Goal: Information Seeking & Learning: Check status

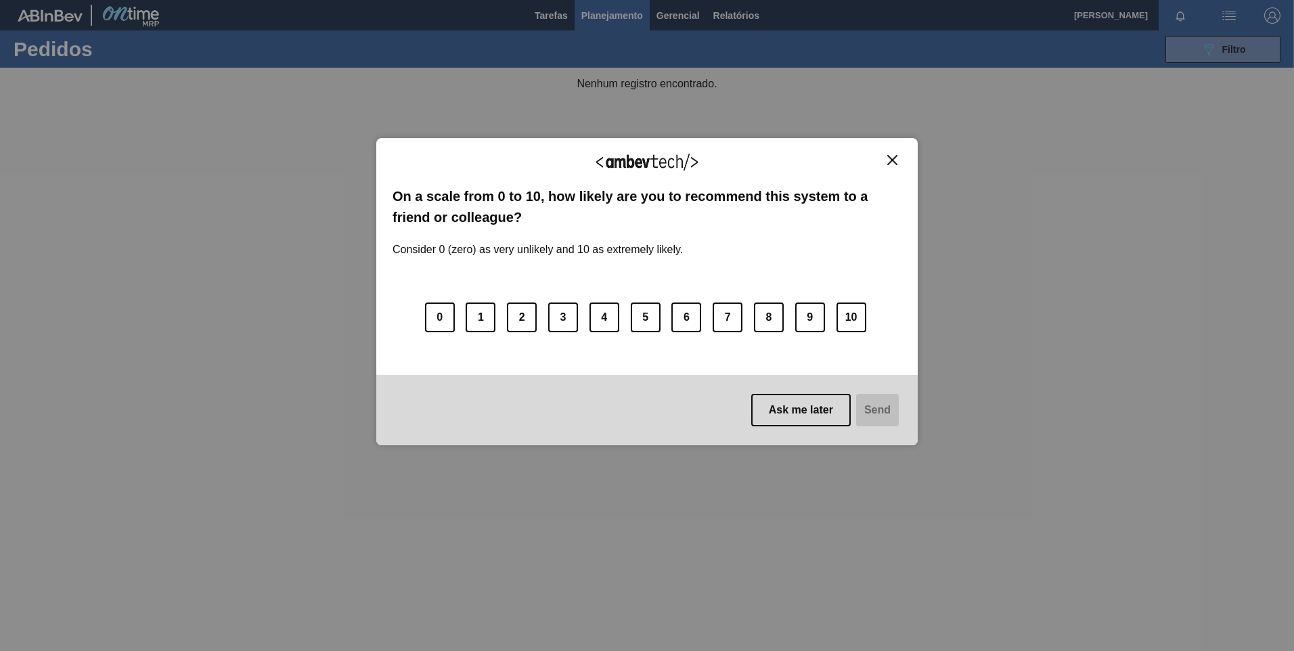
click at [914, 160] on div "We appreciate your feedback! On a scale from 0 to 10, how likely are you to rec…" at bounding box center [646, 291] width 541 height 307
click at [896, 159] on img "Close" at bounding box center [892, 160] width 10 height 10
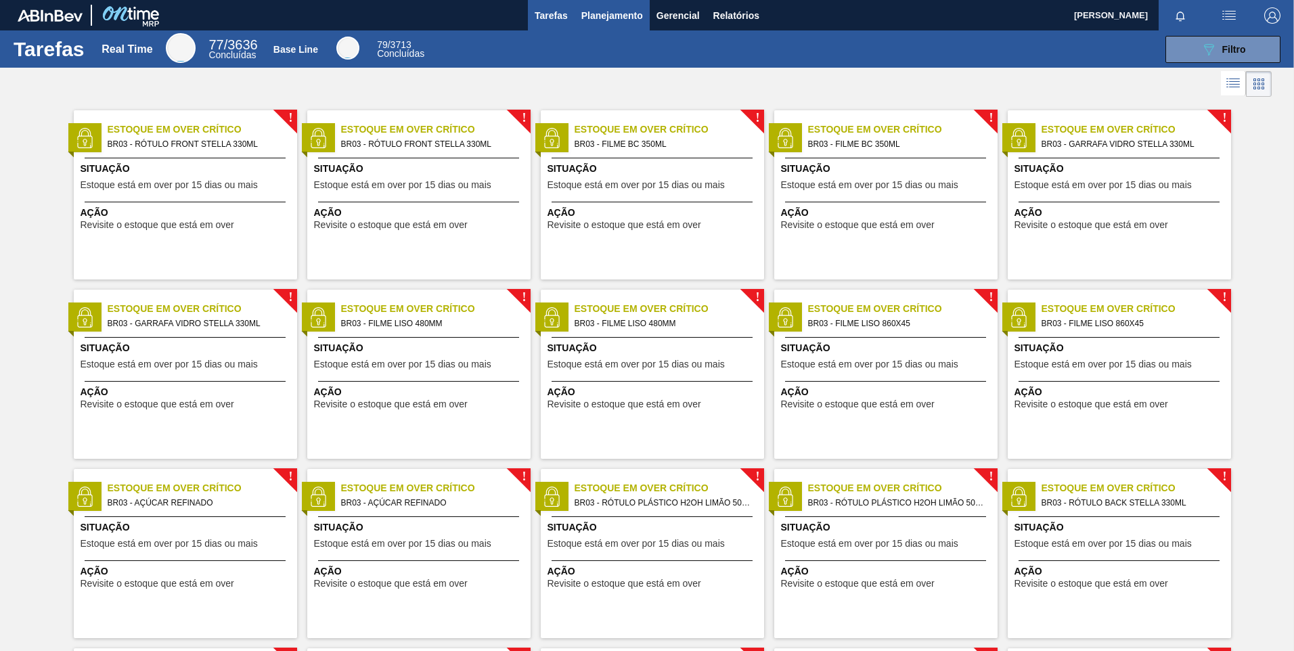
click at [604, 21] on span "Planejamento" at bounding box center [612, 15] width 62 height 16
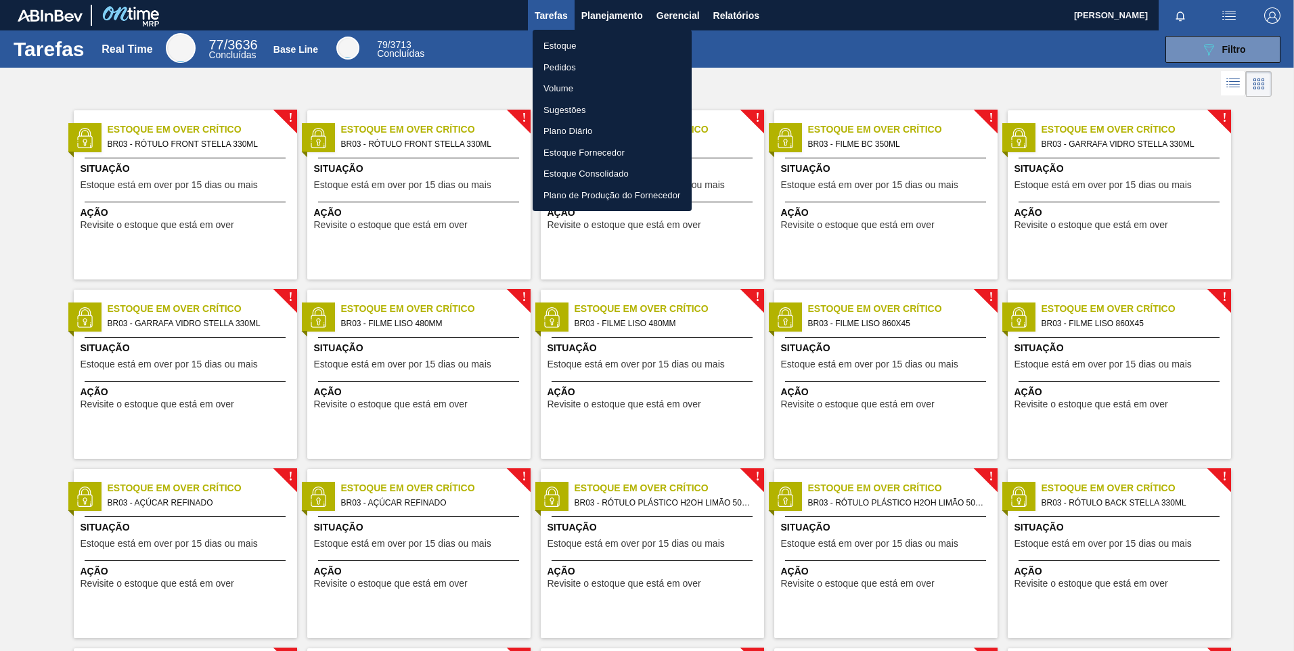
click at [575, 0] on body "Tarefas Planejamento Gerencial Relatórios [PERSON_NAME] [PERSON_NAME] todas com…" at bounding box center [647, 0] width 1294 height 0
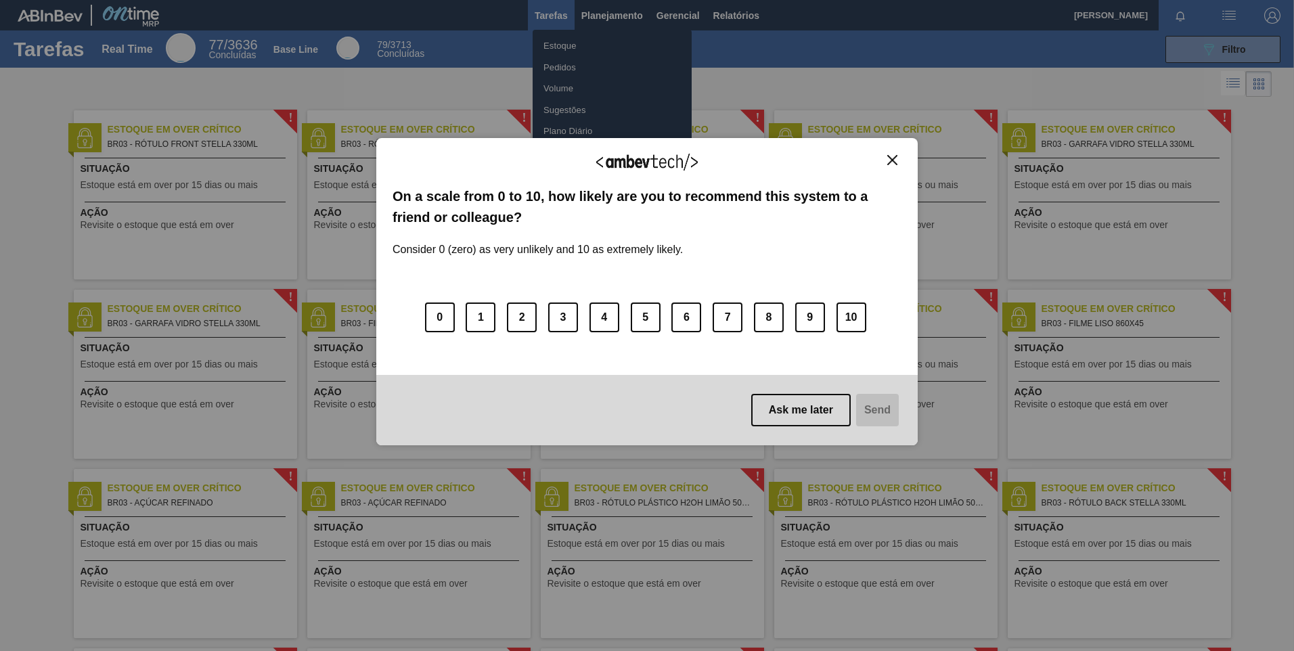
click at [888, 163] on img "Close" at bounding box center [892, 160] width 10 height 10
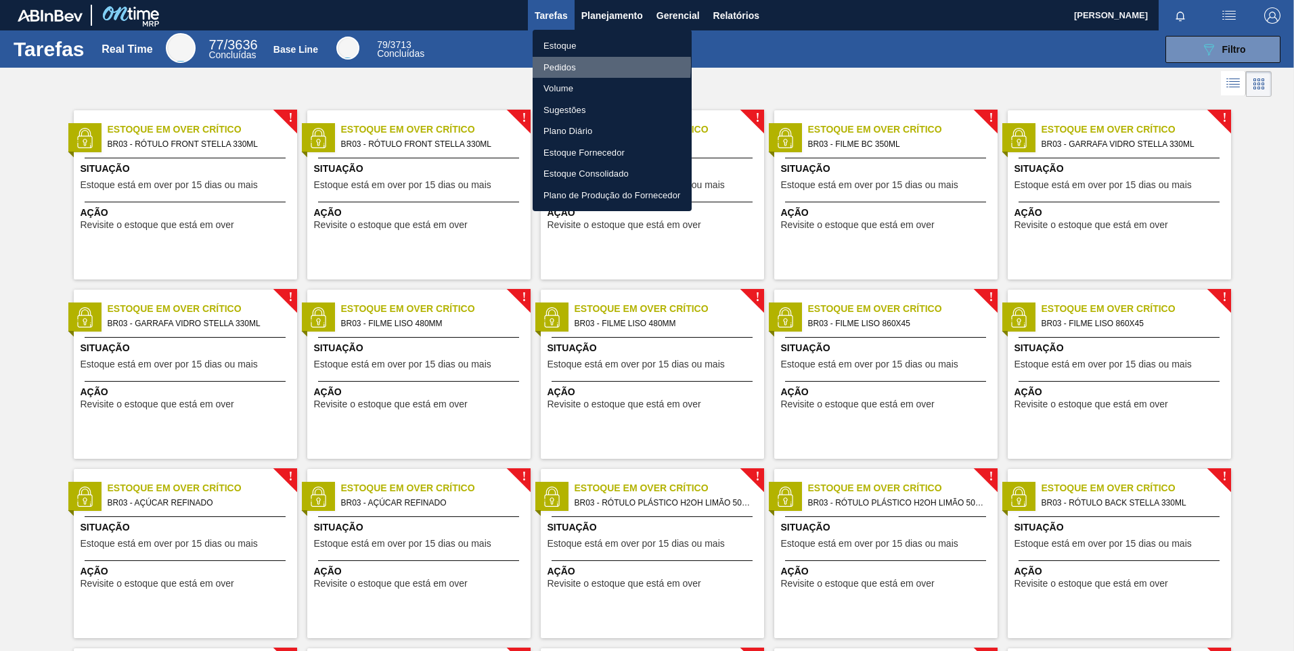
click at [554, 64] on li "Pedidos" at bounding box center [612, 68] width 159 height 22
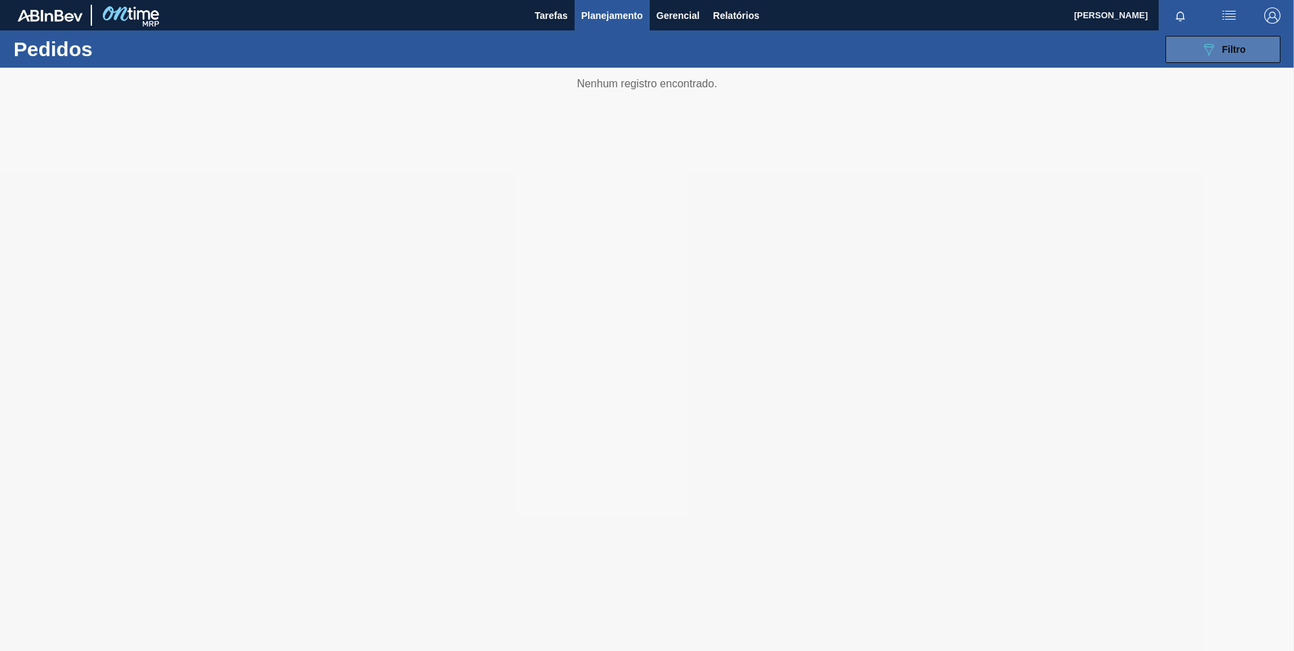
click at [1239, 49] on span "Filtro" at bounding box center [1234, 49] width 24 height 11
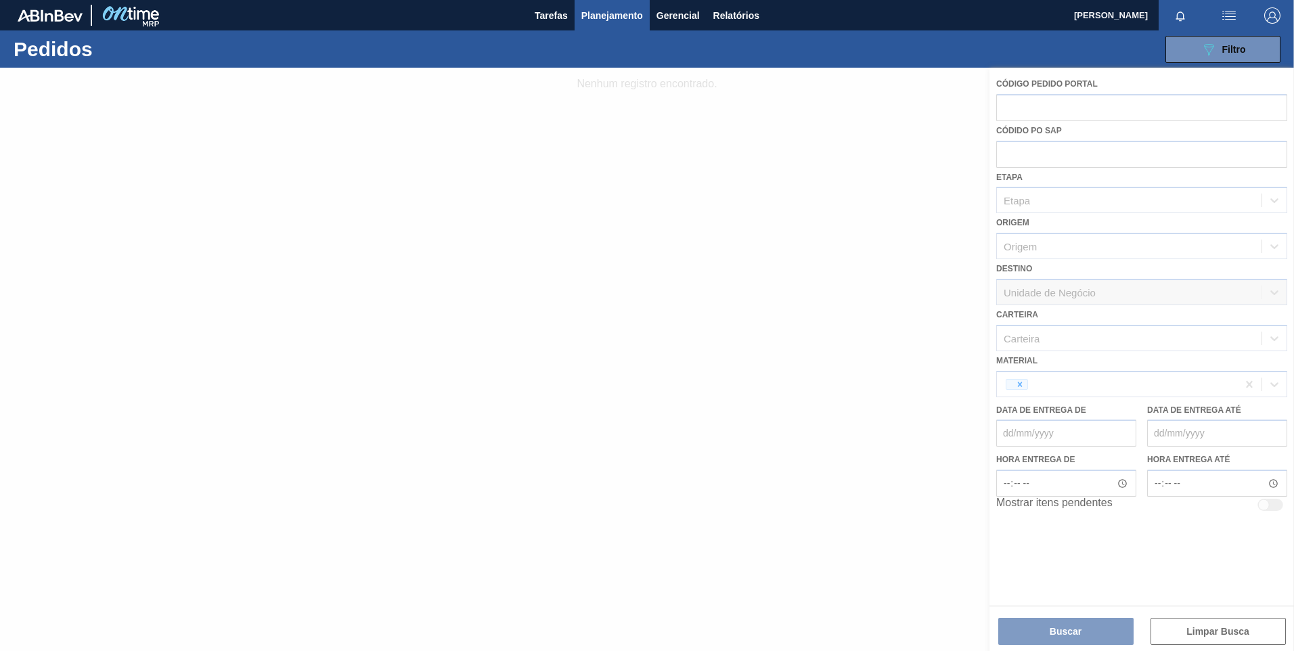
click at [1016, 392] on div at bounding box center [647, 359] width 1294 height 583
click at [1021, 387] on div at bounding box center [647, 359] width 1294 height 583
click at [1177, 383] on div at bounding box center [647, 359] width 1294 height 583
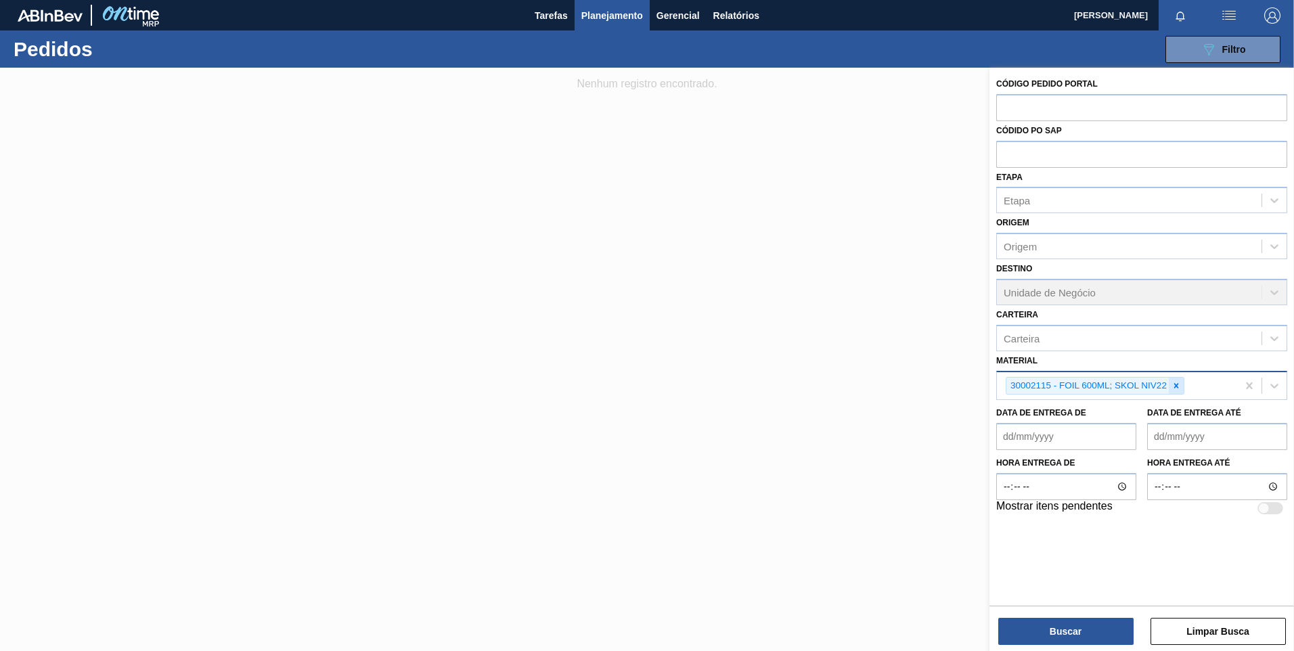
click at [1176, 386] on icon at bounding box center [1176, 385] width 5 height 5
click at [1176, 384] on div "Material" at bounding box center [1129, 384] width 265 height 20
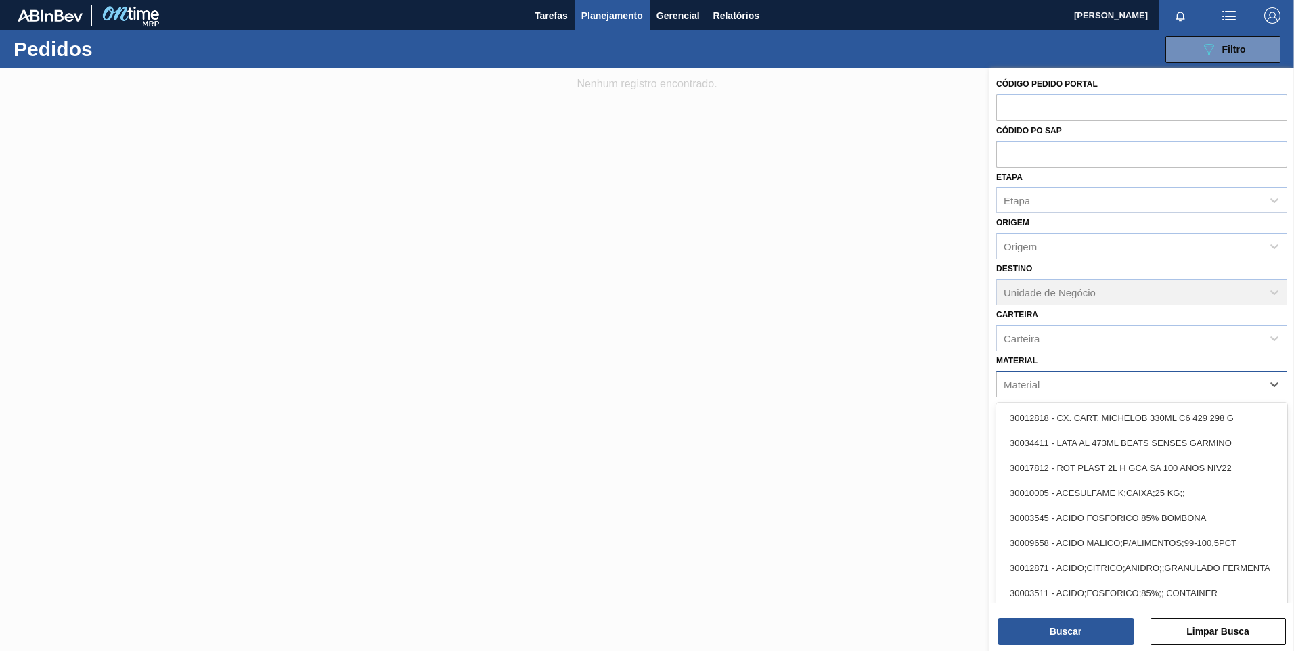
paste input "20008983"
type input "20008983"
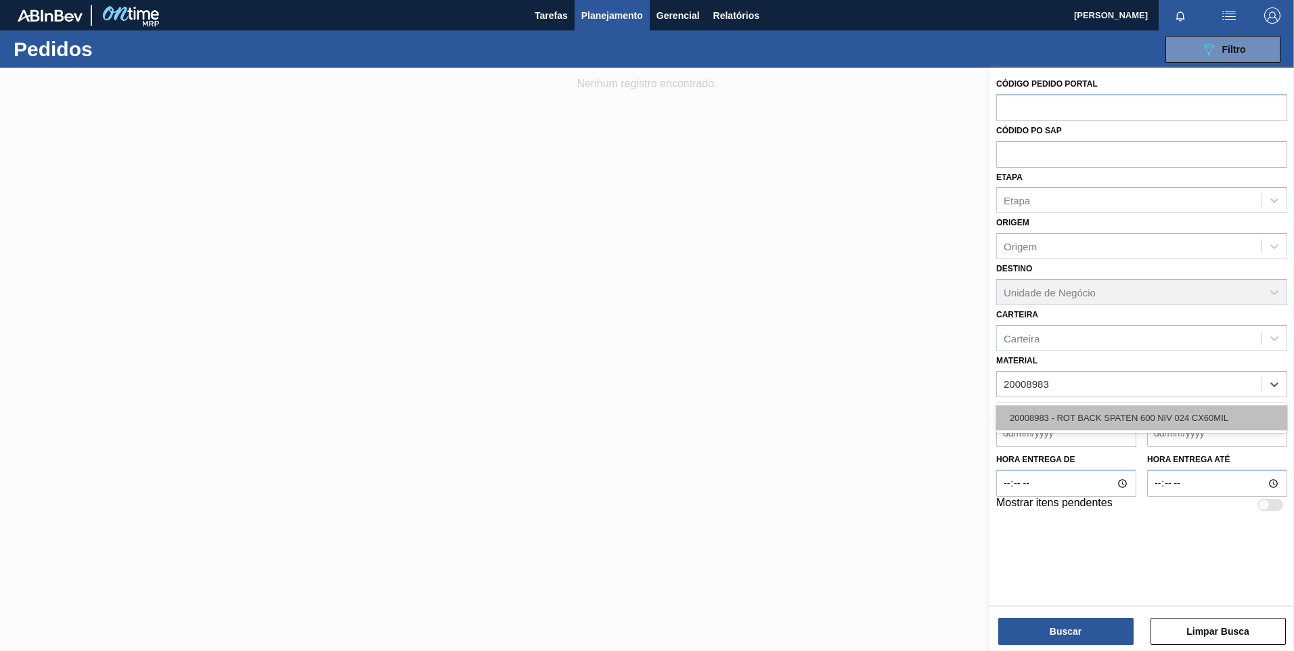
click at [1135, 416] on div "20008983 - ROT BACK SPATEN 600 NIV 024 CX60MIL" at bounding box center [1141, 417] width 291 height 25
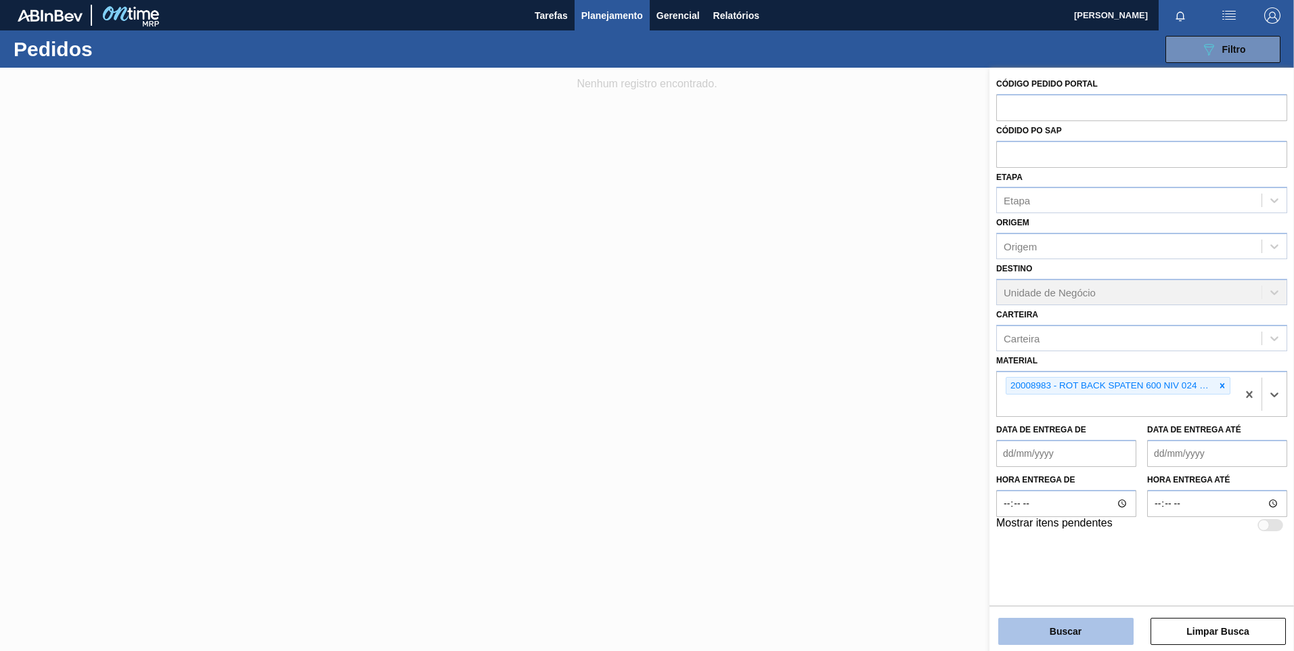
click at [1073, 632] on button "Buscar" at bounding box center [1065, 631] width 135 height 27
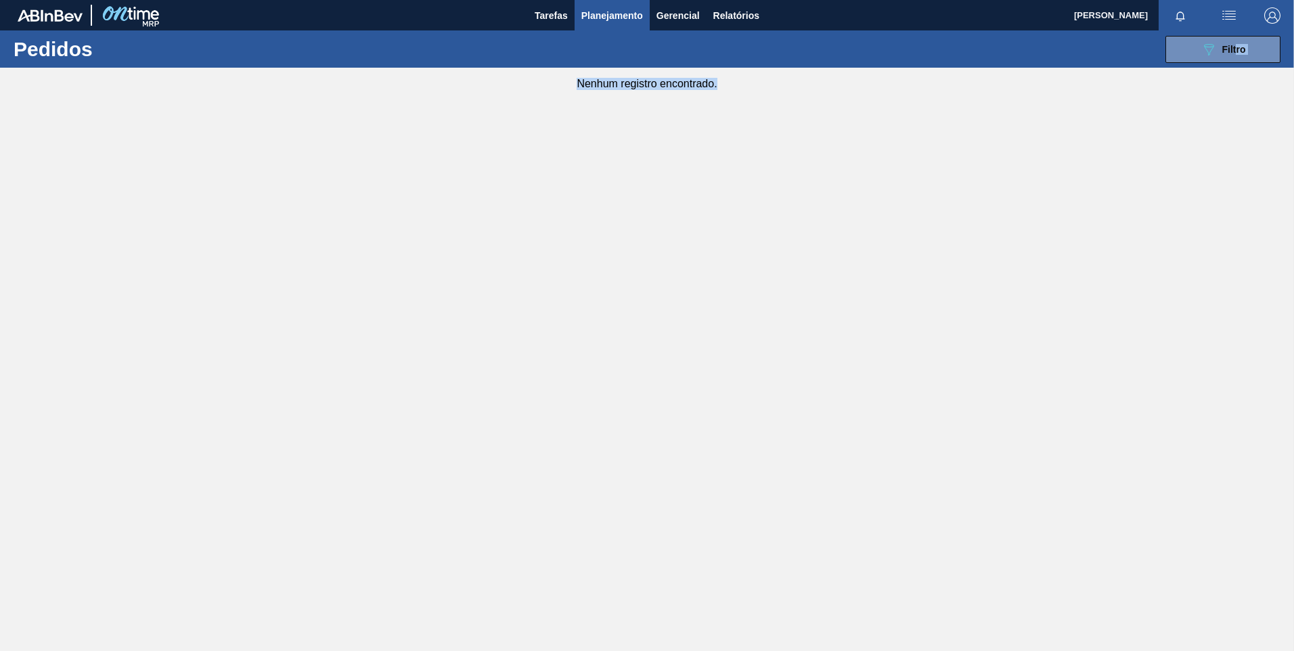
drag, startPoint x: 1236, startPoint y: 63, endPoint x: 1242, endPoint y: 71, distance: 10.2
click at [1241, 71] on main "Tarefas Planejamento Gerencial Relatórios [PERSON_NAME] [PERSON_NAME] todas com…" at bounding box center [647, 325] width 1294 height 651
drag, startPoint x: 1242, startPoint y: 71, endPoint x: 1245, endPoint y: 53, distance: 18.5
click at [1239, 55] on div "089F7B8B-B2A5-4AFE-B5C0-19BA573D28AC Filtro" at bounding box center [1223, 49] width 45 height 16
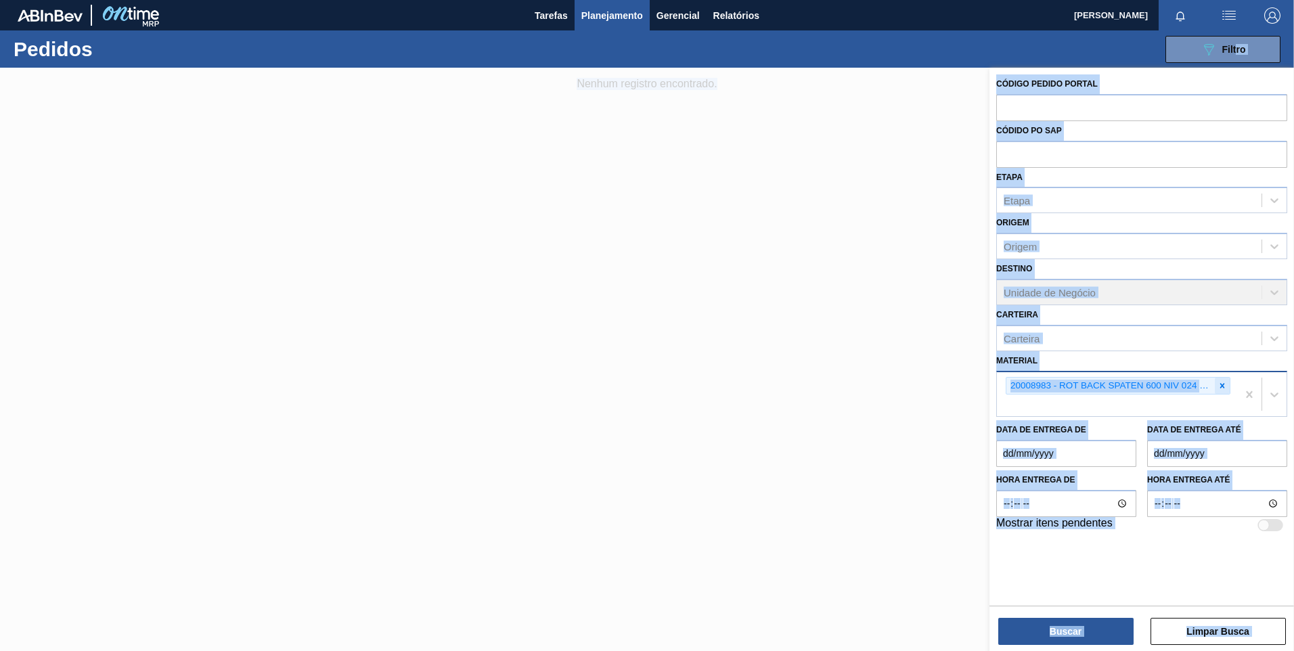
click at [1219, 392] on div at bounding box center [1222, 386] width 15 height 17
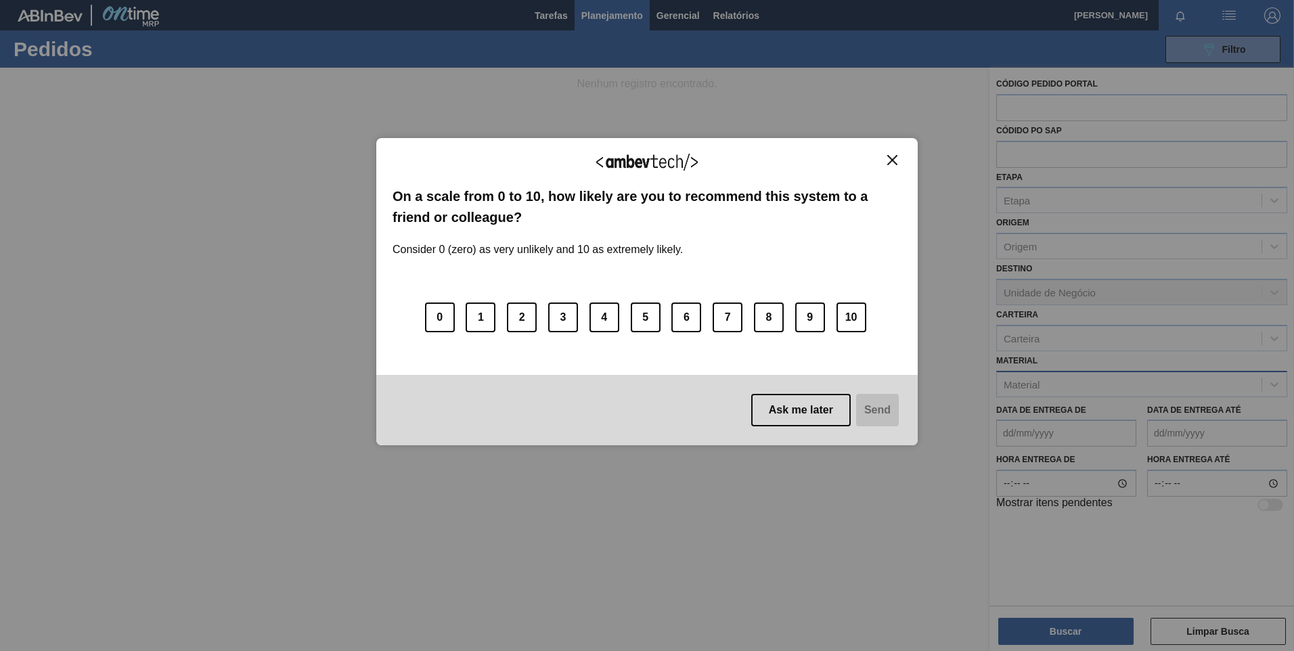
click at [888, 159] on button "Close" at bounding box center [892, 160] width 18 height 12
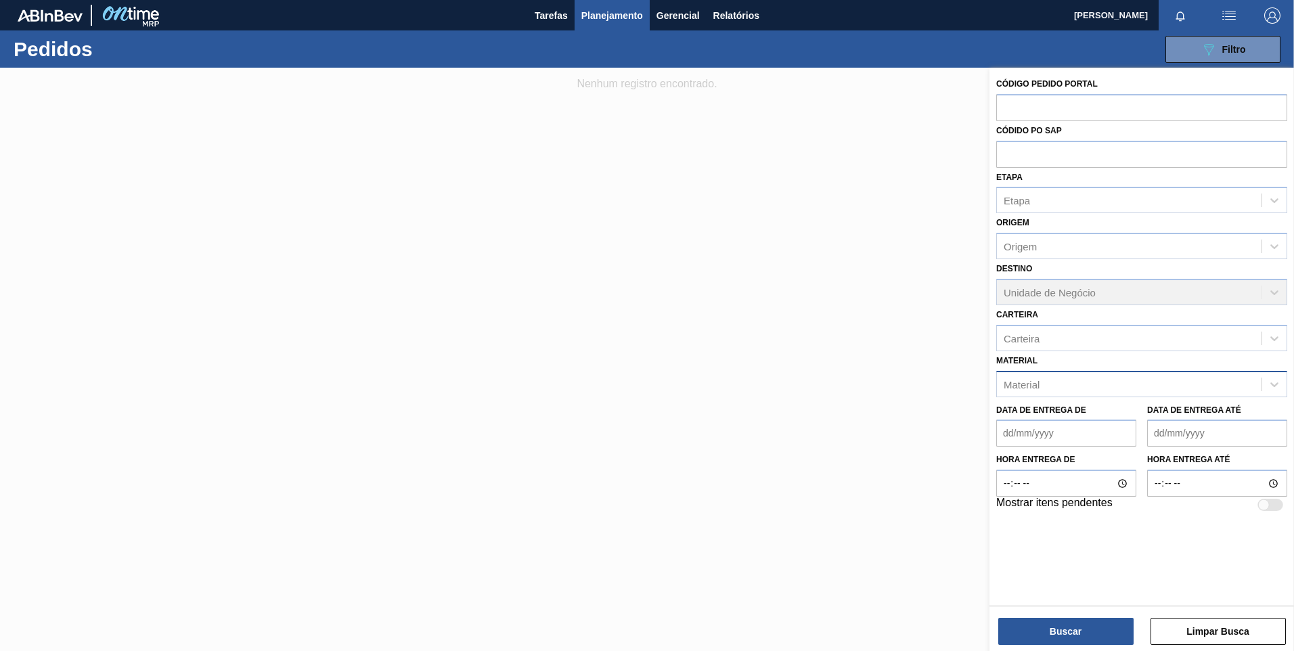
click at [896, 160] on div at bounding box center [647, 393] width 1294 height 651
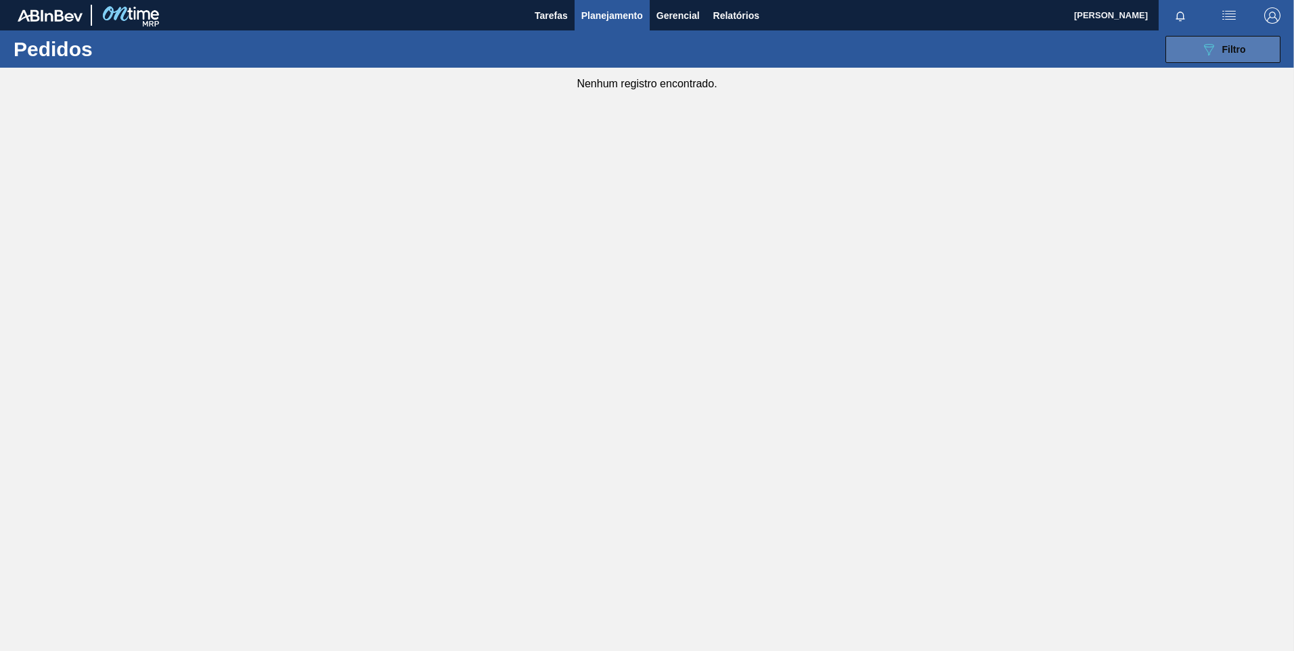
click at [1215, 55] on icon "089F7B8B-B2A5-4AFE-B5C0-19BA573D28AC" at bounding box center [1209, 49] width 16 height 16
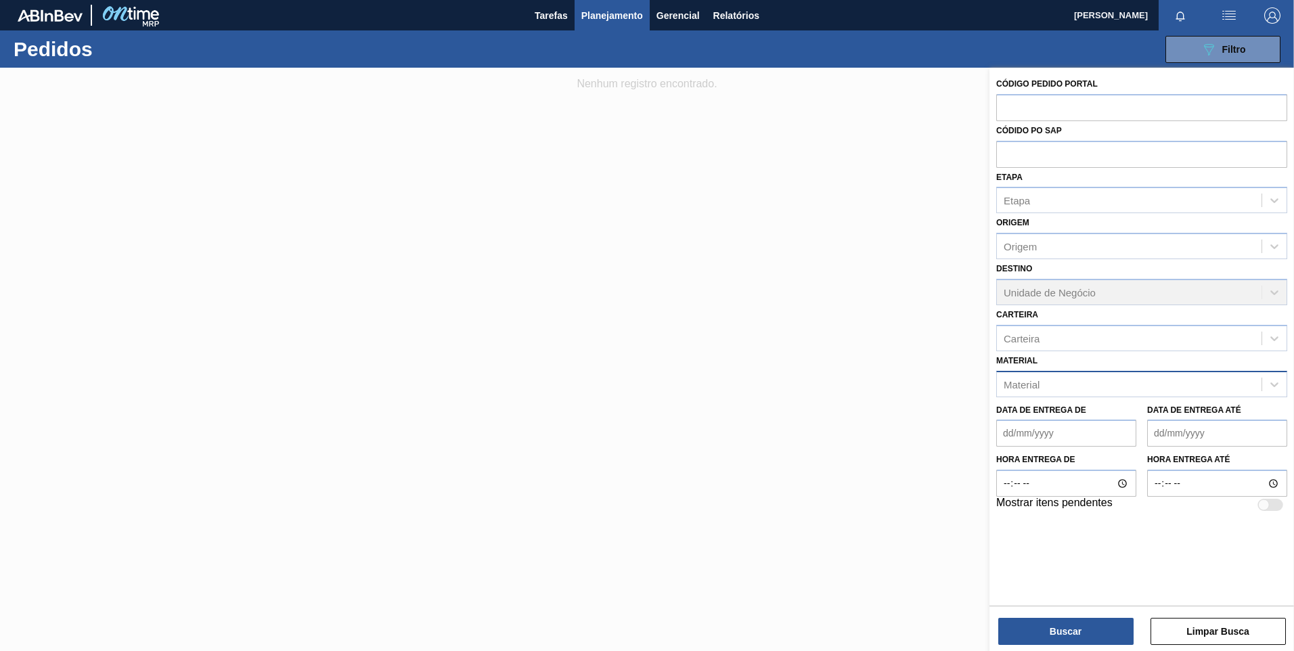
click at [1094, 390] on div "Material" at bounding box center [1129, 384] width 265 height 20
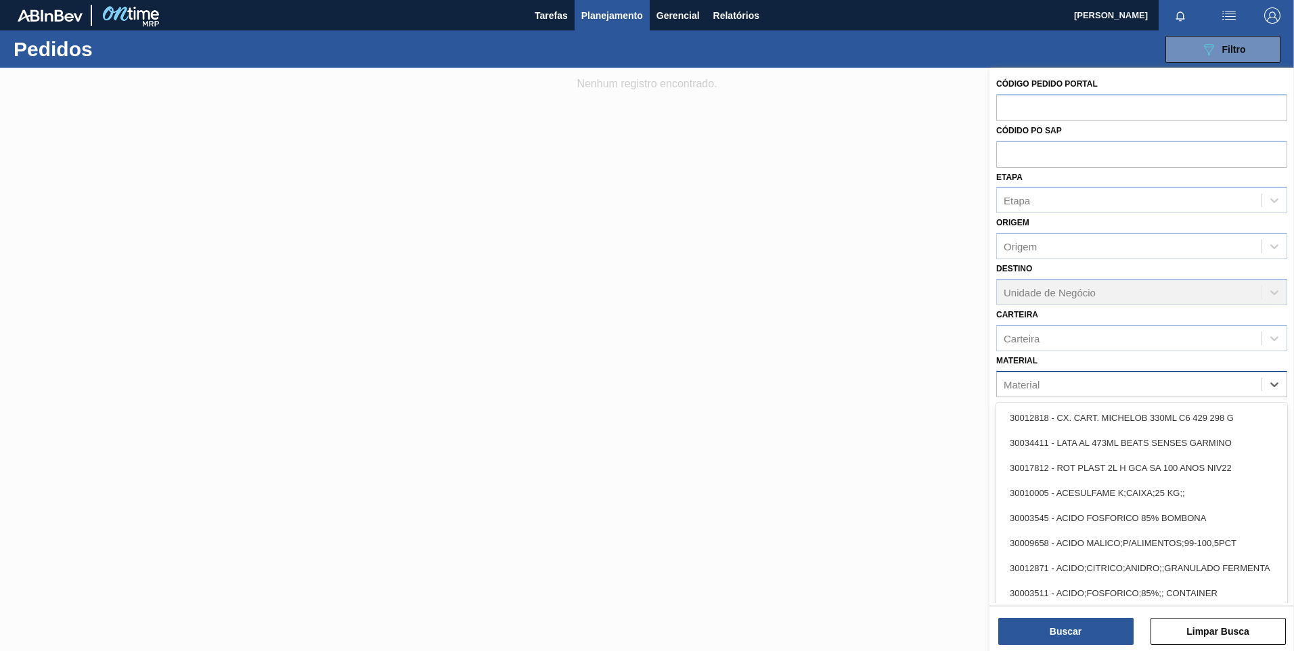
paste input "30004808"
type input "30004808"
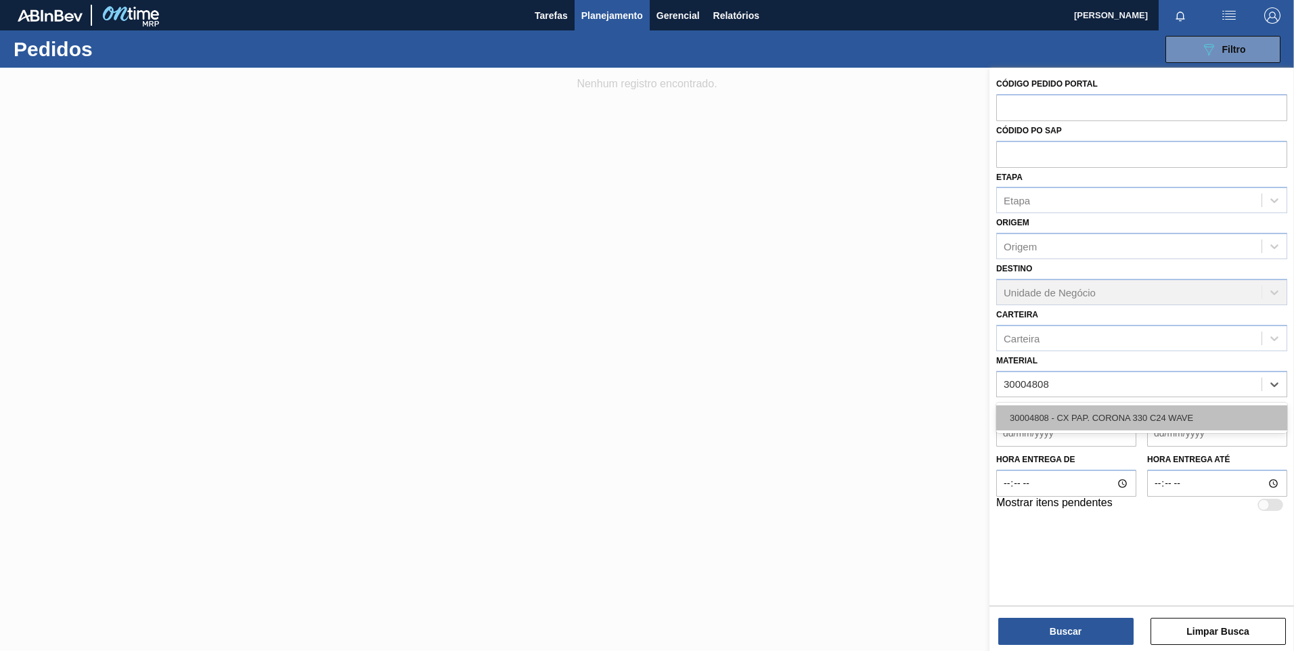
click at [1082, 414] on div "30004808 - CX PAP. CORONA 330 C24 WAVE" at bounding box center [1141, 417] width 291 height 25
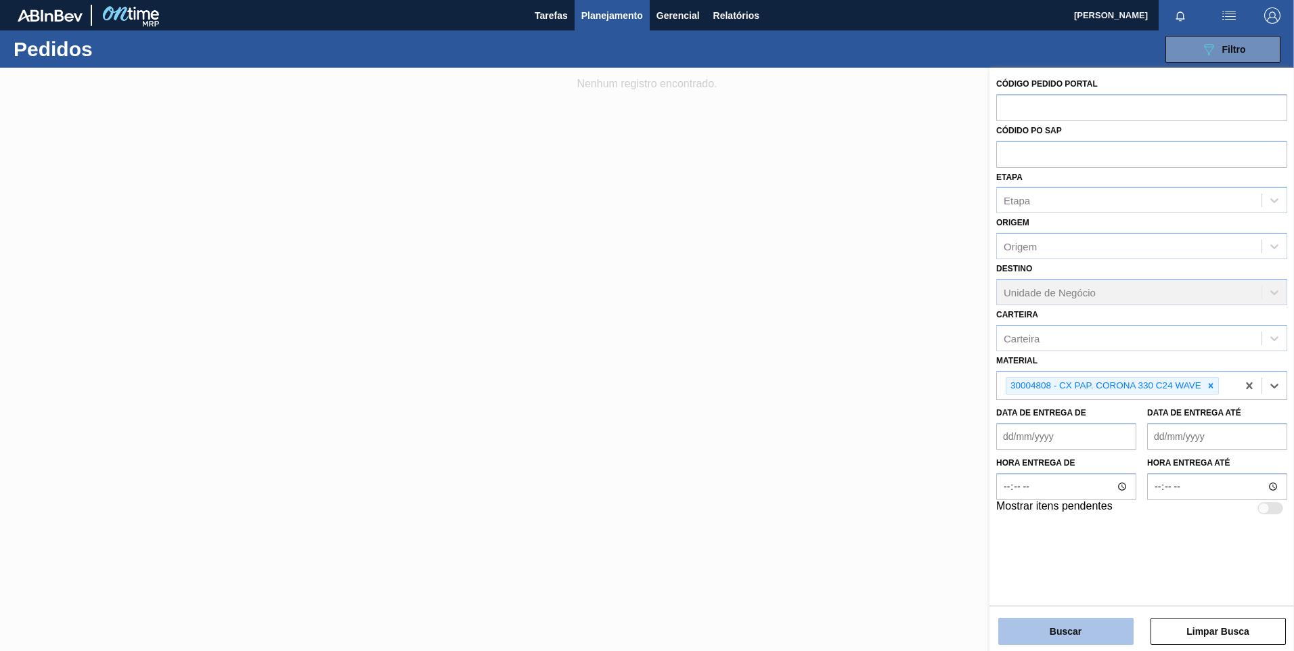
click at [1067, 642] on button "Buscar" at bounding box center [1065, 631] width 135 height 27
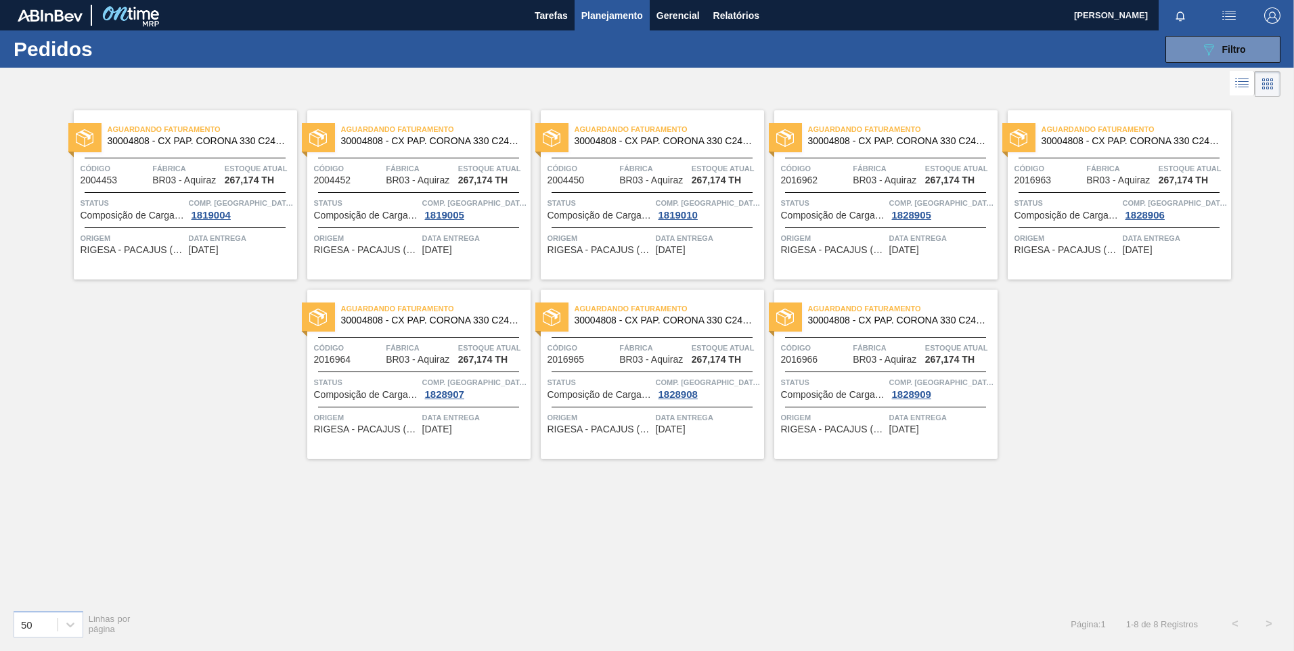
click at [87, 140] on img at bounding box center [85, 138] width 18 height 18
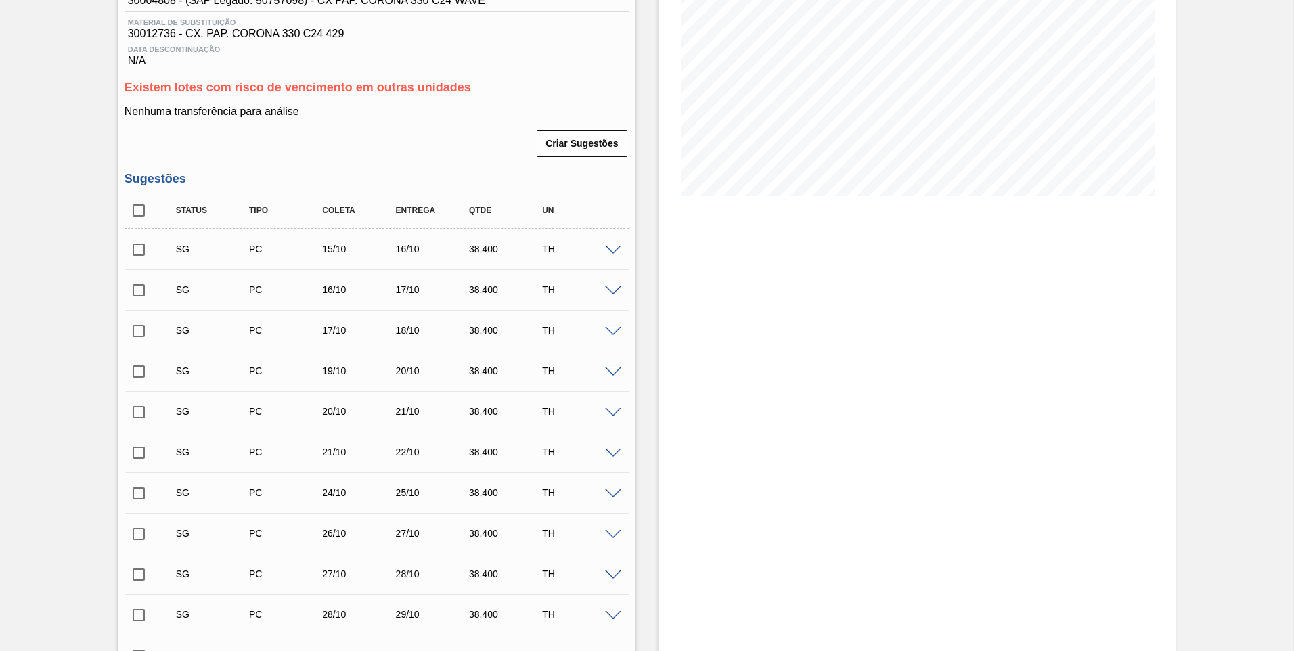
scroll to position [133, 0]
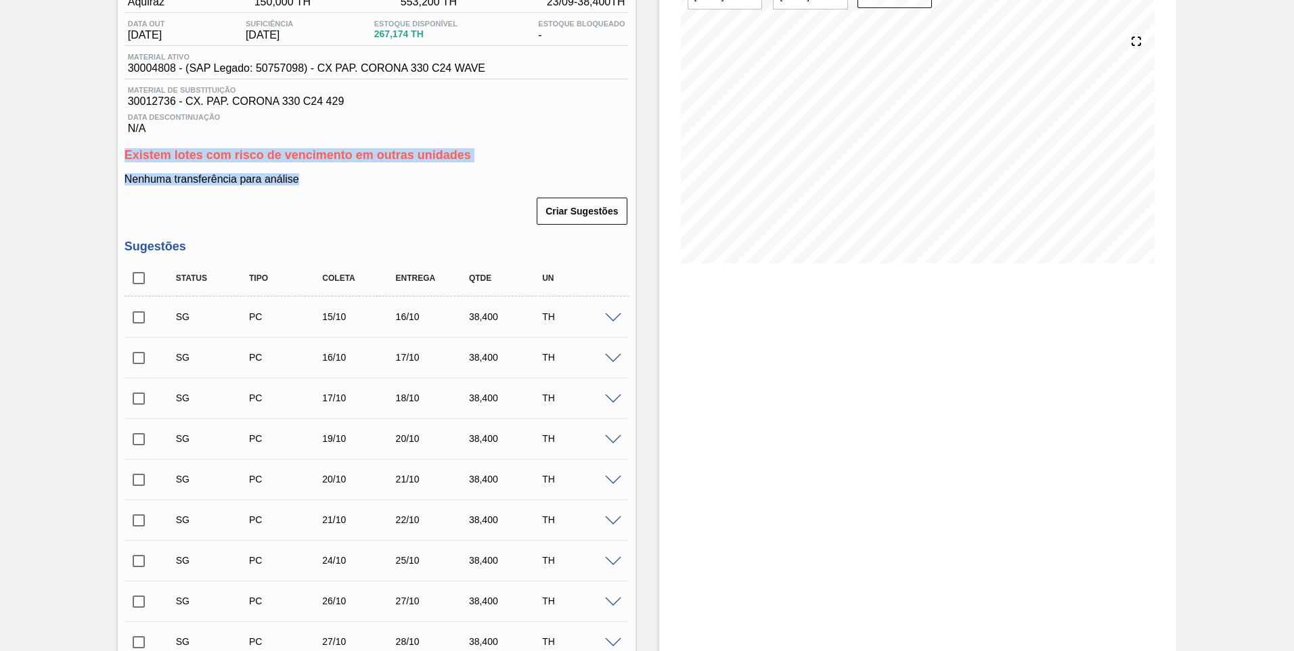
drag, startPoint x: 127, startPoint y: 155, endPoint x: 488, endPoint y: 166, distance: 361.6
click at [488, 166] on div "Existem lotes com risco de vencimento em outras unidades Nenhuma transferência …" at bounding box center [377, 187] width 504 height 78
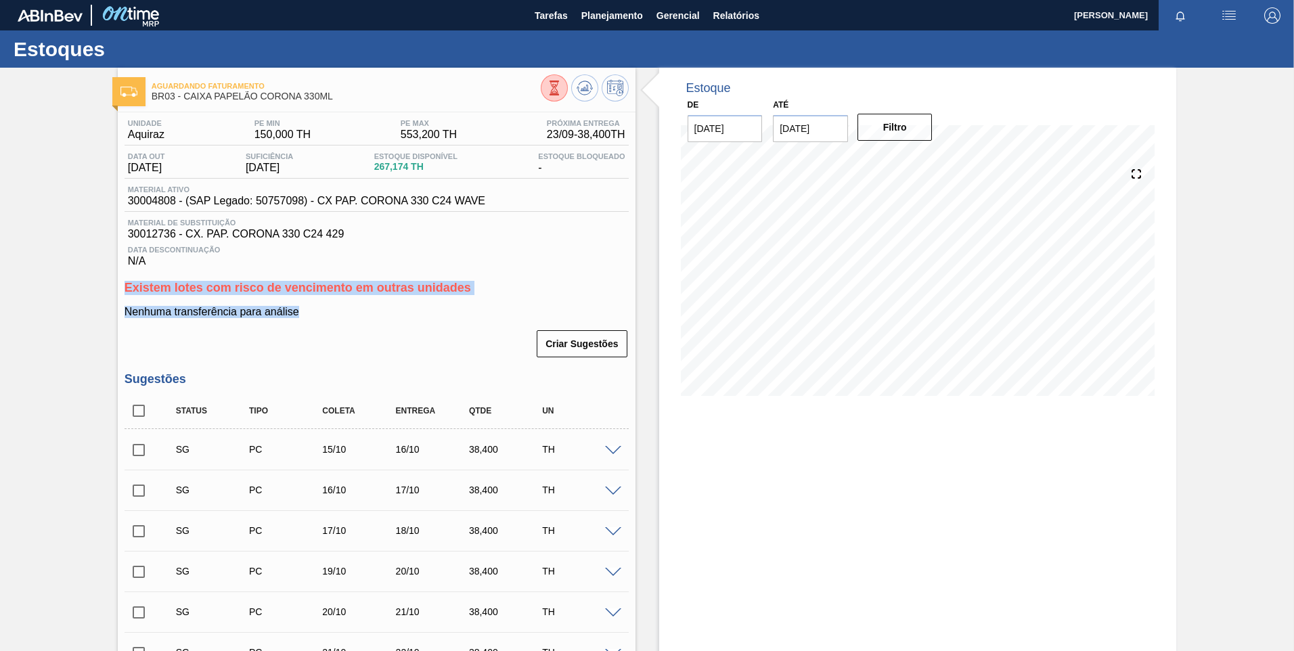
click at [448, 291] on span "Existem lotes com risco de vencimento em outras unidades" at bounding box center [298, 288] width 347 height 14
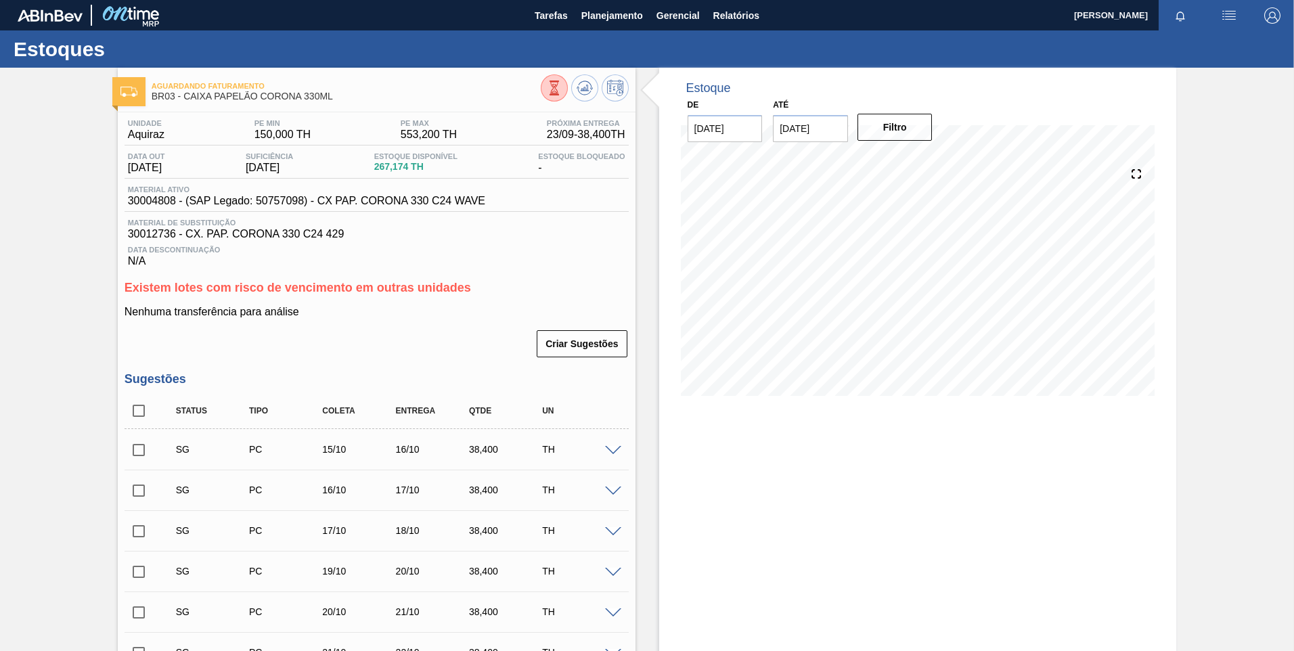
click at [446, 303] on div "Existem lotes com risco de vencimento em outras unidades Nenhuma transferência …" at bounding box center [377, 320] width 504 height 78
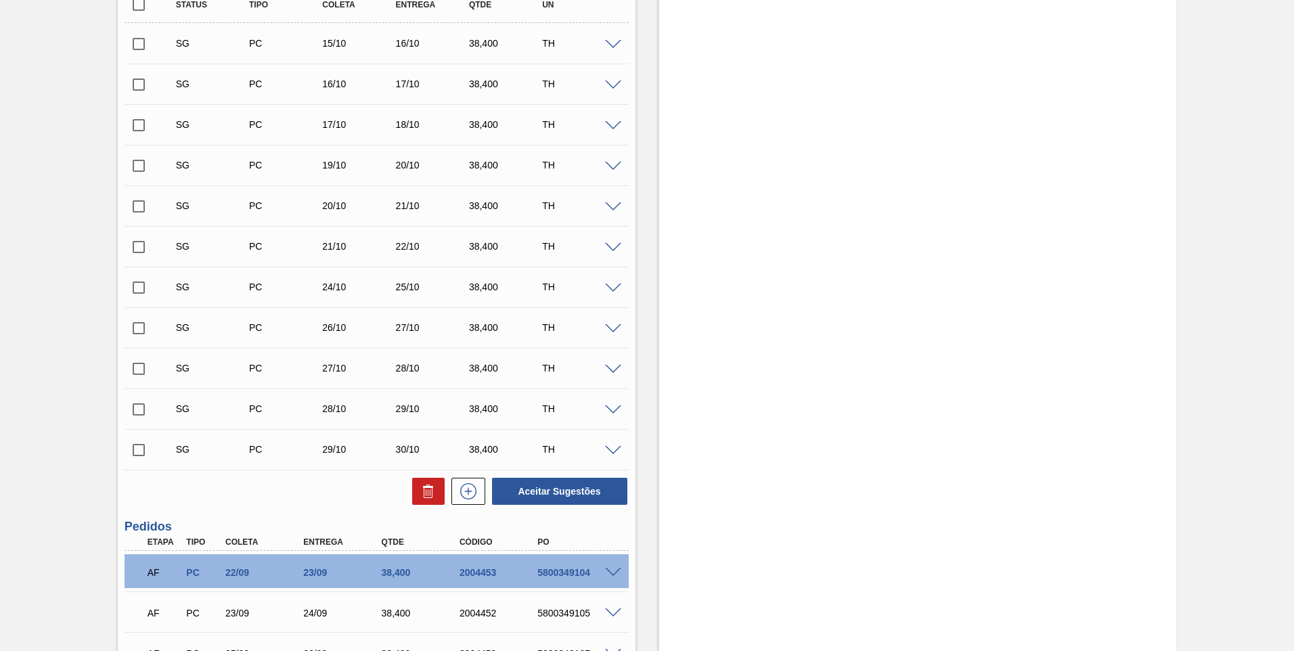
scroll to position [609, 0]
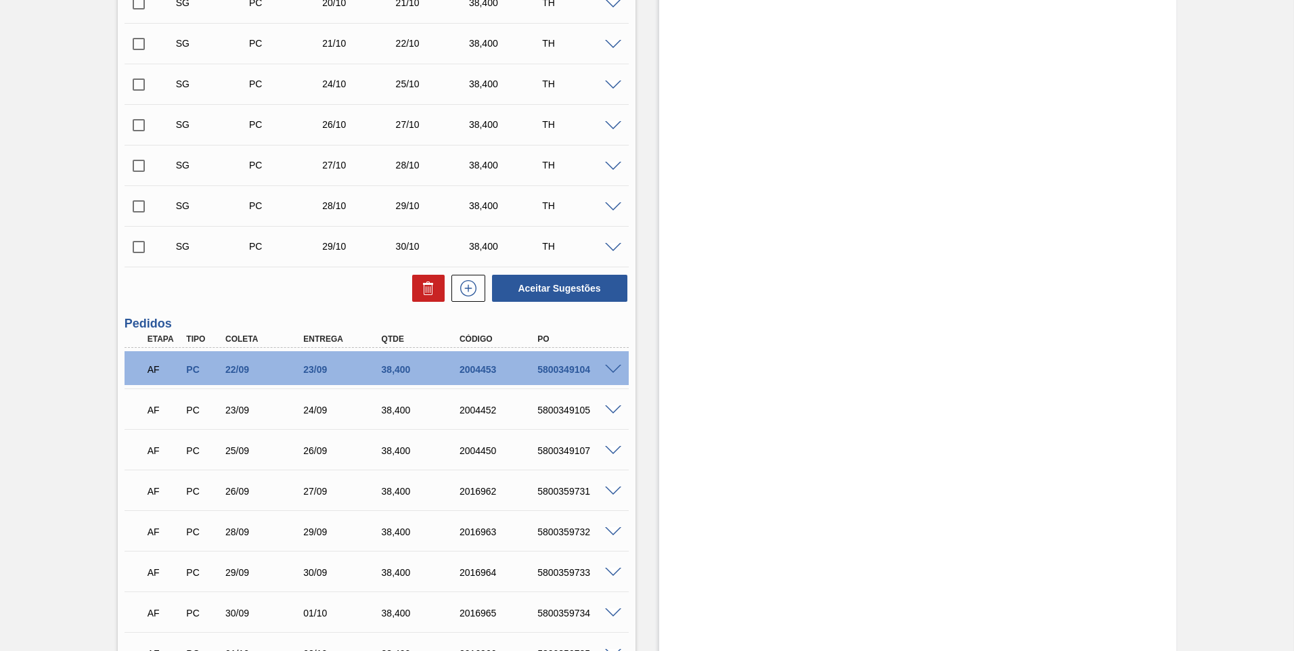
click at [606, 365] on span at bounding box center [613, 370] width 16 height 10
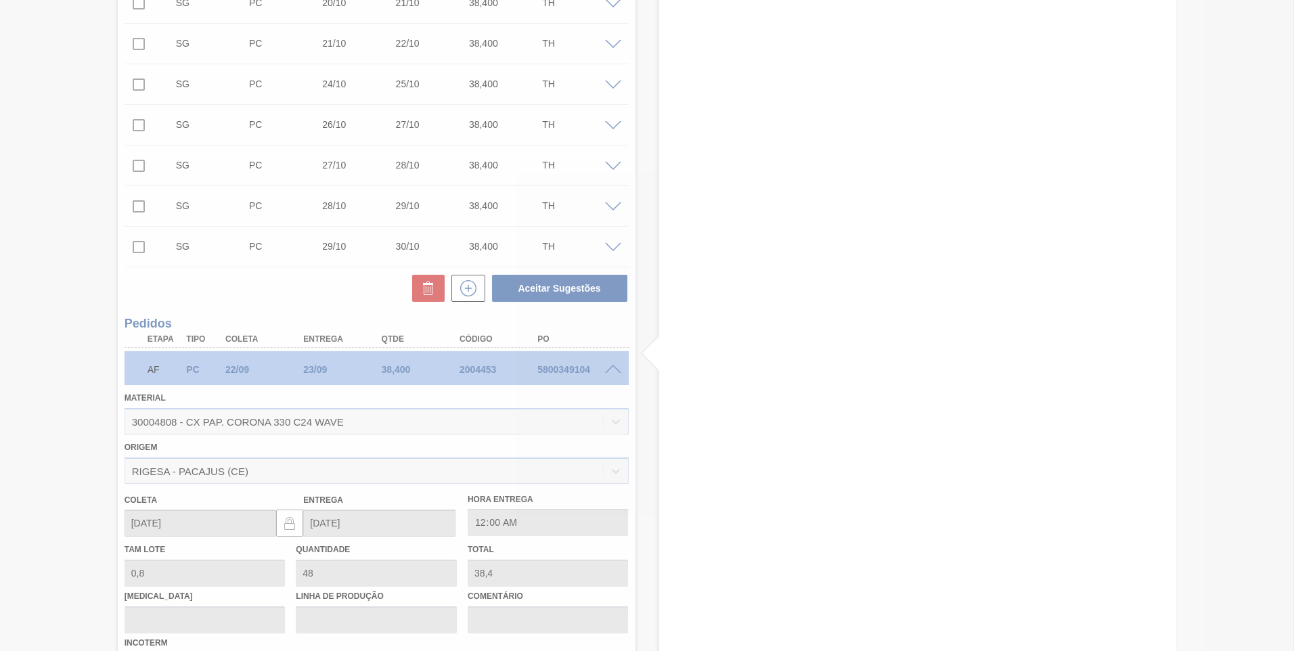
click at [598, 374] on div at bounding box center [647, 325] width 1294 height 651
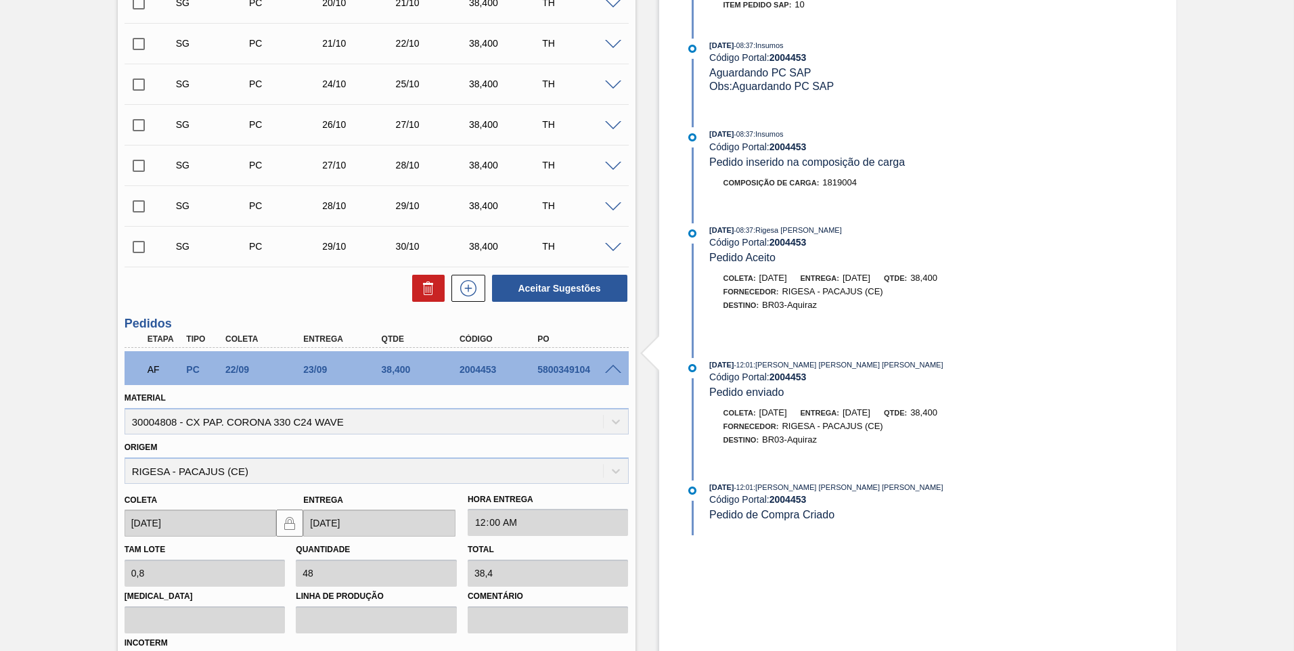
click at [121, 529] on div "[PERSON_NAME] [DATE]" at bounding box center [198, 514] width 158 height 47
click at [334, 485] on div "[PERSON_NAME] [DATE] Entrega [DATE] Hora Entrega 00:00:00" at bounding box center [376, 510] width 515 height 53
click at [338, 485] on div "[PERSON_NAME] [DATE] Entrega [DATE] Hora Entrega 00:00:00" at bounding box center [376, 510] width 515 height 53
click at [540, 376] on div "AF PC 22/09 23/09 38,[PHONE_NUMBER] 5800349104" at bounding box center [373, 368] width 468 height 27
click at [540, 375] on div "AF PC 22/09 23/09 38,[PHONE_NUMBER] 5800349104" at bounding box center [373, 368] width 468 height 27
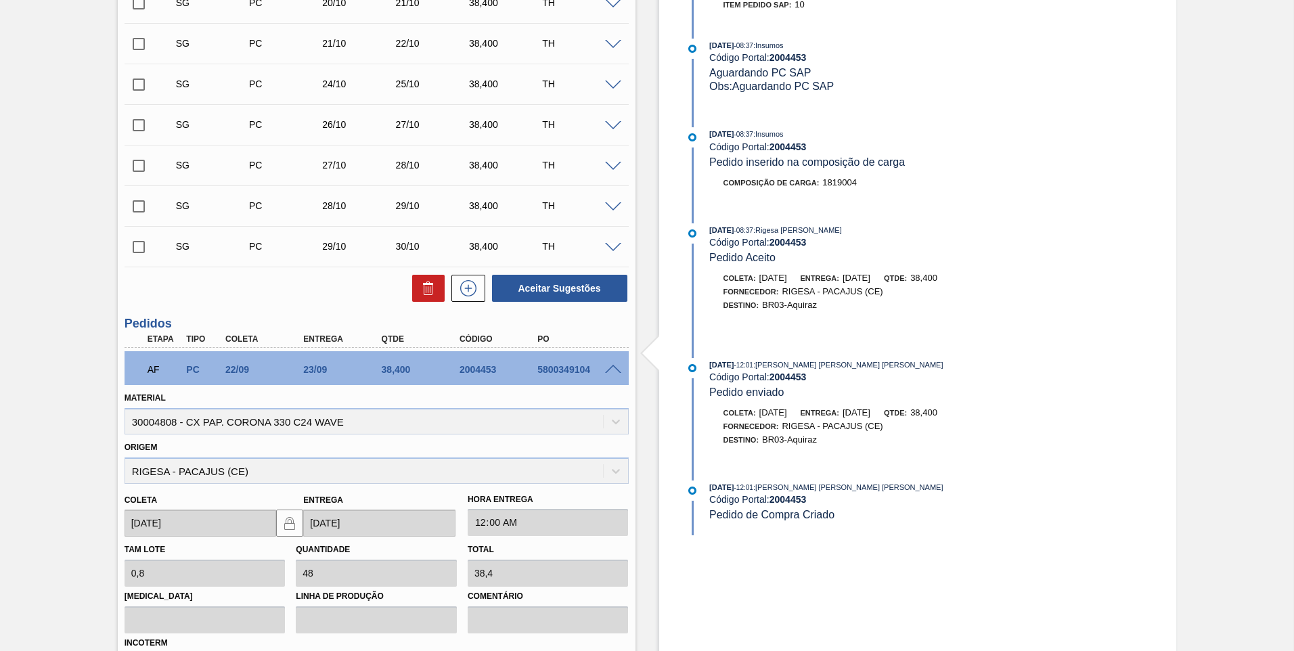
click at [552, 370] on div "5800349104" at bounding box center [577, 369] width 87 height 11
copy div "5800349104"
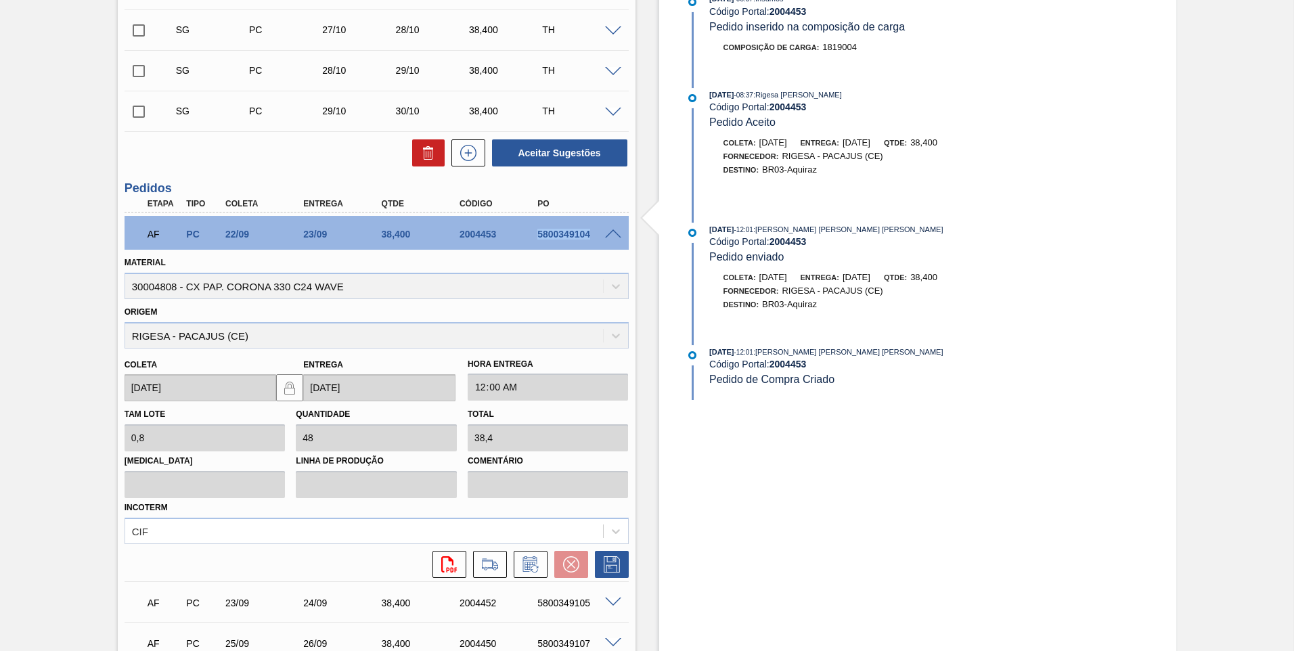
scroll to position [677, 0]
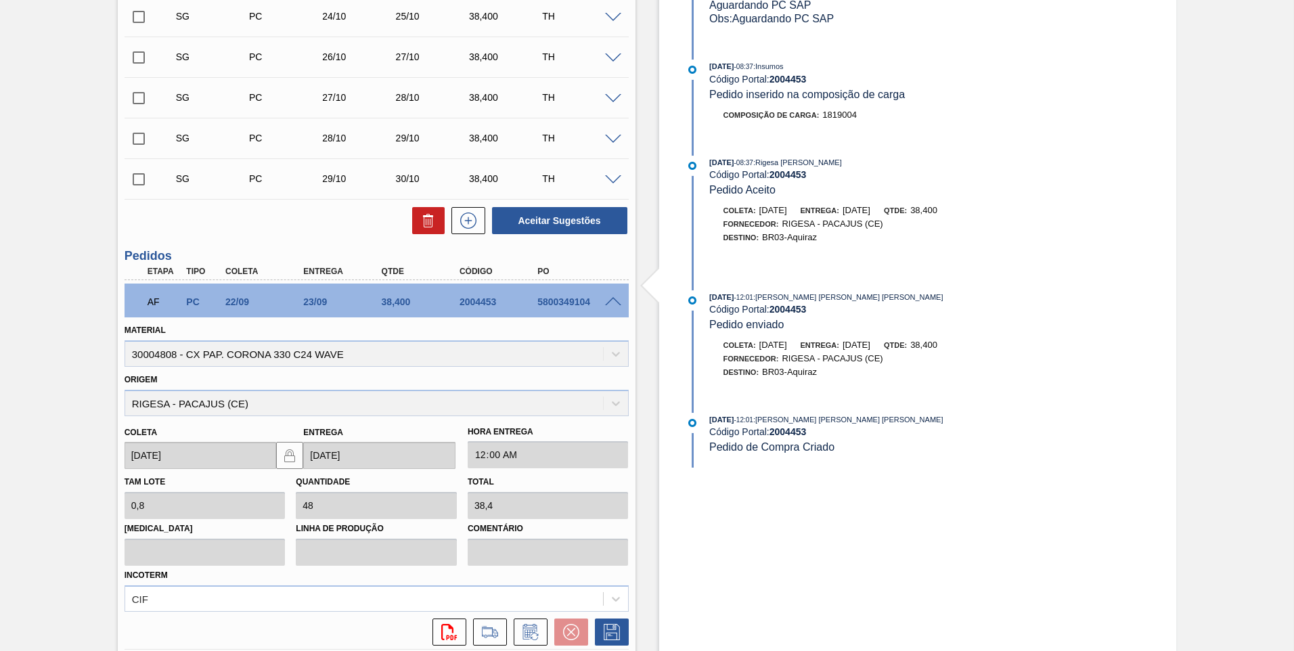
click at [605, 298] on span at bounding box center [613, 302] width 16 height 10
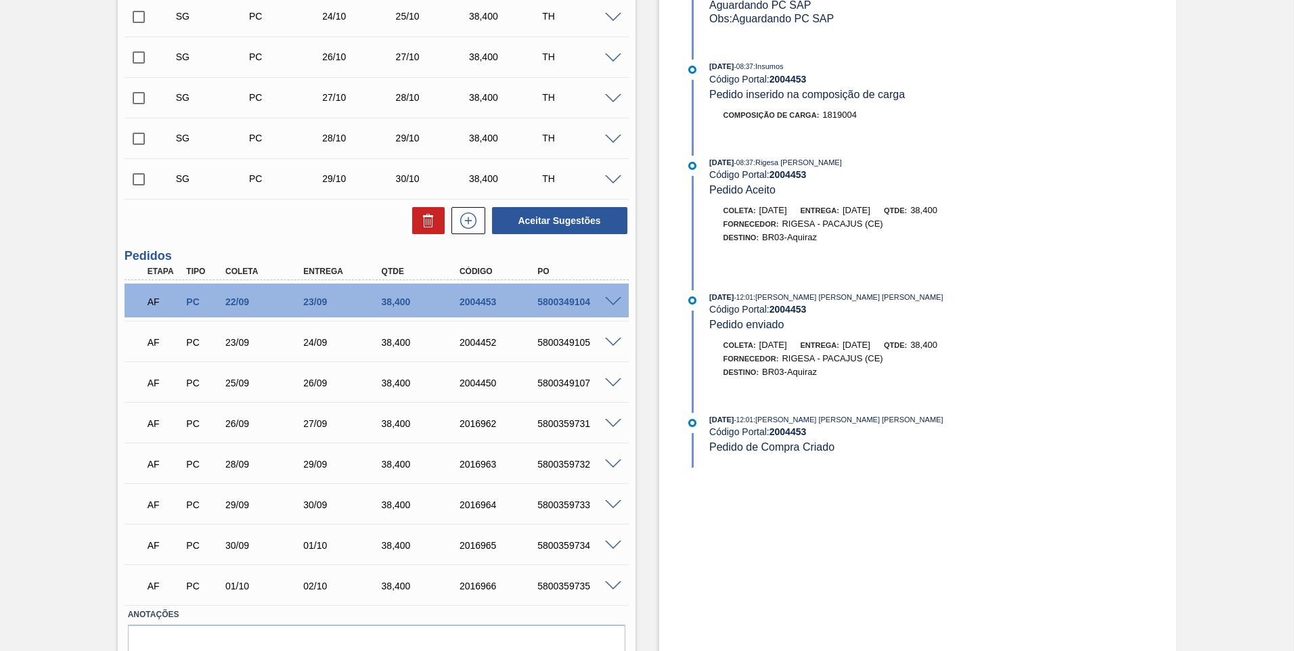
click at [616, 298] on span at bounding box center [613, 302] width 16 height 10
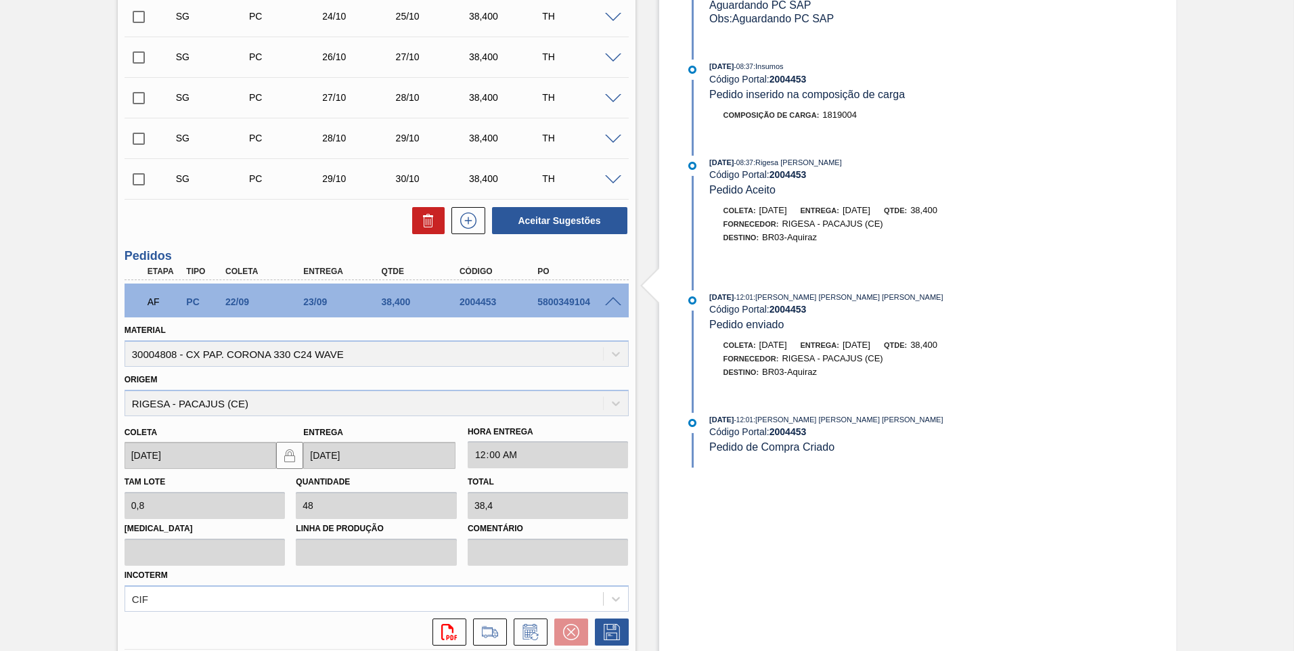
click at [616, 298] on span at bounding box center [613, 302] width 16 height 10
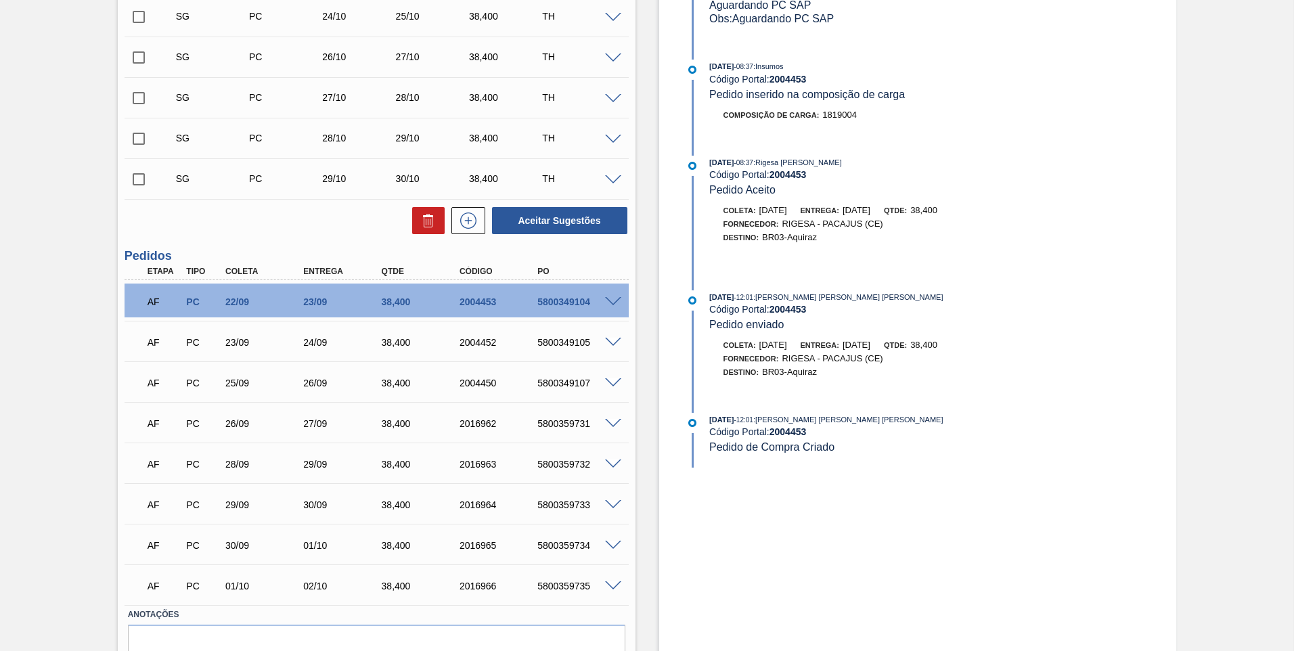
scroll to position [742, 0]
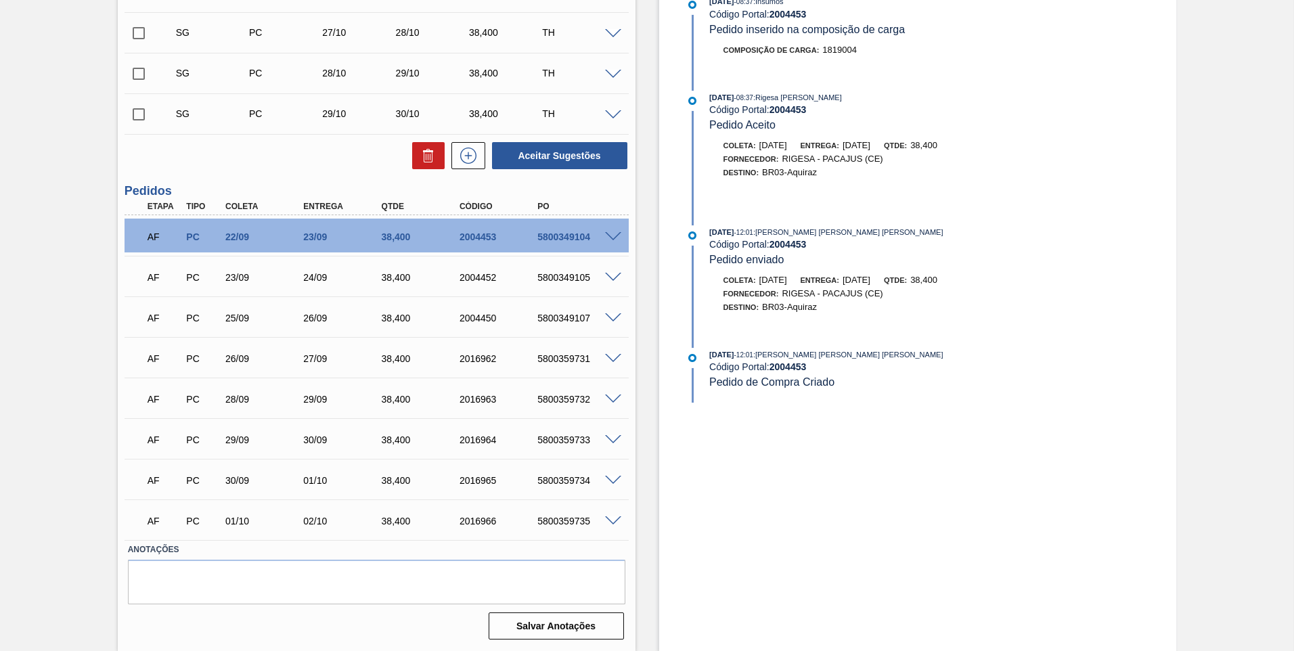
drag, startPoint x: 789, startPoint y: 464, endPoint x: 912, endPoint y: 403, distance: 137.1
drag, startPoint x: 906, startPoint y: 228, endPoint x: 784, endPoint y: 237, distance: 121.5
click at [784, 237] on div "[DATE] 12:01 : [PERSON_NAME] [PERSON_NAME] [PERSON_NAME]" at bounding box center [870, 232] width 322 height 14
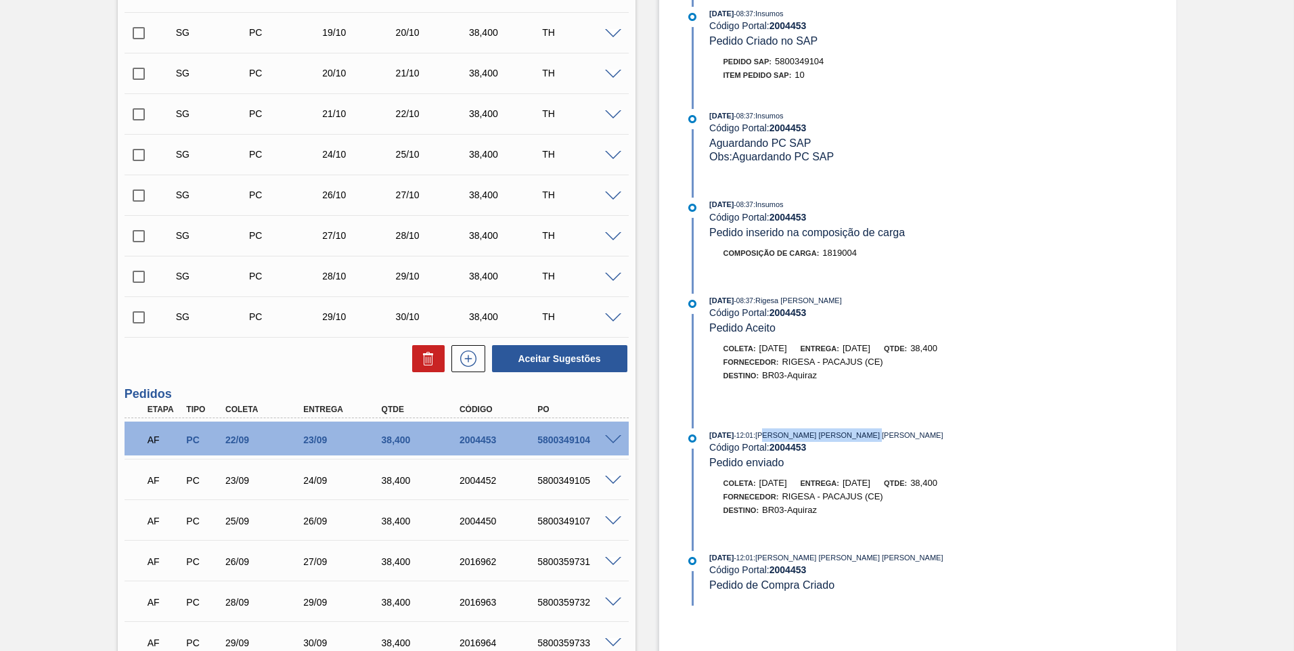
scroll to position [336, 0]
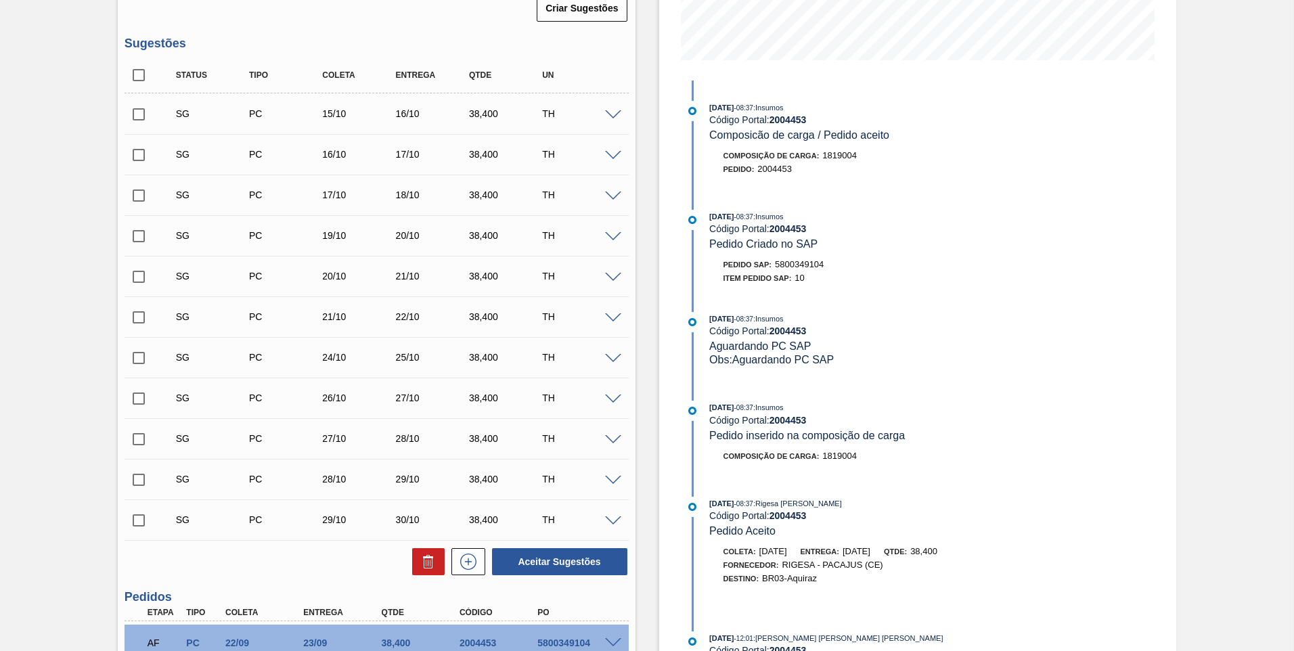
drag, startPoint x: 940, startPoint y: 279, endPoint x: 969, endPoint y: 254, distance: 38.4
click at [951, 273] on div "Item pedido SAP: 10" at bounding box center [871, 278] width 322 height 14
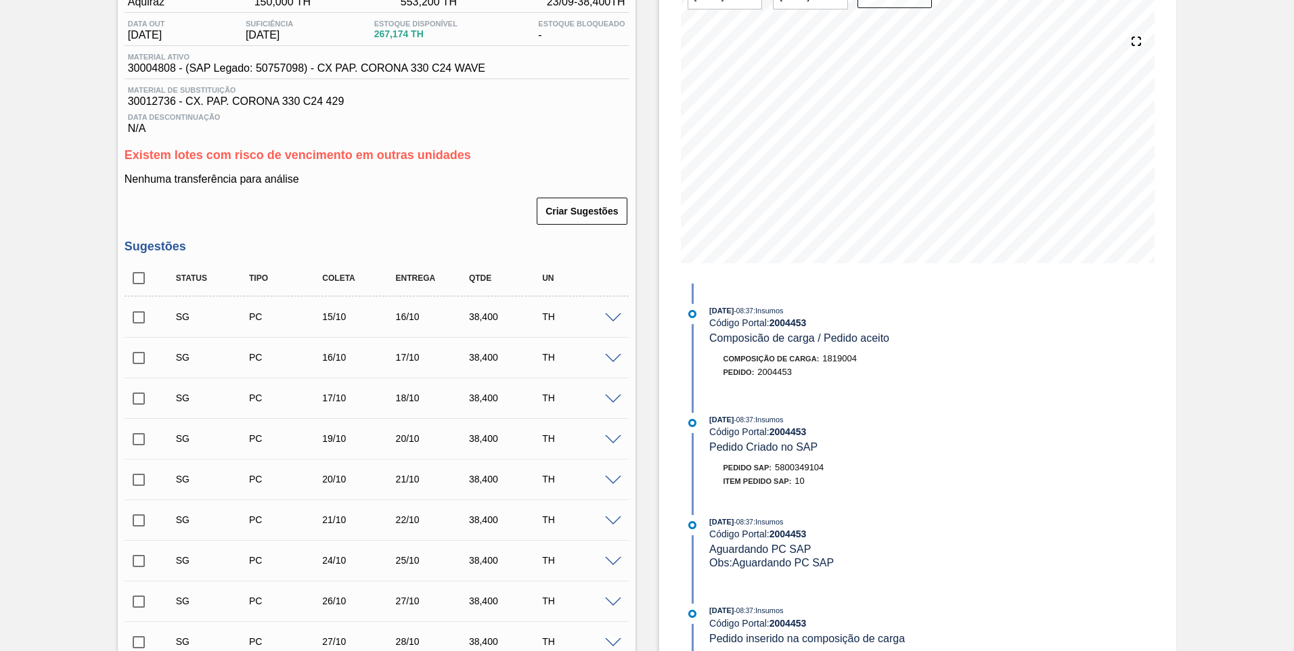
scroll to position [0, 0]
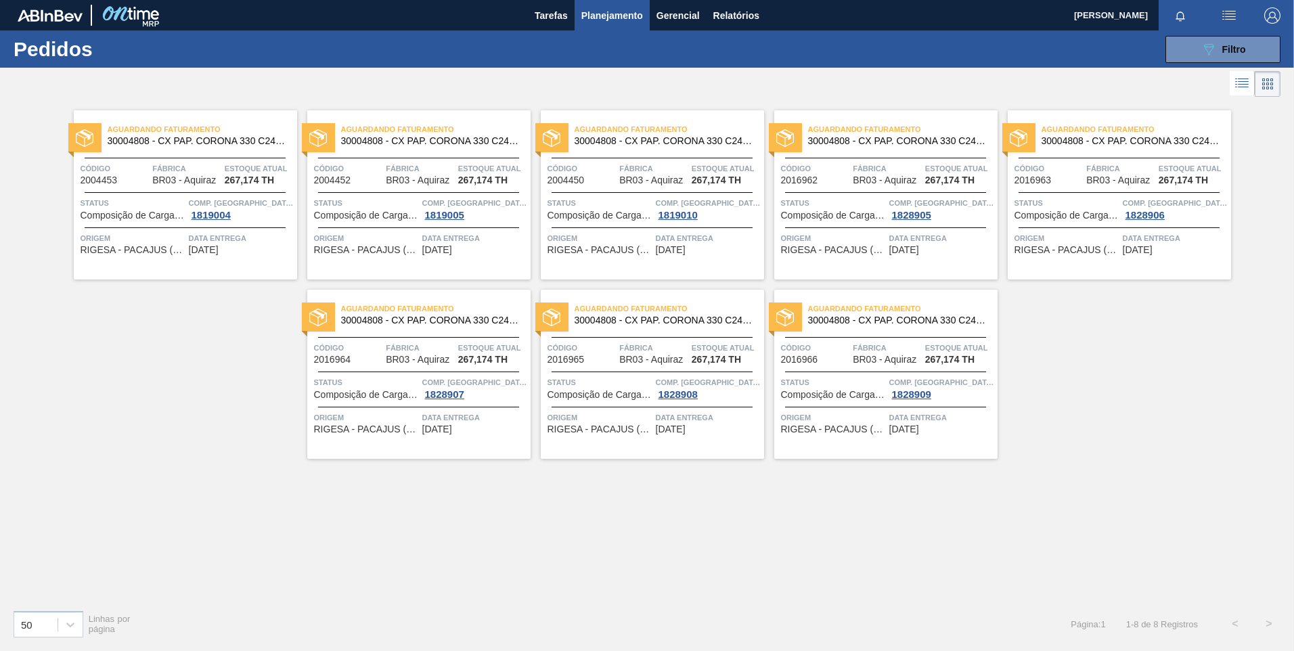
click at [198, 142] on span "30004808 - CX PAP. CORONA 330 C24 WAVE" at bounding box center [197, 141] width 179 height 10
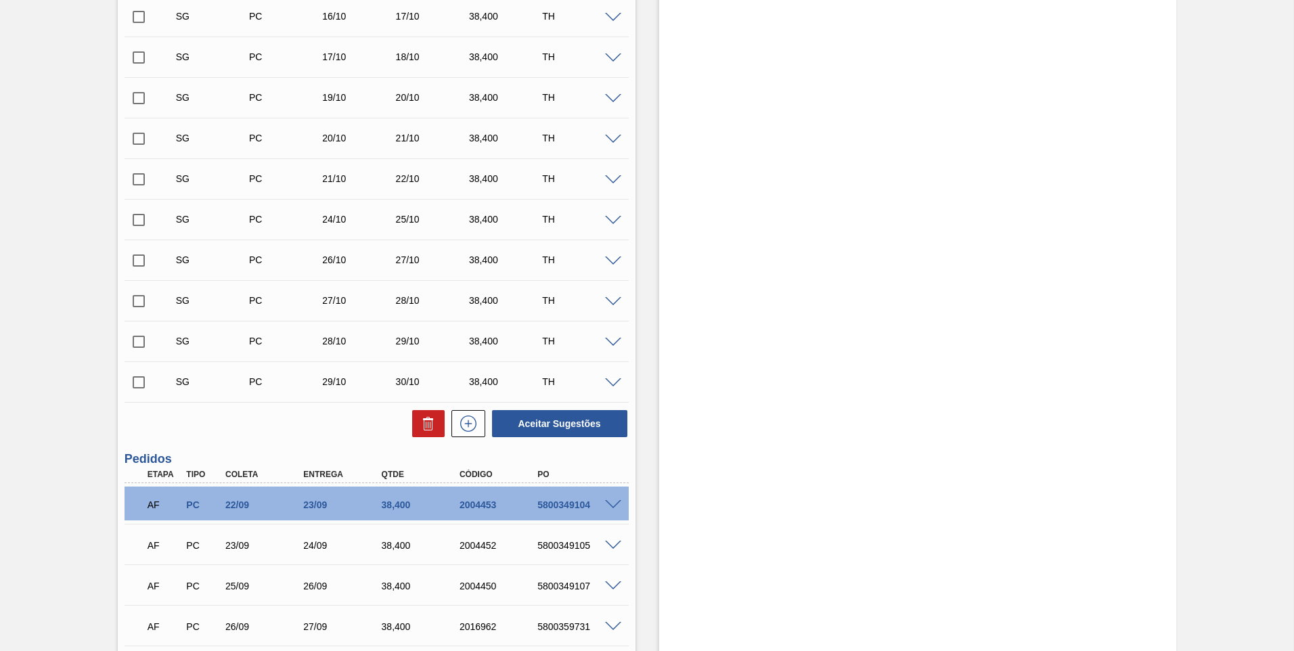
scroll to position [677, 0]
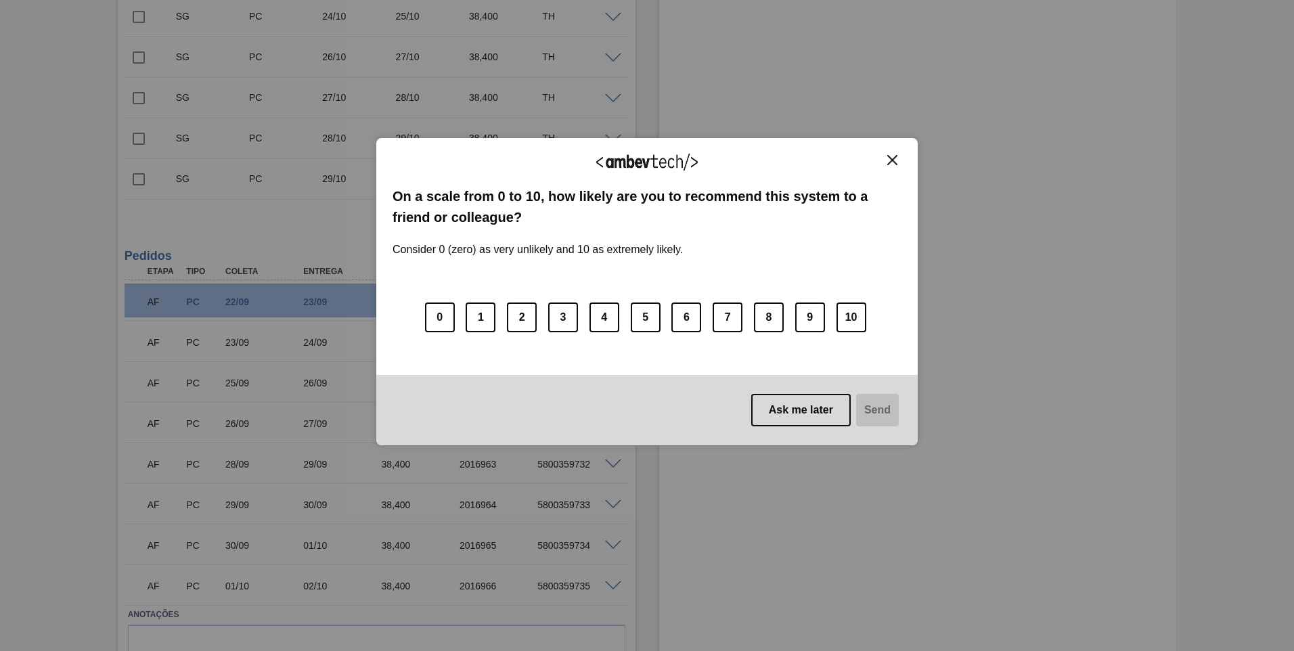
click at [892, 155] on button "Close" at bounding box center [892, 160] width 18 height 12
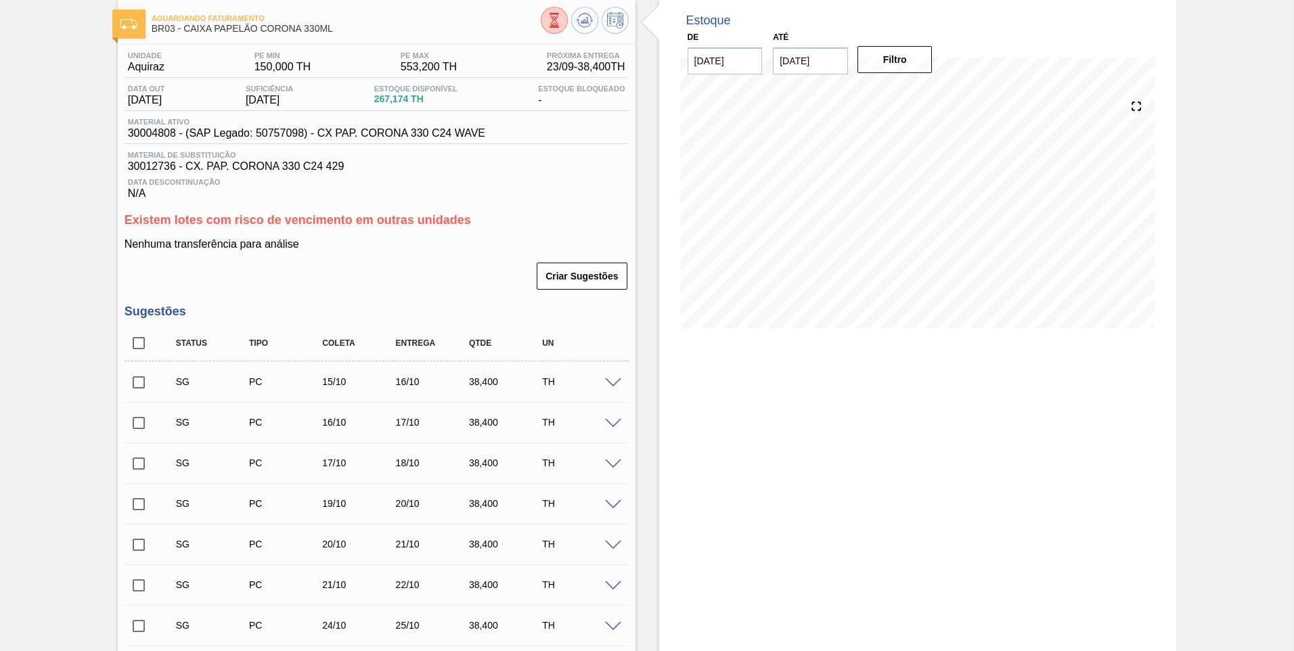
scroll to position [0, 0]
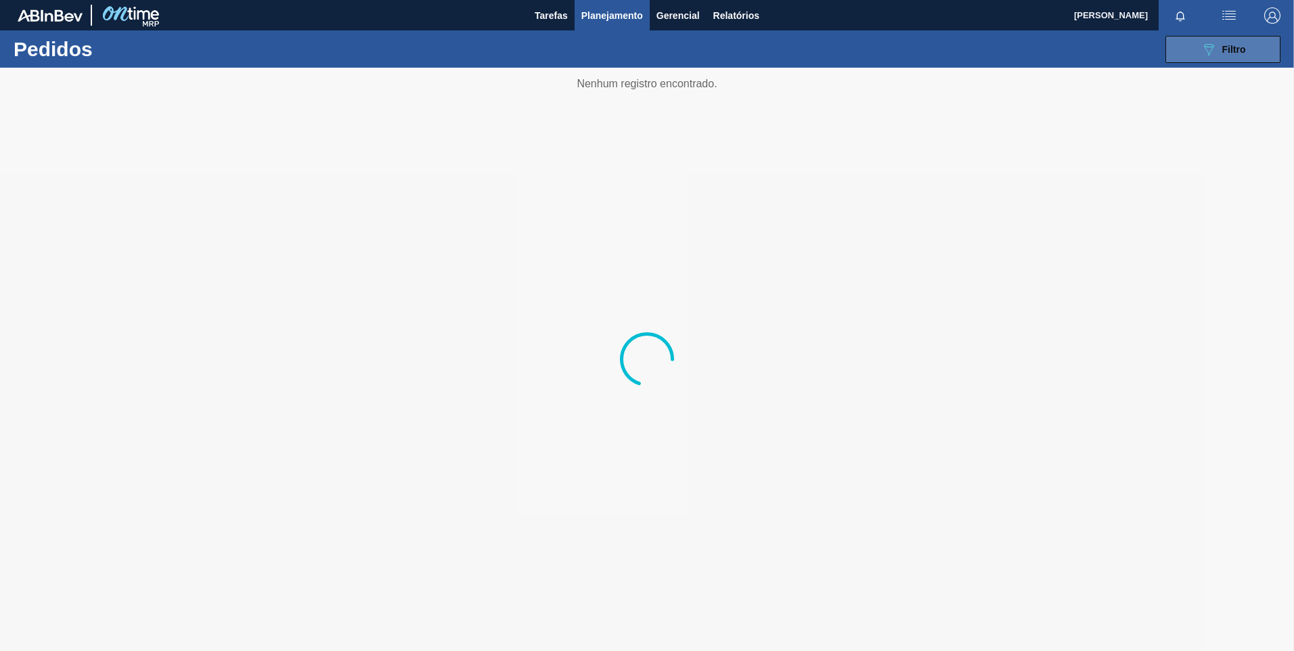
click at [1192, 44] on button "089F7B8B-B2A5-4AFE-B5C0-19BA573D28AC Filtro" at bounding box center [1223, 49] width 115 height 27
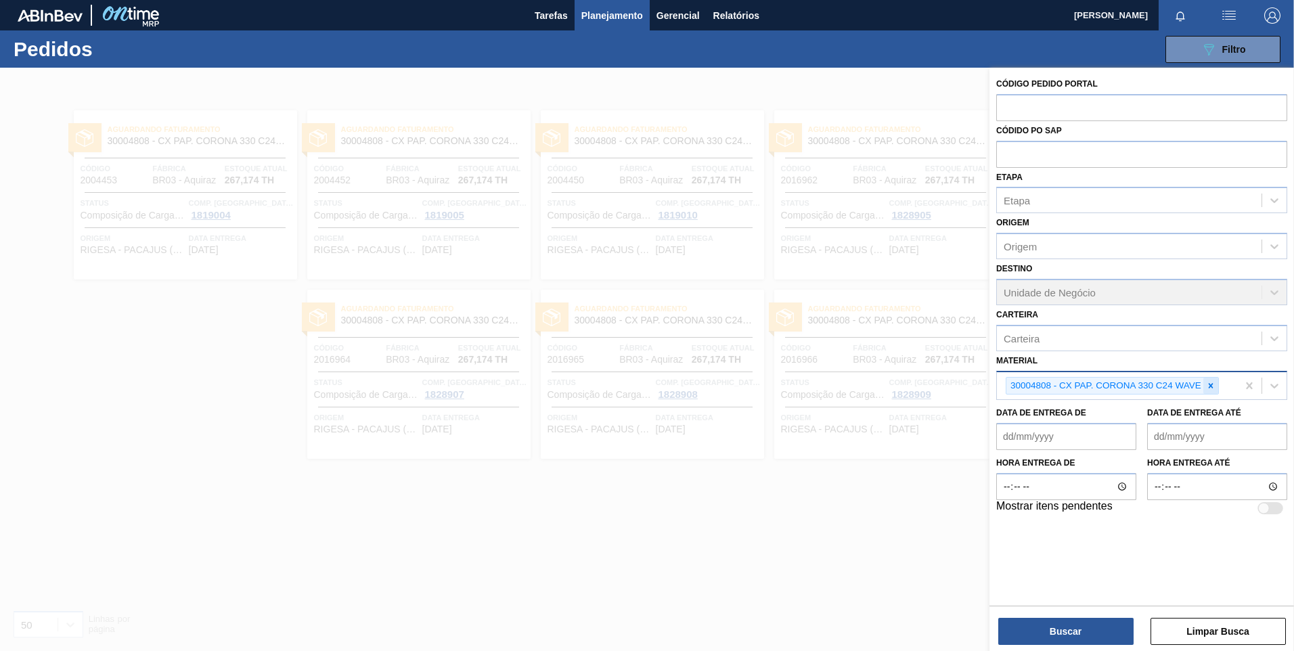
click at [1212, 382] on icon at bounding box center [1210, 385] width 9 height 9
click at [1205, 384] on div "Material" at bounding box center [1129, 384] width 265 height 20
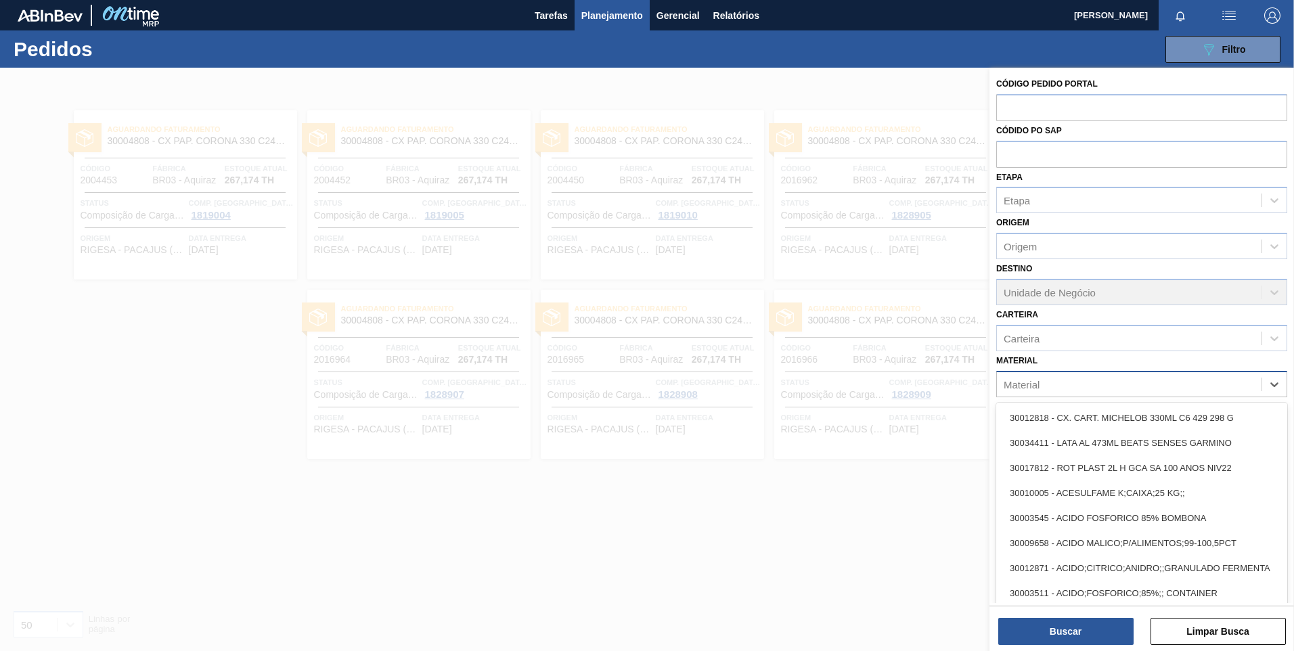
paste input "20001926"
type input "20001926"
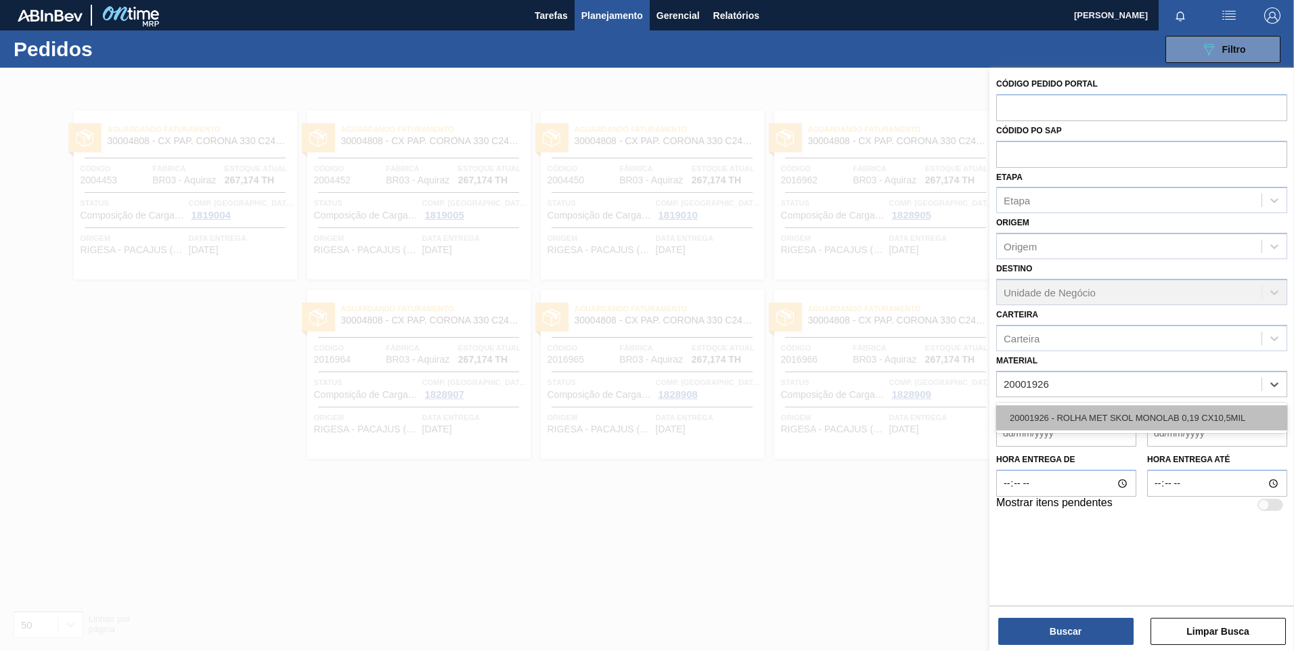
click at [1138, 409] on div "20001926 - ROLHA MET SKOL MONOLAB 0,19 CX10,5MIL" at bounding box center [1141, 417] width 291 height 25
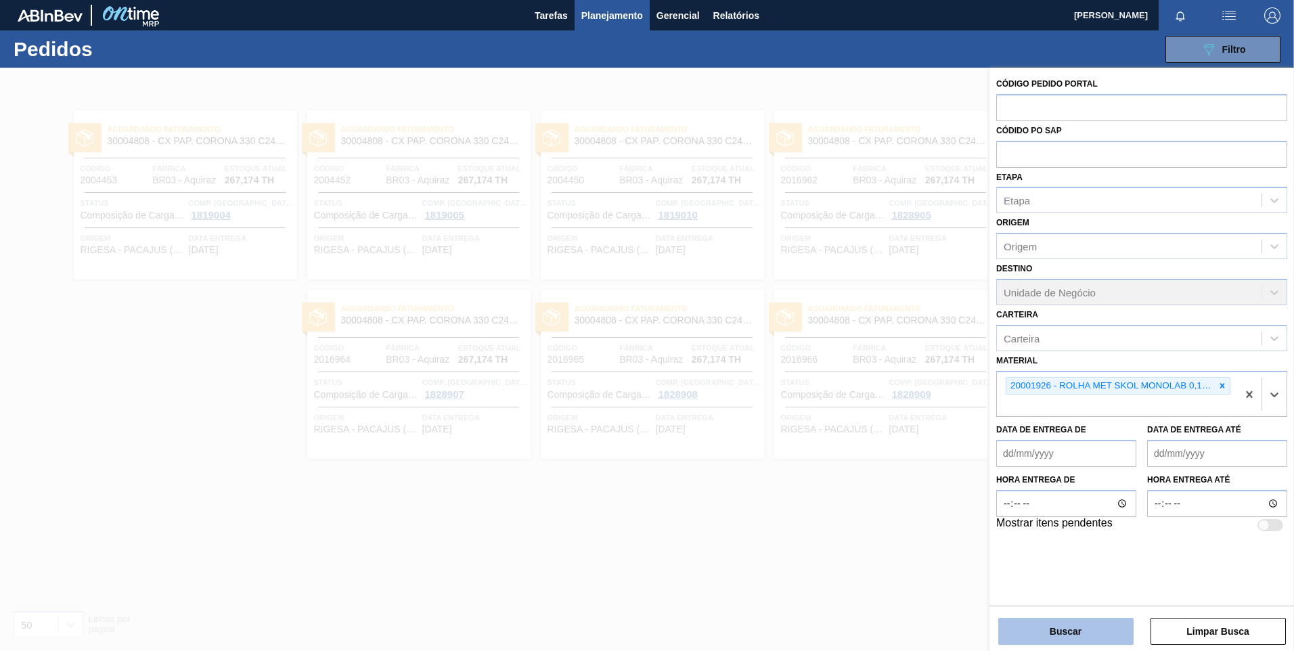
click at [1071, 629] on button "Buscar" at bounding box center [1065, 631] width 135 height 27
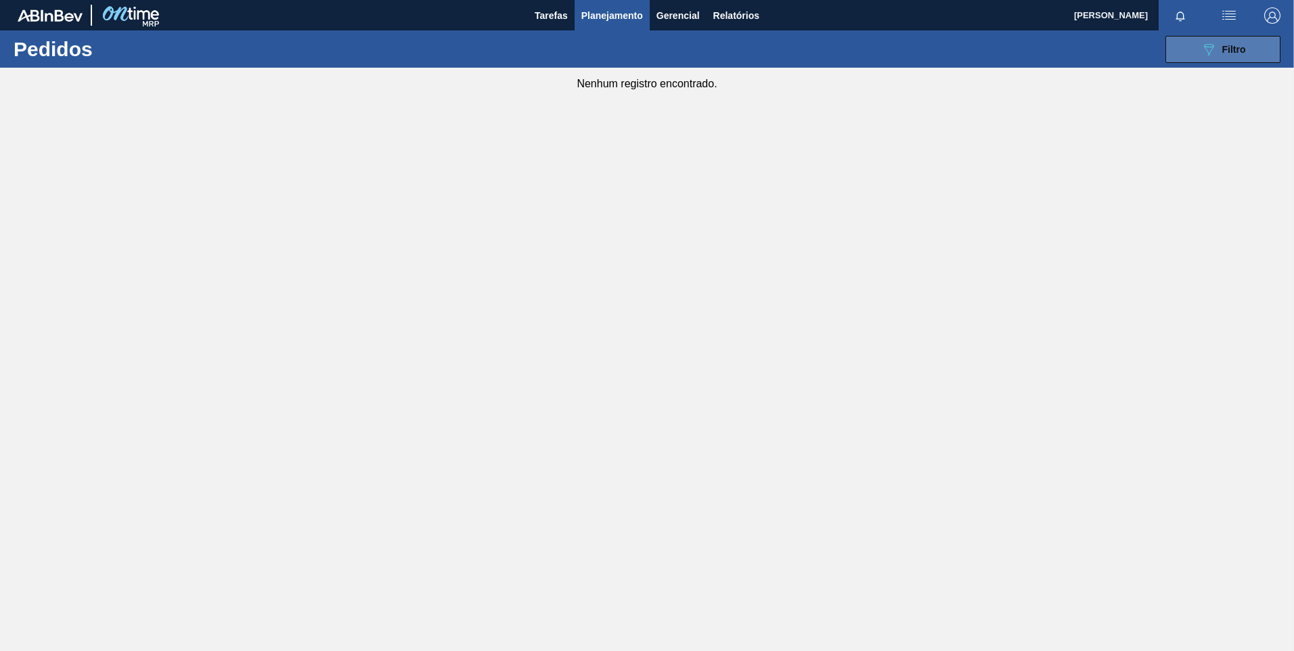
click at [1211, 47] on icon "089F7B8B-B2A5-4AFE-B5C0-19BA573D28AC" at bounding box center [1209, 49] width 16 height 16
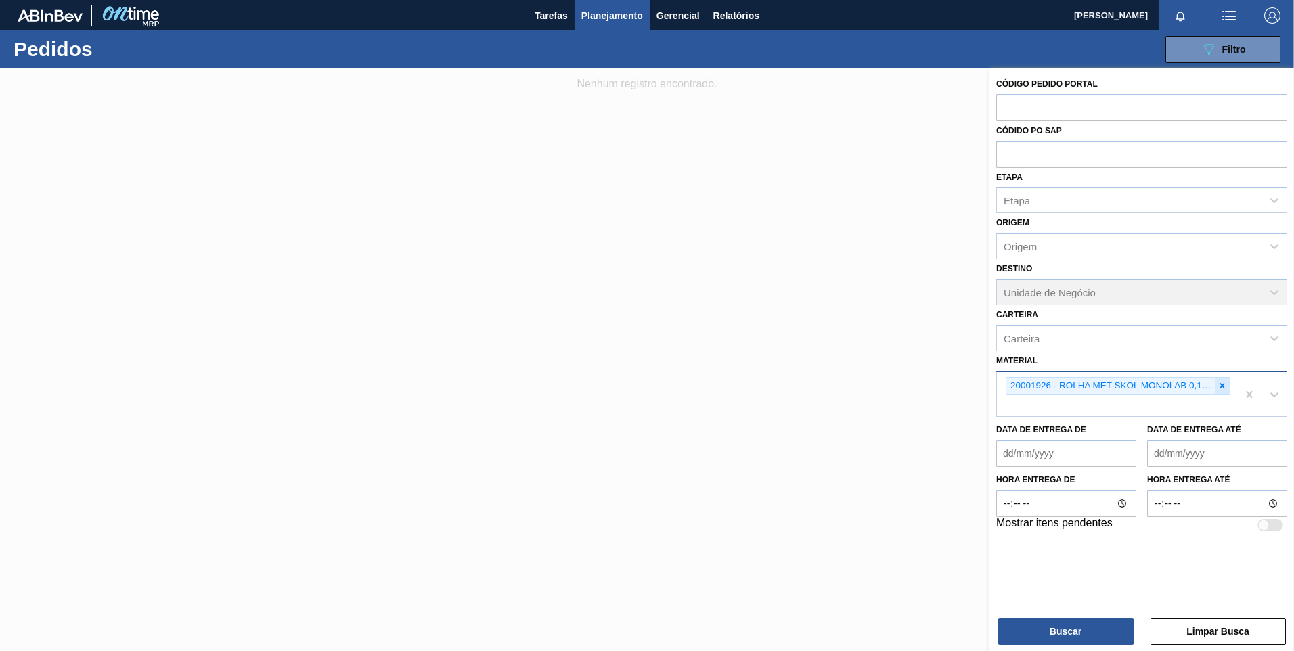
click at [1224, 382] on icon at bounding box center [1222, 385] width 9 height 9
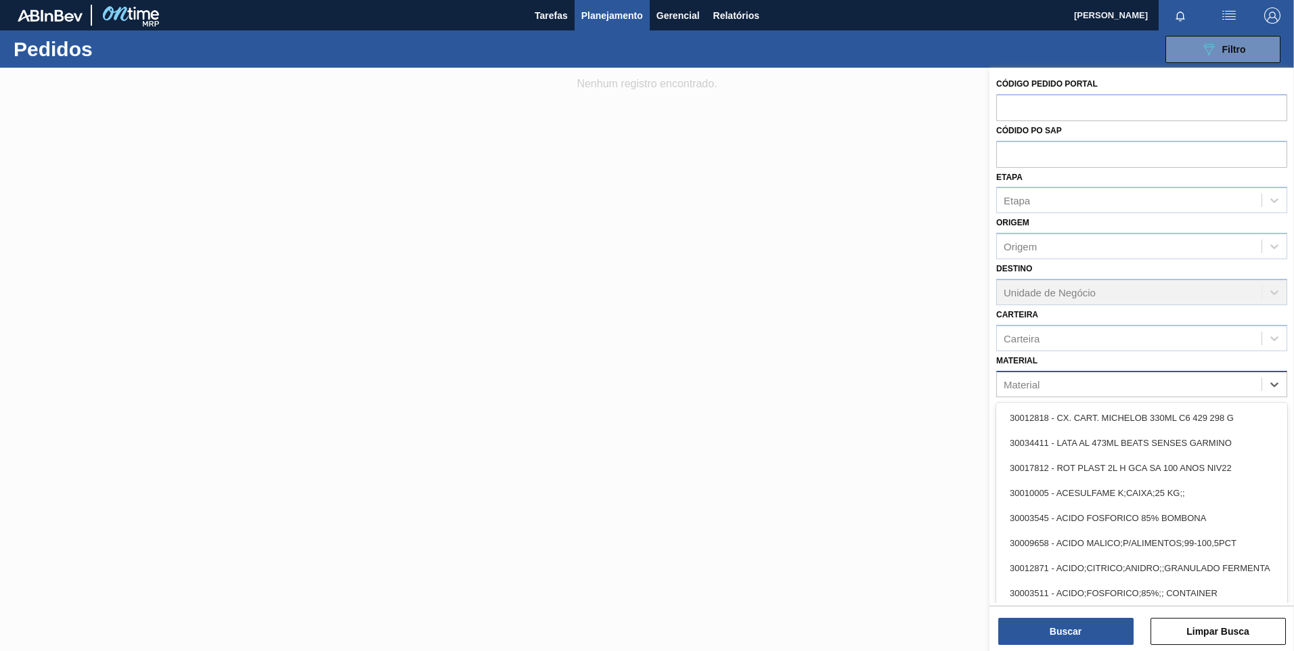
click at [1216, 382] on div "Material" at bounding box center [1129, 384] width 265 height 20
paste input "20009214"
type input "20009214"
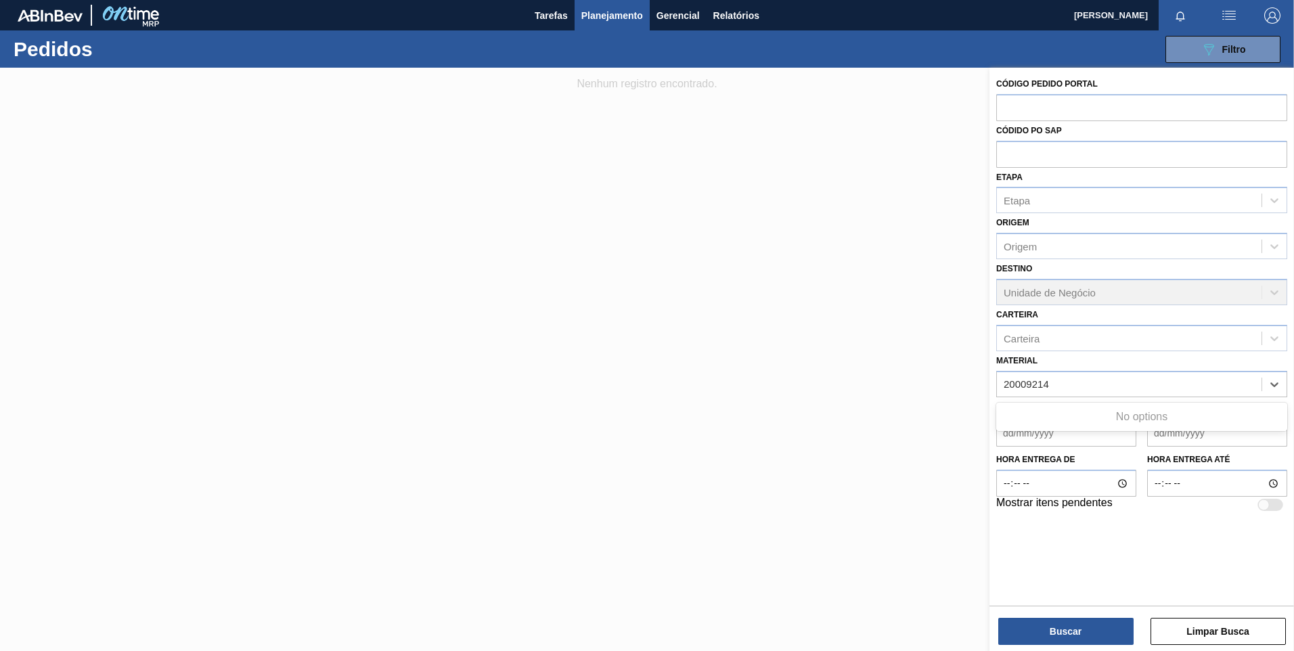
click at [1140, 408] on div "No options" at bounding box center [1141, 416] width 291 height 23
click at [1115, 385] on div "Material" at bounding box center [1129, 384] width 265 height 20
paste input "20009214"
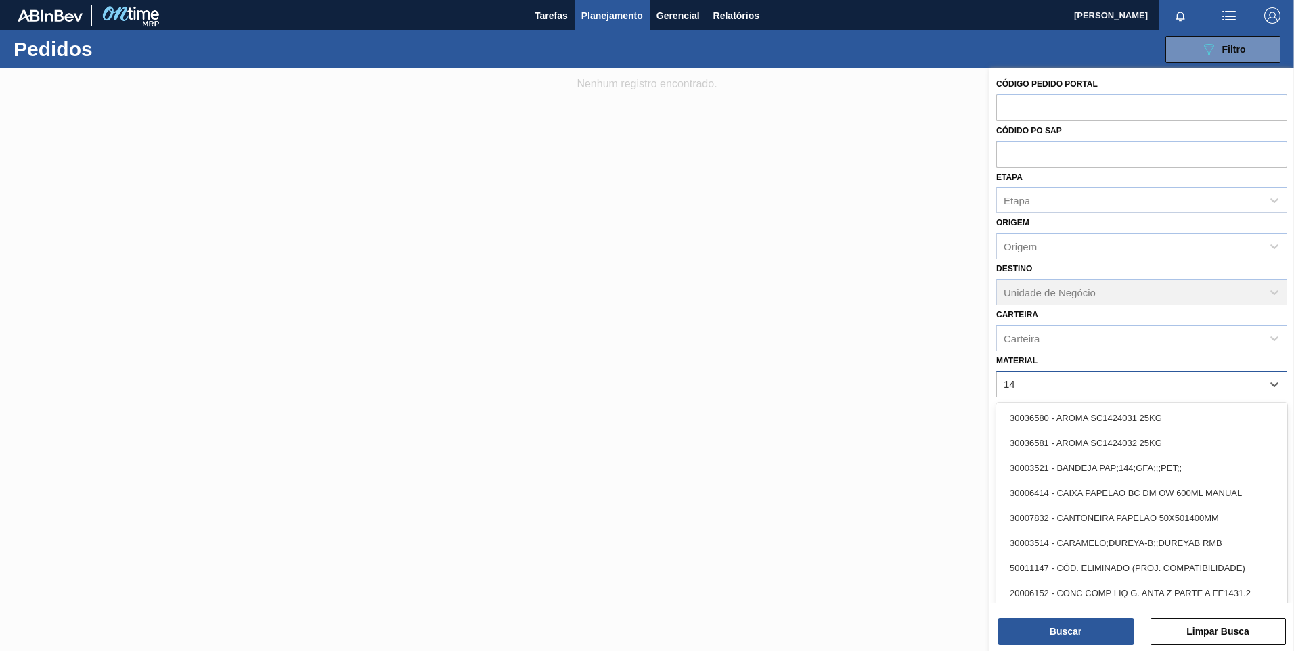
type input "4"
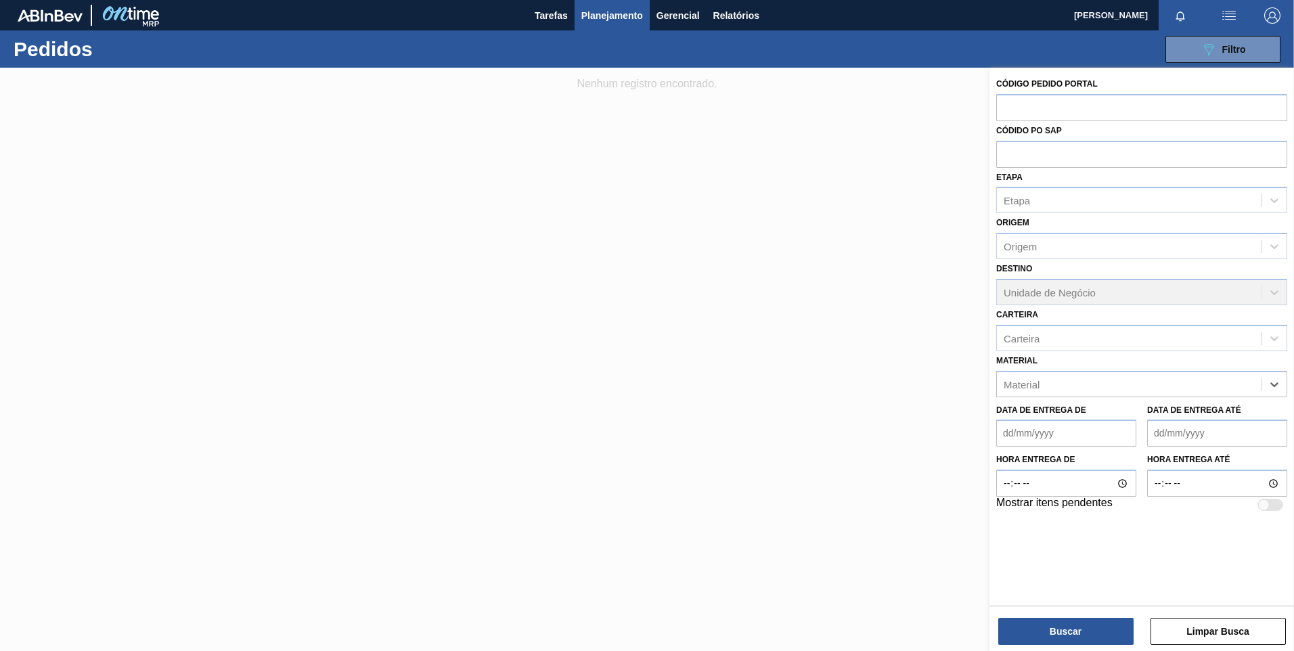
paste input "20009214"
type input "2"
paste input "ROLHA MET SKOL PO"
type input "ROLHA MET SKOL PO"
click at [1073, 420] on div "20004879 - ROLHA MET SKOL PO MONOLAB CX10,5MIL" at bounding box center [1141, 417] width 291 height 25
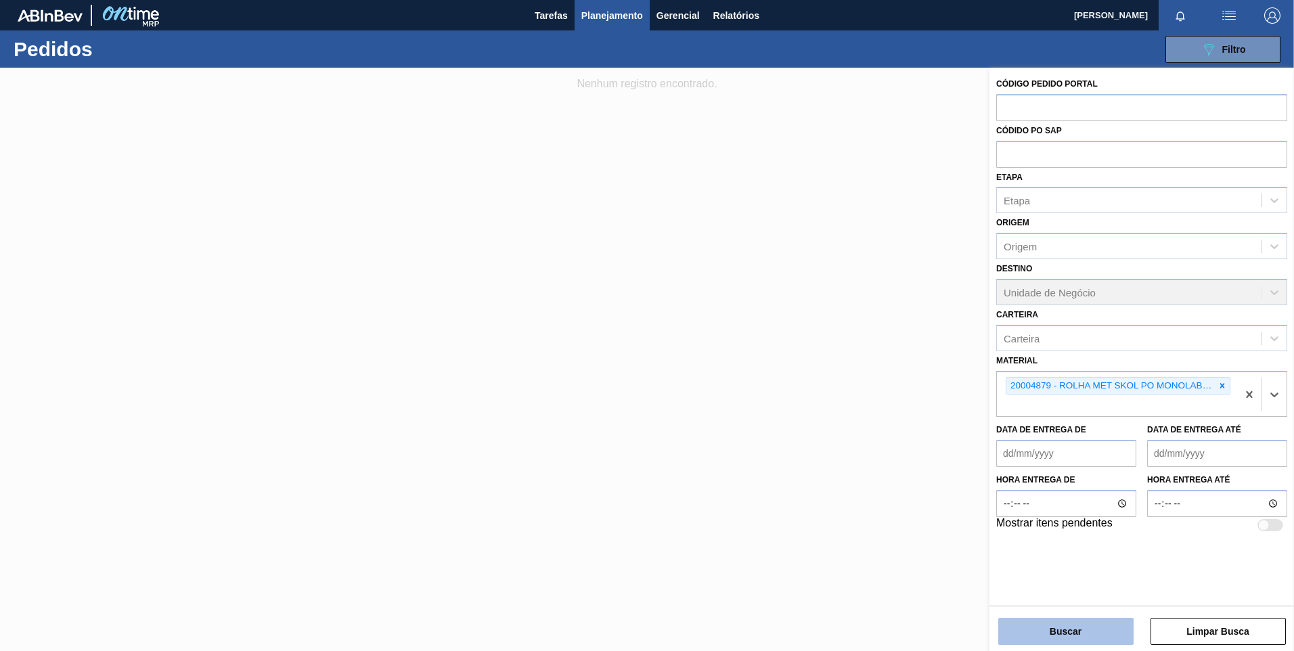
click at [1092, 631] on button "Buscar" at bounding box center [1065, 631] width 135 height 27
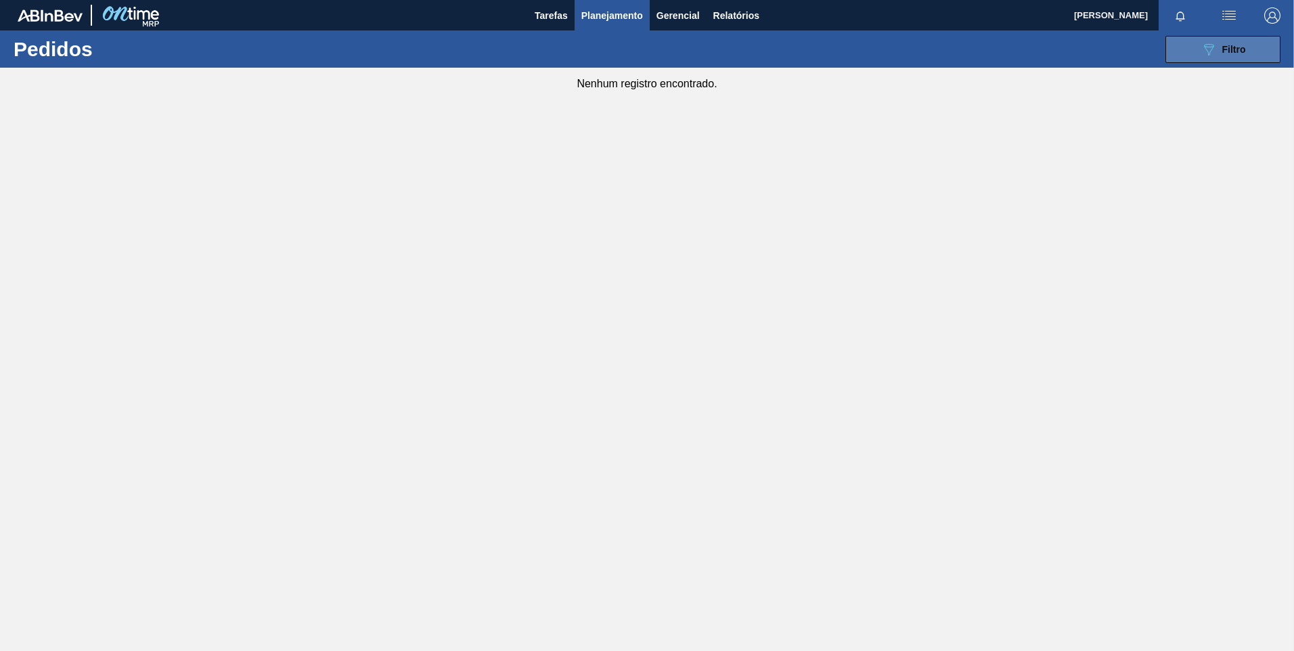
click at [1203, 56] on icon "089F7B8B-B2A5-4AFE-B5C0-19BA573D28AC" at bounding box center [1209, 49] width 16 height 16
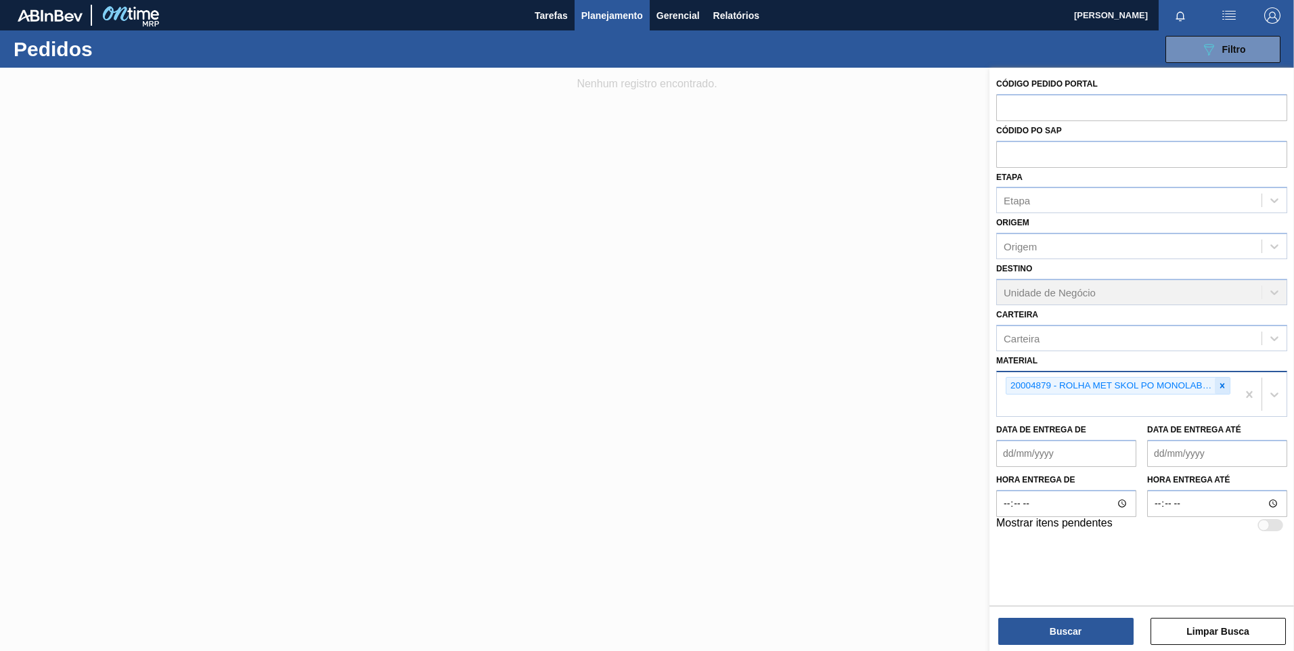
click at [1225, 379] on div at bounding box center [1222, 386] width 15 height 17
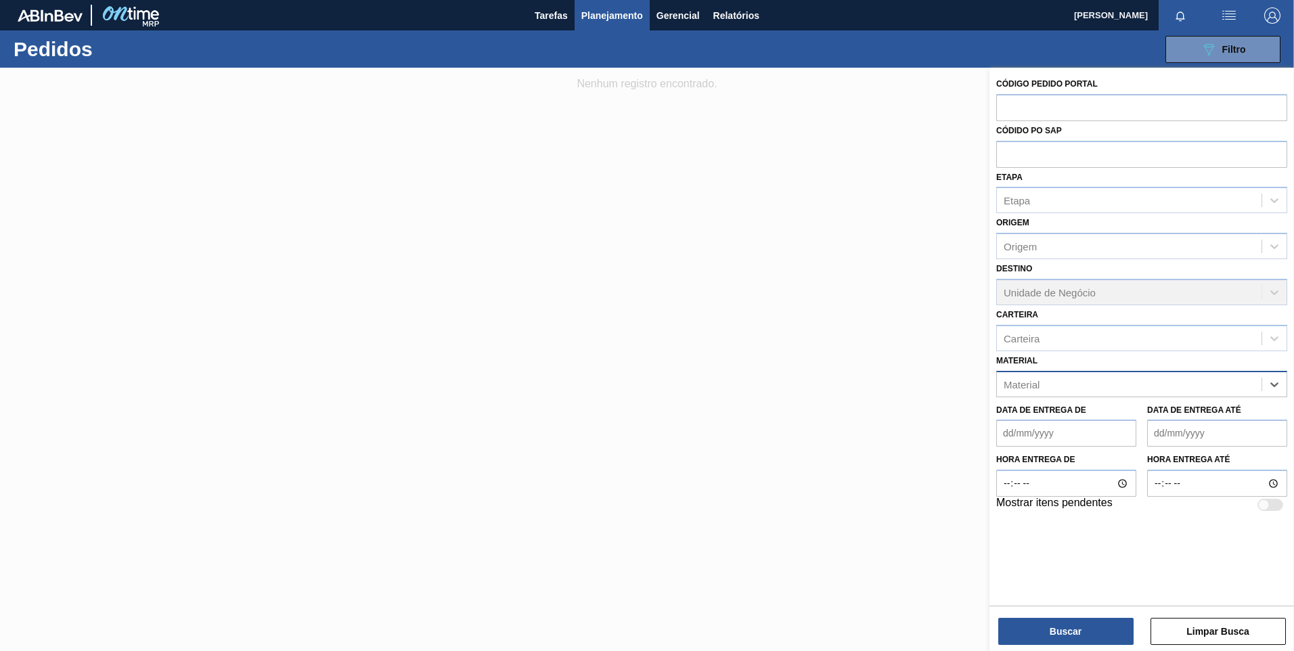
click at [1223, 379] on div "Material" at bounding box center [1129, 384] width 265 height 20
paste input "20002755"
type input "20002755"
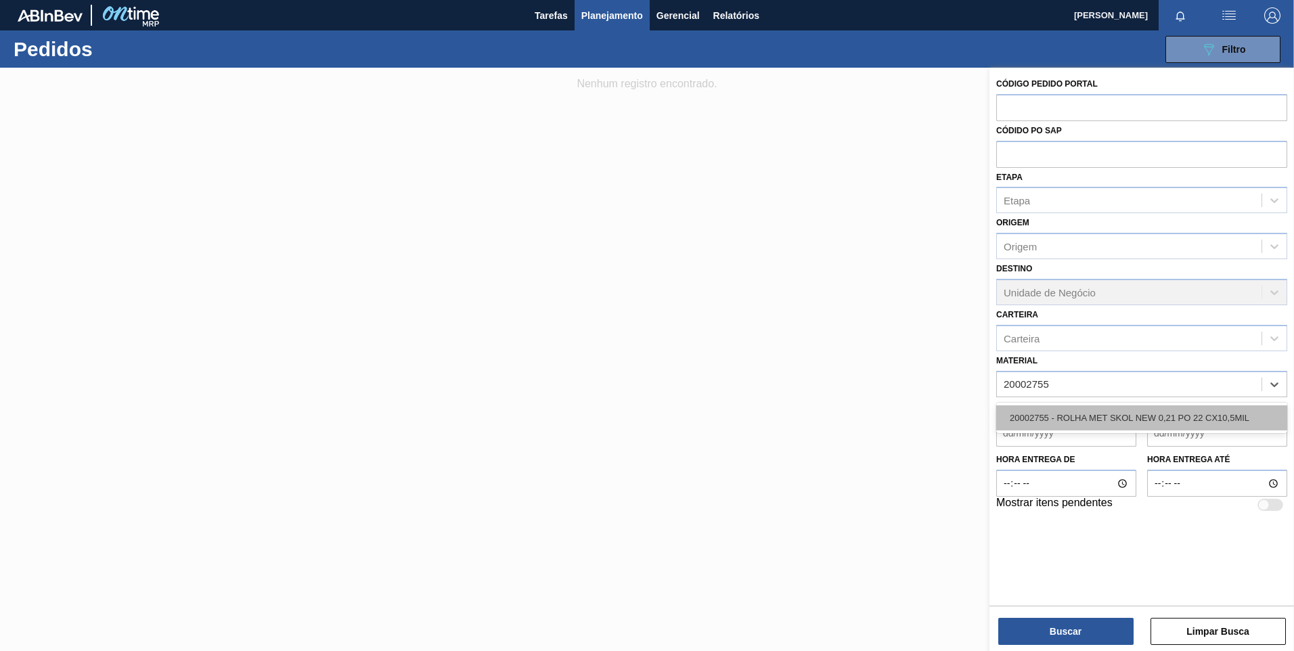
click at [1021, 415] on div "20002755 - ROLHA MET SKOL NEW 0,21 PO 22 CX10,5MIL" at bounding box center [1141, 417] width 291 height 25
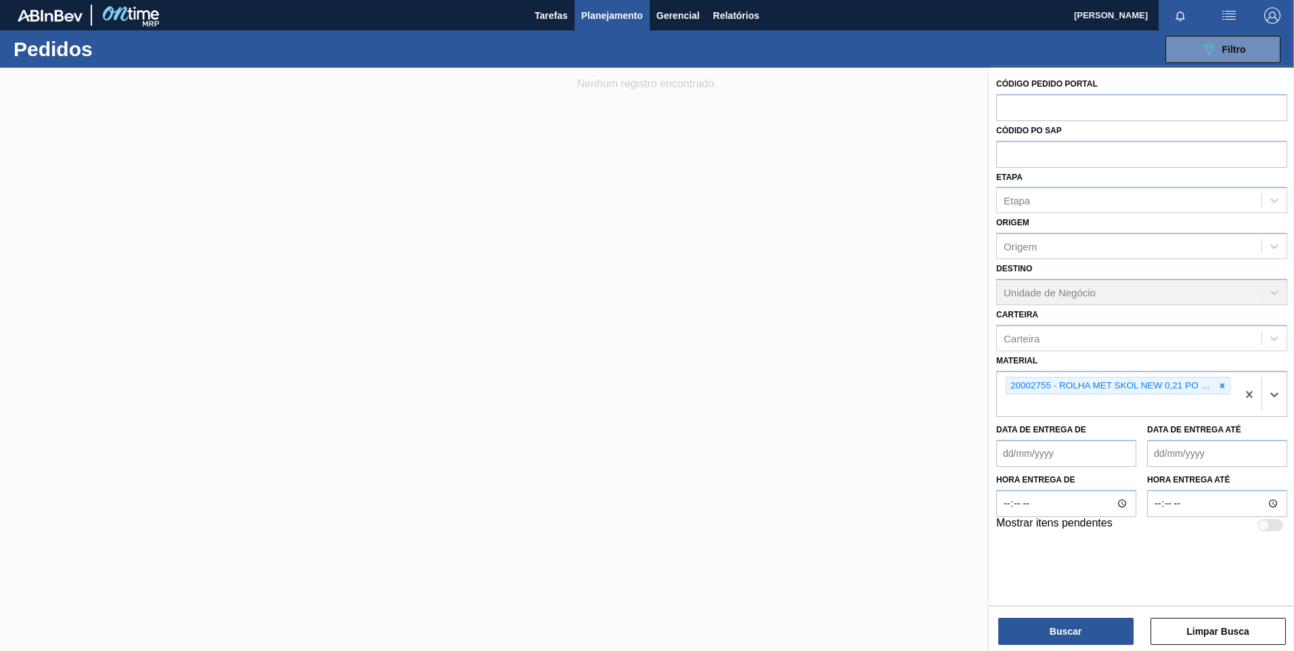
paste input "20001926"
type input "20001926"
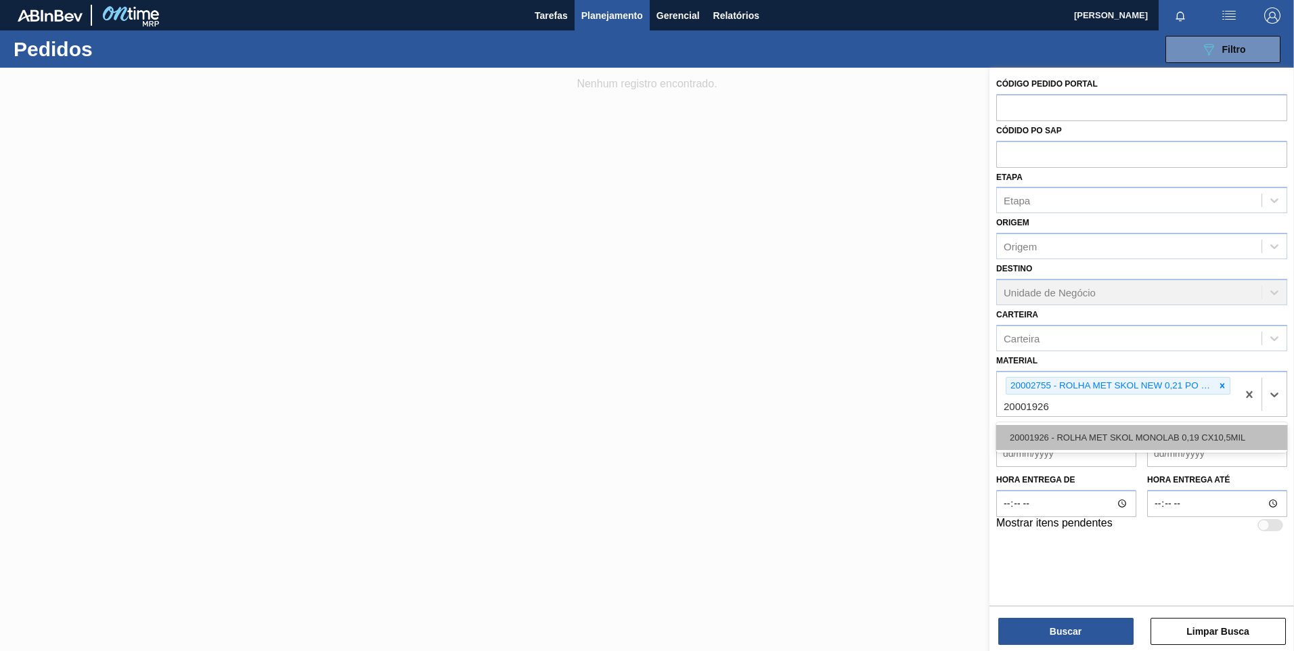
click at [1009, 437] on div "20001926 - ROLHA MET SKOL MONOLAB 0,19 CX10,5MIL" at bounding box center [1141, 437] width 291 height 25
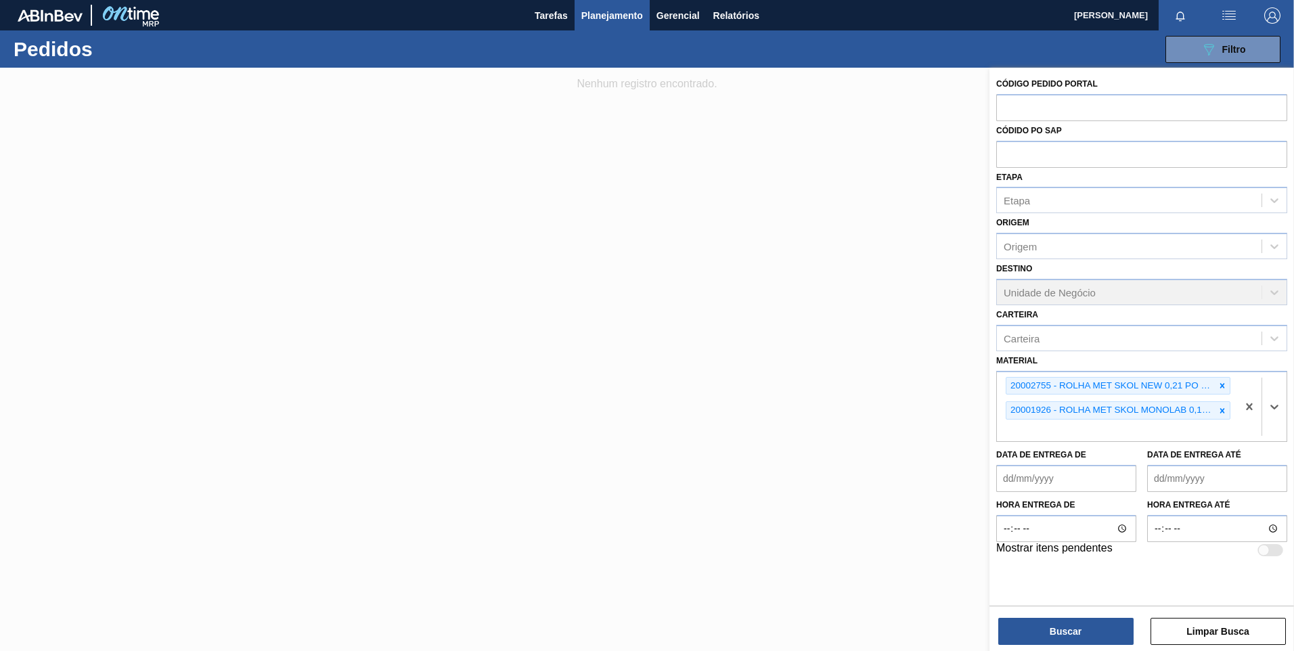
paste input "20001740"
type input "20001740"
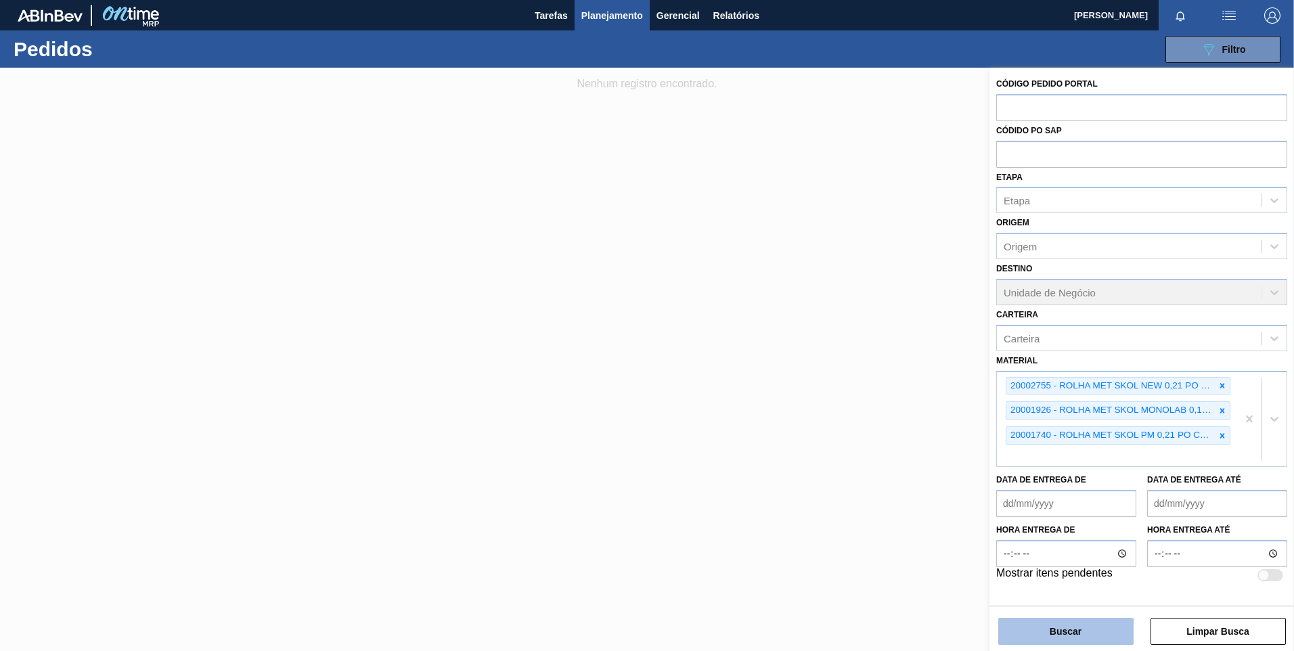
click at [1054, 622] on button "Buscar" at bounding box center [1065, 631] width 135 height 27
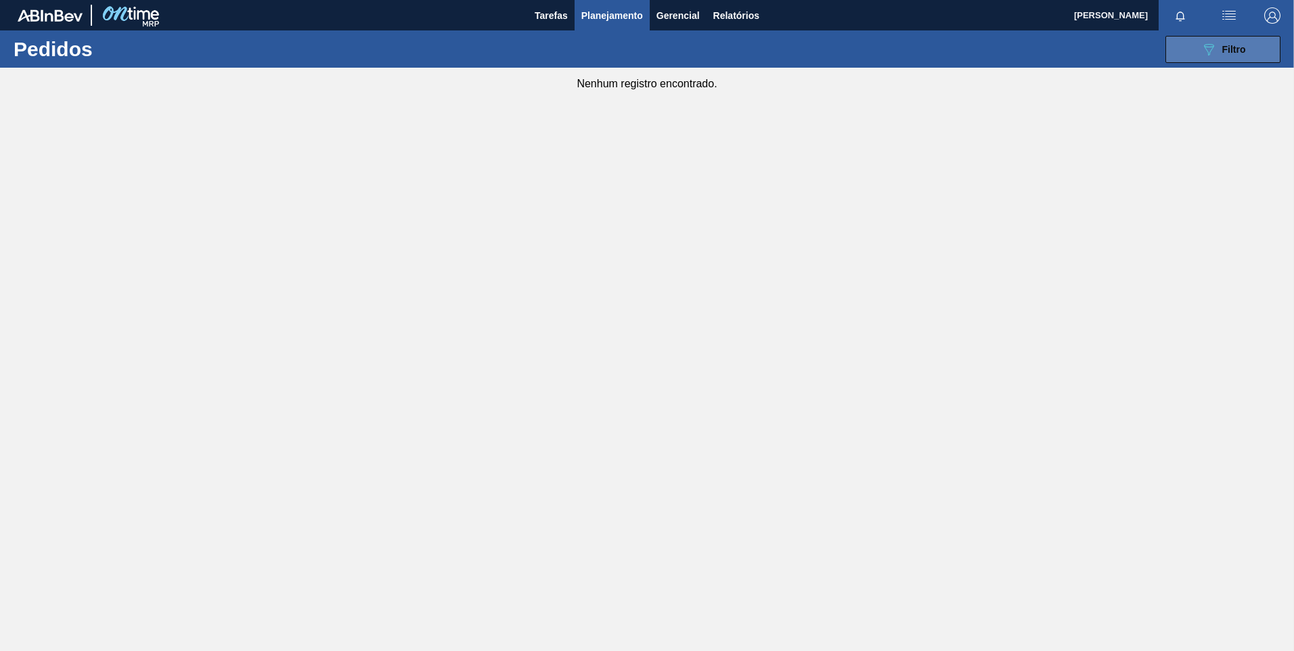
click at [1210, 40] on button "089F7B8B-B2A5-4AFE-B5C0-19BA573D28AC Filtro" at bounding box center [1223, 49] width 115 height 27
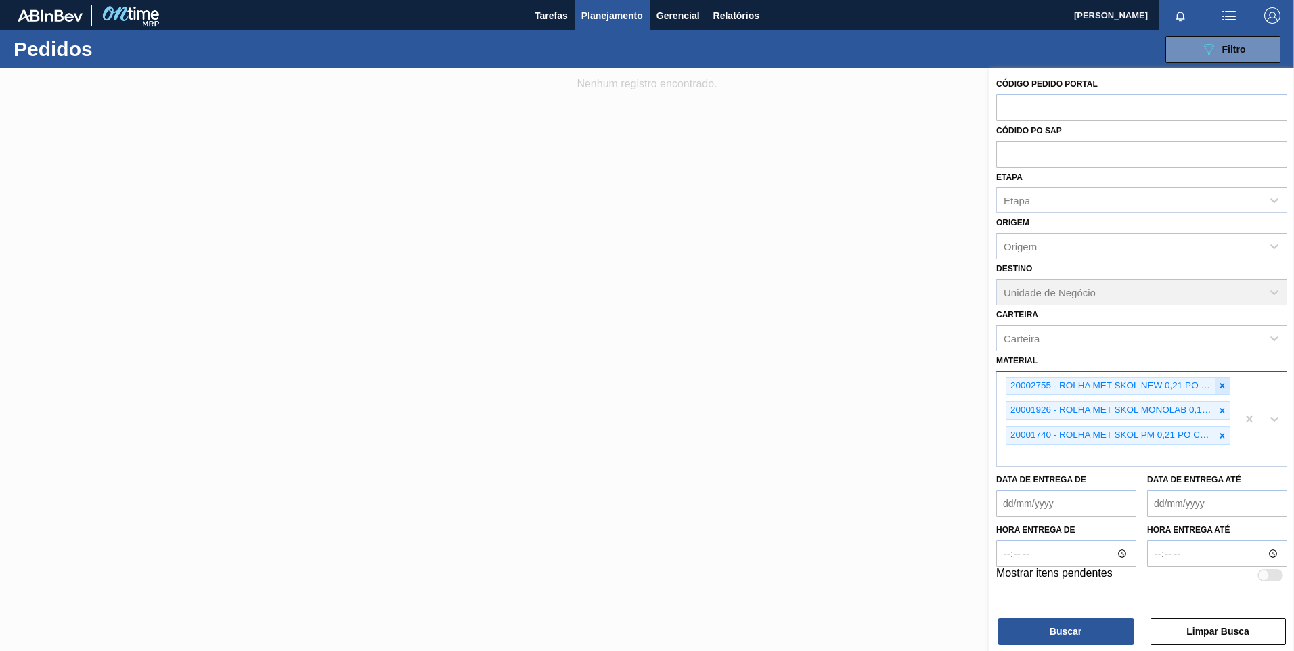
click at [1224, 387] on icon at bounding box center [1222, 385] width 5 height 5
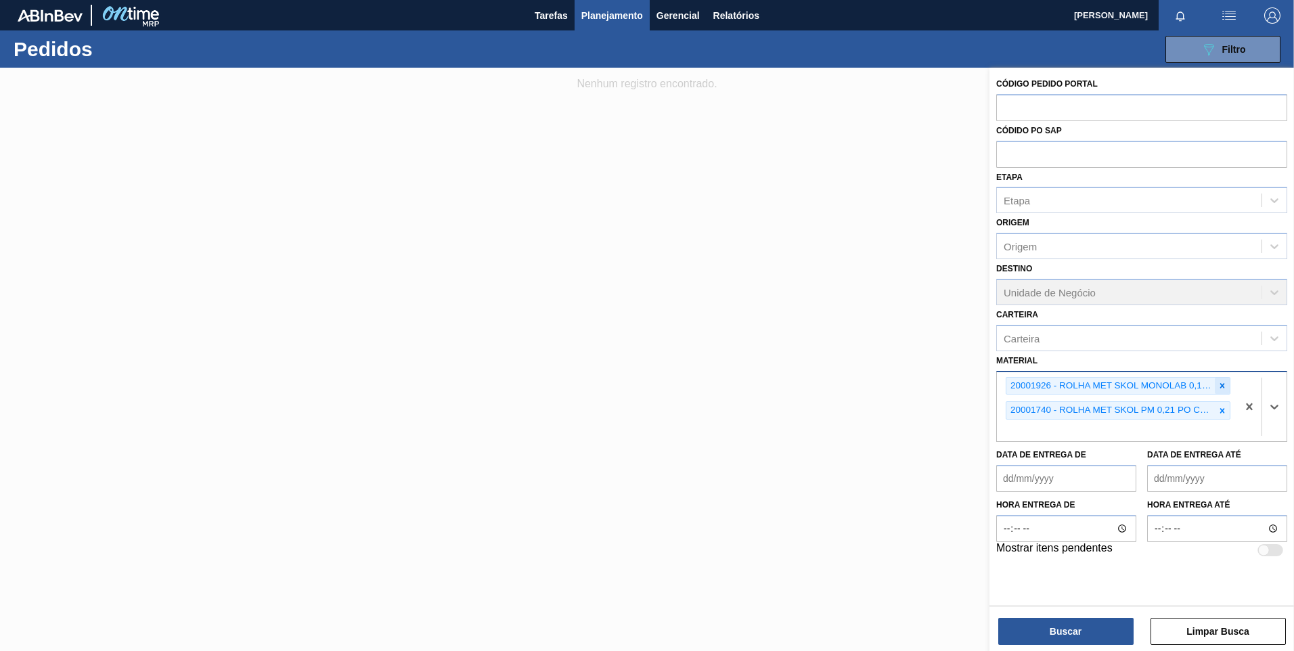
click at [1223, 387] on icon at bounding box center [1222, 385] width 5 height 5
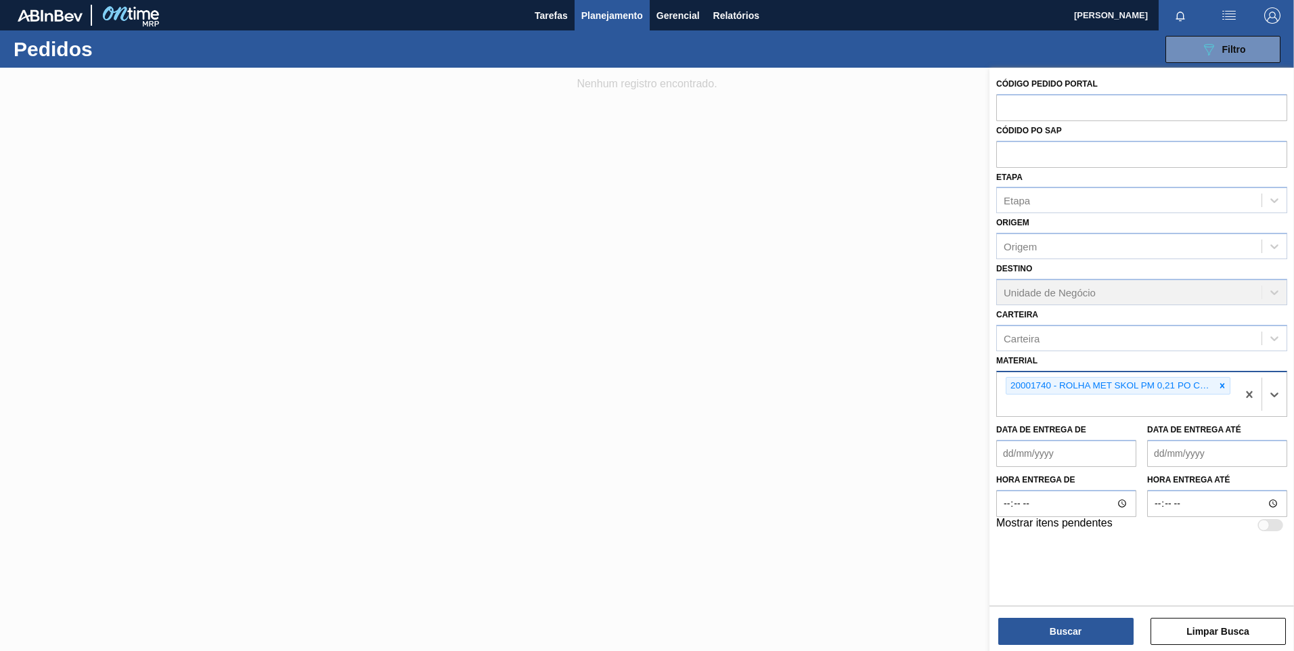
click at [1223, 387] on icon at bounding box center [1222, 385] width 5 height 5
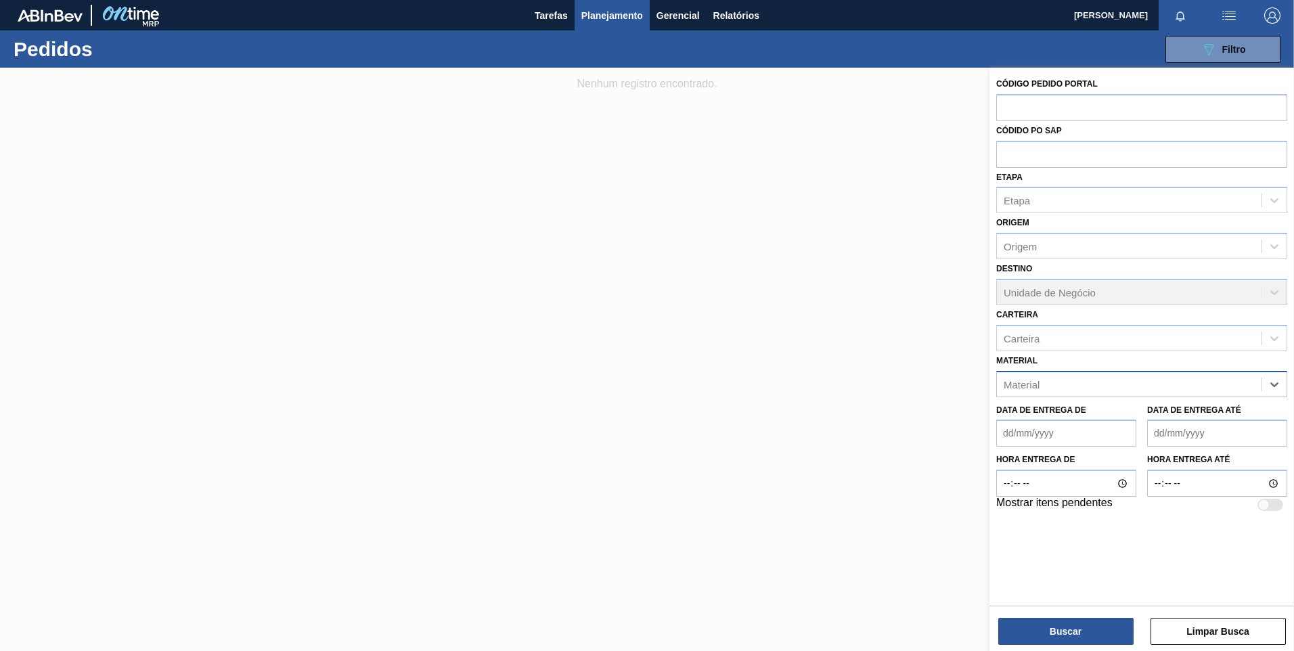
click at [1223, 391] on div "Material" at bounding box center [1129, 384] width 265 height 20
click at [1220, 384] on div "Material" at bounding box center [1129, 384] width 265 height 20
click at [1100, 334] on div "Carteira" at bounding box center [1129, 338] width 265 height 20
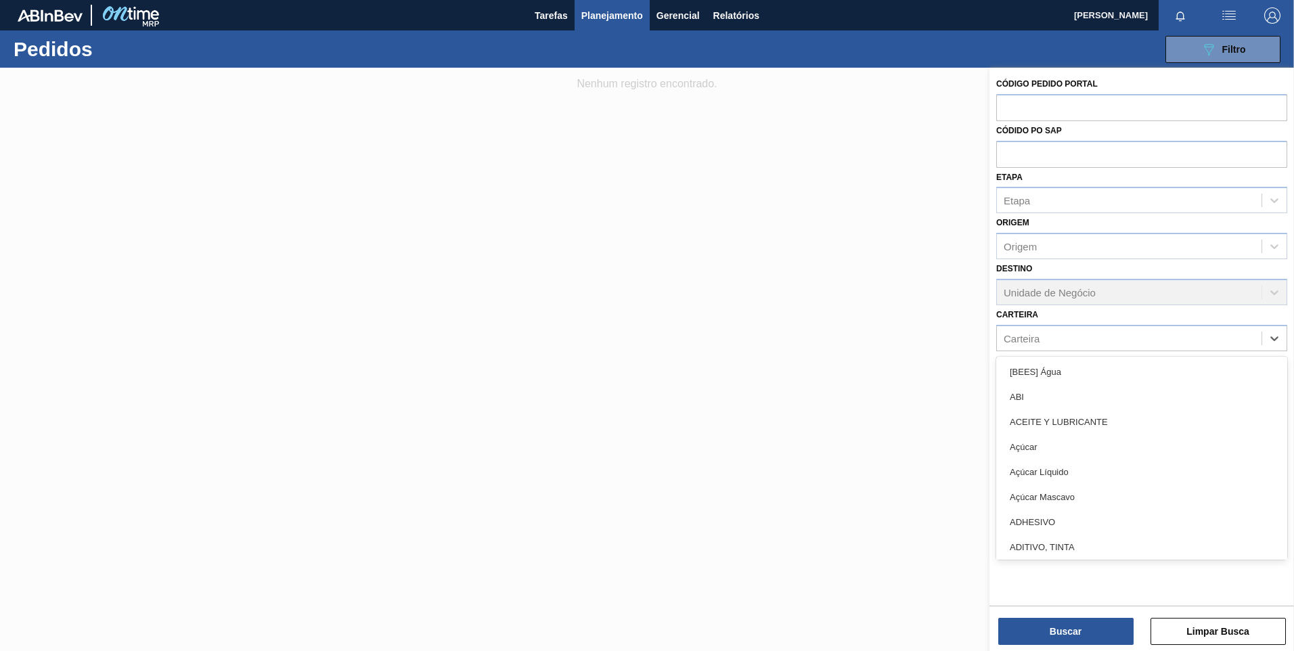
click at [983, 324] on div at bounding box center [647, 393] width 1294 height 651
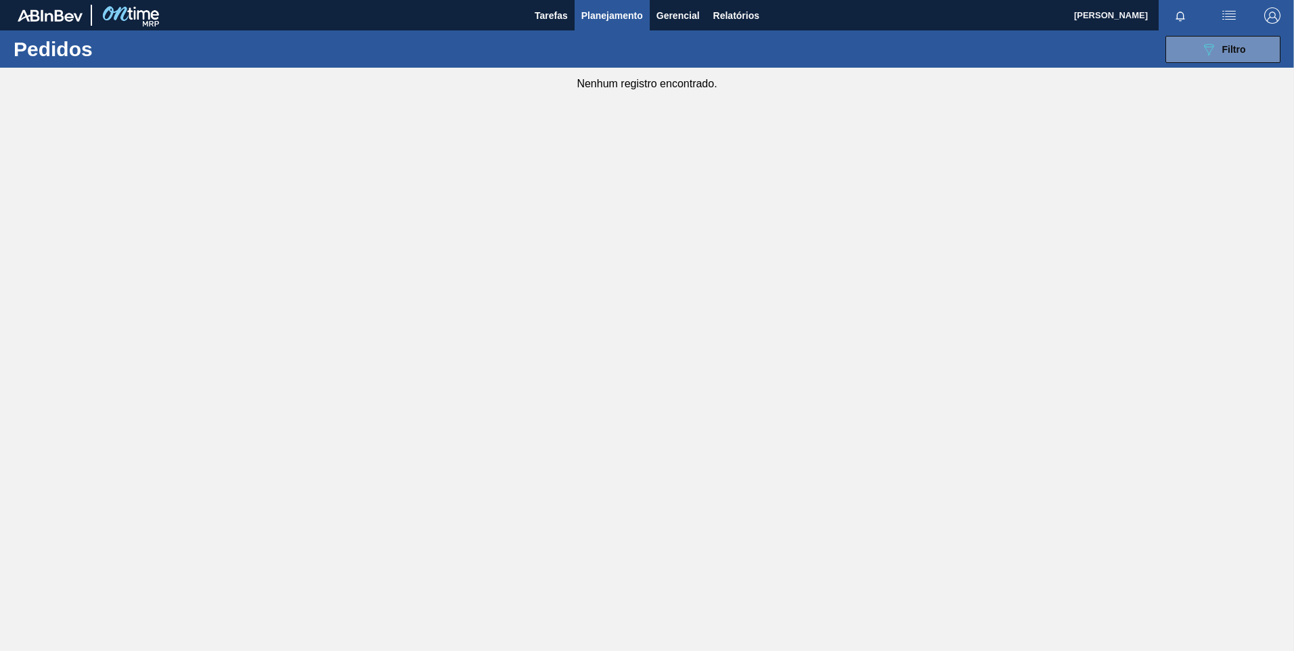
click at [1053, 383] on main "Tarefas Planejamento Gerencial Relatórios [PERSON_NAME] [PERSON_NAME] todas com…" at bounding box center [647, 325] width 1294 height 651
click at [1207, 47] on icon "089F7B8B-B2A5-4AFE-B5C0-19BA573D28AC" at bounding box center [1209, 49] width 16 height 16
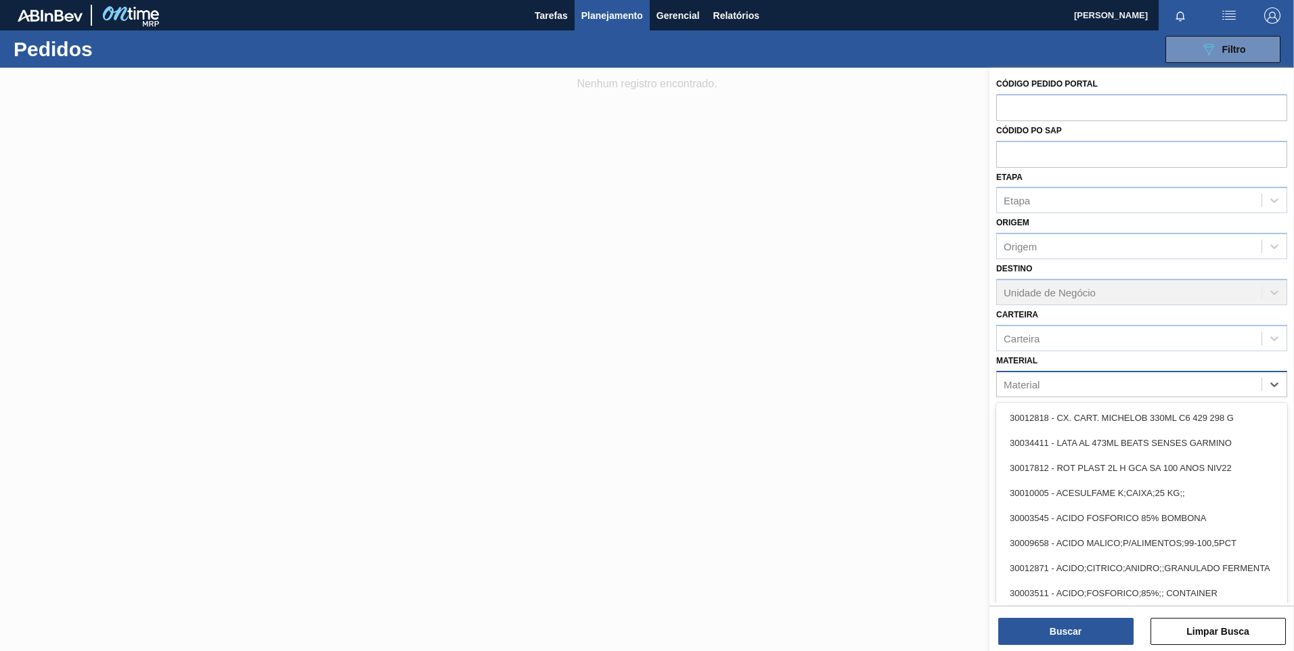
click at [1044, 386] on div "Material" at bounding box center [1129, 384] width 265 height 20
paste input "30031645"
type input "30031645"
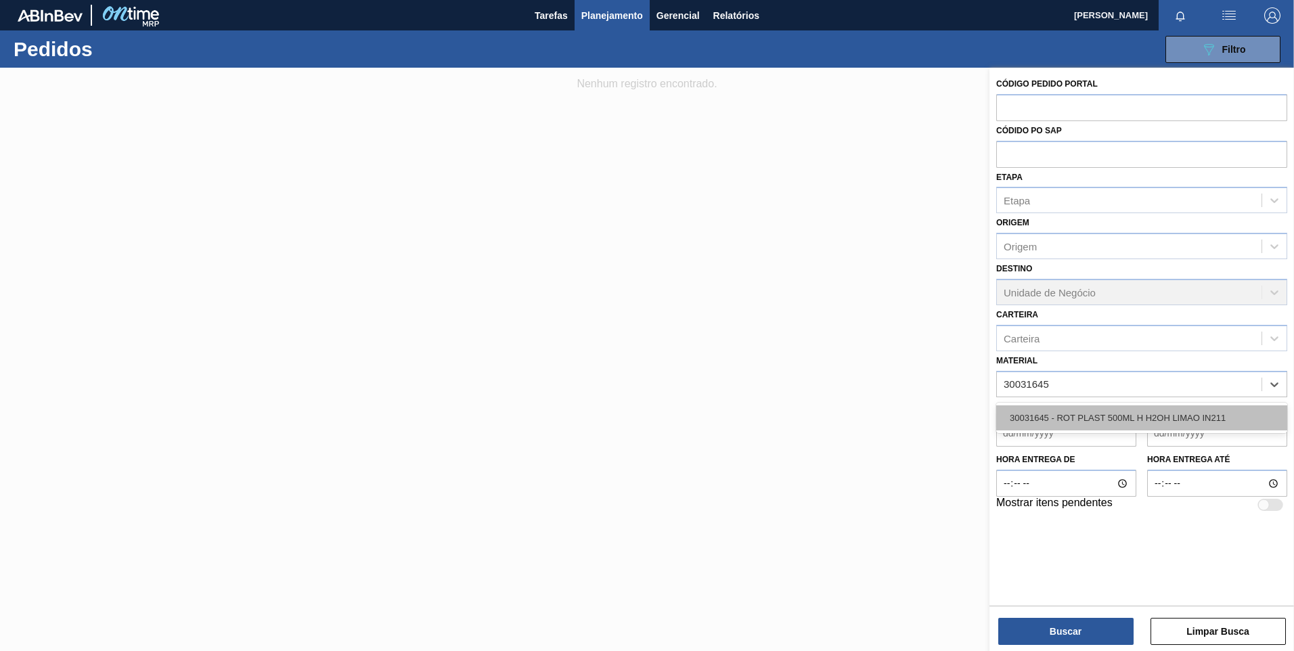
click at [1056, 411] on div "30031645 - ROT PLAST 500ML H H2OH LIMAO IN211" at bounding box center [1141, 417] width 291 height 25
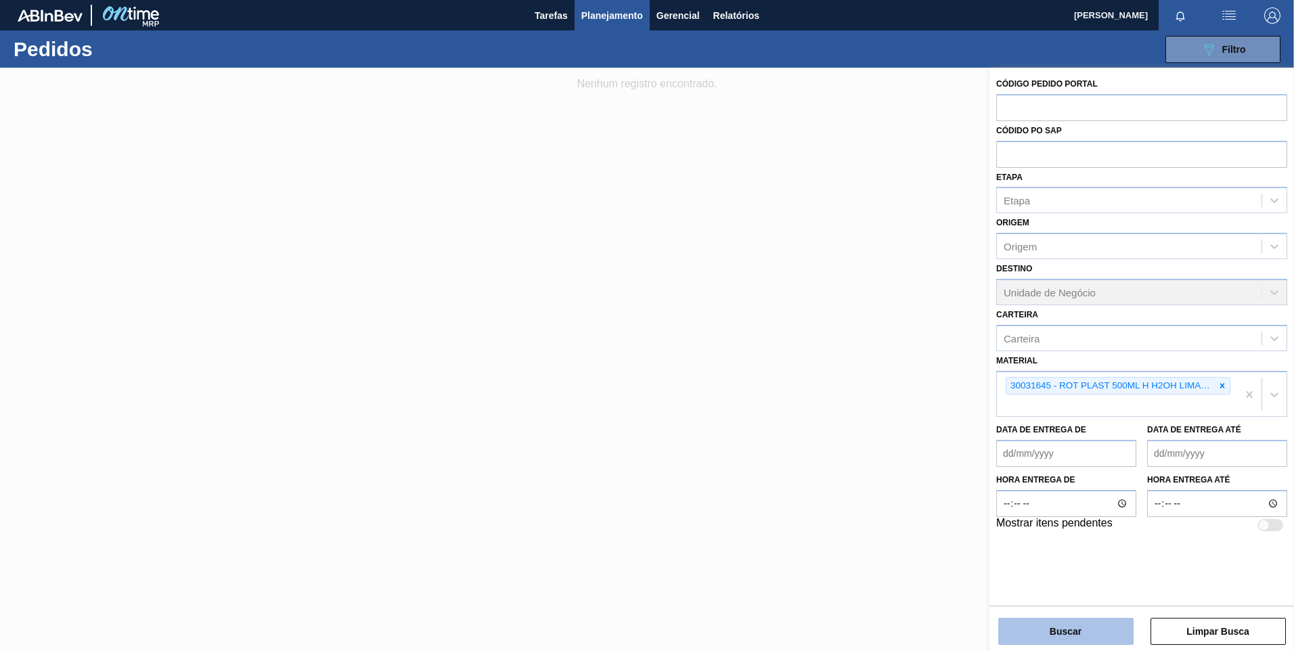
click at [1060, 627] on button "Buscar" at bounding box center [1065, 631] width 135 height 27
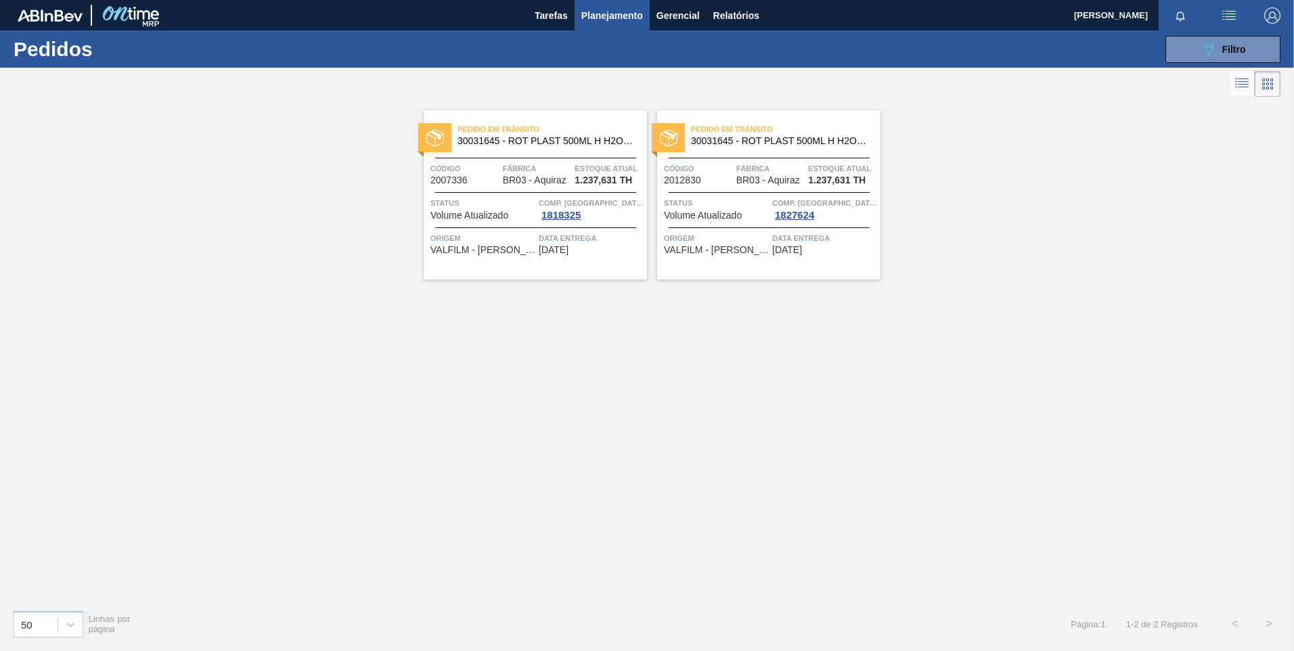
click at [442, 141] on img at bounding box center [435, 138] width 18 height 18
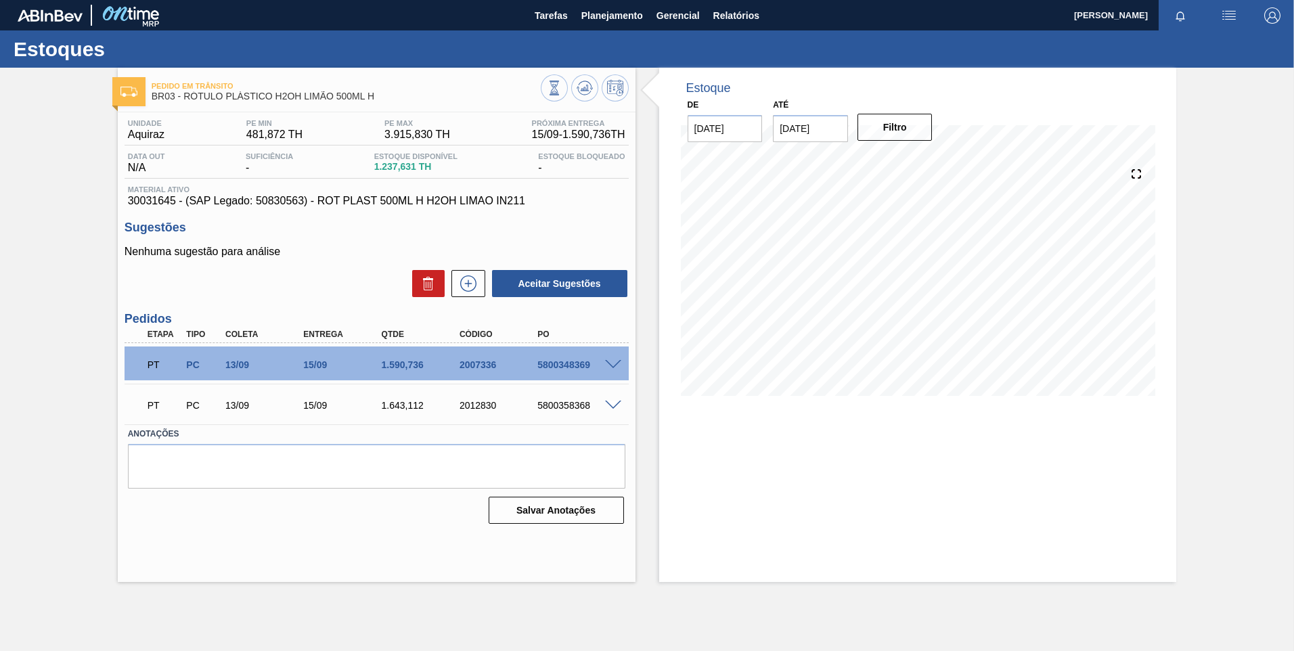
click at [591, 368] on div "5800348369" at bounding box center [577, 364] width 87 height 11
click at [607, 363] on span at bounding box center [613, 365] width 16 height 10
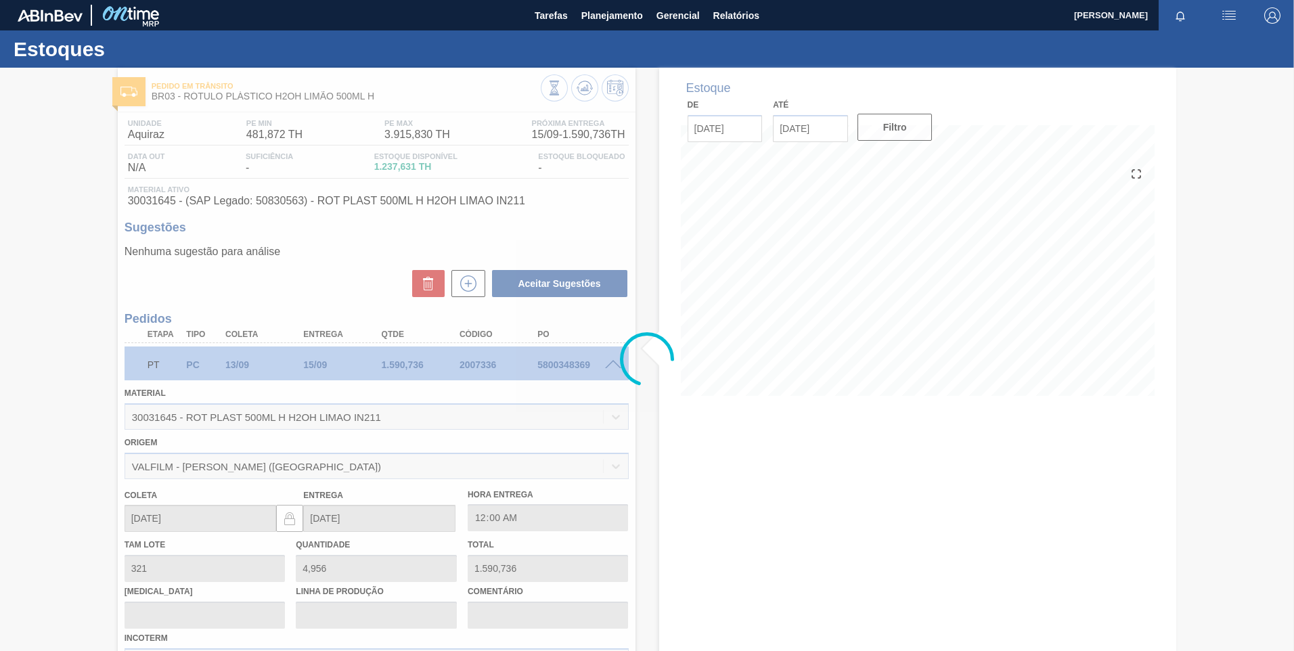
click at [607, 363] on div at bounding box center [647, 359] width 1294 height 583
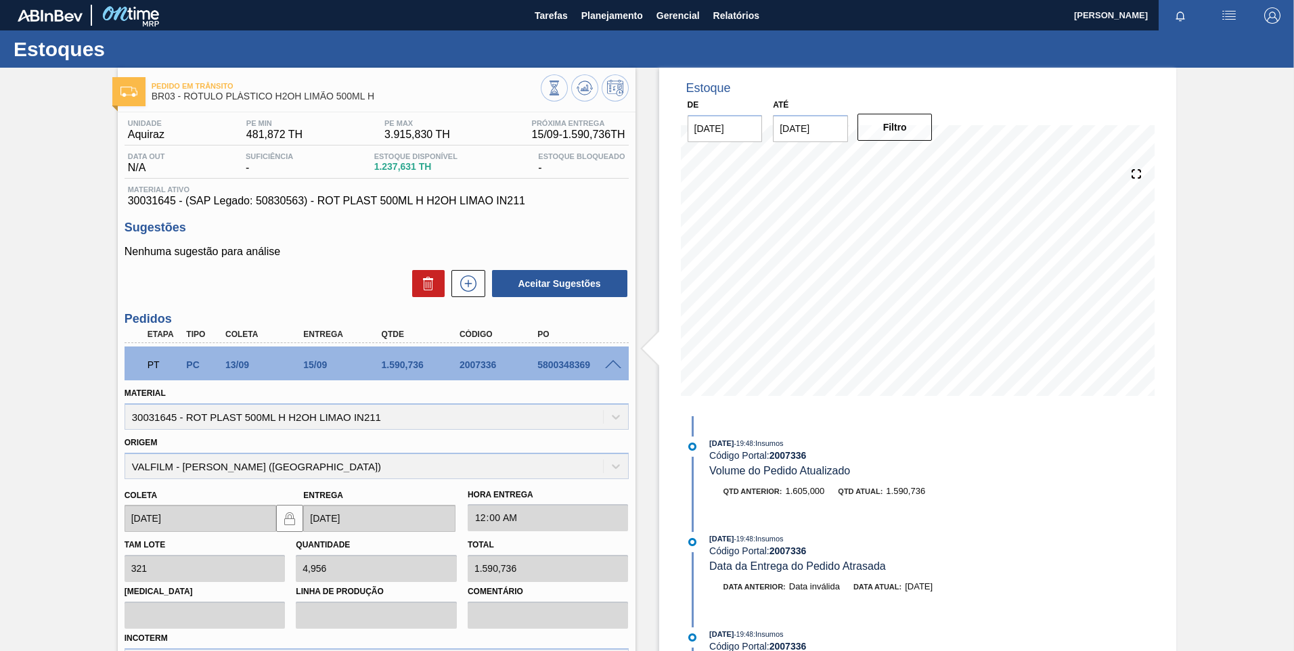
click at [607, 363] on span at bounding box center [613, 365] width 16 height 10
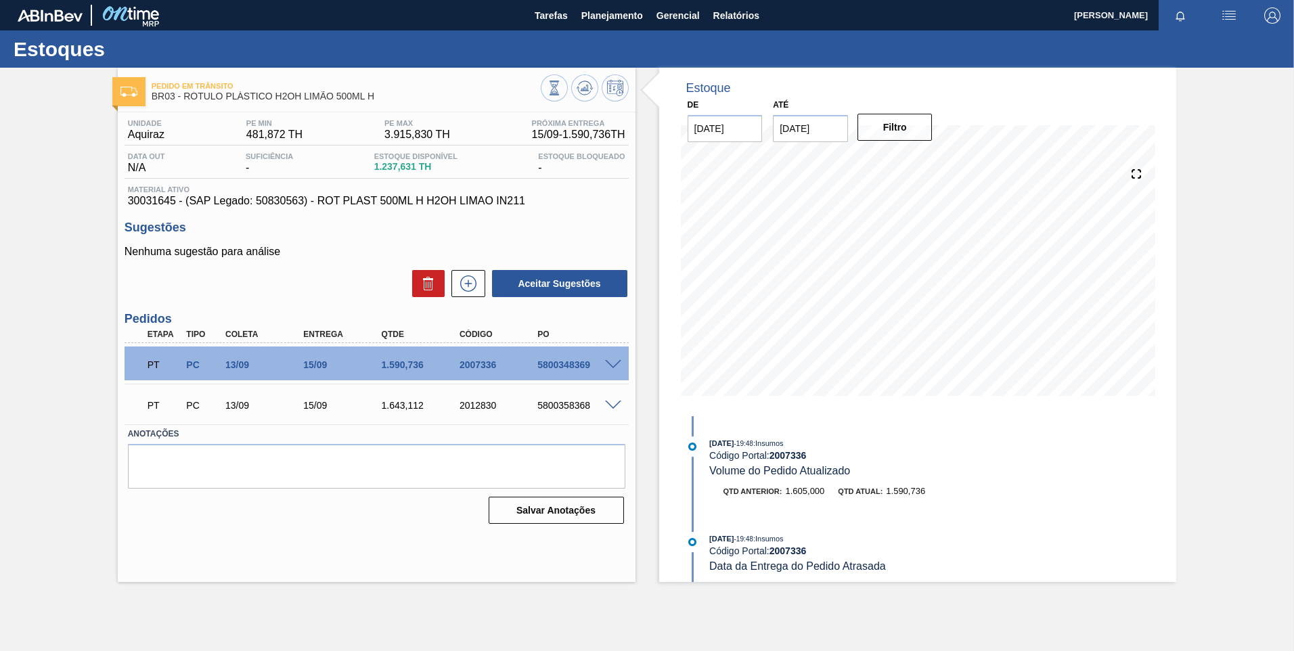
click at [591, 366] on div "5800348369" at bounding box center [577, 364] width 87 height 11
click at [619, 365] on span at bounding box center [613, 365] width 16 height 10
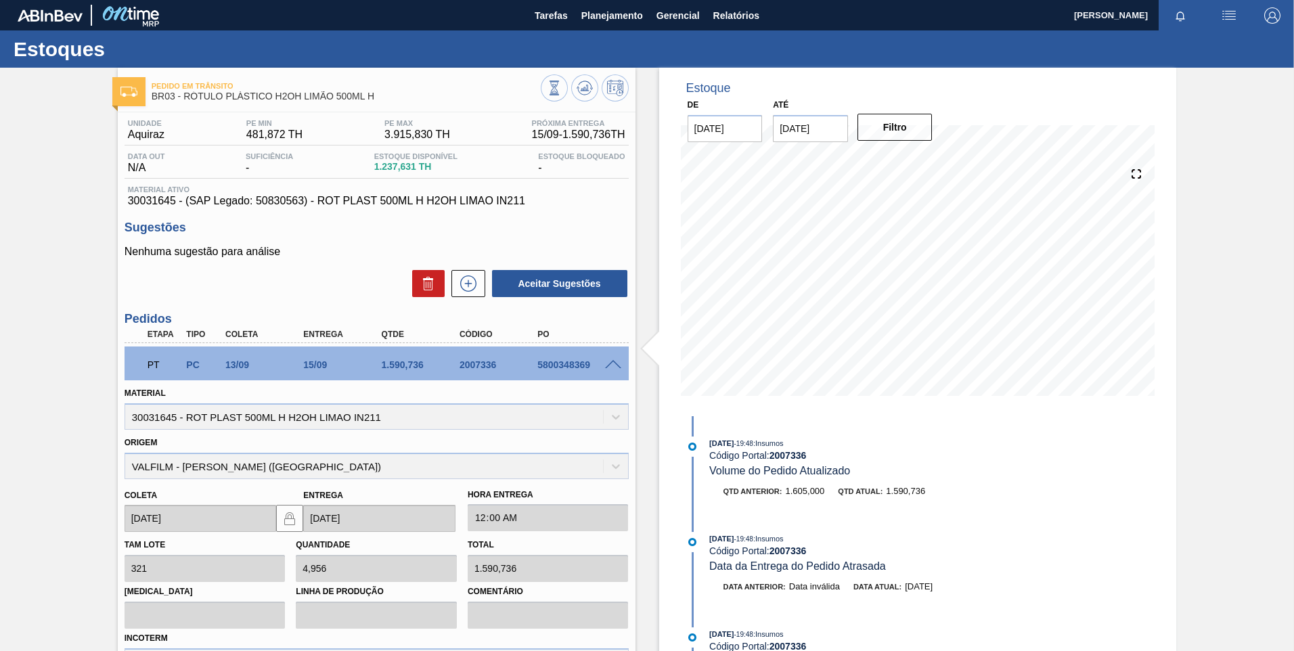
click at [619, 365] on span at bounding box center [613, 365] width 16 height 10
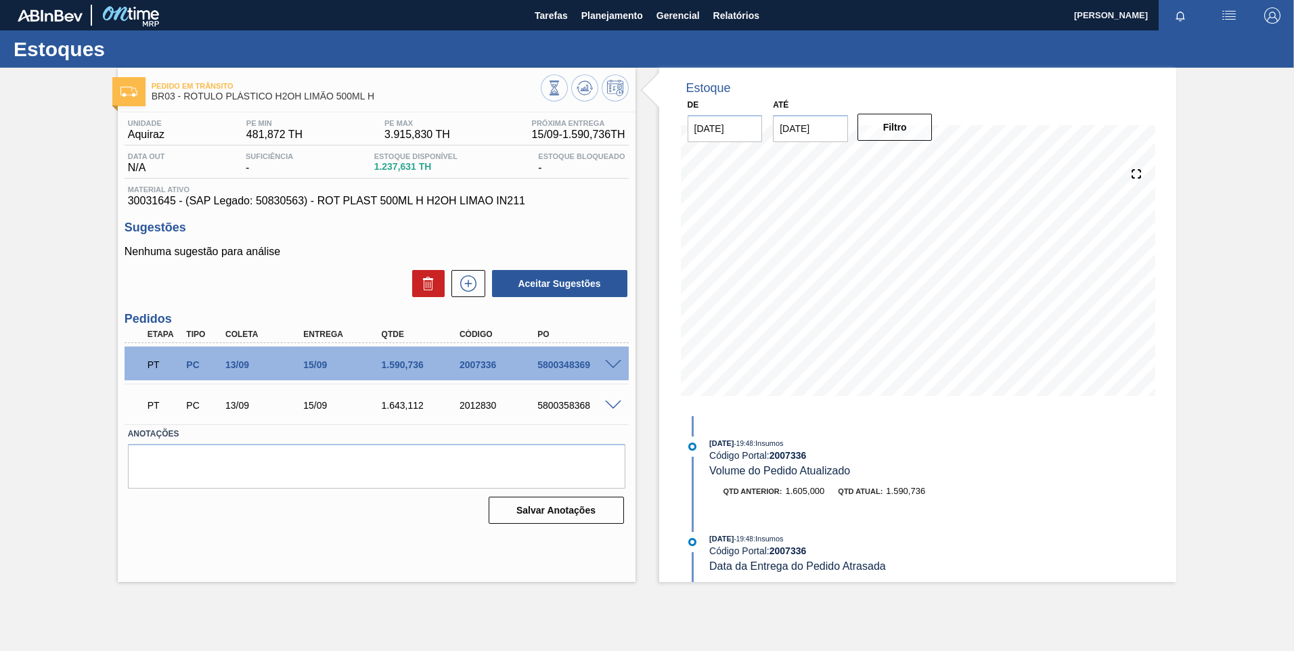
click at [505, 361] on div "2007336" at bounding box center [499, 364] width 87 height 11
click at [485, 366] on div "2007336" at bounding box center [499, 364] width 87 height 11
click at [515, 359] on div "PT PC 13/09 15/09 1.590,[PHONE_NUMBER] 5800348369" at bounding box center [373, 363] width 468 height 27
click at [531, 359] on div "5800348369" at bounding box center [568, 364] width 78 height 11
click at [582, 357] on div "PT PC 13/09 15/09 1.590,[PHONE_NUMBER] 5800348369" at bounding box center [373, 363] width 468 height 27
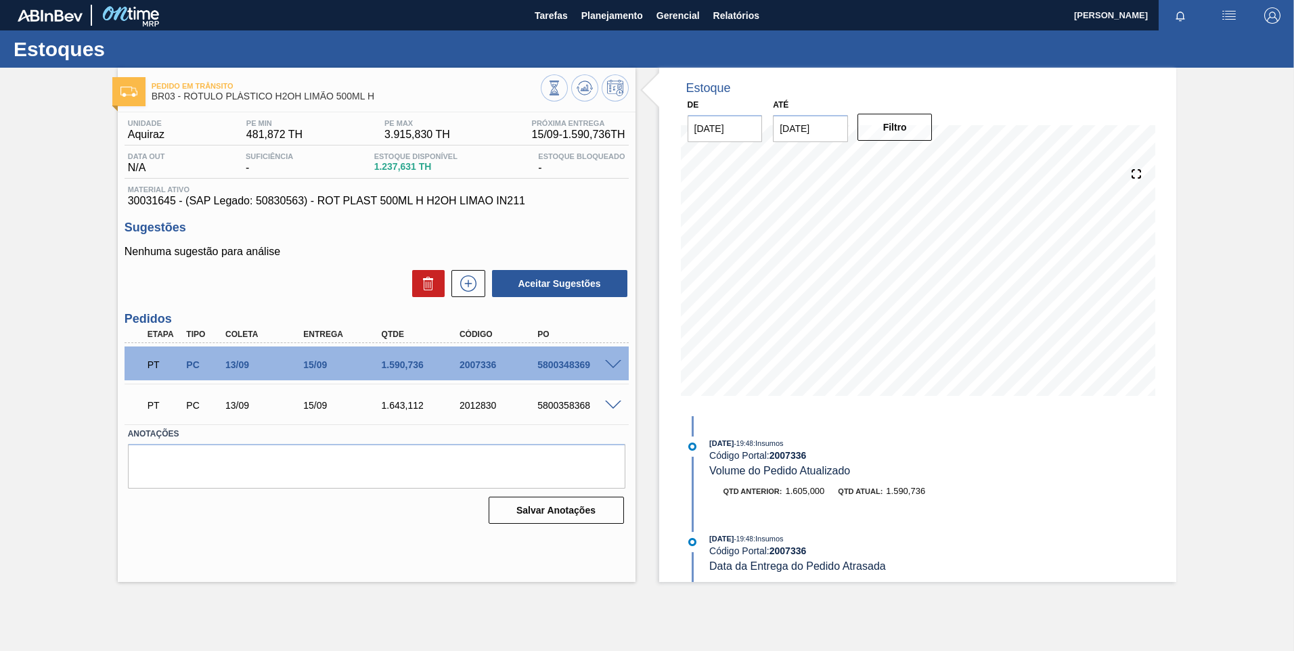
click at [589, 357] on div "PT PC 13/09 15/09 1.590,[PHONE_NUMBER] 5800348369" at bounding box center [373, 363] width 468 height 27
drag, startPoint x: 532, startPoint y: 370, endPoint x: 586, endPoint y: 371, distance: 54.2
click at [586, 371] on div "PT PC 13/09 15/09 1.590,[PHONE_NUMBER] 5800348369" at bounding box center [373, 363] width 468 height 27
drag, startPoint x: 586, startPoint y: 371, endPoint x: 615, endPoint y: 363, distance: 29.6
click at [615, 363] on span at bounding box center [613, 365] width 16 height 10
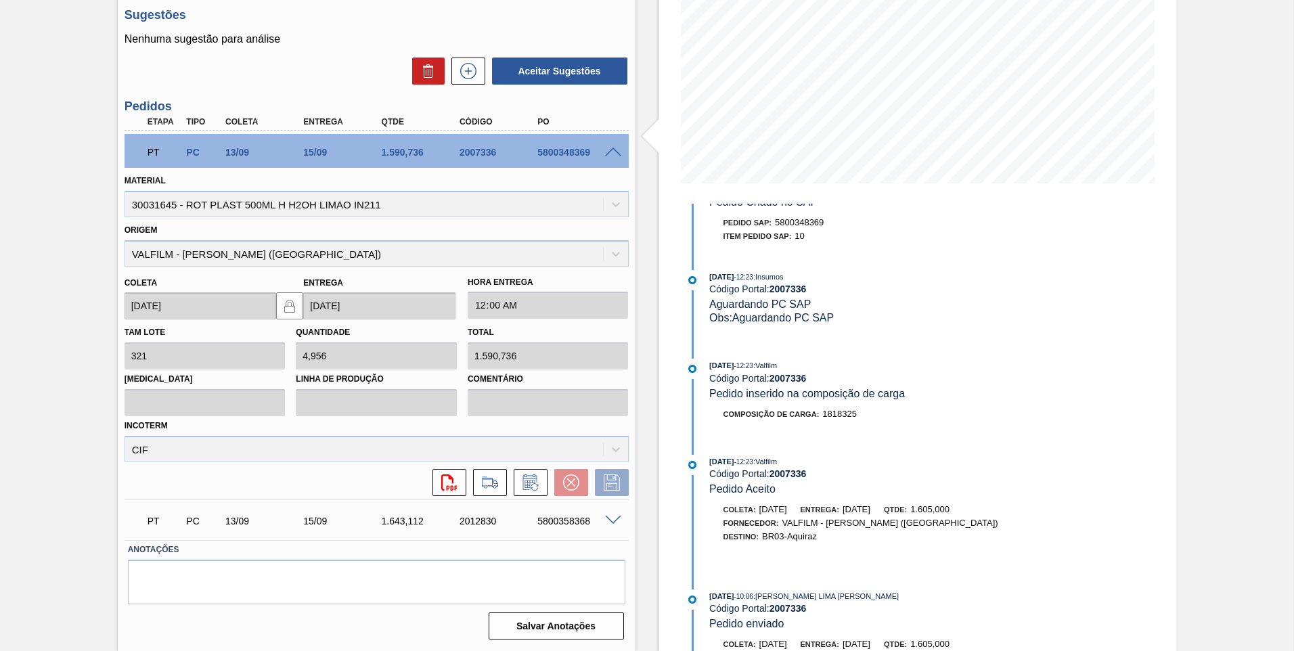
scroll to position [793, 0]
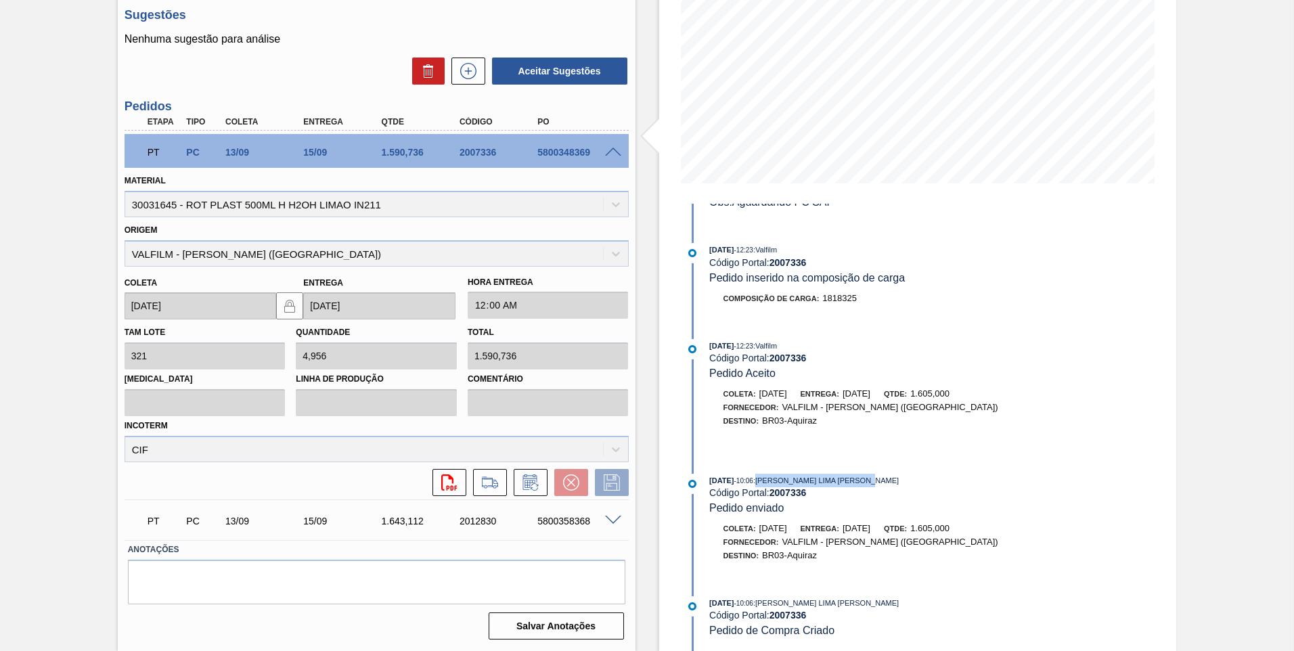
drag, startPoint x: 874, startPoint y: 483, endPoint x: 771, endPoint y: 485, distance: 102.9
click at [771, 485] on div "[DATE] 10:06 : [PERSON_NAME] LIMA [PERSON_NAME]" at bounding box center [870, 481] width 322 height 14
copy span "[PERSON_NAME] LIMA [PERSON_NAME]"
click at [908, 447] on div "[DATE] 12:23 : Valfilm Código Portal: 2007336 Pedido Aceito [PERSON_NAME]: [DAT…" at bounding box center [857, 396] width 349 height 114
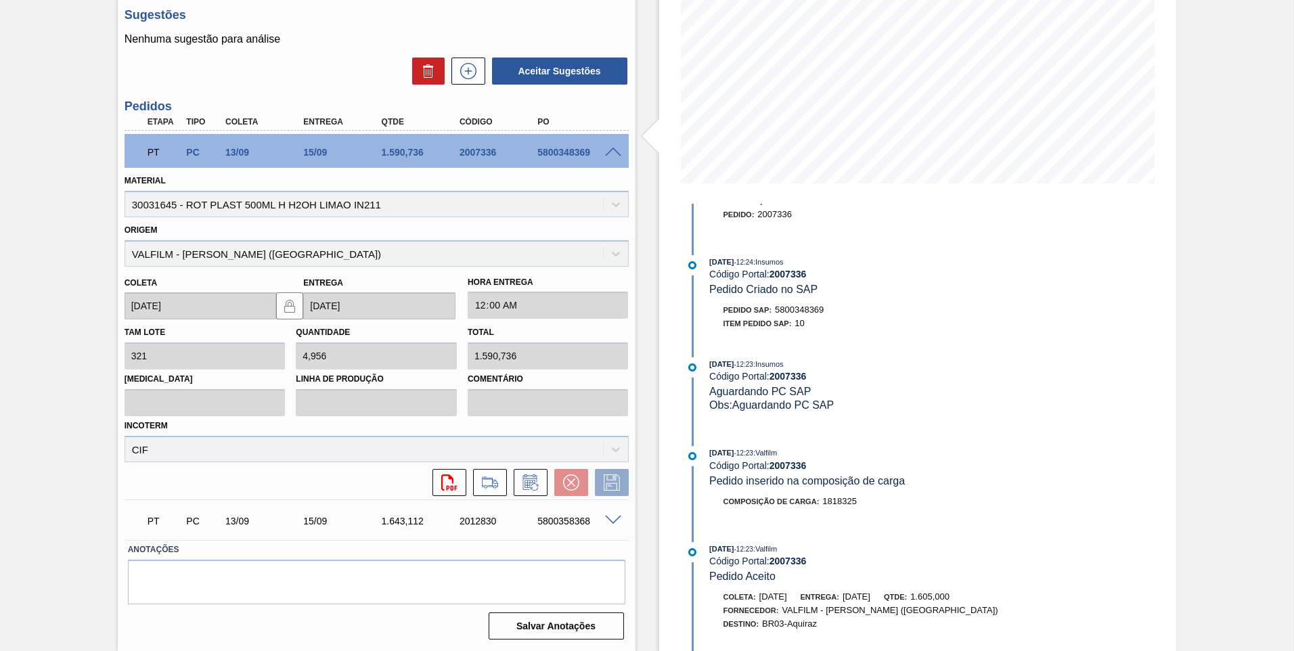
scroll to position [9, 0]
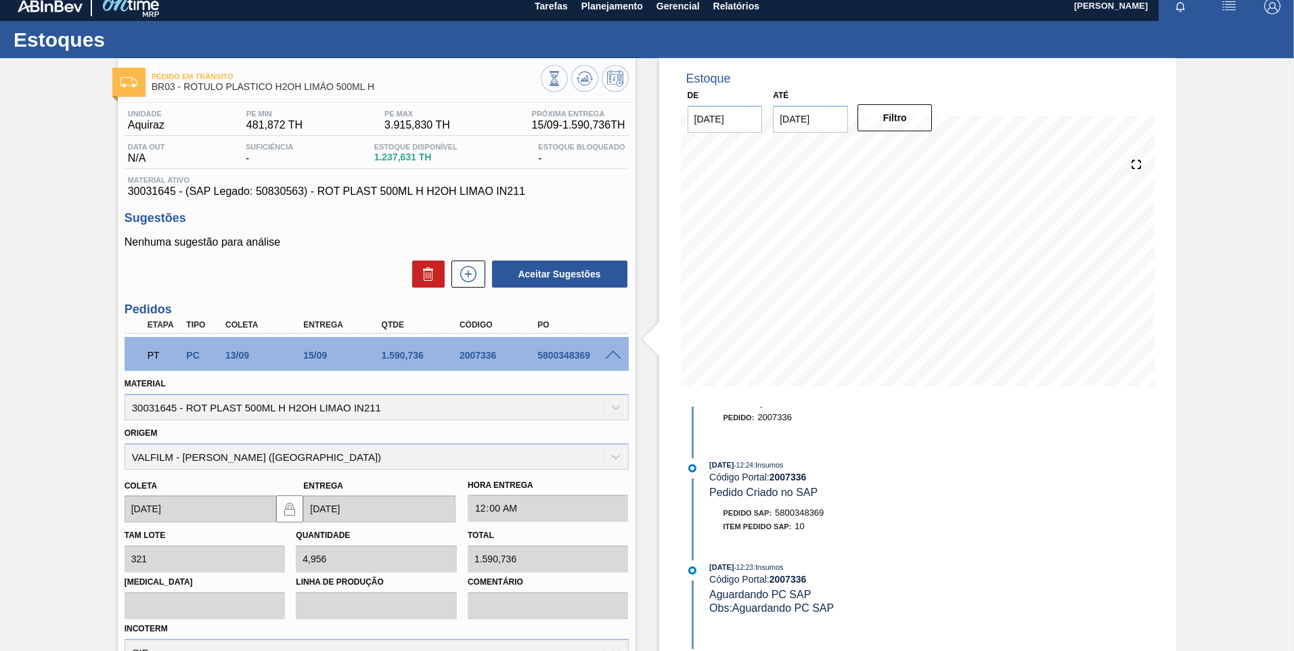
click at [611, 363] on div "PT PC 13/09 15/09 1.590,[PHONE_NUMBER] 5800348369" at bounding box center [377, 354] width 504 height 34
click at [602, 355] on div at bounding box center [615, 354] width 27 height 10
click at [609, 355] on span at bounding box center [613, 356] width 16 height 10
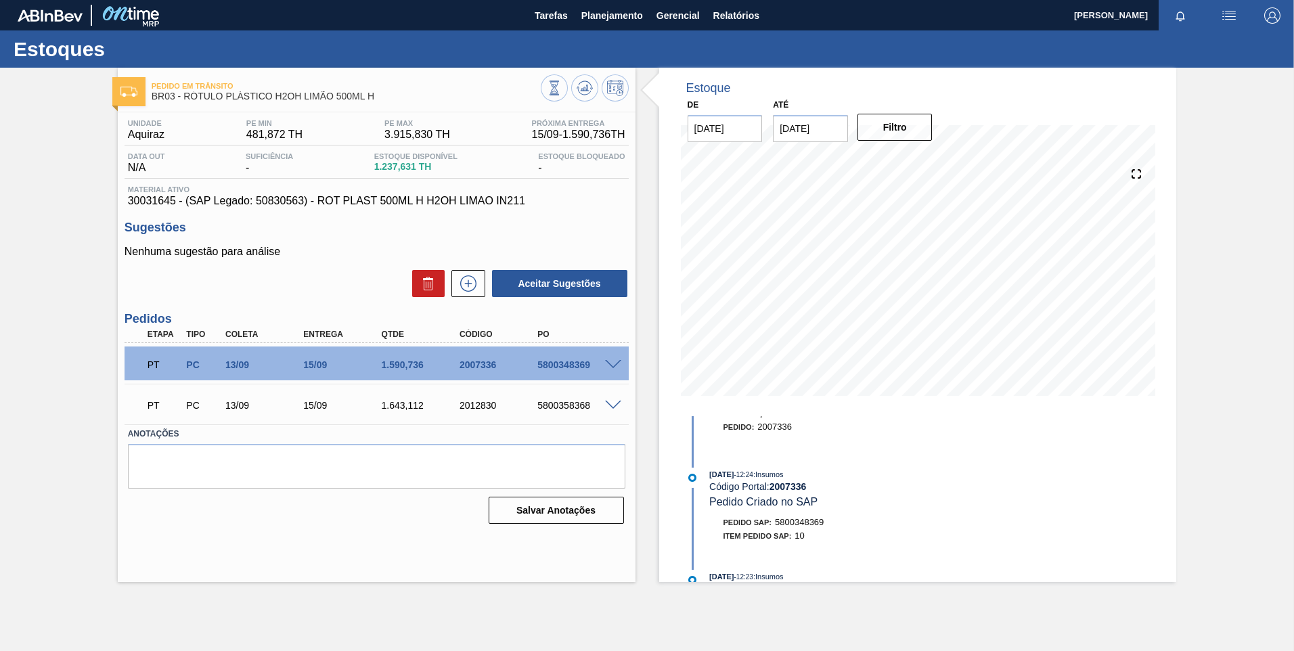
scroll to position [0, 0]
drag, startPoint x: 537, startPoint y: 365, endPoint x: 591, endPoint y: 362, distance: 53.5
click at [591, 362] on div "5800348369" at bounding box center [577, 364] width 87 height 11
copy div "5800348369"
drag, startPoint x: 535, startPoint y: 408, endPoint x: 590, endPoint y: 398, distance: 56.4
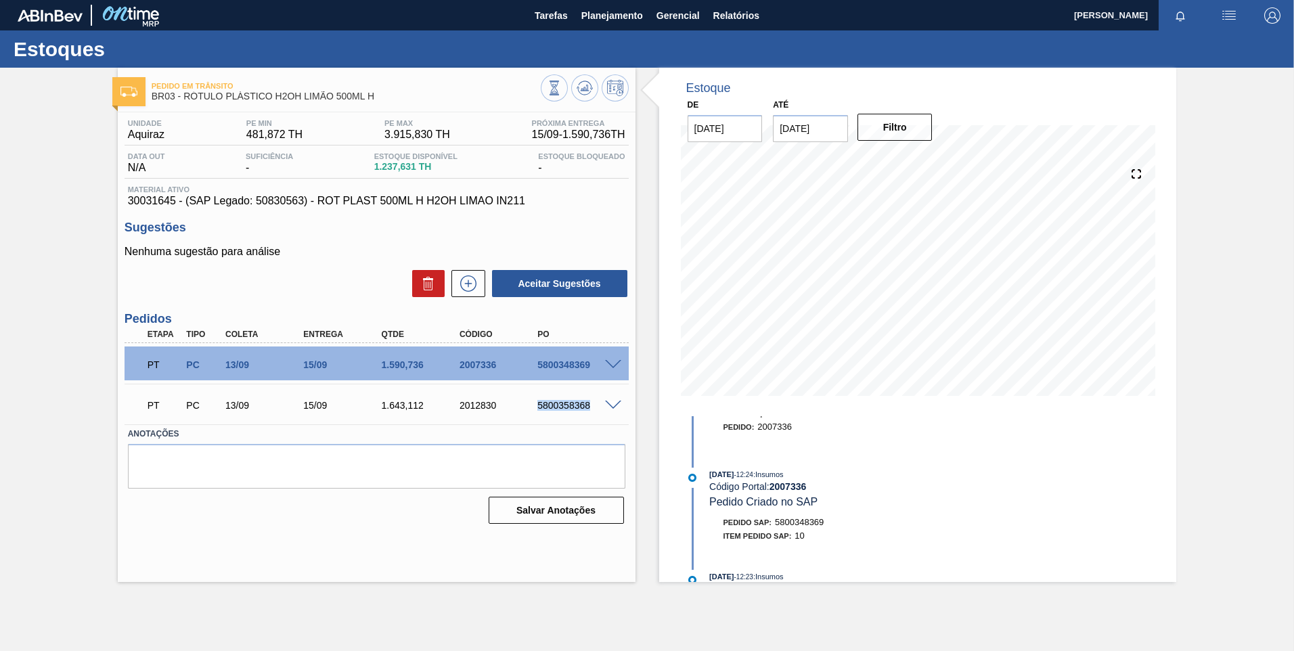
click at [590, 398] on div "PT PC 13/09 15/09 1.643,112 2012830 5800358368" at bounding box center [373, 404] width 468 height 27
copy div "5800358368"
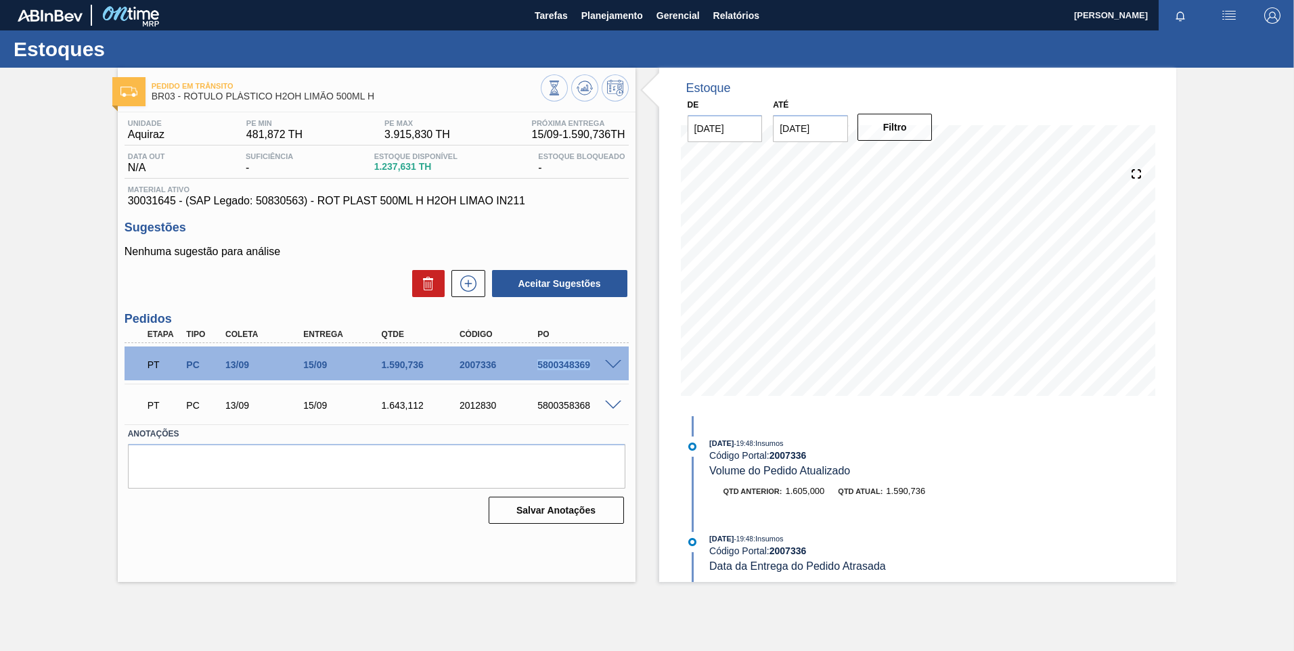
copy div "5800348369"
drag, startPoint x: 529, startPoint y: 370, endPoint x: 592, endPoint y: 364, distance: 63.9
click at [592, 364] on div "5800348369" at bounding box center [568, 364] width 78 height 11
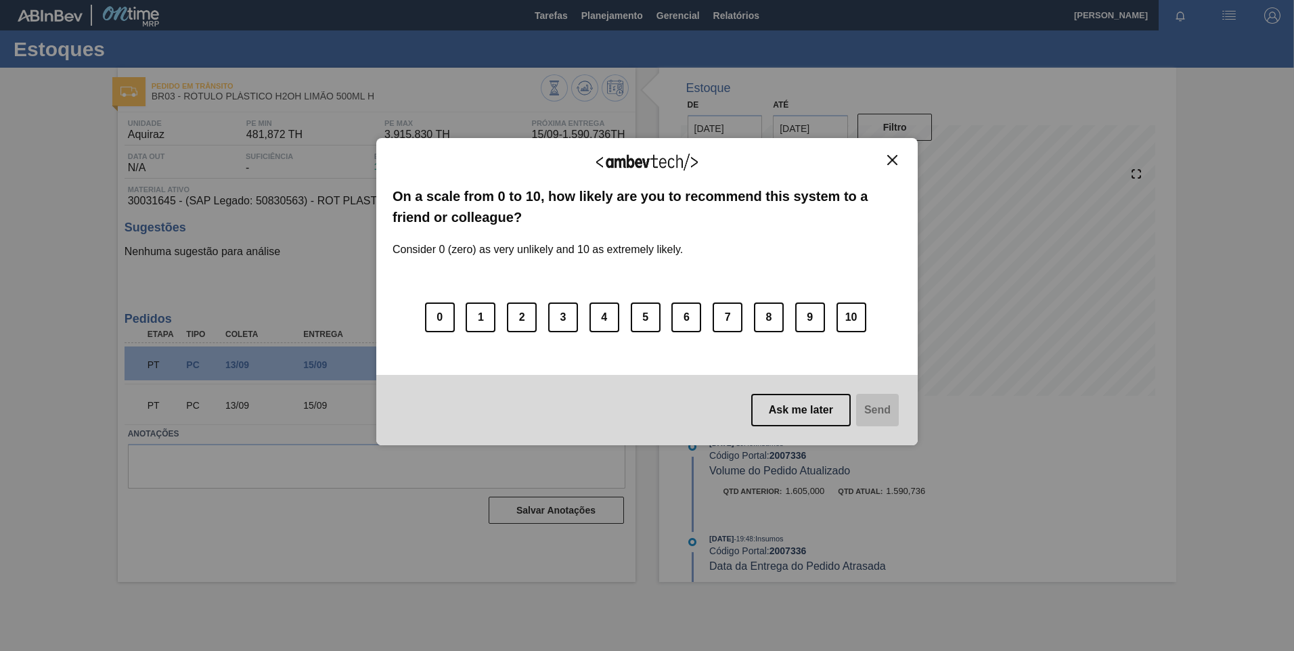
click at [887, 161] on button "Close" at bounding box center [892, 160] width 18 height 12
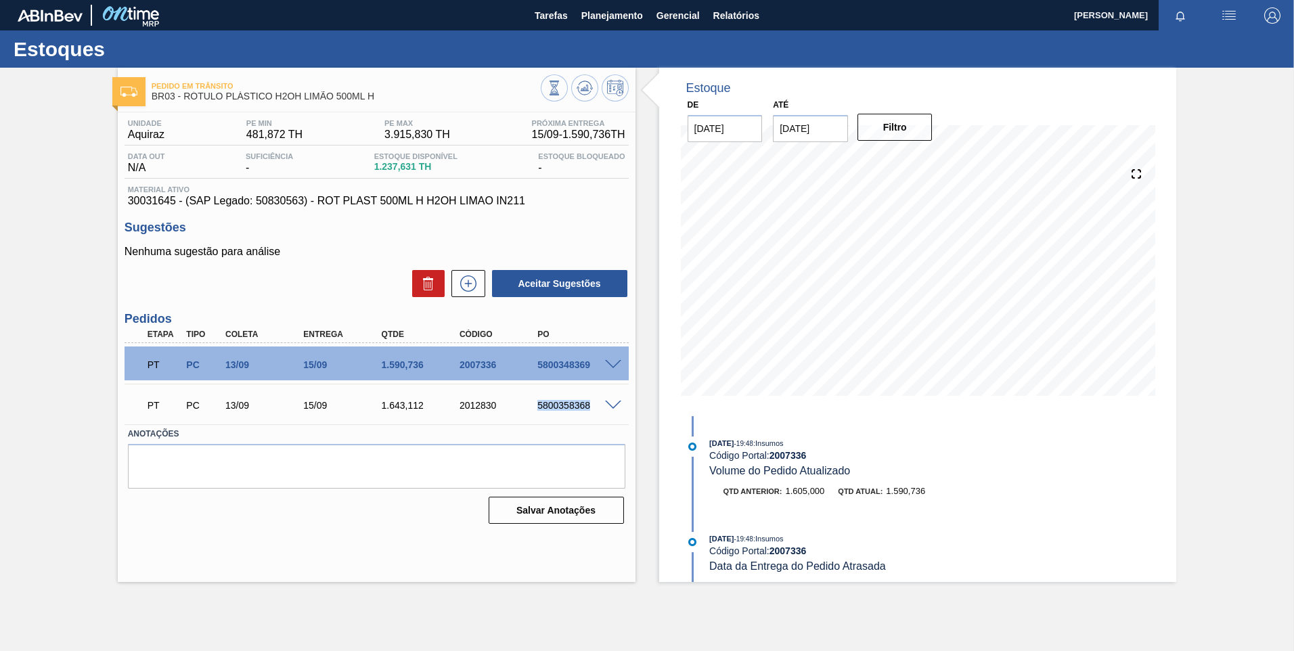
drag, startPoint x: 537, startPoint y: 405, endPoint x: 589, endPoint y: 409, distance: 51.6
click at [589, 409] on div "5800358368" at bounding box center [577, 405] width 87 height 11
copy div "5800358368"
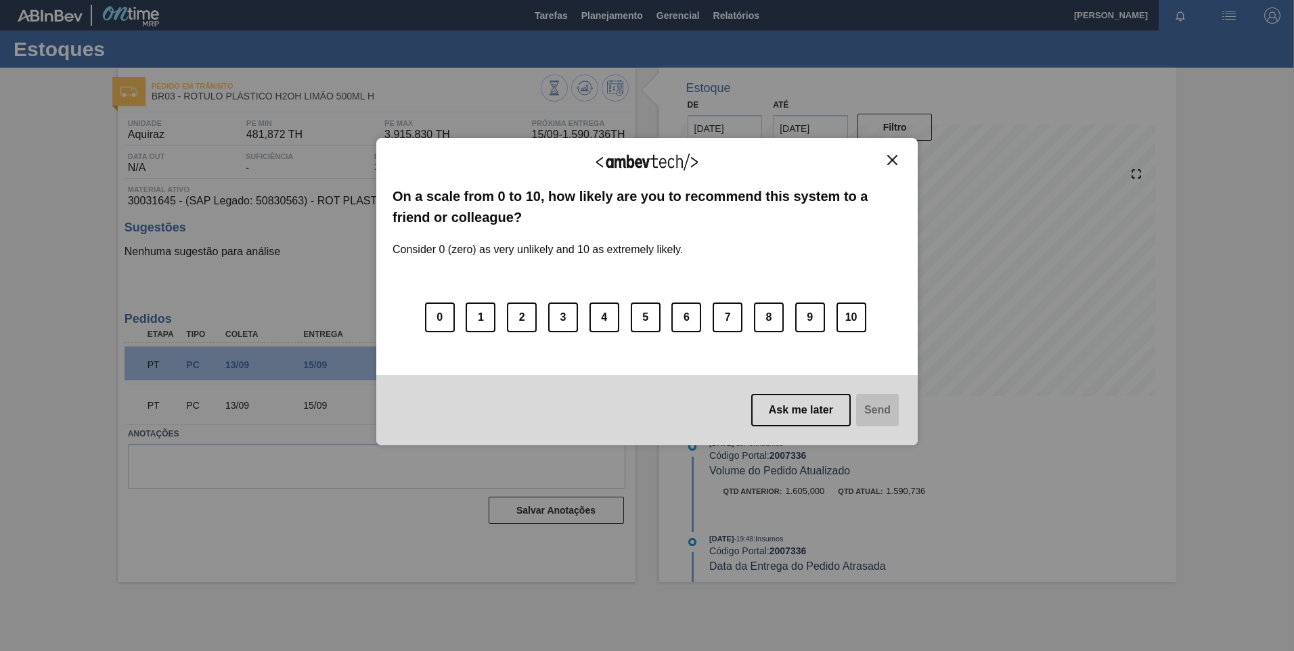
click at [898, 160] on button "Close" at bounding box center [892, 160] width 18 height 12
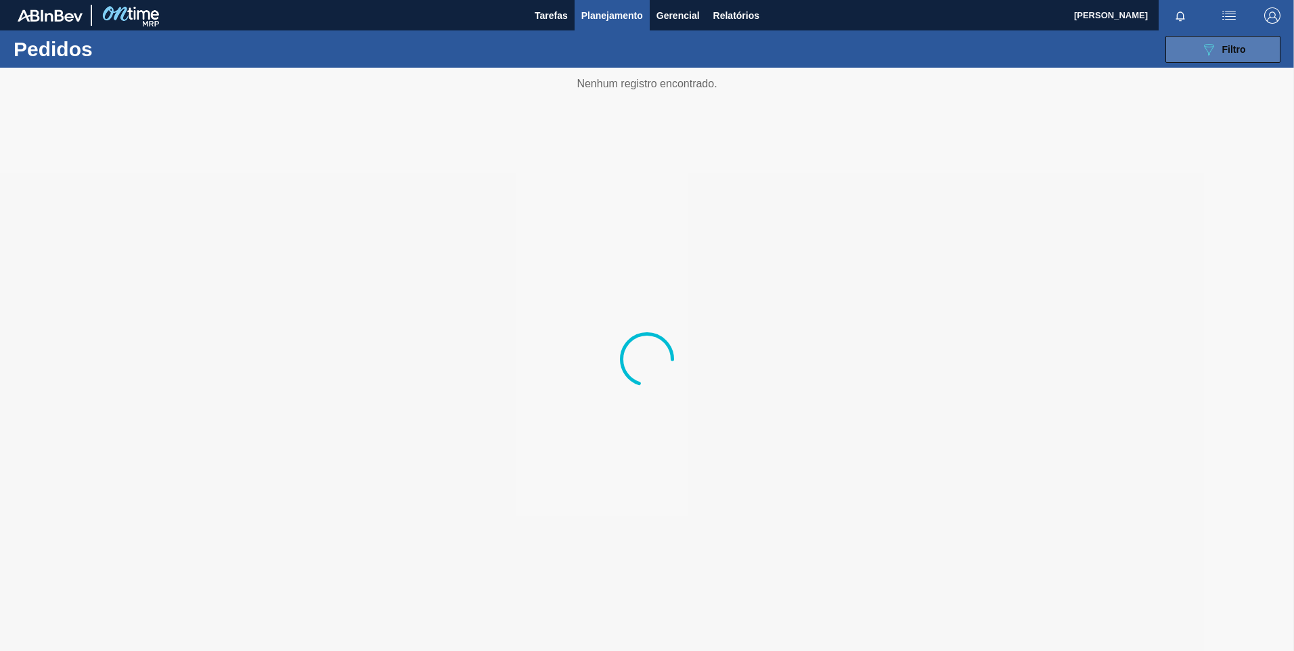
click at [1207, 55] on icon "089F7B8B-B2A5-4AFE-B5C0-19BA573D28AC" at bounding box center [1209, 49] width 16 height 16
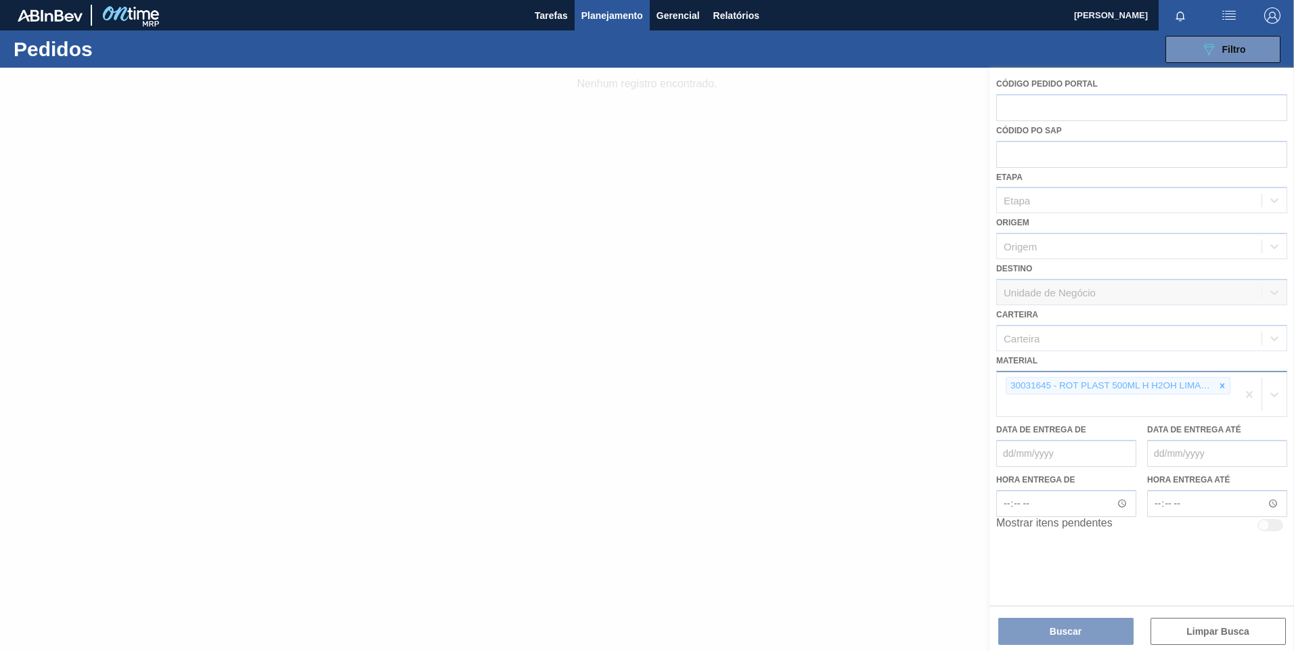
drag, startPoint x: 1223, startPoint y: 385, endPoint x: 1113, endPoint y: 389, distance: 110.4
click at [1222, 385] on div at bounding box center [647, 359] width 1294 height 583
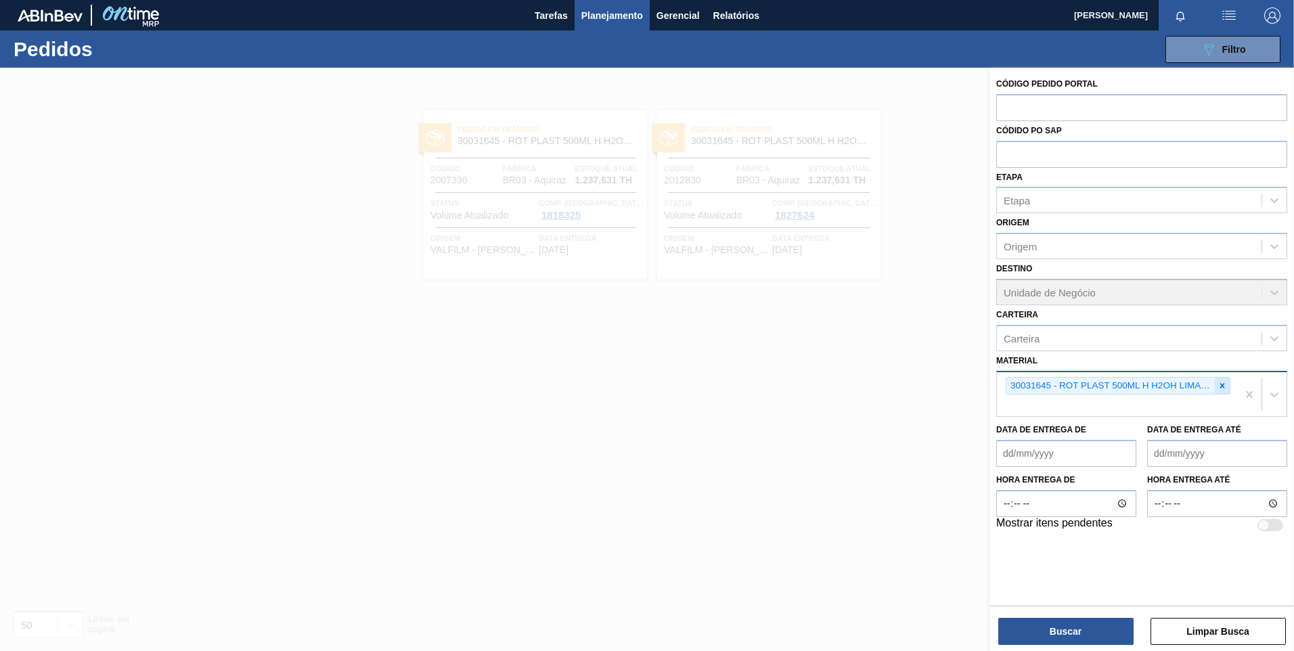
click at [1223, 383] on icon at bounding box center [1222, 385] width 9 height 9
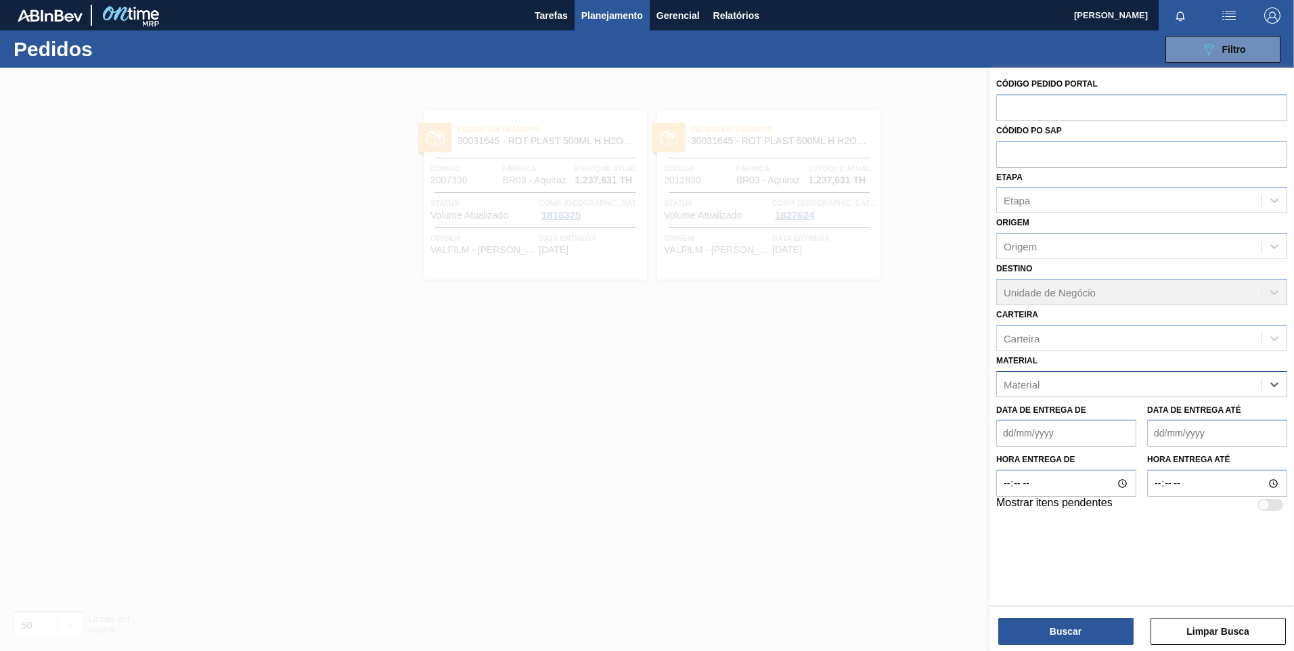
paste input "30003806"
type input "30003806"
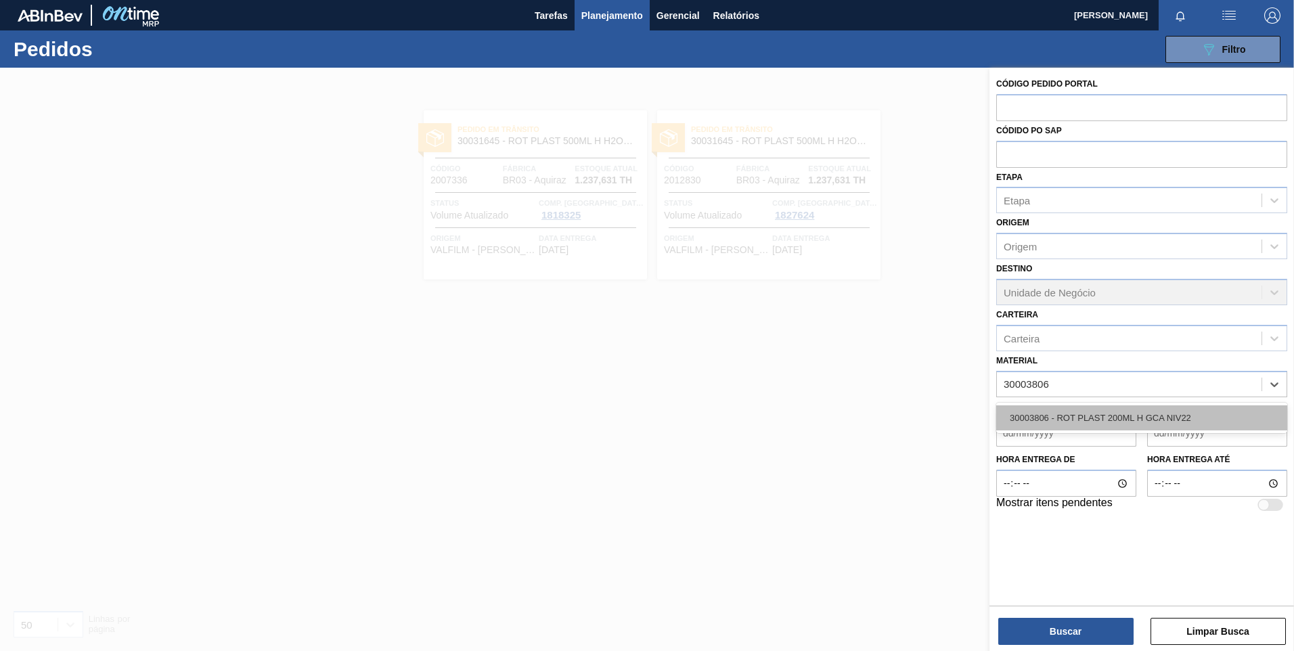
click at [1111, 418] on div "30003806 - ROT PLAST 200ML H GCA NIV22" at bounding box center [1141, 417] width 291 height 25
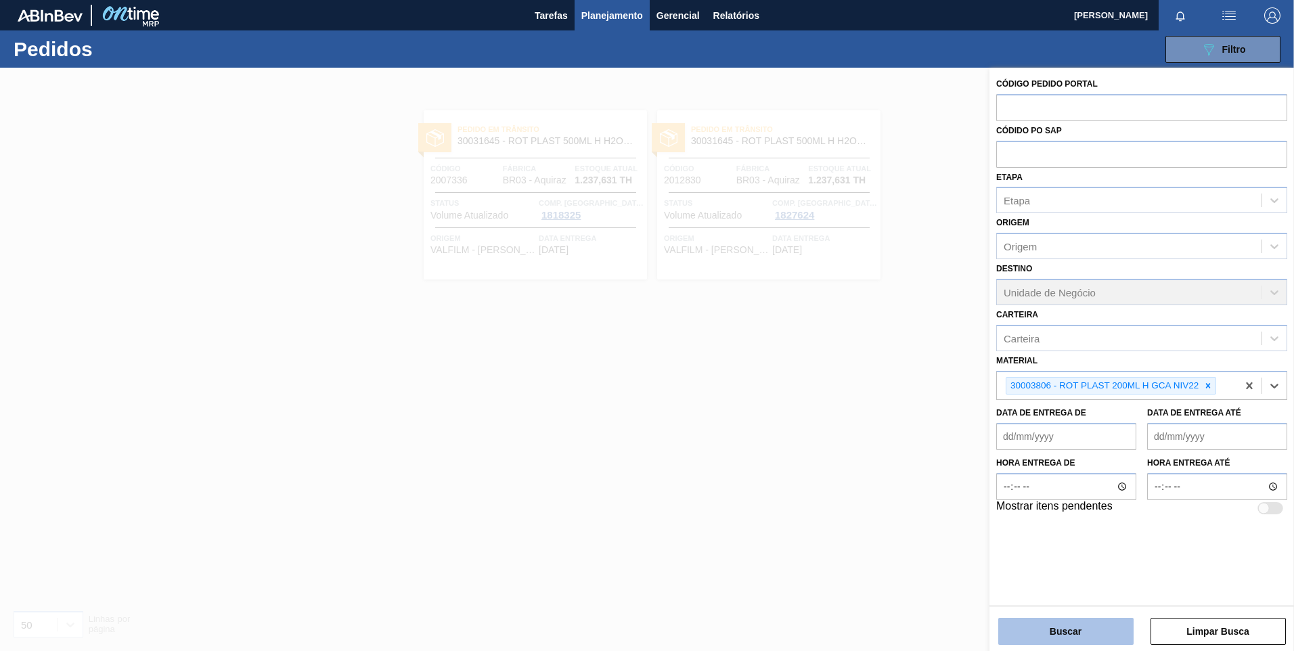
click at [1080, 621] on button "Buscar" at bounding box center [1065, 631] width 135 height 27
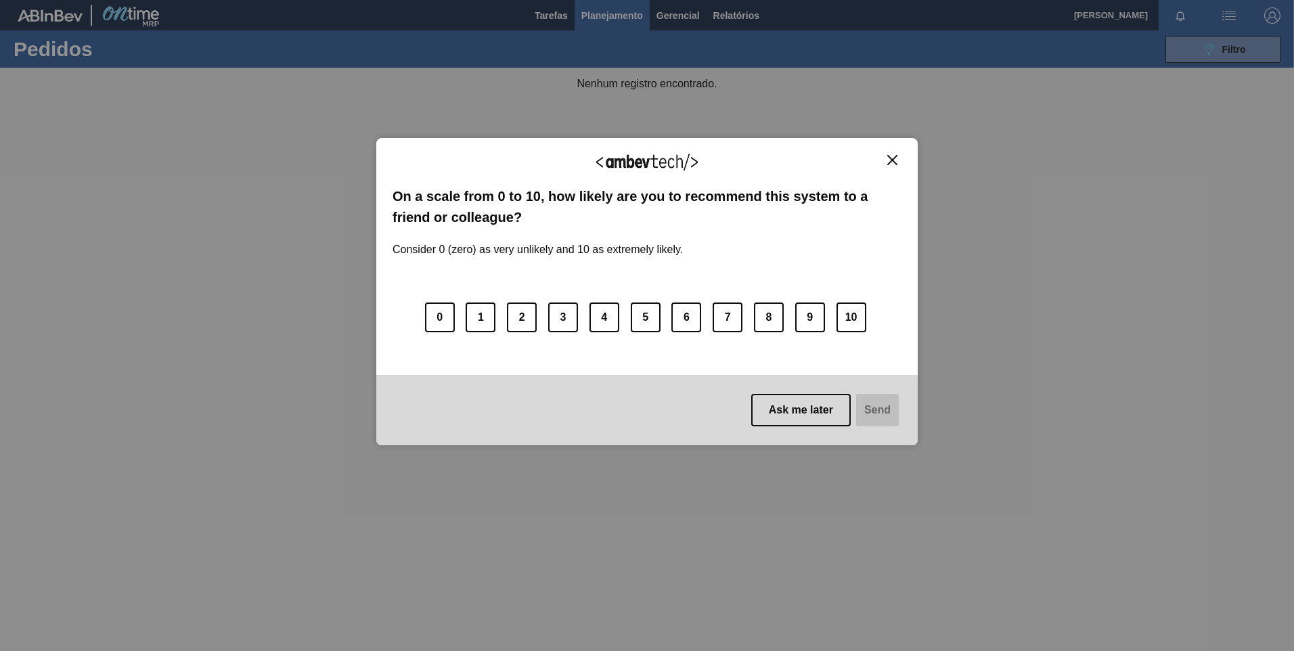
click at [884, 162] on button "Close" at bounding box center [892, 160] width 18 height 12
click at [908, 168] on main "Tarefas Planejamento Gerencial Relatórios [PERSON_NAME] [PERSON_NAME] todas com…" at bounding box center [647, 325] width 1294 height 651
click at [895, 161] on main "Tarefas Planejamento Gerencial Relatórios [PERSON_NAME] [PERSON_NAME] todas com…" at bounding box center [647, 325] width 1294 height 651
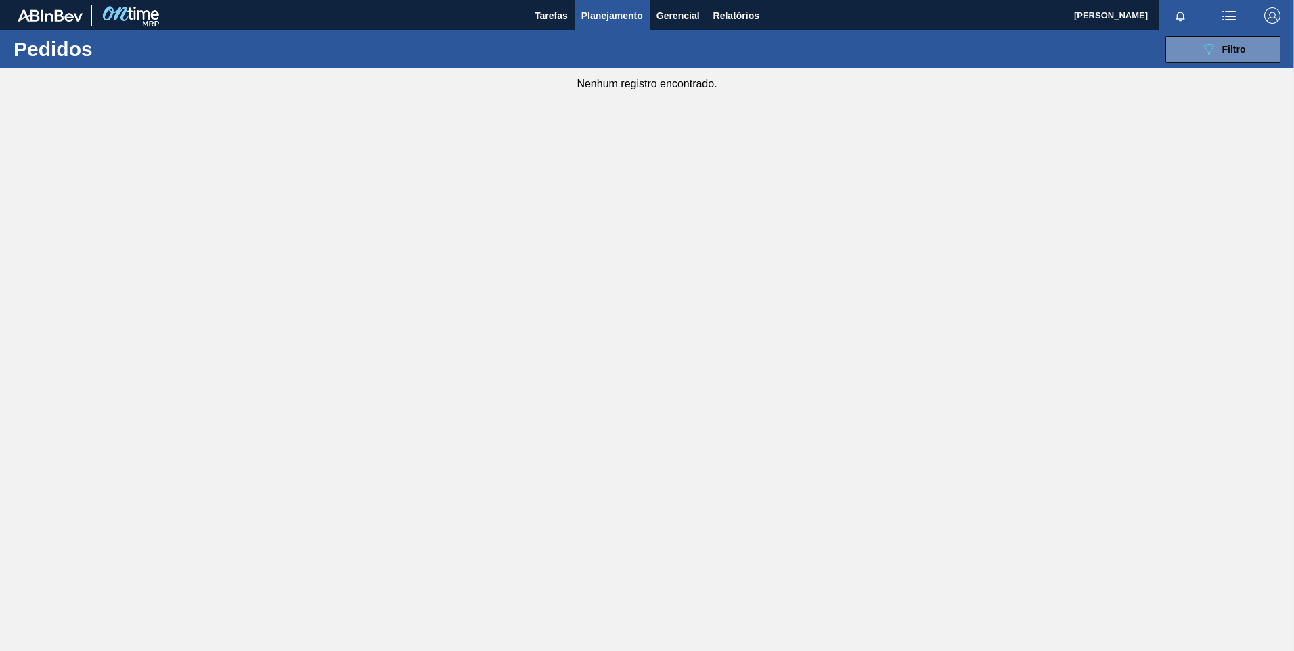
click at [1193, 64] on div "089F7B8B-B2A5-4AFE-B5C0-19BA573D28AC Filtro Código Pedido Portal Códido PO SAP …" at bounding box center [751, 49] width 1071 height 41
click at [1195, 56] on button "089F7B8B-B2A5-4AFE-B5C0-19BA573D28AC Filtro" at bounding box center [1223, 49] width 115 height 27
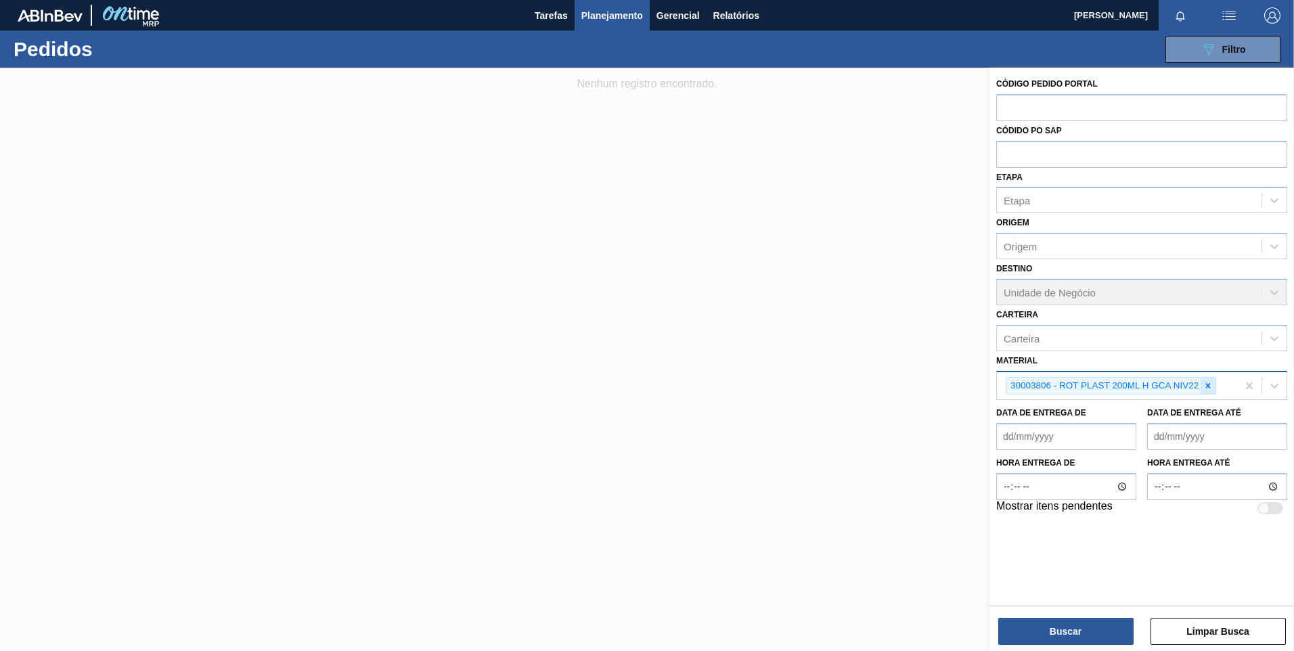
click at [1210, 387] on icon at bounding box center [1208, 385] width 5 height 5
paste input "30030372"
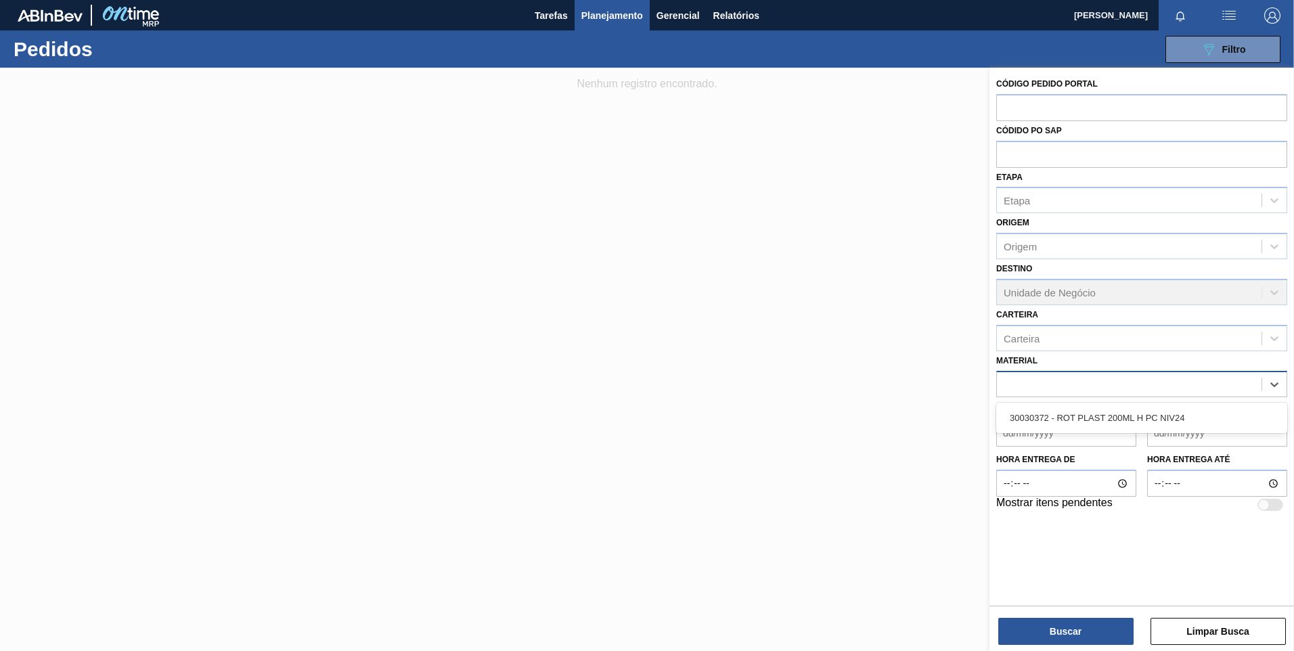
type input "30030372"
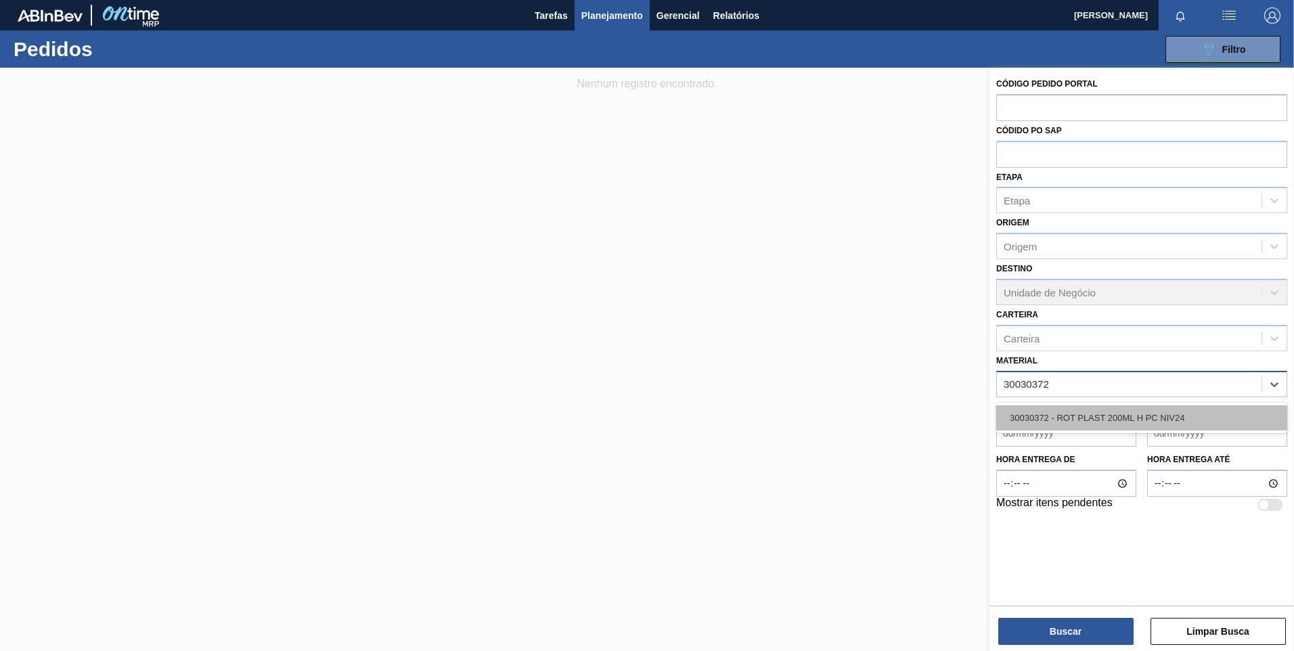
click at [1147, 412] on div "30030372 - ROT PLAST 200ML H PC NIV24" at bounding box center [1141, 417] width 291 height 25
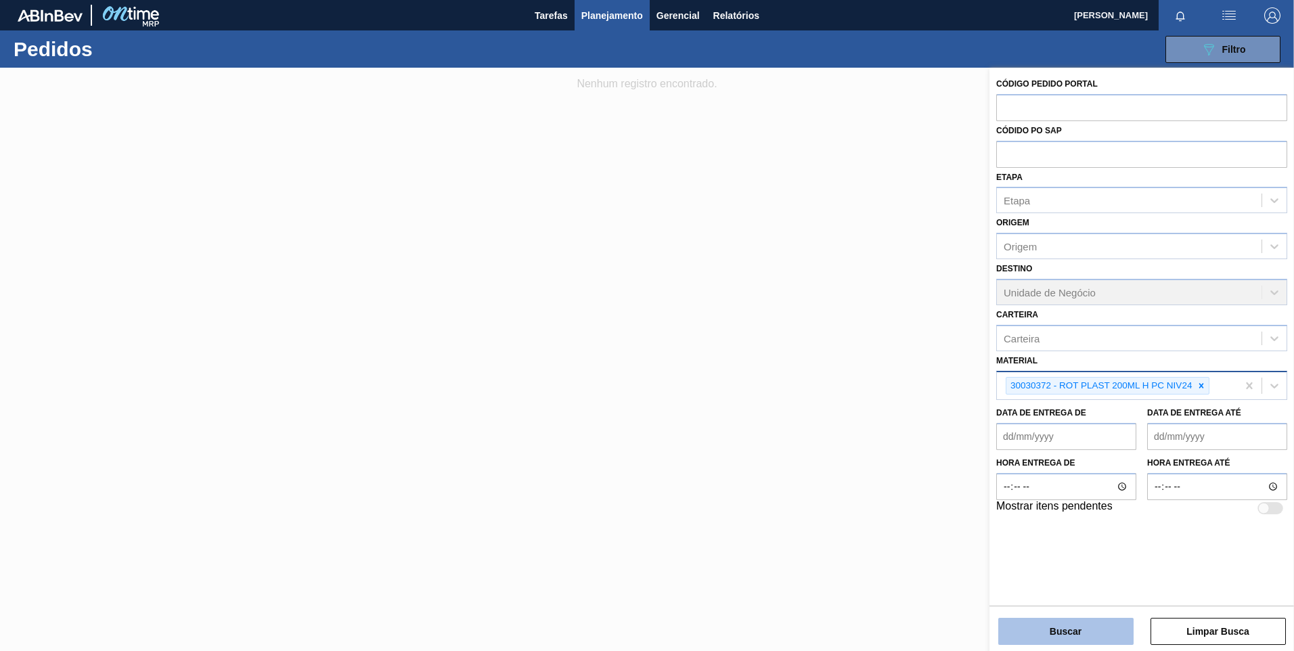
click at [1060, 640] on button "Buscar" at bounding box center [1065, 631] width 135 height 27
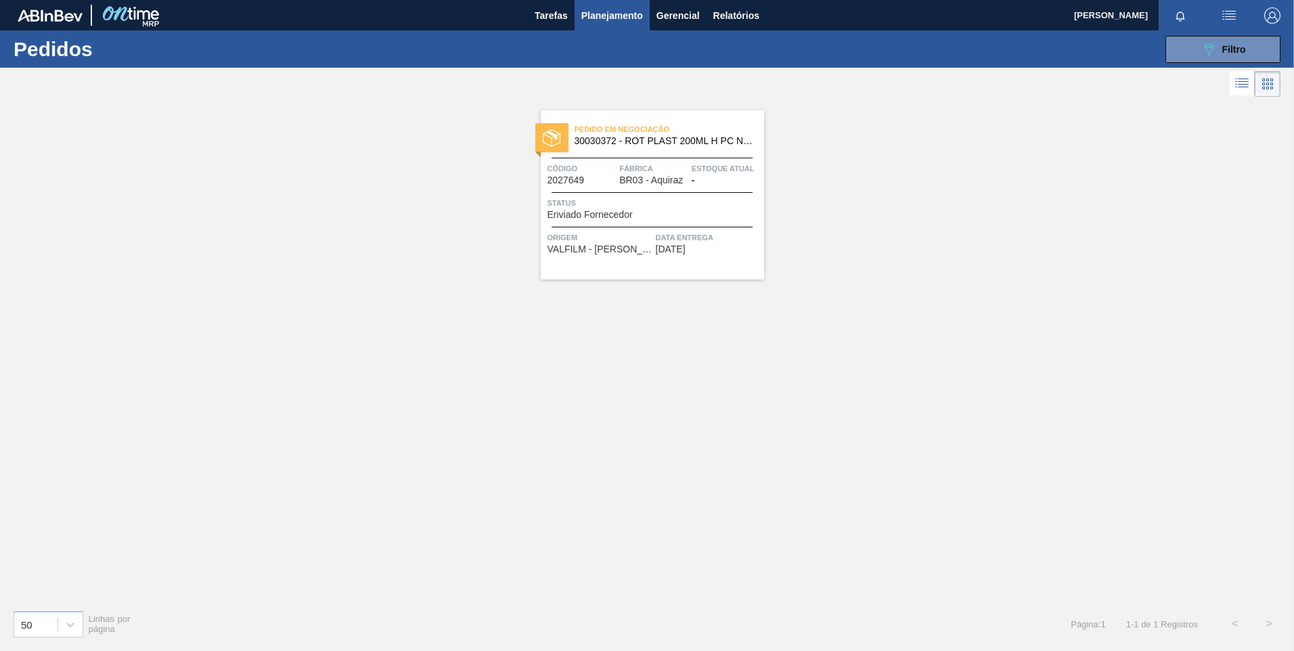
click at [614, 126] on span "Pedido em Negociação" at bounding box center [670, 130] width 190 height 14
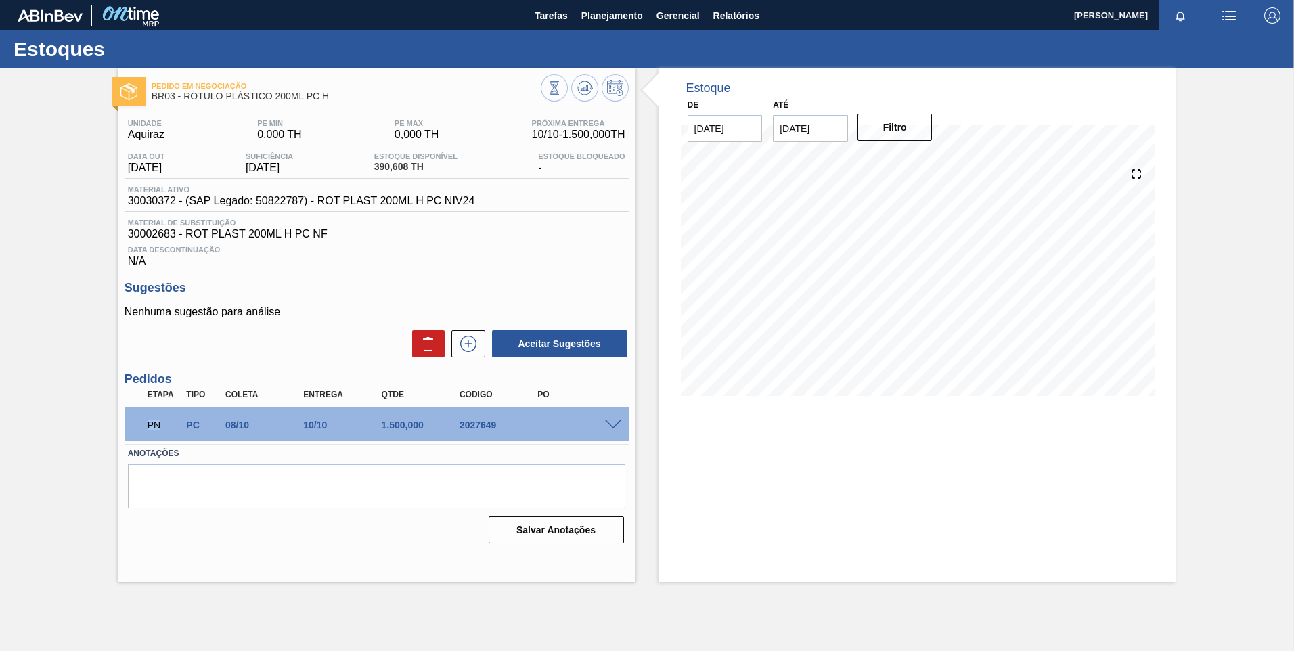
drag, startPoint x: 160, startPoint y: 421, endPoint x: 112, endPoint y: 424, distance: 48.9
click at [112, 424] on div "Pedido em Negociação BR03 - RÓTULO PLÁSTICO 200ML PC H Unidade Aquiraz PE MIN 0…" at bounding box center [647, 325] width 1294 height 514
click at [555, 430] on div "PN PC 08/10 10/10 1.500,000 2027649" at bounding box center [373, 423] width 468 height 27
click at [602, 426] on div at bounding box center [615, 424] width 27 height 10
click at [606, 423] on span at bounding box center [613, 425] width 16 height 10
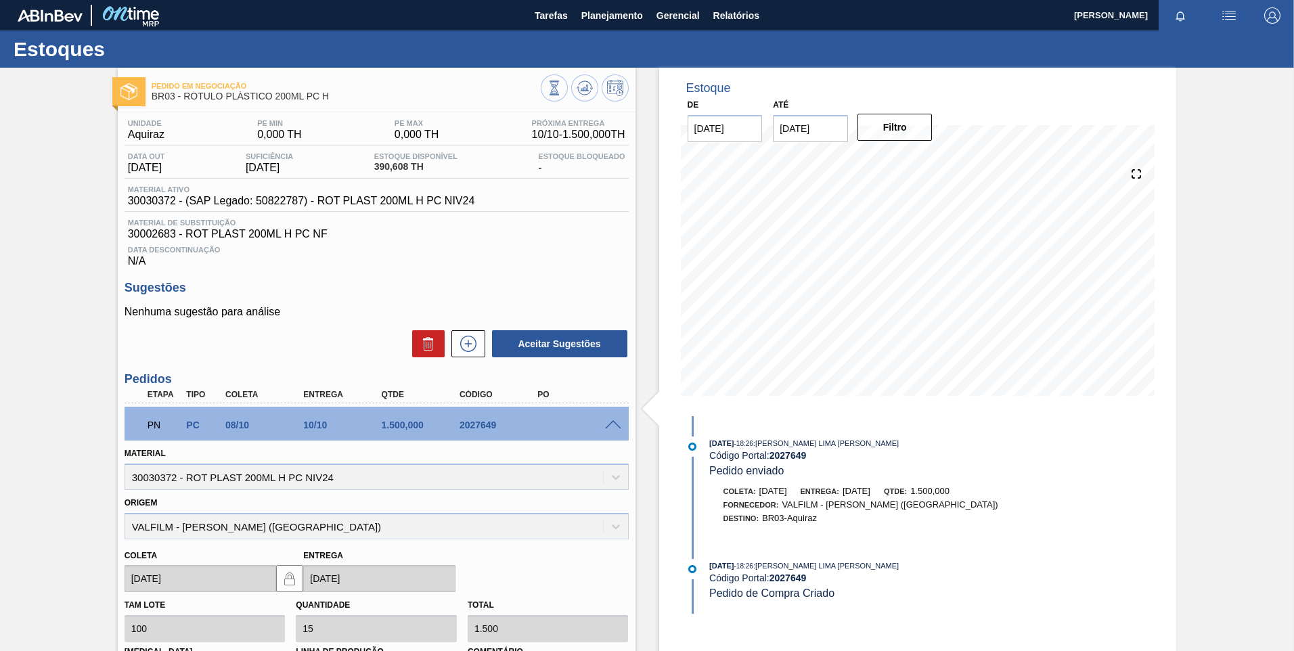
click at [616, 426] on span at bounding box center [613, 425] width 16 height 10
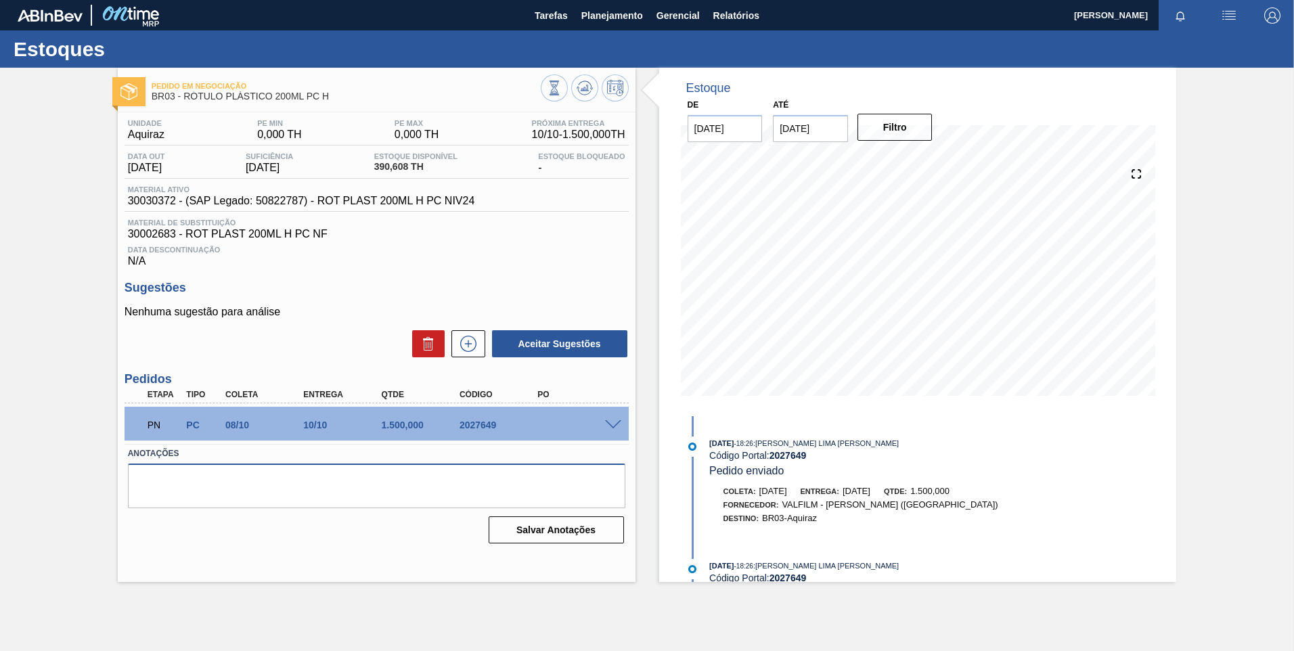
click at [566, 468] on textarea at bounding box center [376, 486] width 497 height 45
click at [576, 439] on div "PN PC 08/10 10/10 1.500,000 2027649" at bounding box center [377, 424] width 504 height 34
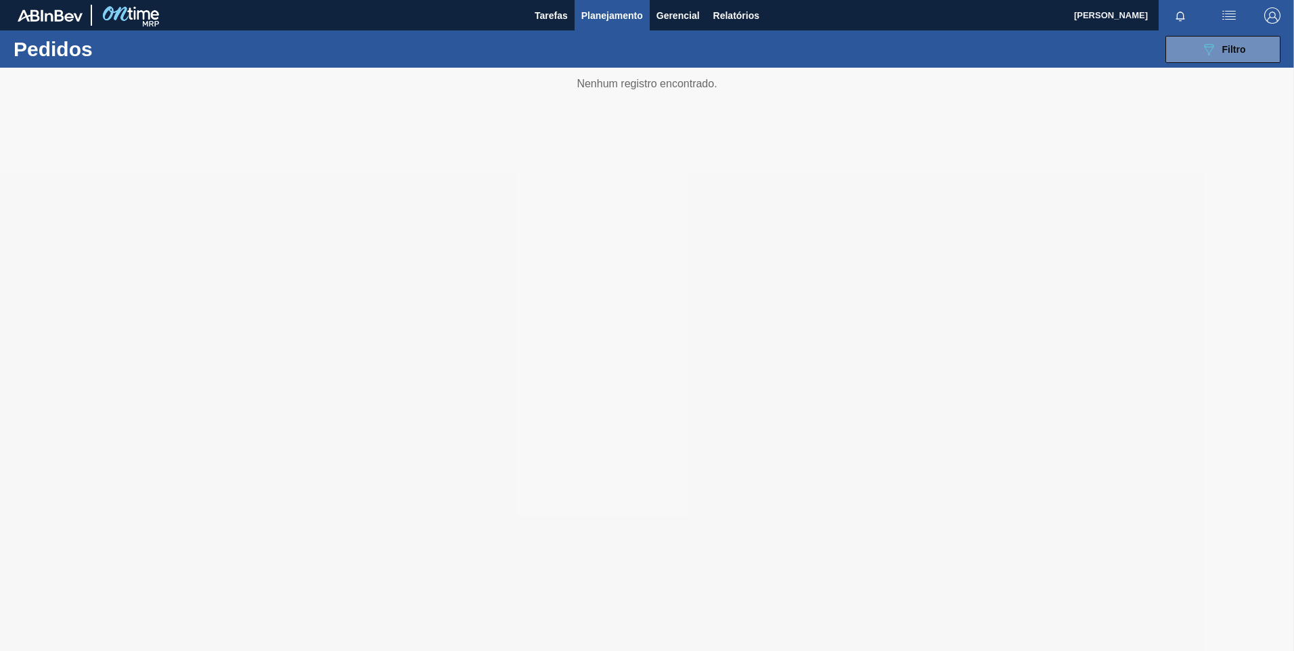
drag, startPoint x: 1207, startPoint y: 52, endPoint x: 1216, endPoint y: 68, distance: 18.5
click at [1216, 68] on main "Tarefas Planejamento Gerencial Relatórios [PERSON_NAME] [PERSON_NAME] todas com…" at bounding box center [647, 325] width 1294 height 651
click at [1215, 55] on icon "089F7B8B-B2A5-4AFE-B5C0-19BA573D28AC" at bounding box center [1209, 49] width 16 height 16
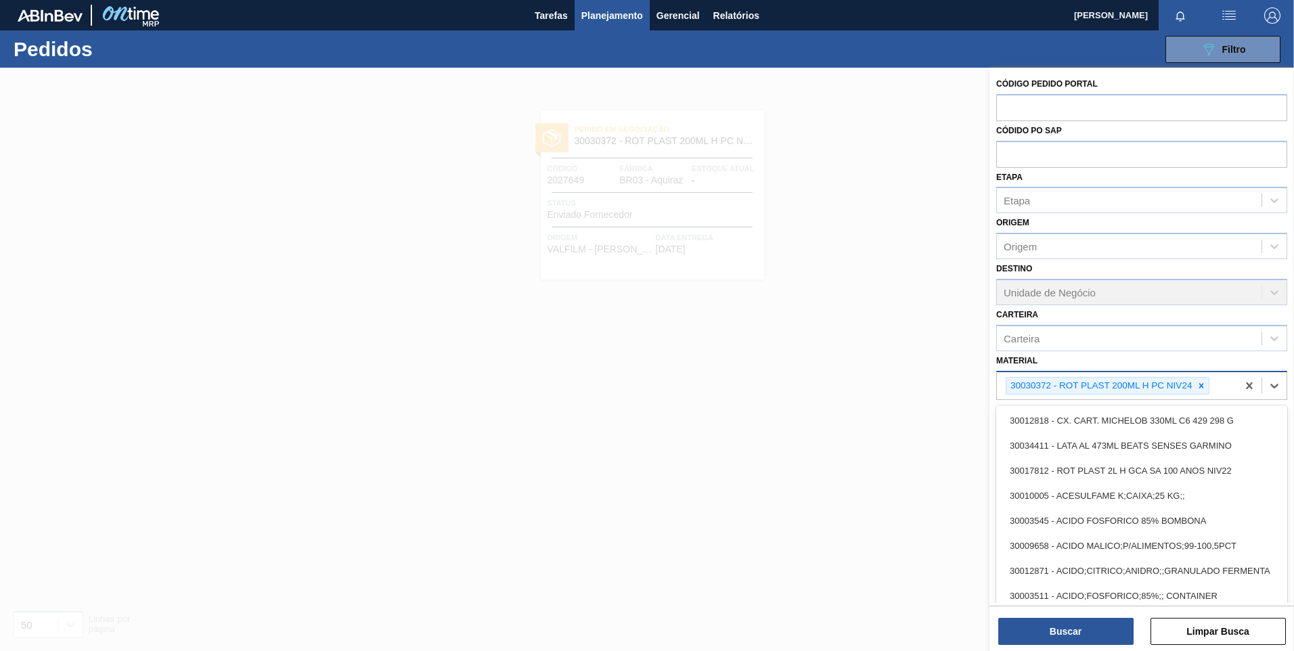
click at [1222, 386] on div "30030372 - ROT PLAST 200ML H PC NIV24" at bounding box center [1117, 386] width 240 height 28
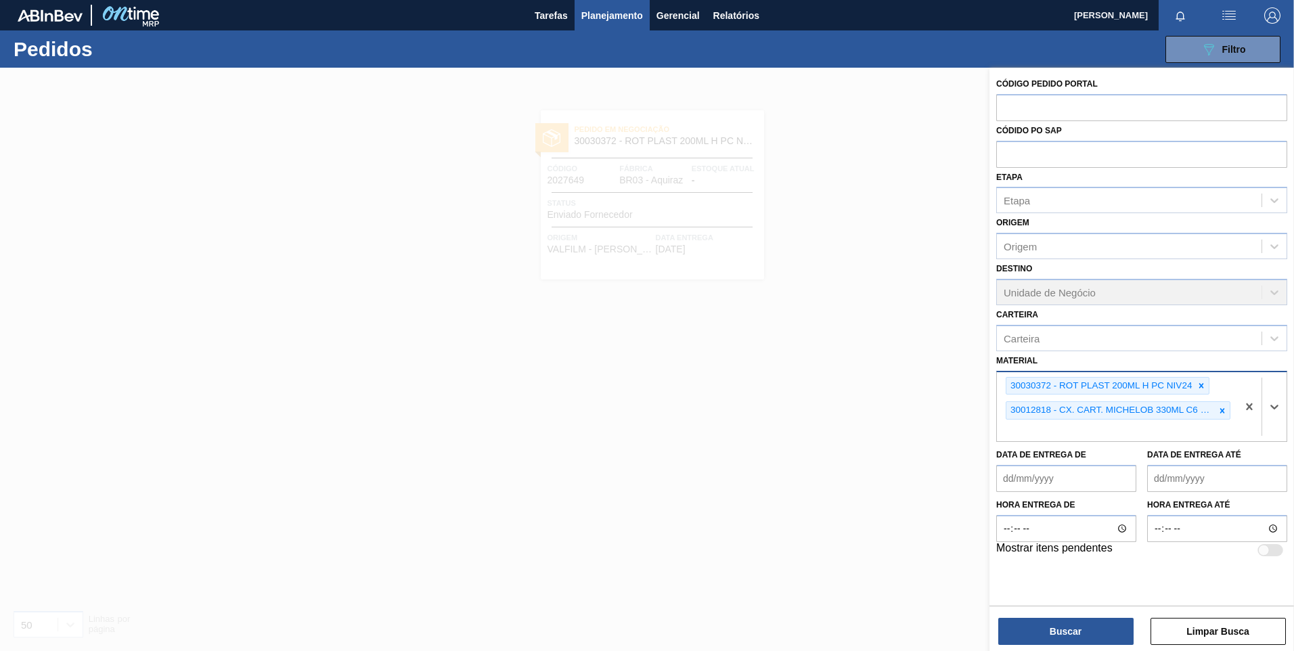
paste input "30004800"
click at [1223, 409] on icon at bounding box center [1222, 410] width 9 height 9
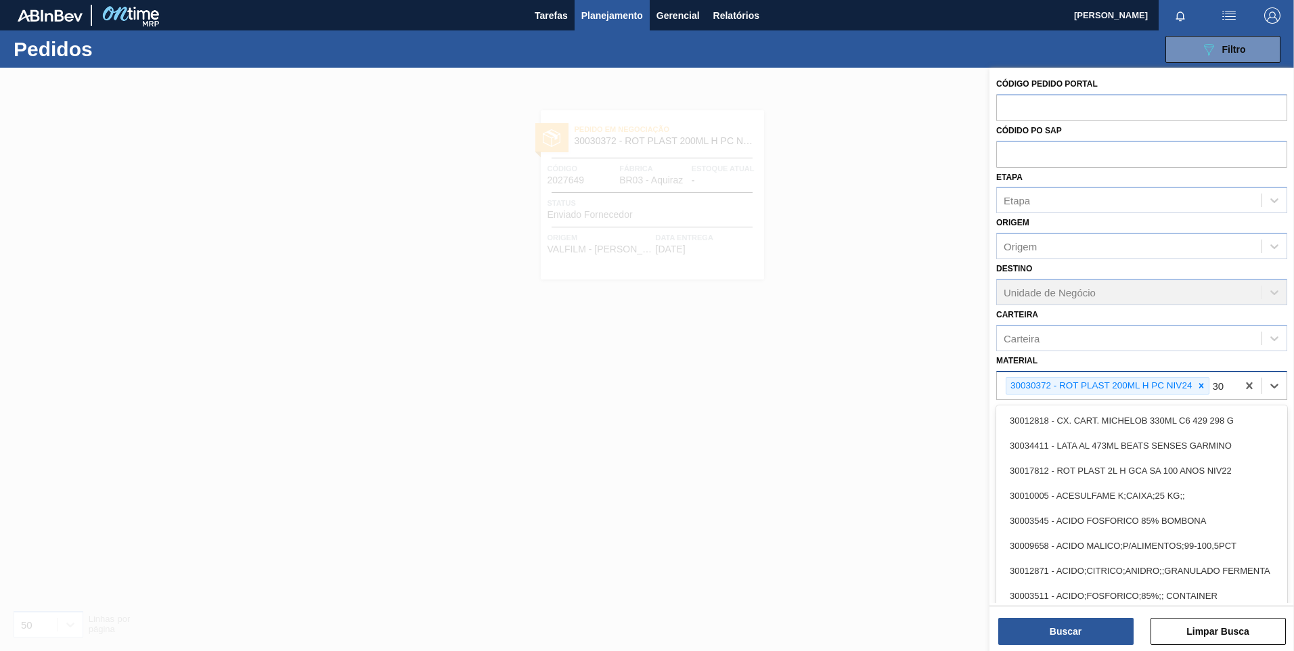
type input "3"
paste input "30004800"
type input "30004800"
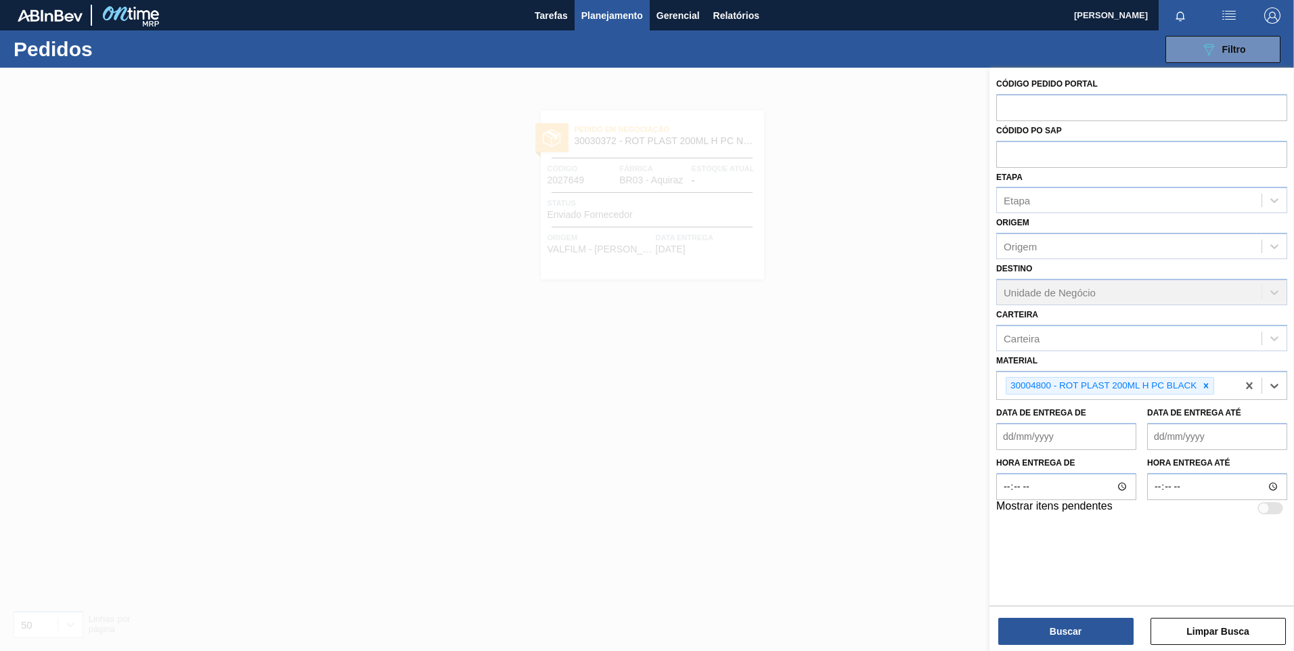
paste input "30030372"
type input "30030372"
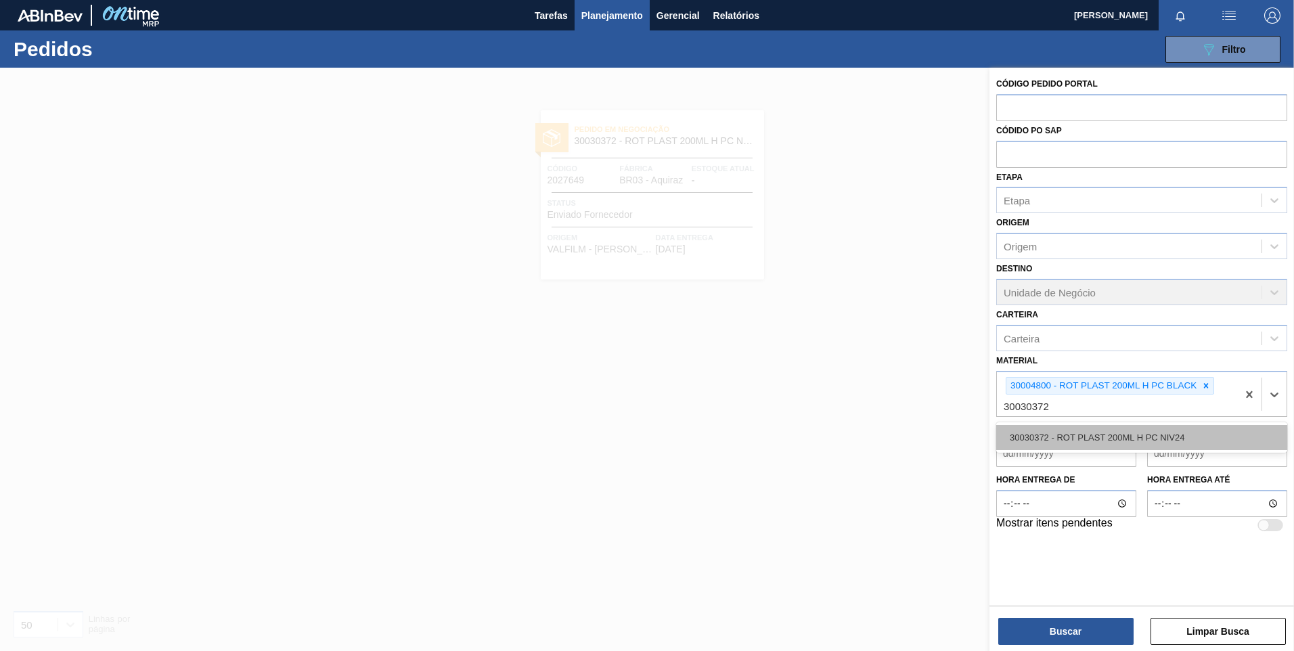
click at [1045, 434] on div "30030372 - ROT PLAST 200ML H PC NIV24" at bounding box center [1141, 437] width 291 height 25
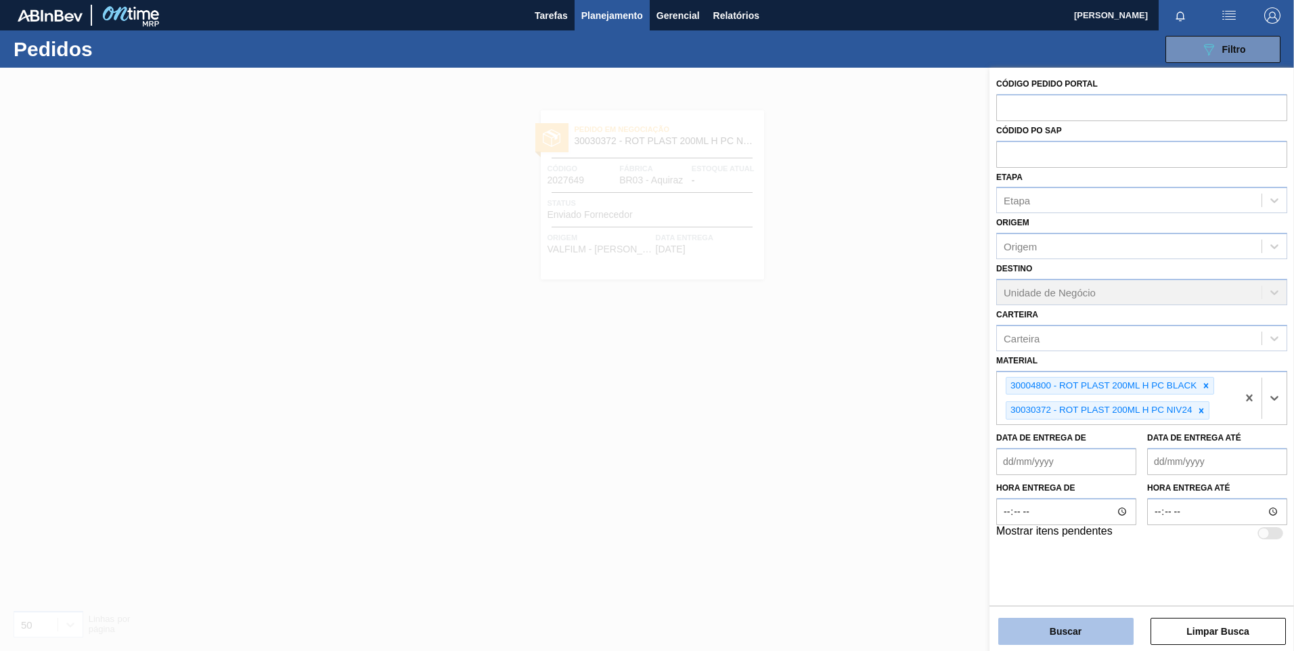
click at [1071, 632] on button "Buscar" at bounding box center [1065, 631] width 135 height 27
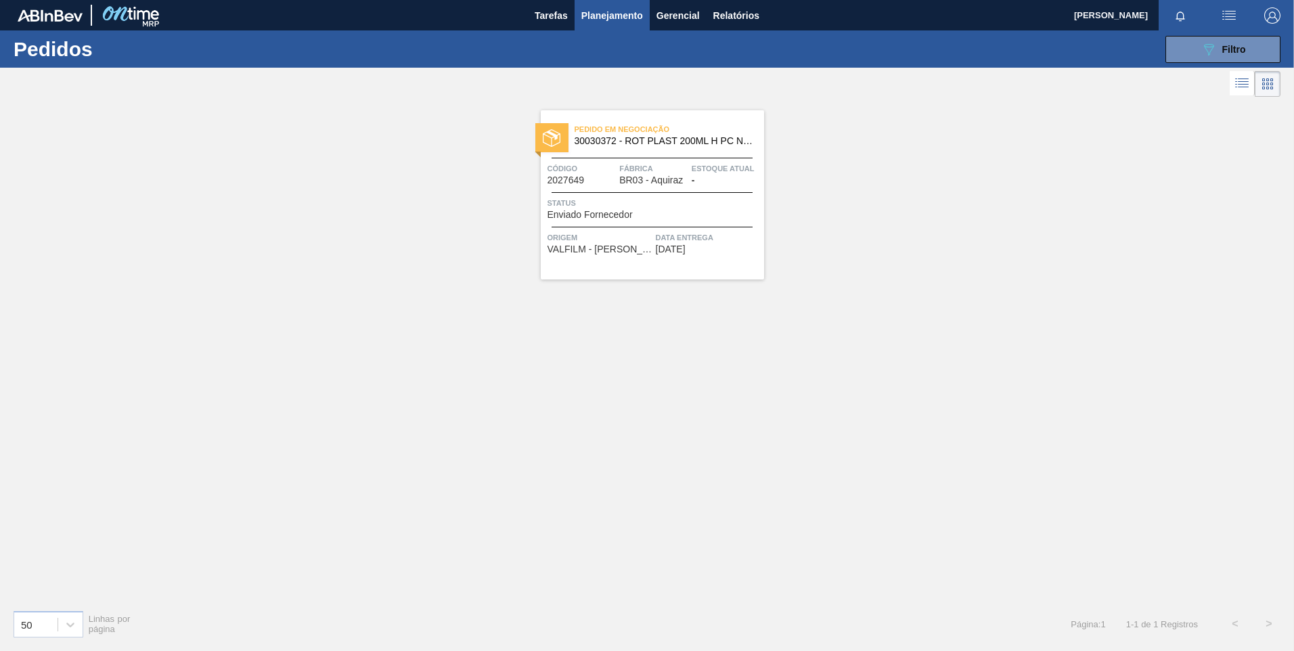
click at [563, 132] on div at bounding box center [551, 137] width 33 height 29
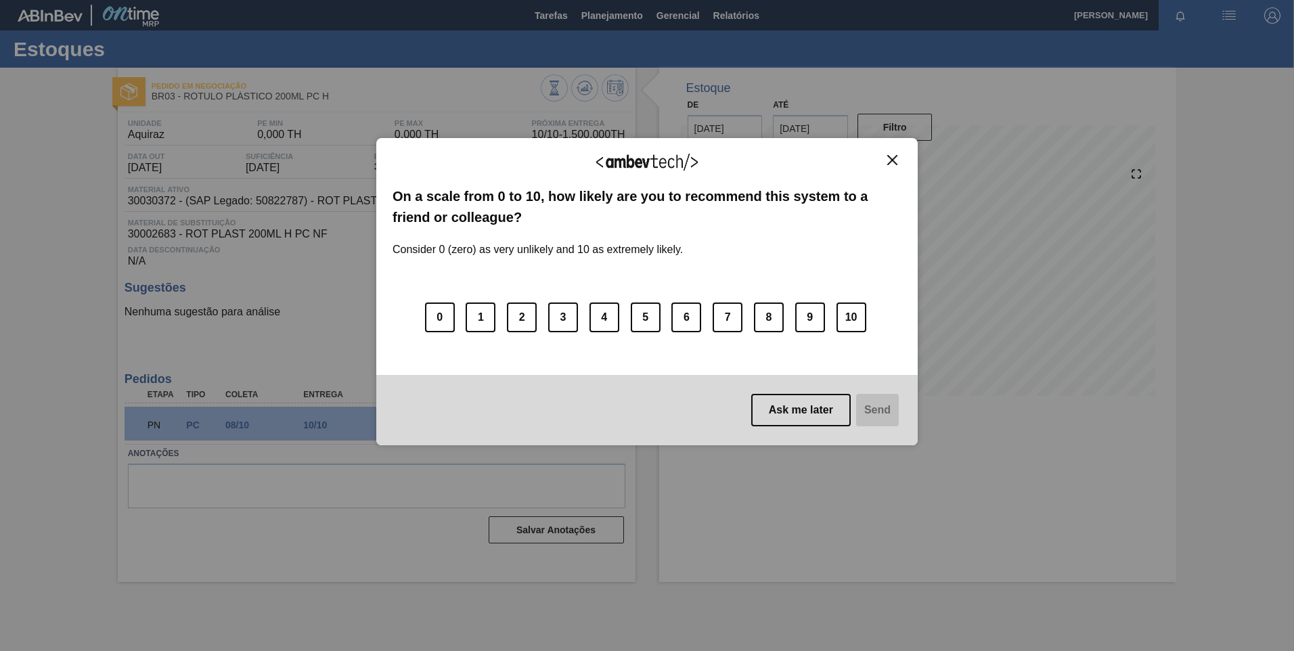
click at [895, 161] on img "Close" at bounding box center [892, 160] width 10 height 10
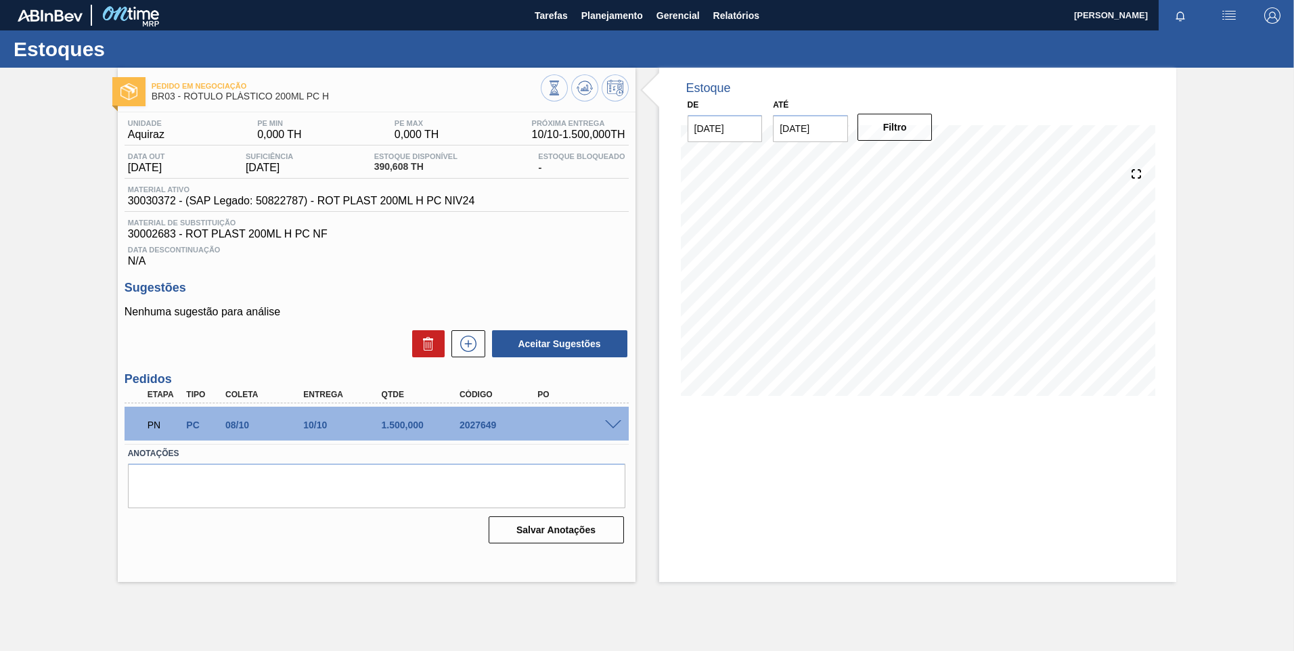
click at [83, 24] on div at bounding box center [91, 15] width 146 height 30
click at [113, 14] on img at bounding box center [130, 15] width 66 height 30
click at [594, 16] on span "Planejamento" at bounding box center [612, 15] width 62 height 16
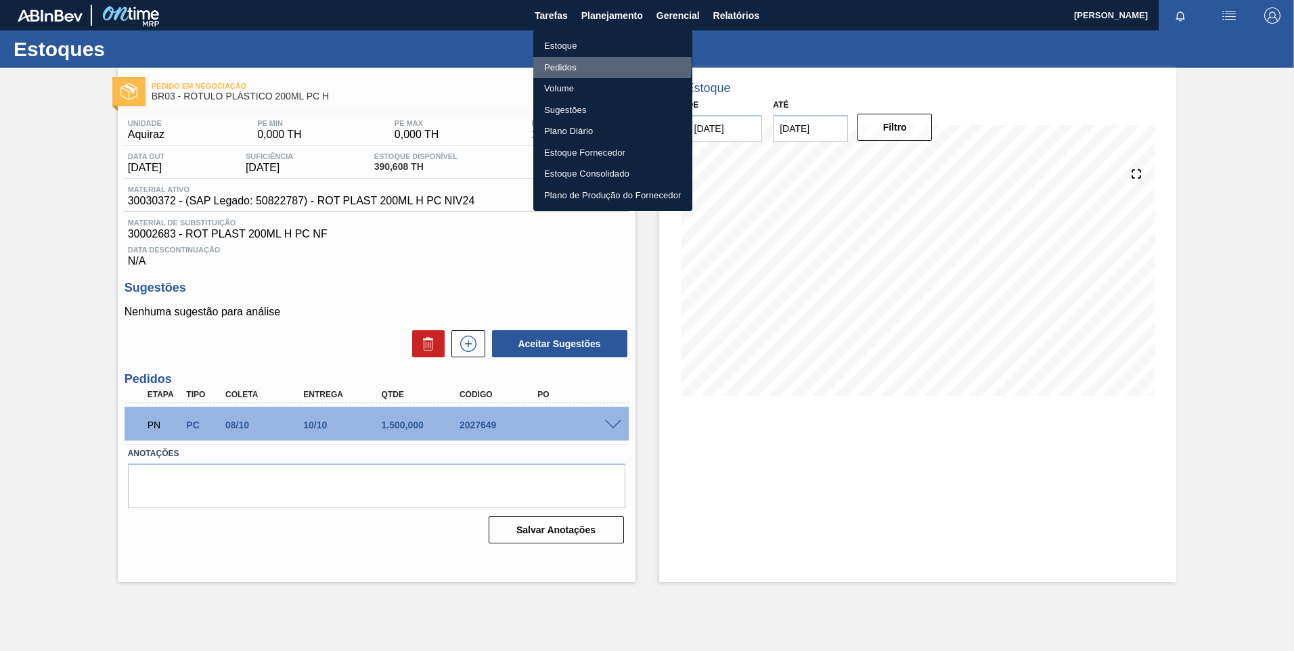
click at [574, 65] on li "Pedidos" at bounding box center [612, 68] width 159 height 22
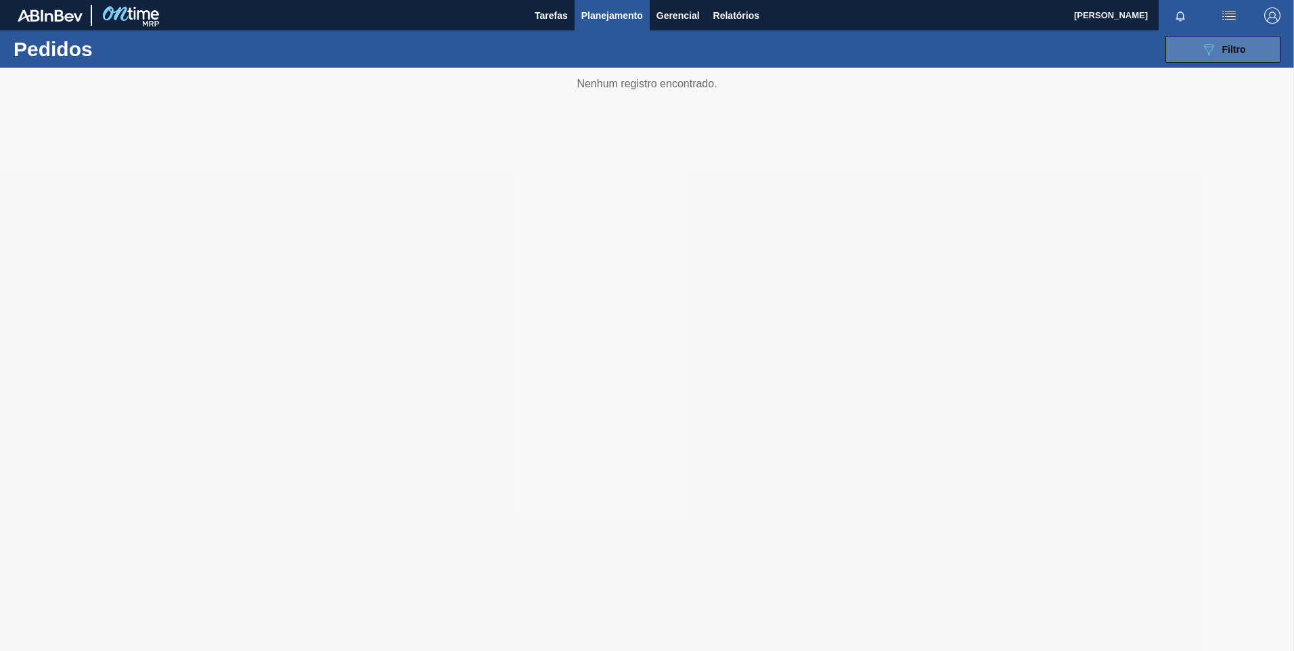
click at [1242, 53] on span "Filtro" at bounding box center [1234, 49] width 24 height 11
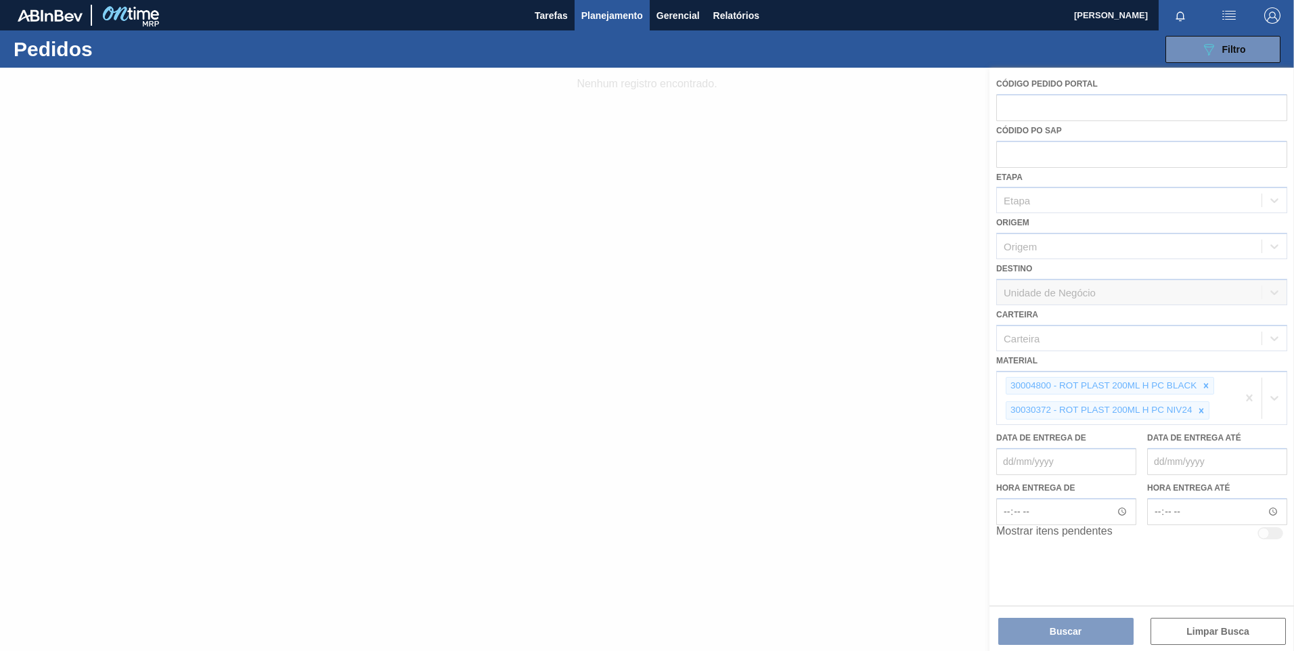
click at [1068, 640] on div at bounding box center [647, 359] width 1294 height 583
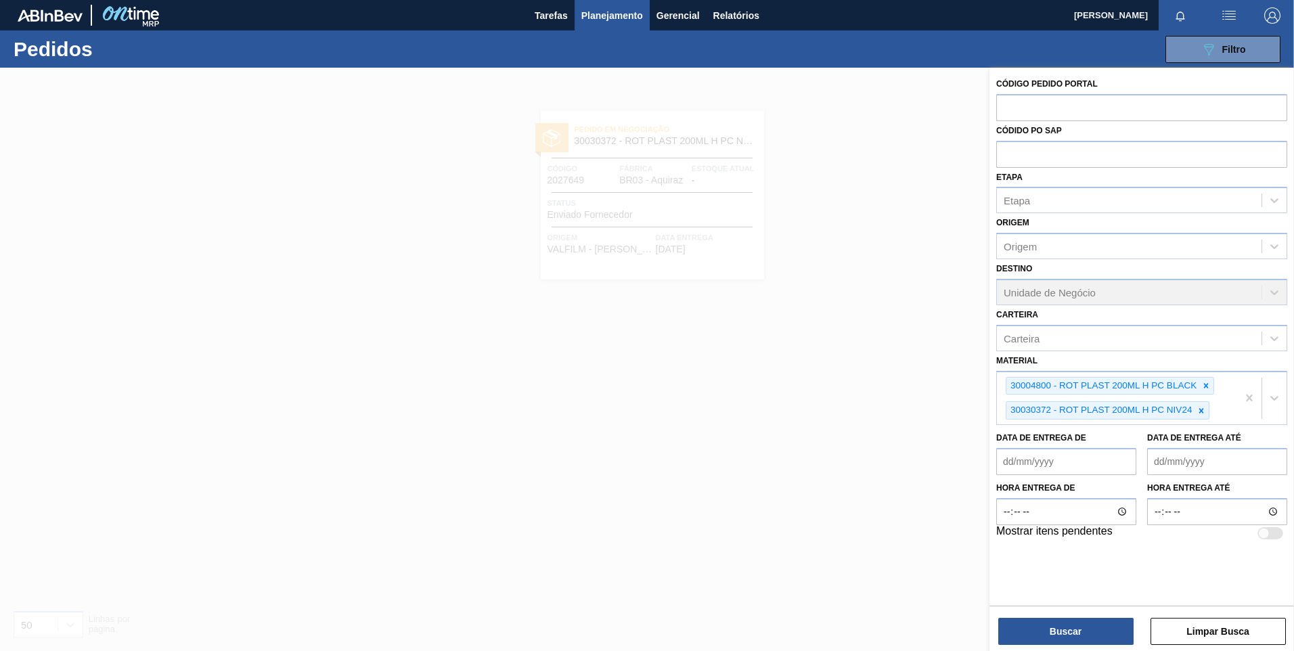
click at [1069, 633] on button "Buscar" at bounding box center [1065, 631] width 135 height 27
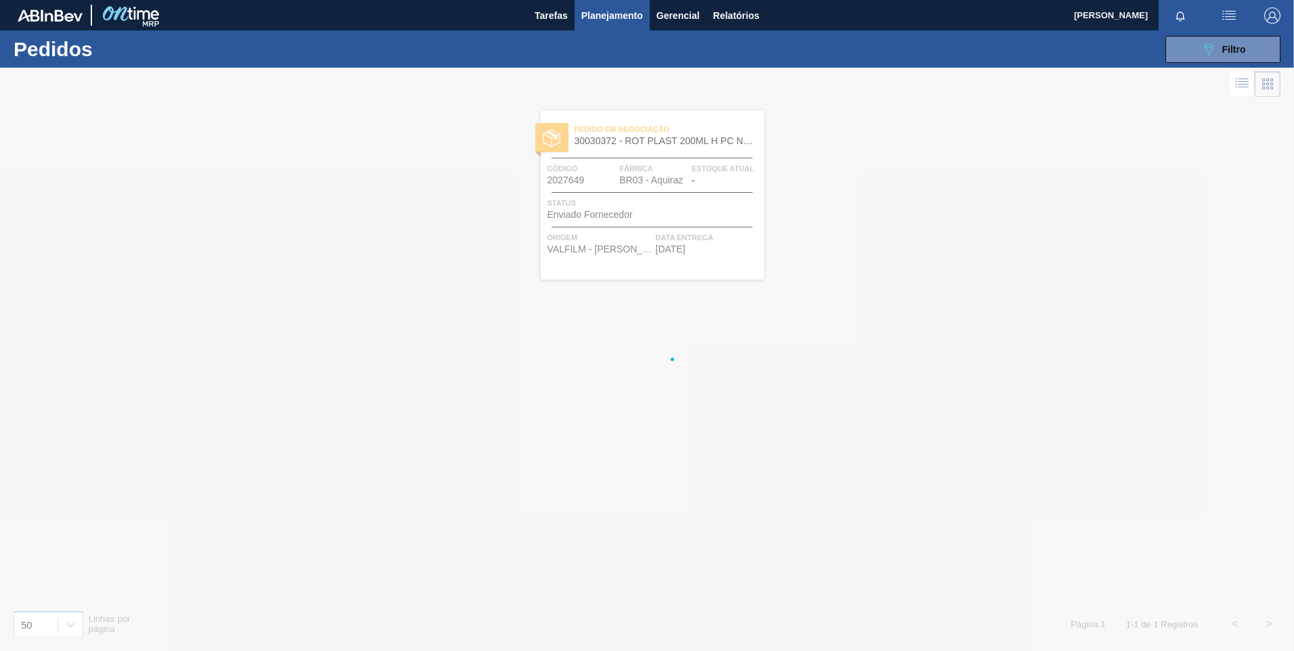
click at [1069, 631] on div at bounding box center [647, 359] width 1294 height 583
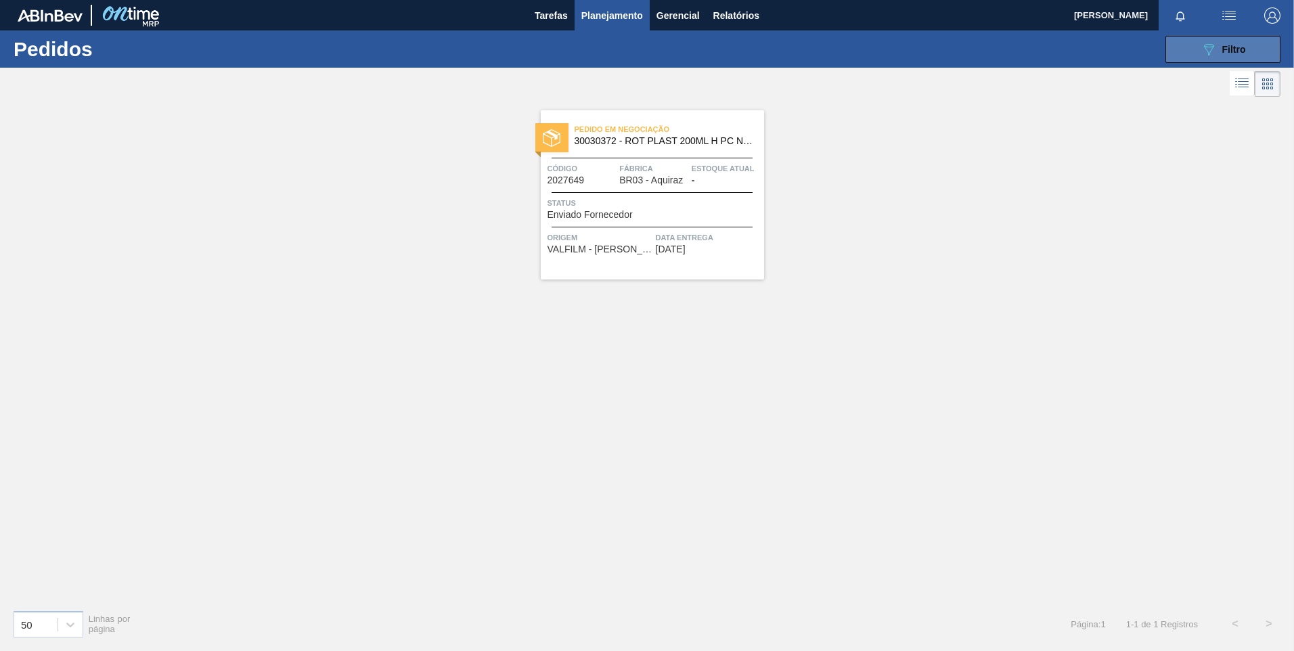
click at [1197, 53] on button "089F7B8B-B2A5-4AFE-B5C0-19BA573D28AC Filtro" at bounding box center [1223, 49] width 115 height 27
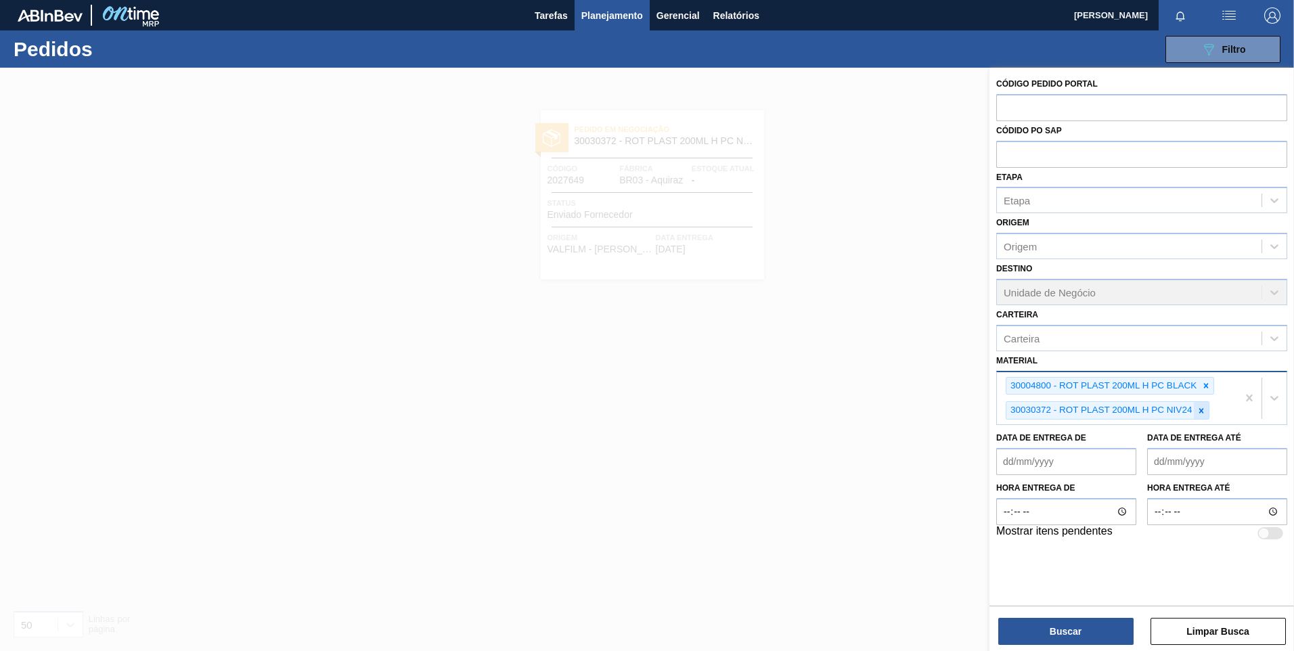
click at [1200, 414] on icon at bounding box center [1201, 410] width 9 height 9
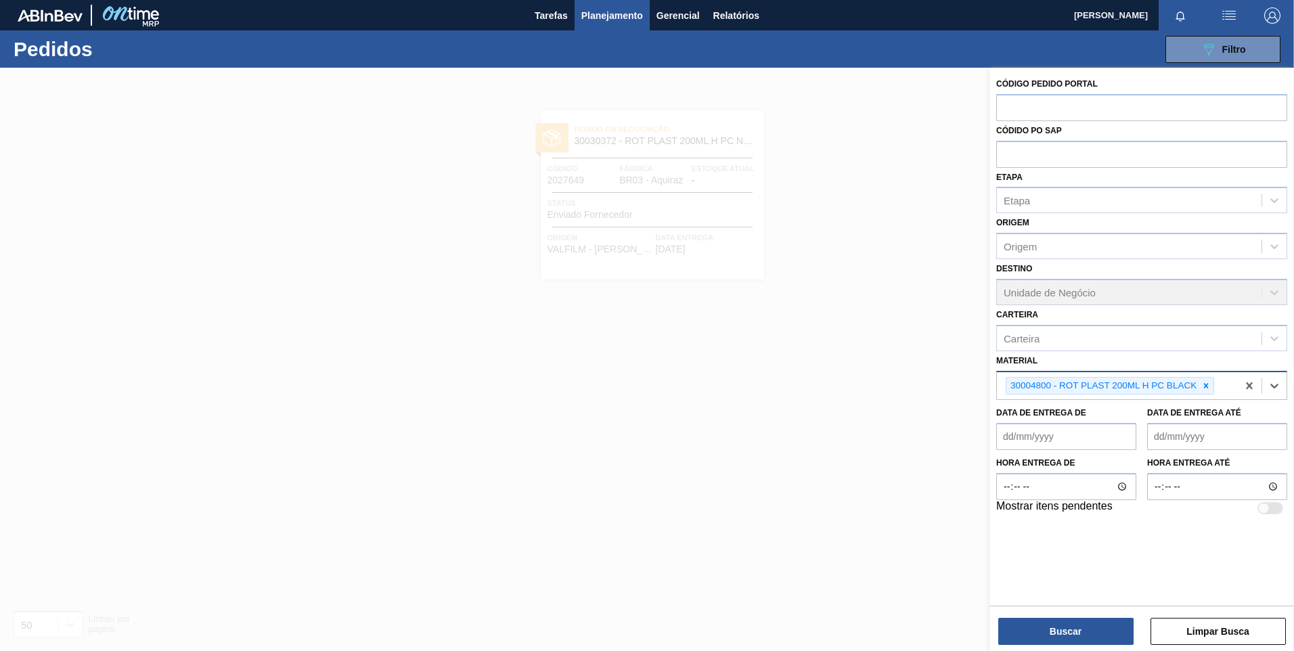
click at [1206, 388] on icon at bounding box center [1205, 385] width 9 height 9
click at [1206, 387] on div "Material" at bounding box center [1129, 384] width 265 height 20
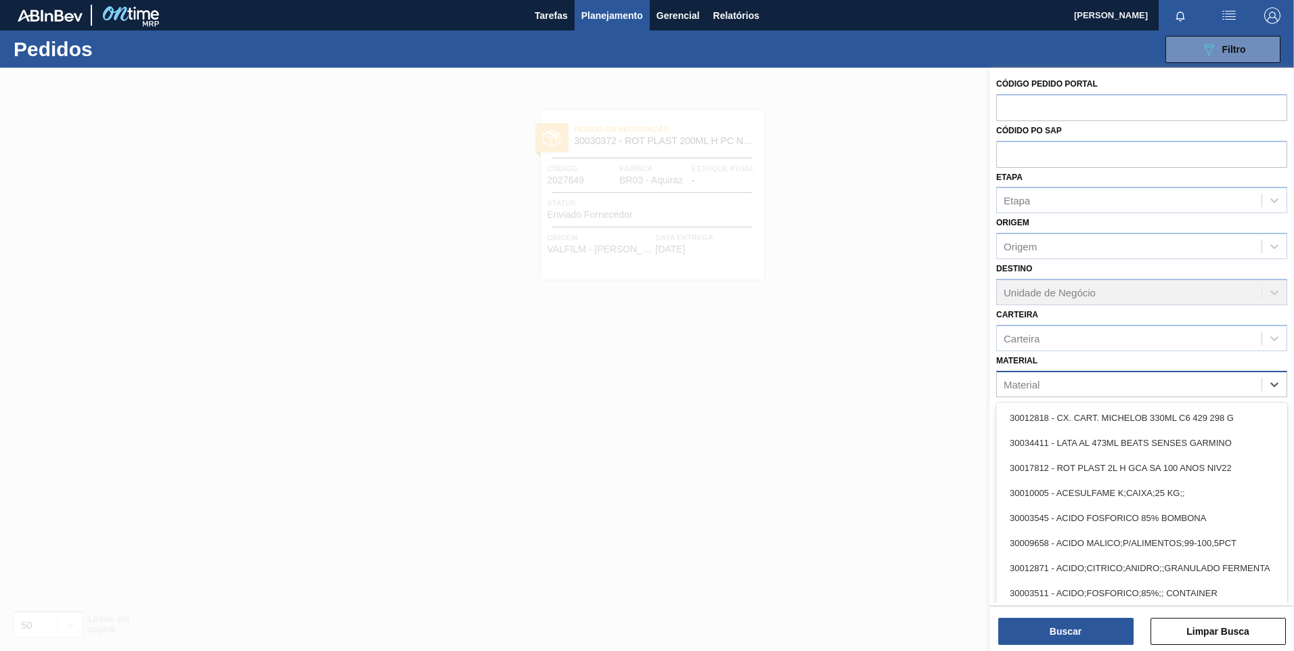
paste input "30030372"
type input "30030372"
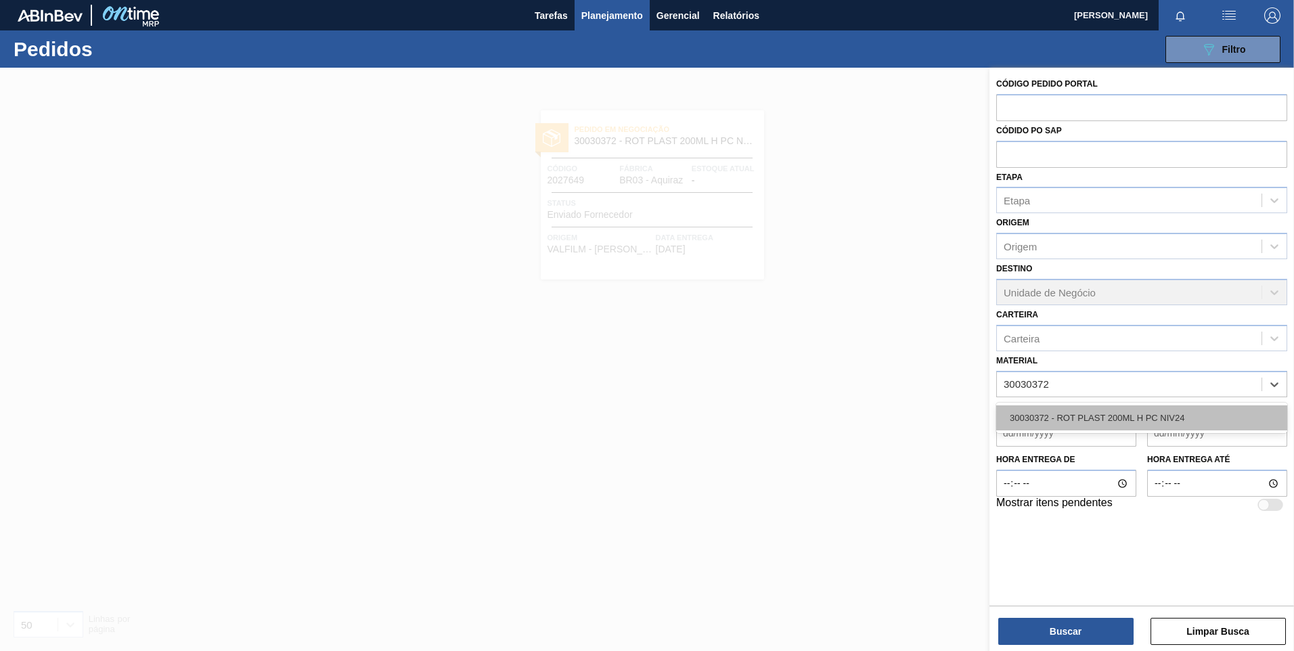
click at [1135, 420] on div "30030372 - ROT PLAST 200ML H PC NIV24" at bounding box center [1141, 417] width 291 height 25
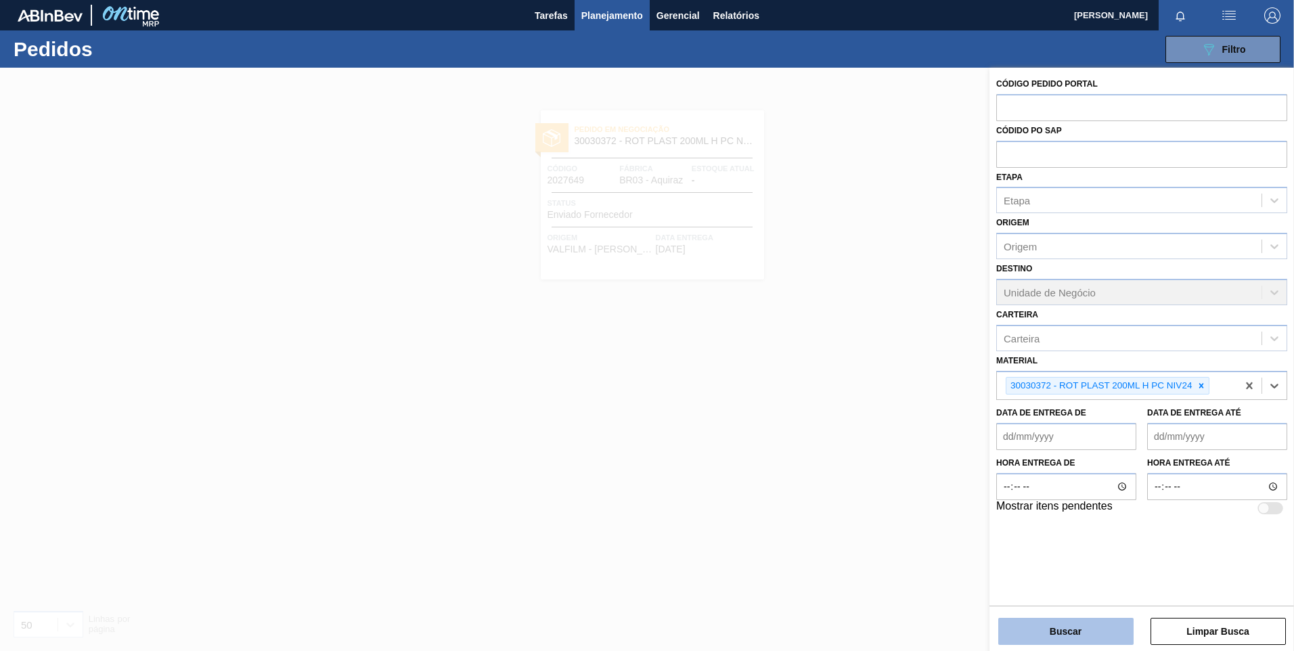
click at [1084, 618] on button "Buscar" at bounding box center [1065, 631] width 135 height 27
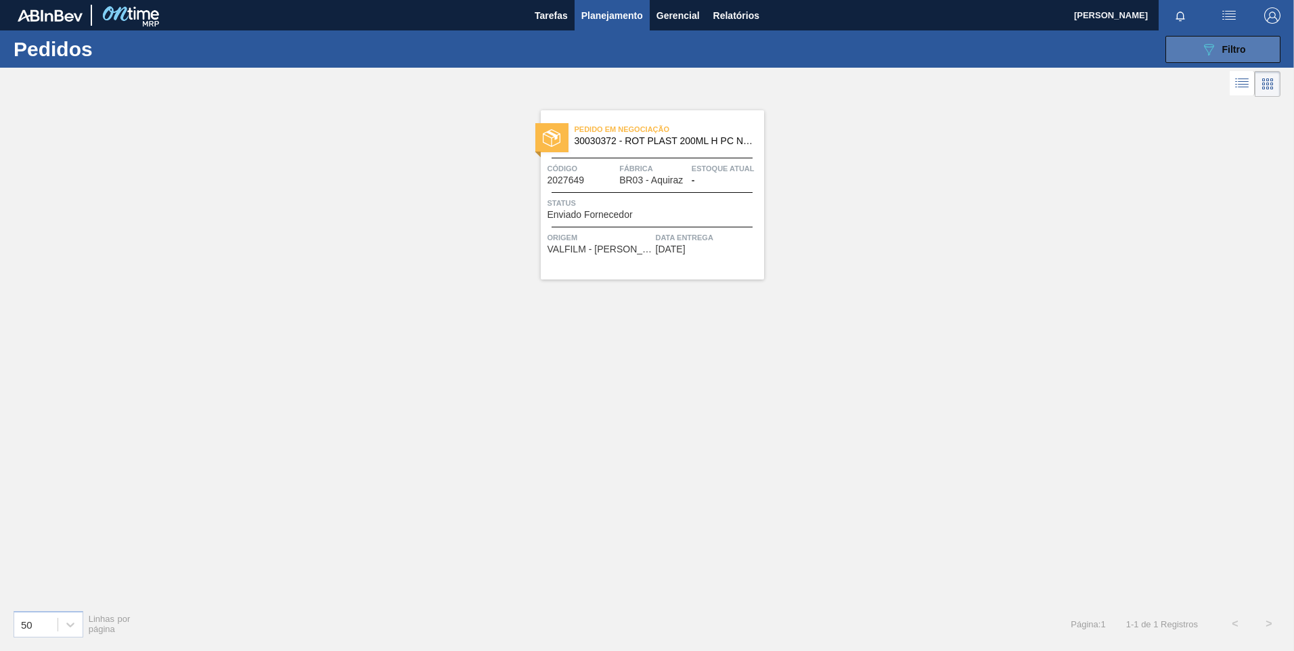
click at [1199, 46] on button "089F7B8B-B2A5-4AFE-B5C0-19BA573D28AC Filtro" at bounding box center [1223, 49] width 115 height 27
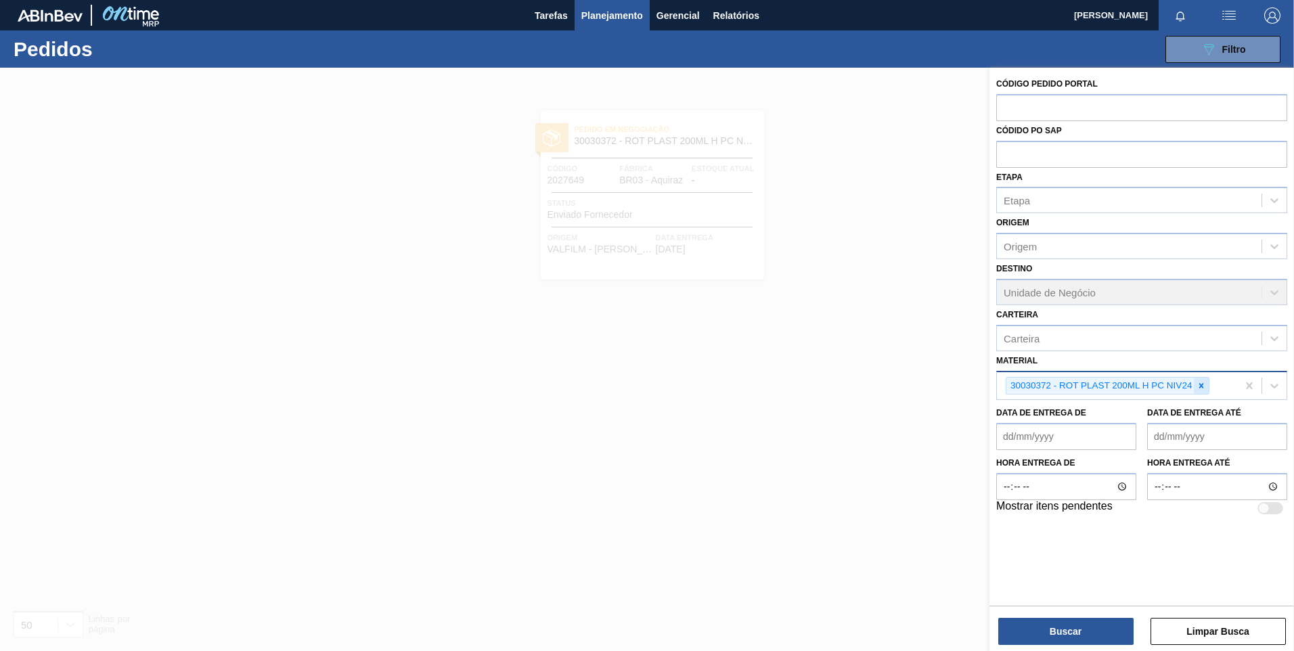
click at [1205, 389] on icon at bounding box center [1201, 385] width 9 height 9
paste input "30030389"
type input "30030389"
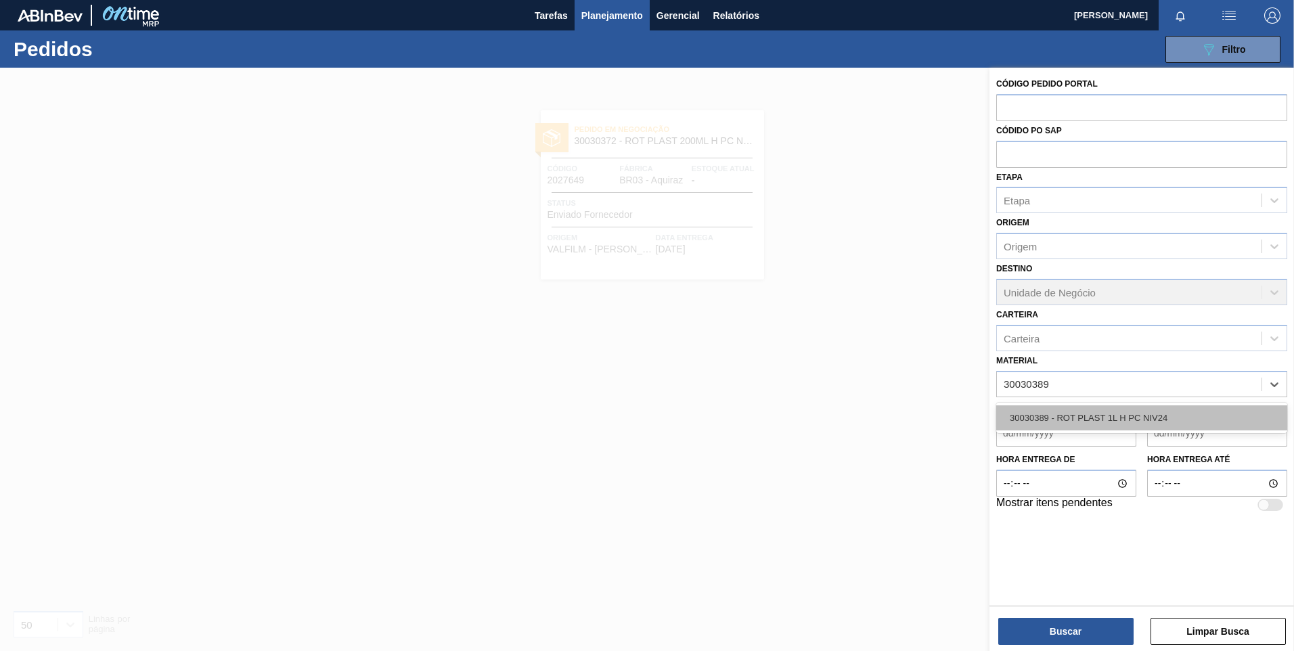
click at [1155, 415] on div "30030389 - ROT PLAST 1L H PC NIV24" at bounding box center [1141, 417] width 291 height 25
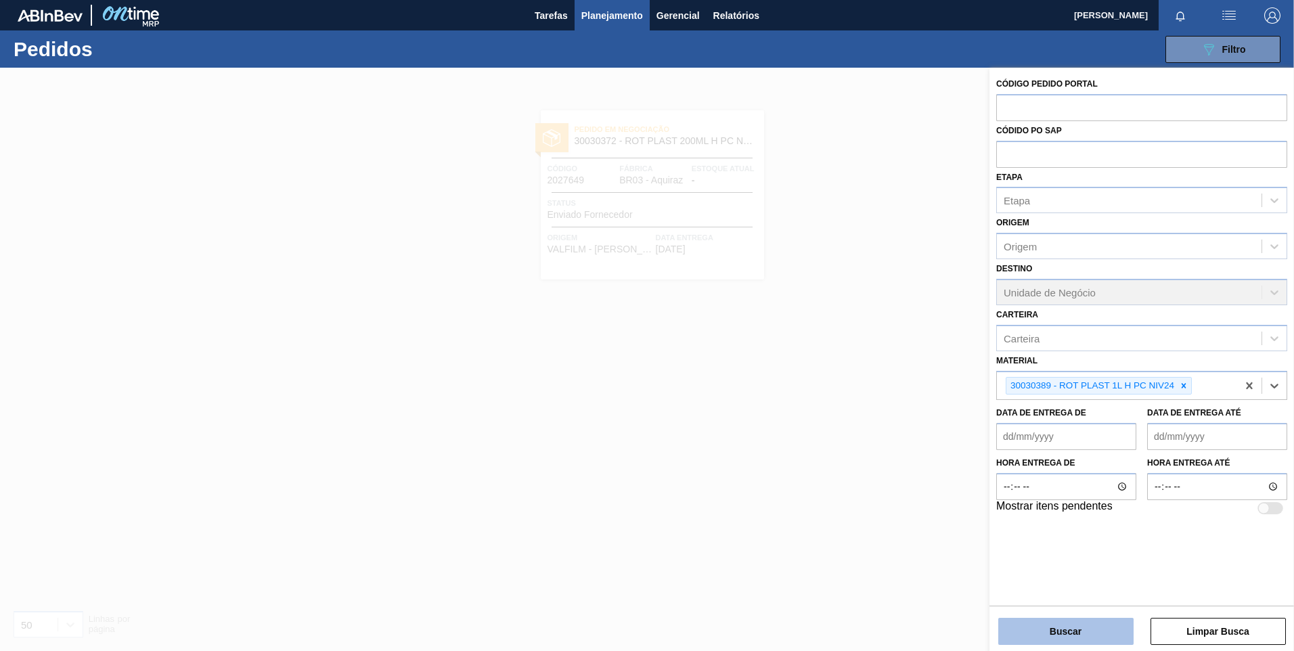
click at [1069, 627] on button "Buscar" at bounding box center [1065, 631] width 135 height 27
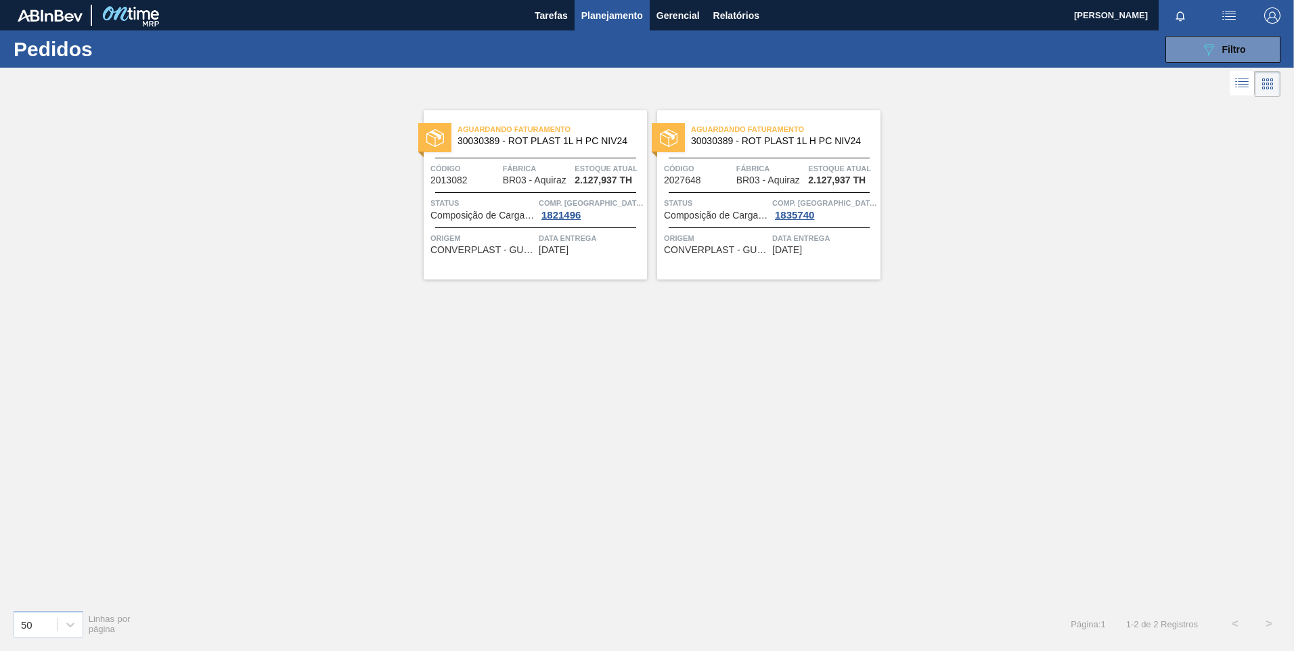
click at [439, 144] on img at bounding box center [435, 138] width 18 height 18
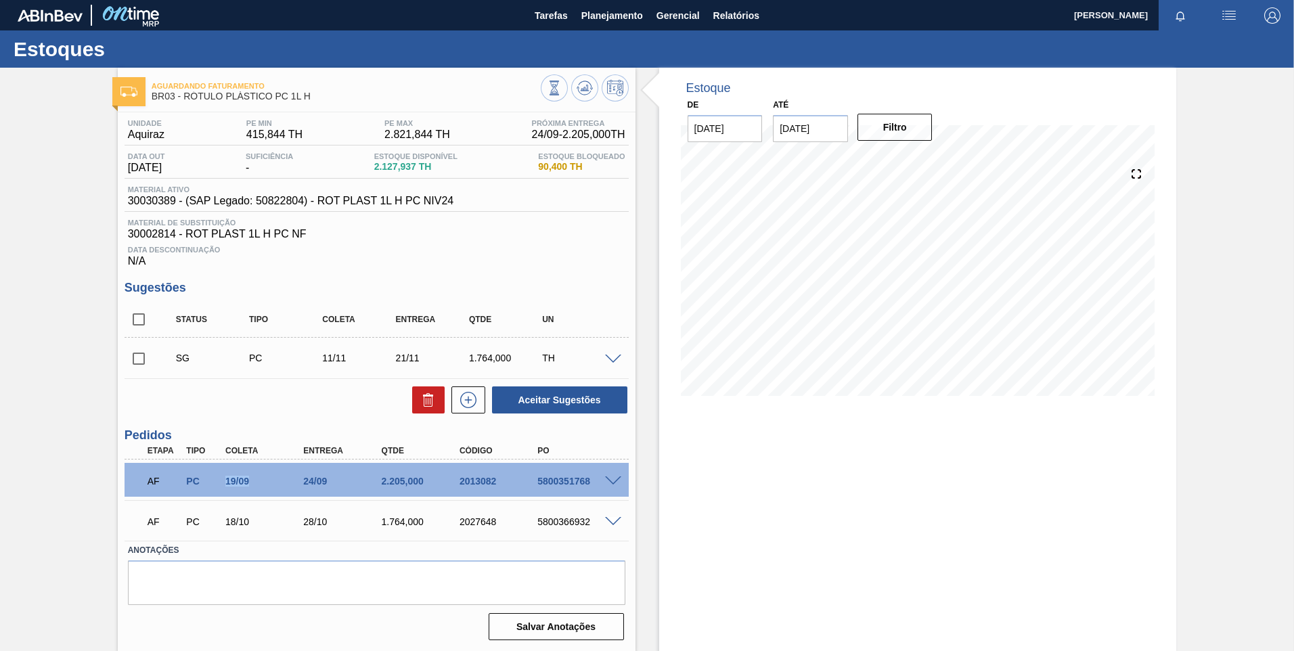
drag, startPoint x: 224, startPoint y: 483, endPoint x: 251, endPoint y: 479, distance: 27.4
click at [251, 479] on div "19/09" at bounding box center [265, 481] width 87 height 11
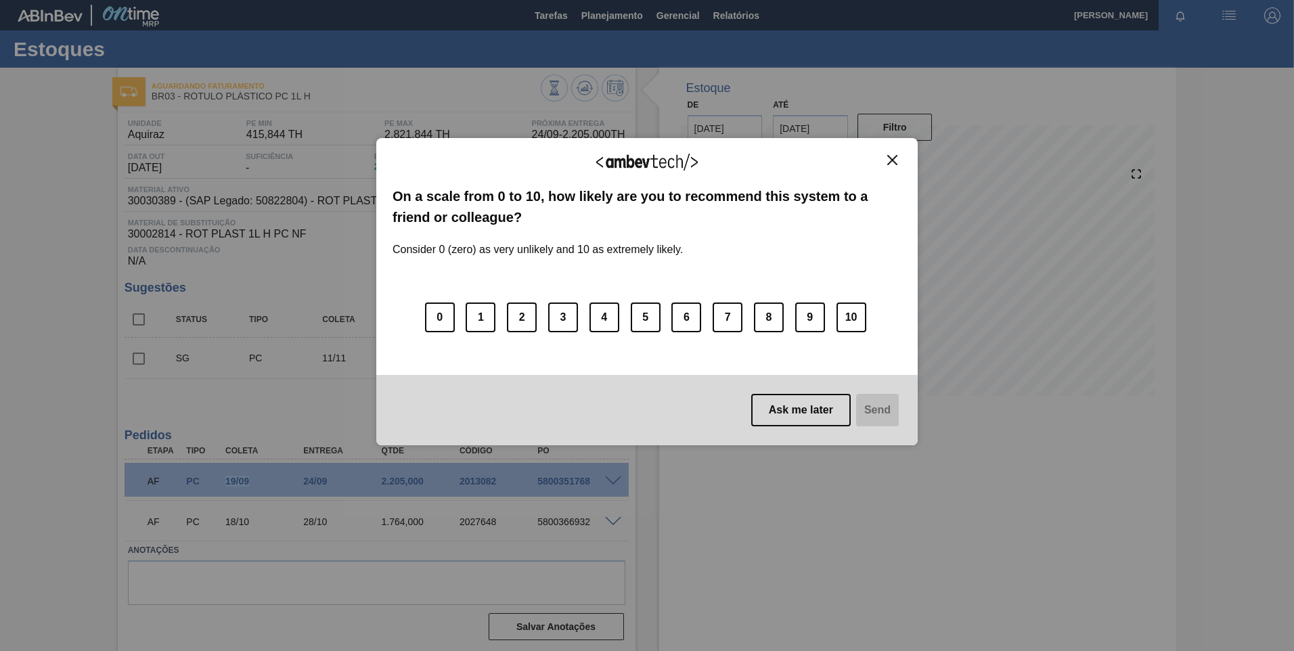
click at [889, 163] on img "Close" at bounding box center [892, 160] width 10 height 10
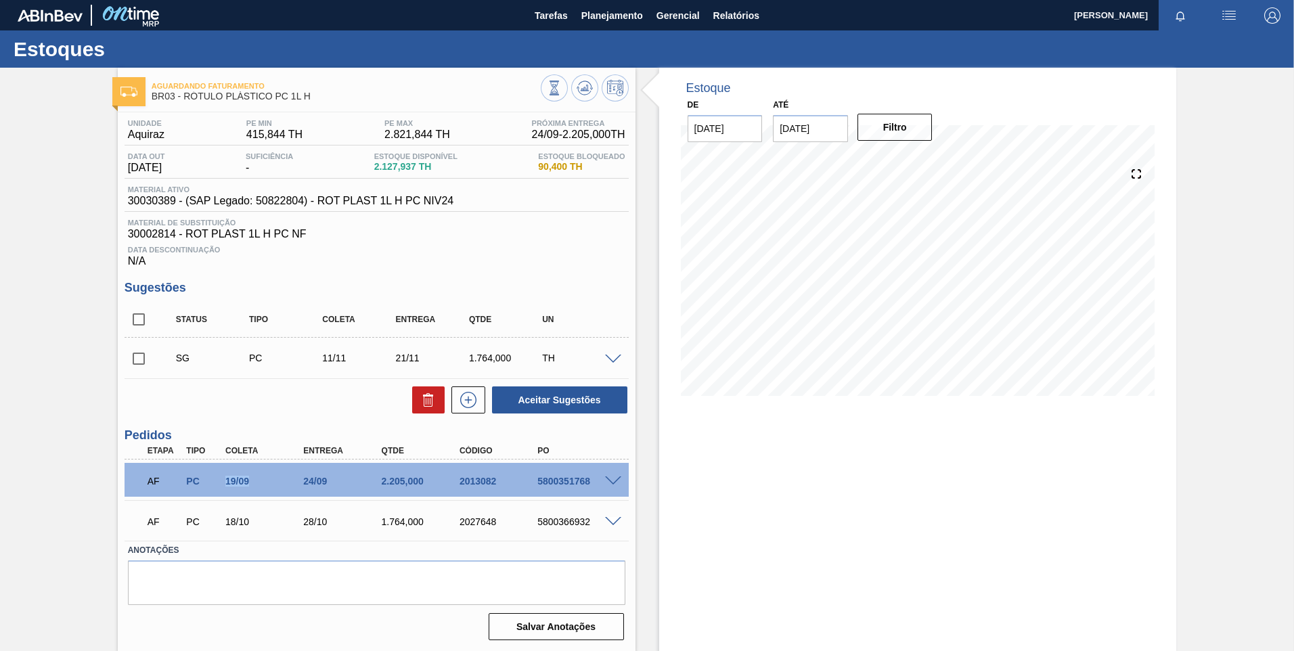
click at [26, 16] on img at bounding box center [50, 15] width 65 height 12
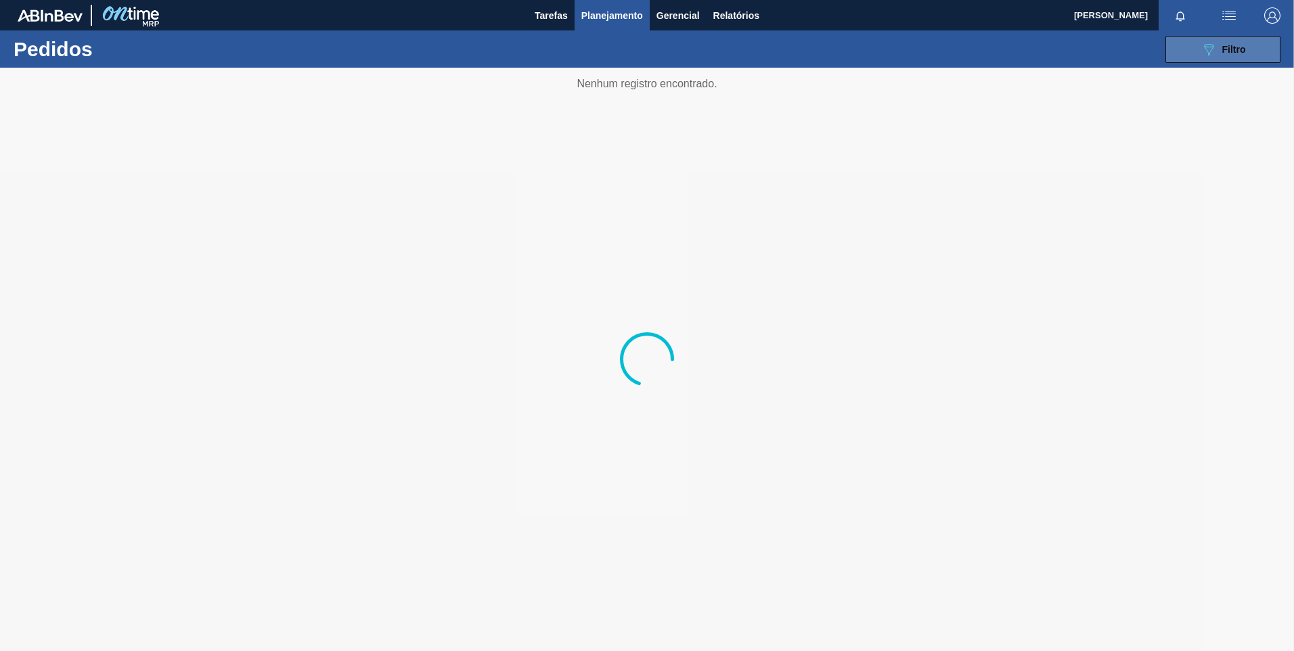
click at [1215, 59] on button "089F7B8B-B2A5-4AFE-B5C0-19BA573D28AC Filtro" at bounding box center [1223, 49] width 115 height 27
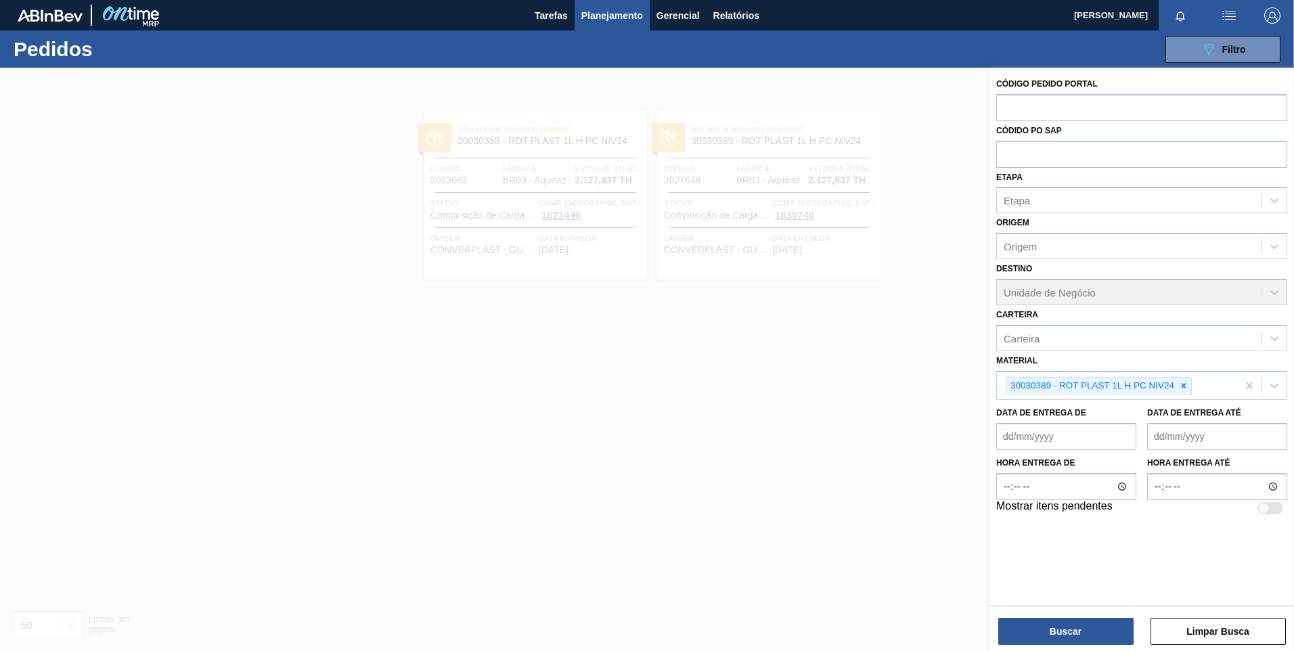
click at [1180, 383] on icon at bounding box center [1183, 385] width 9 height 9
click at [1182, 383] on div "Material" at bounding box center [1129, 384] width 265 height 20
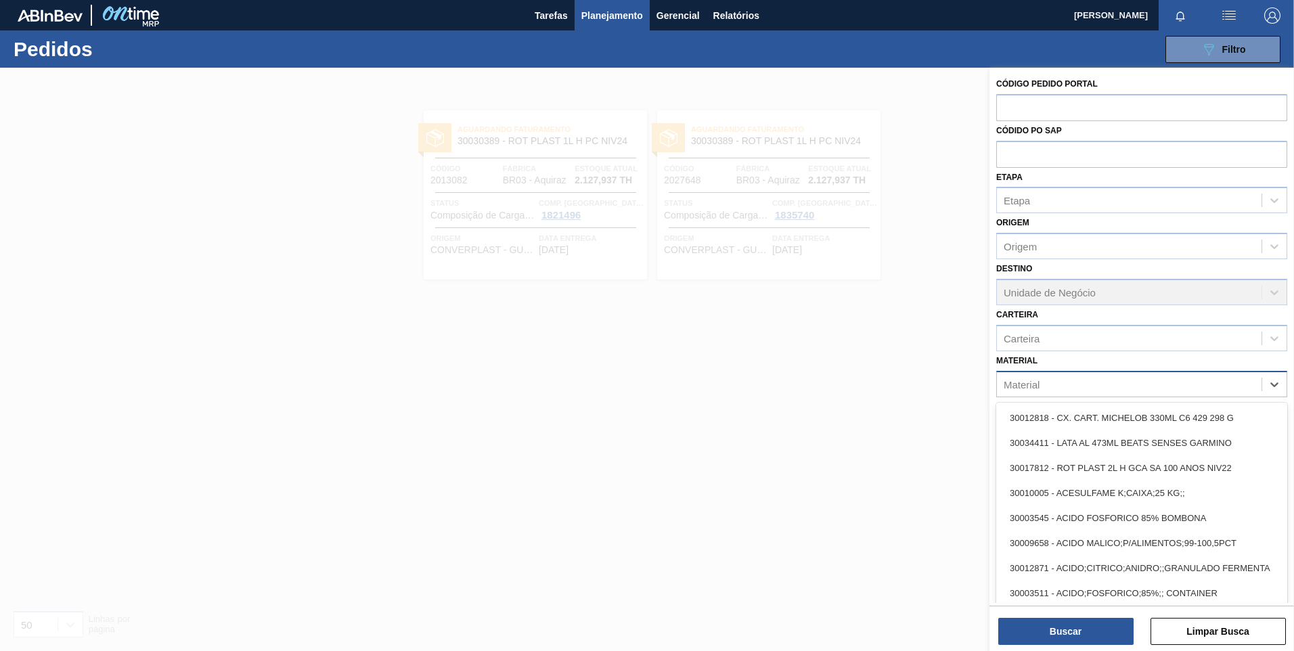
paste input "30006681"
type input "30006681"
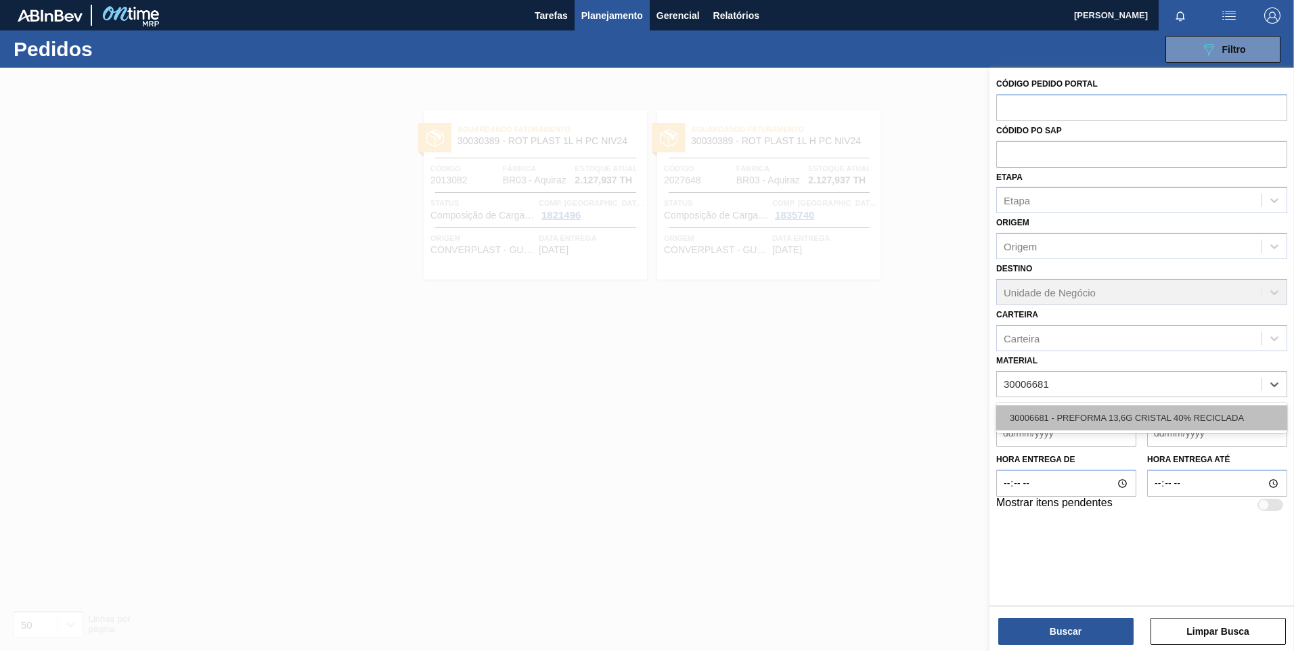
click at [1144, 409] on div "30006681 - PREFORMA 13,6G CRISTAL 40% RECICLADA" at bounding box center [1141, 417] width 291 height 25
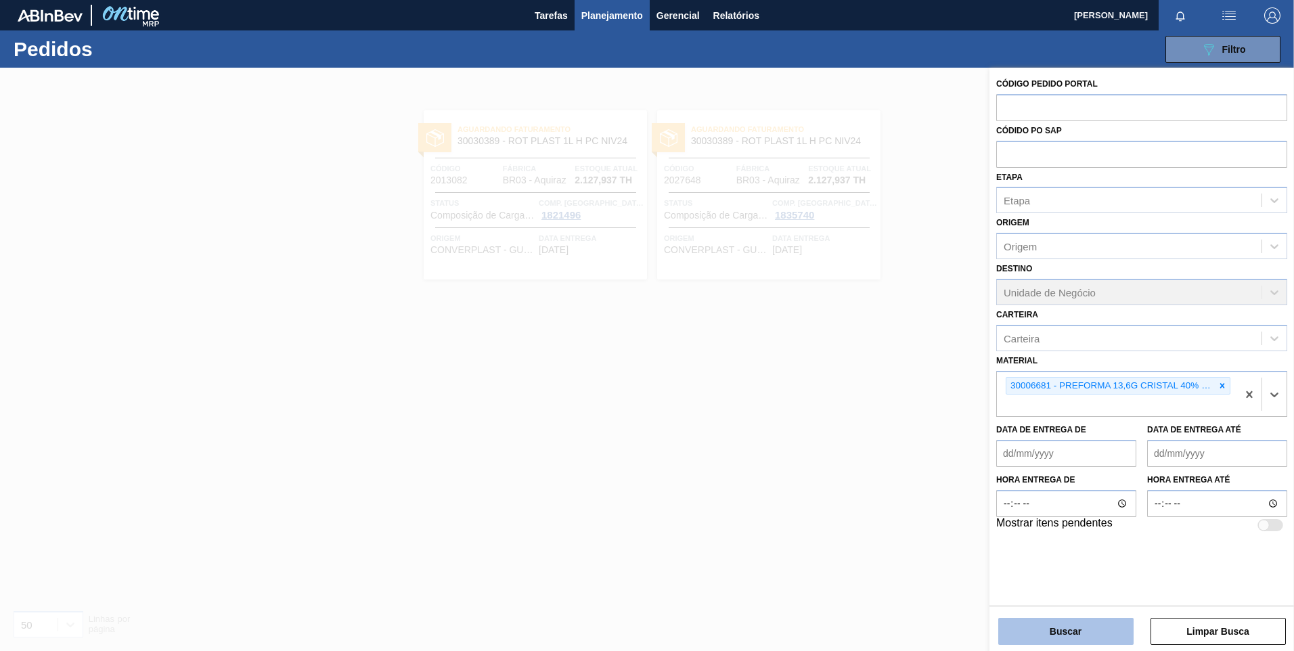
click at [1082, 632] on button "Buscar" at bounding box center [1065, 631] width 135 height 27
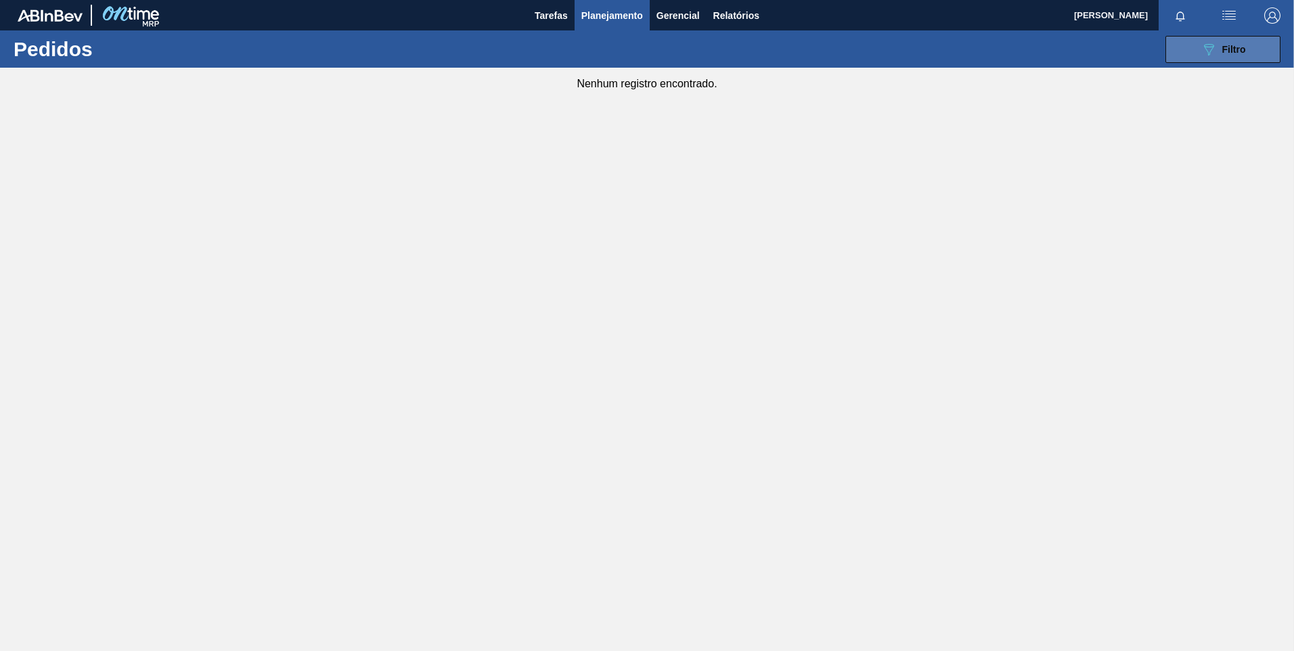
click at [1210, 44] on icon at bounding box center [1209, 50] width 10 height 12
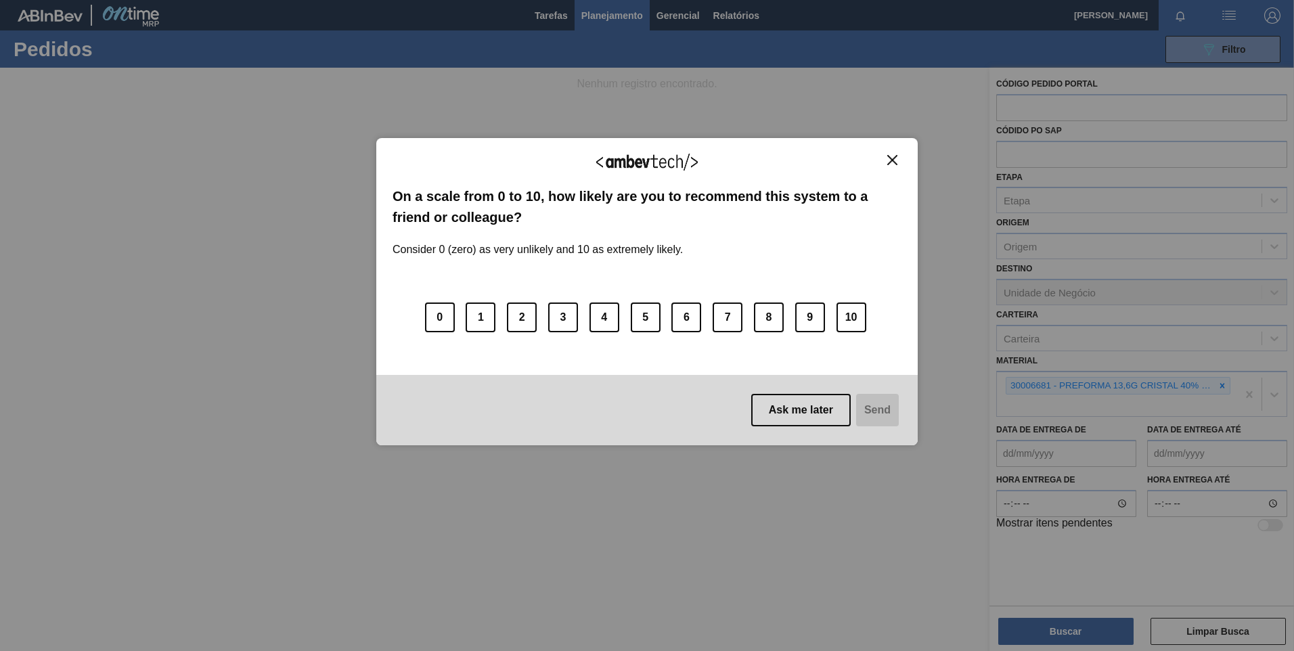
click at [891, 161] on img "Close" at bounding box center [892, 160] width 10 height 10
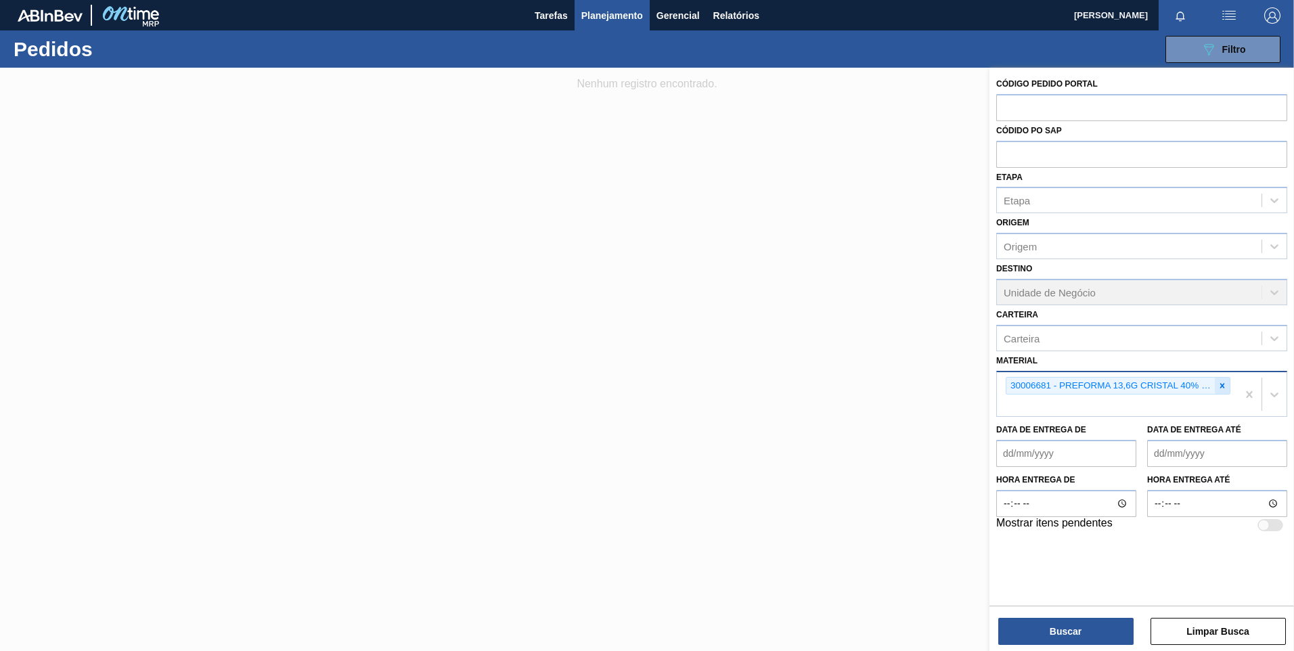
click at [1228, 382] on div at bounding box center [1222, 386] width 15 height 17
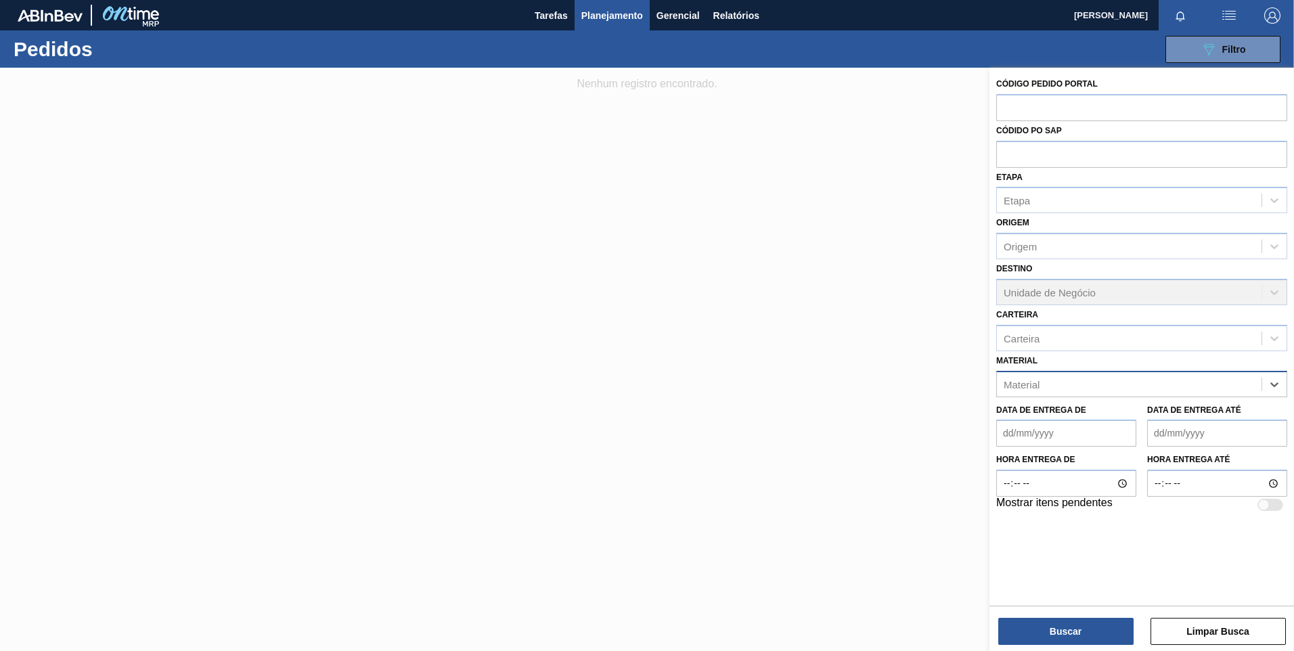
click at [1203, 384] on div "Material" at bounding box center [1129, 384] width 265 height 20
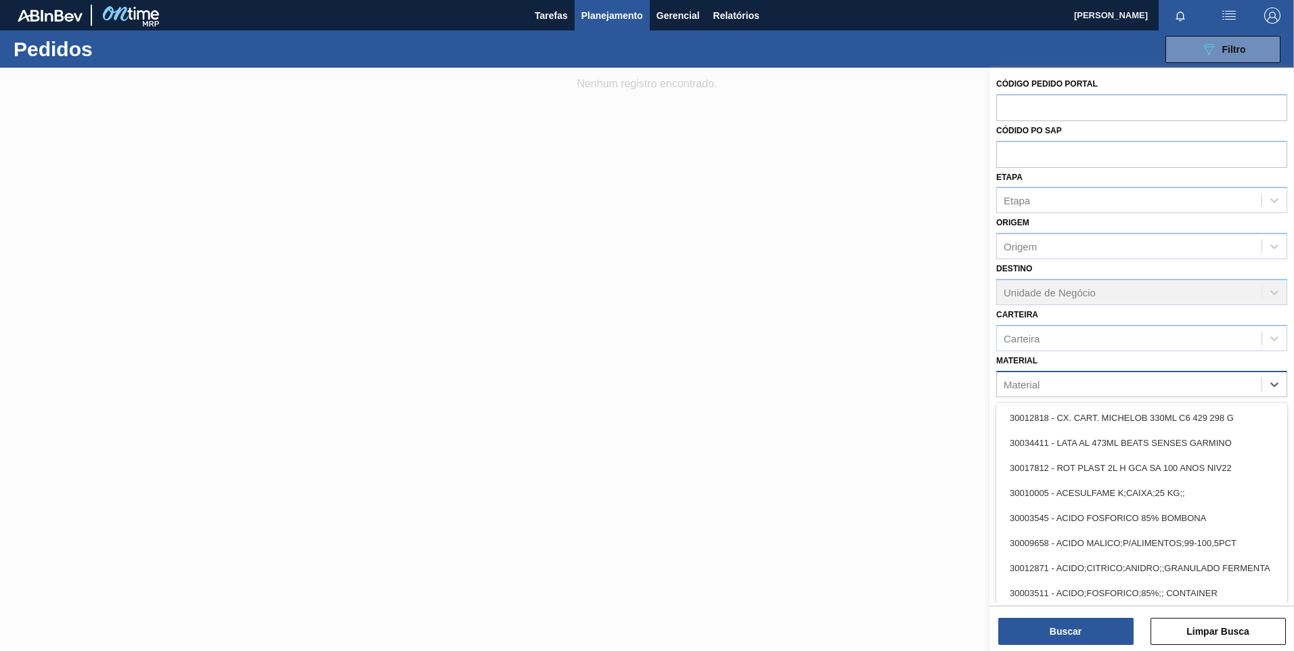
drag, startPoint x: 1086, startPoint y: 387, endPoint x: 1078, endPoint y: 385, distance: 7.7
click at [1085, 387] on div "Material" at bounding box center [1129, 384] width 265 height 20
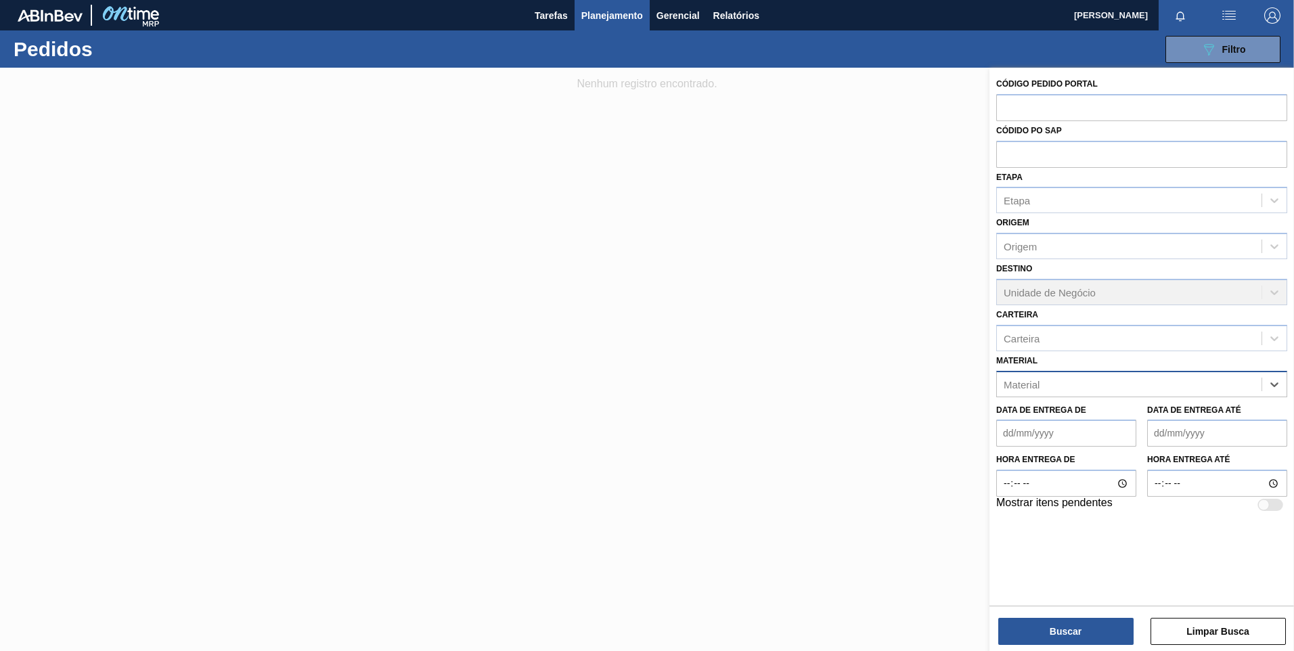
click at [1067, 386] on div "Material" at bounding box center [1129, 384] width 265 height 20
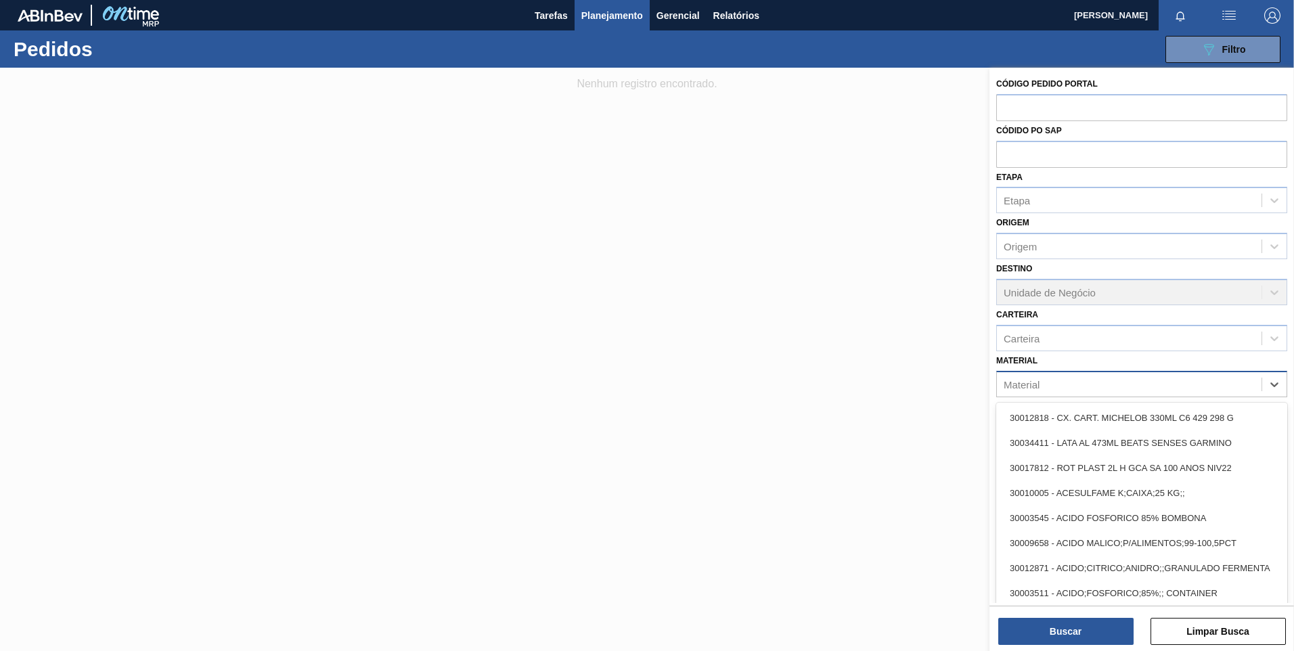
click at [1076, 386] on div "Material" at bounding box center [1129, 384] width 265 height 20
type input "3000"
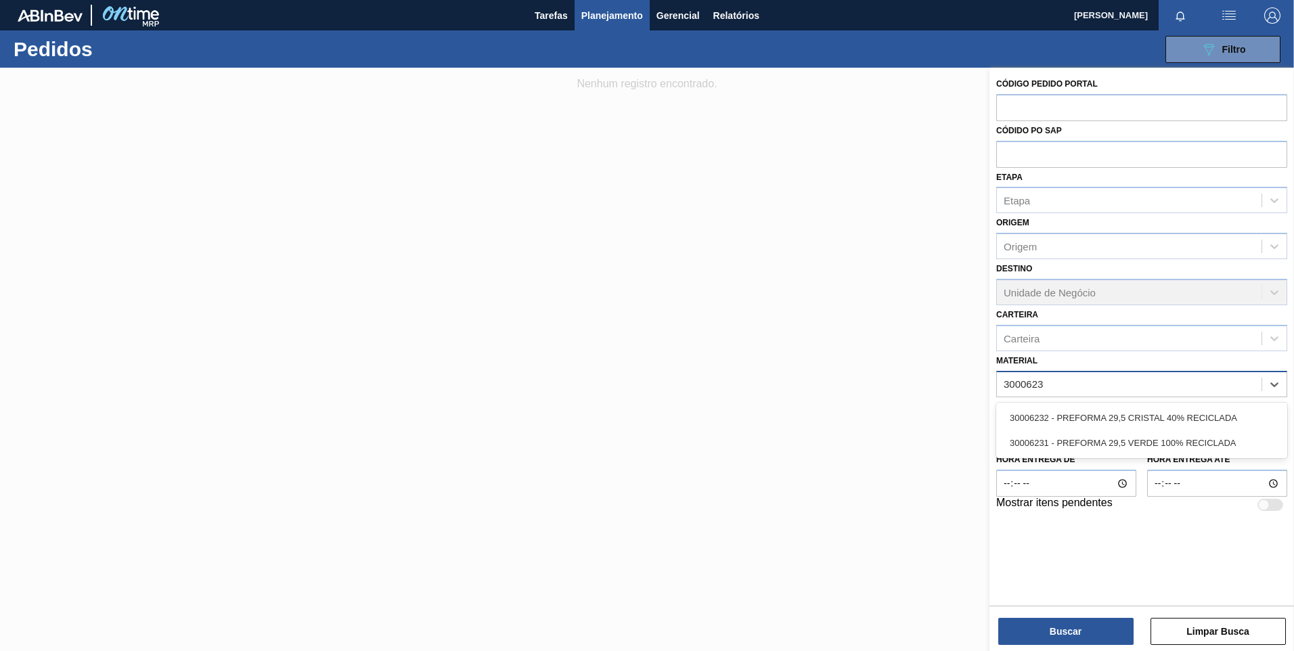
type input "30006232"
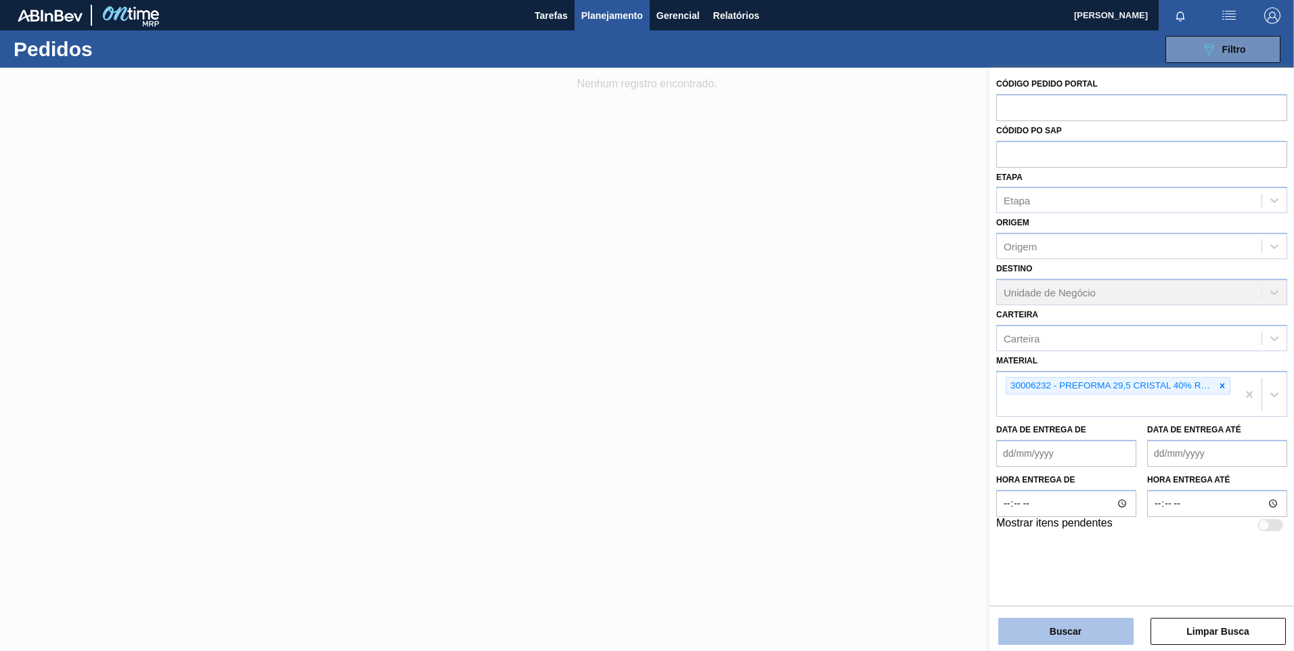
click at [1009, 629] on button "Buscar" at bounding box center [1065, 631] width 135 height 27
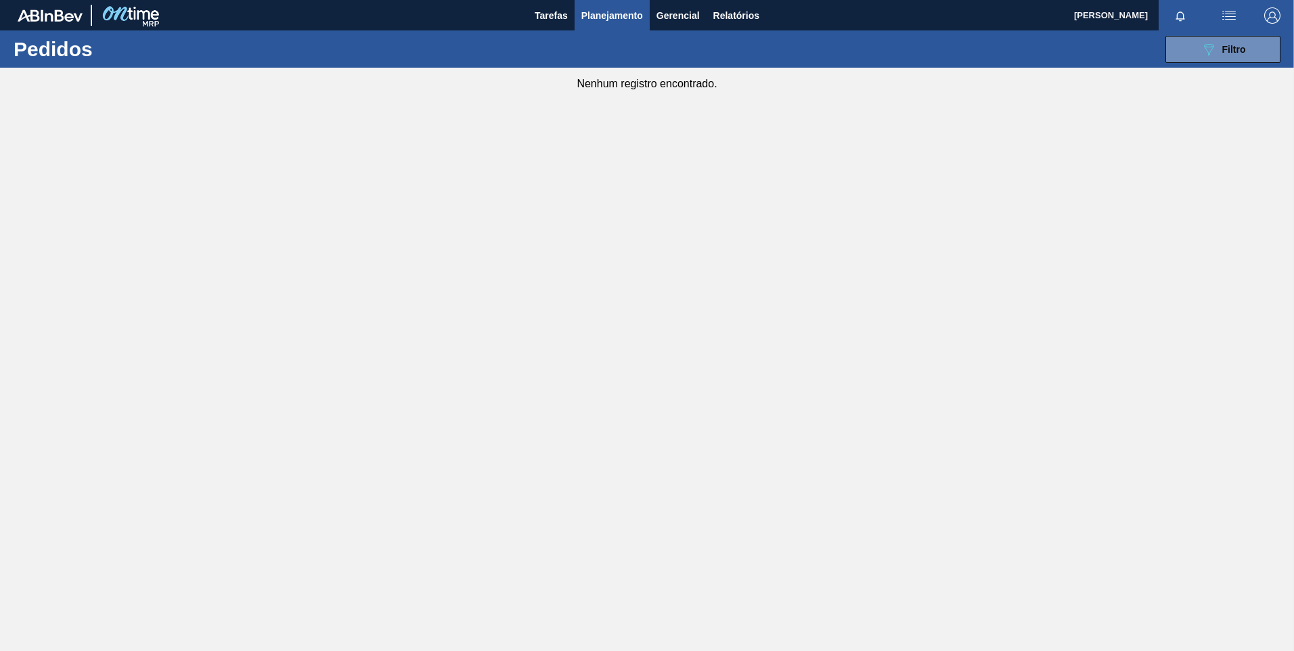
click at [1204, 35] on div "089F7B8B-B2A5-4AFE-B5C0-19BA573D28AC Filtro Código Pedido Portal Códido PO SAP …" at bounding box center [751, 49] width 1071 height 41
click at [1207, 49] on icon "089F7B8B-B2A5-4AFE-B5C0-19BA573D28AC" at bounding box center [1209, 49] width 16 height 16
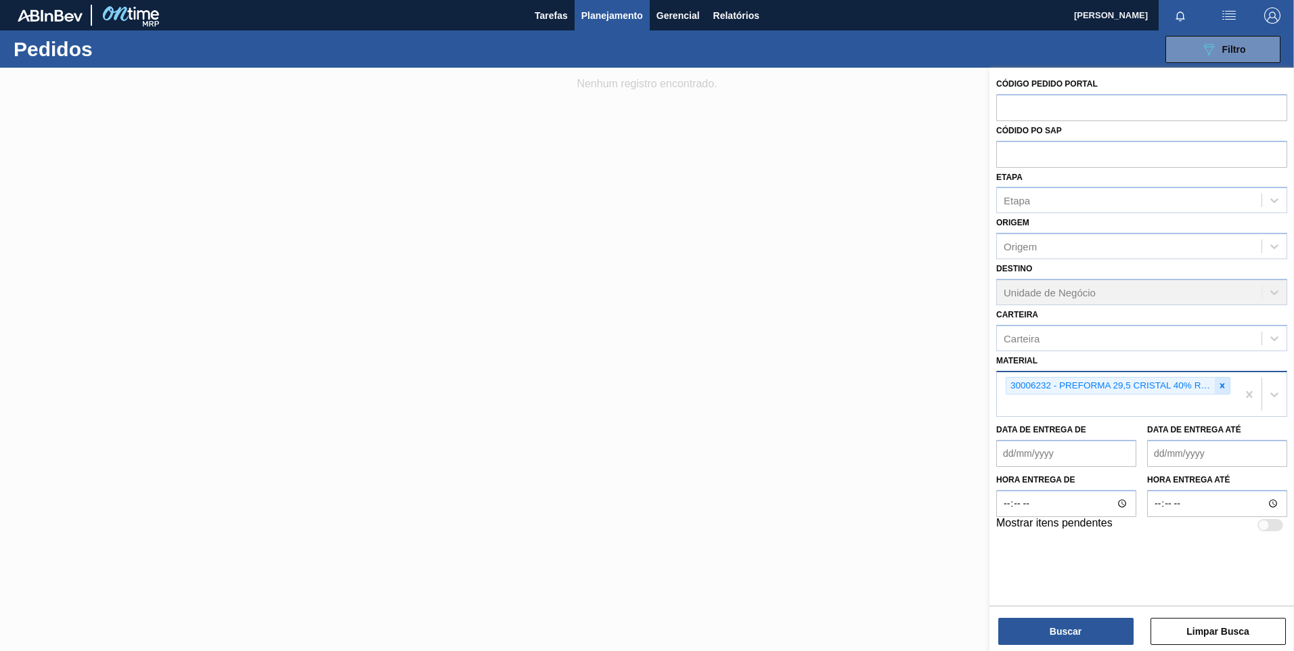
click at [1219, 382] on icon at bounding box center [1222, 385] width 9 height 9
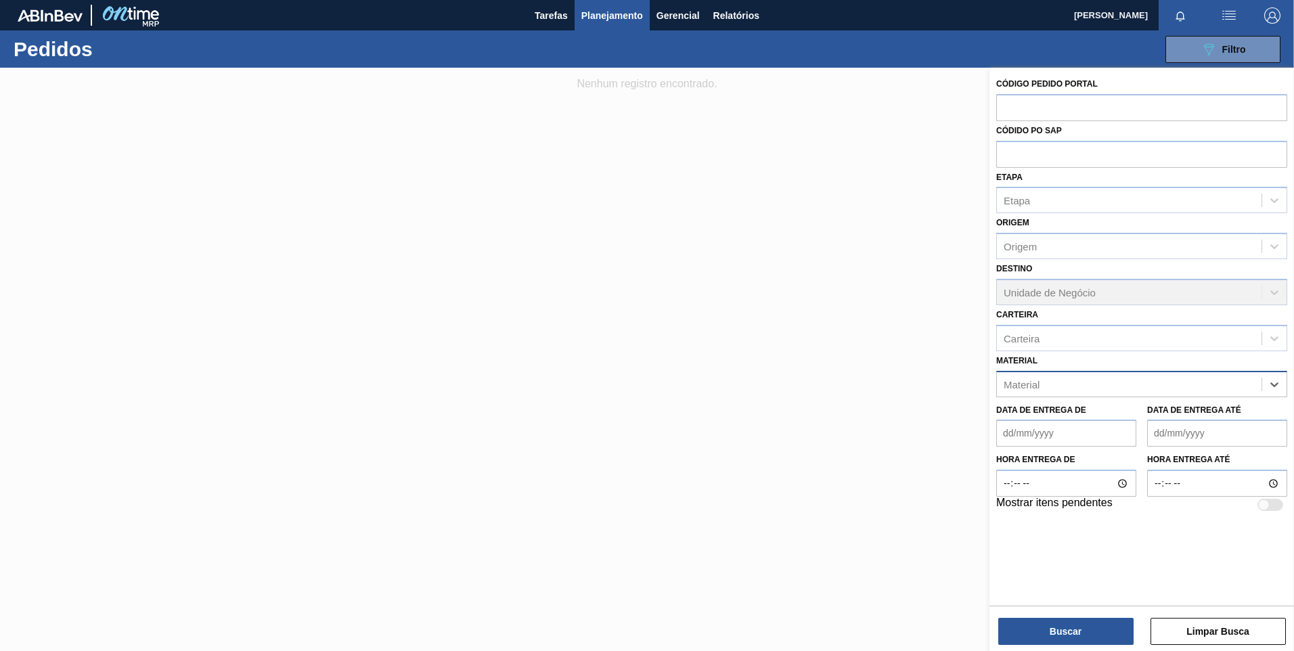
paste input "30008786"
type input "30008786"
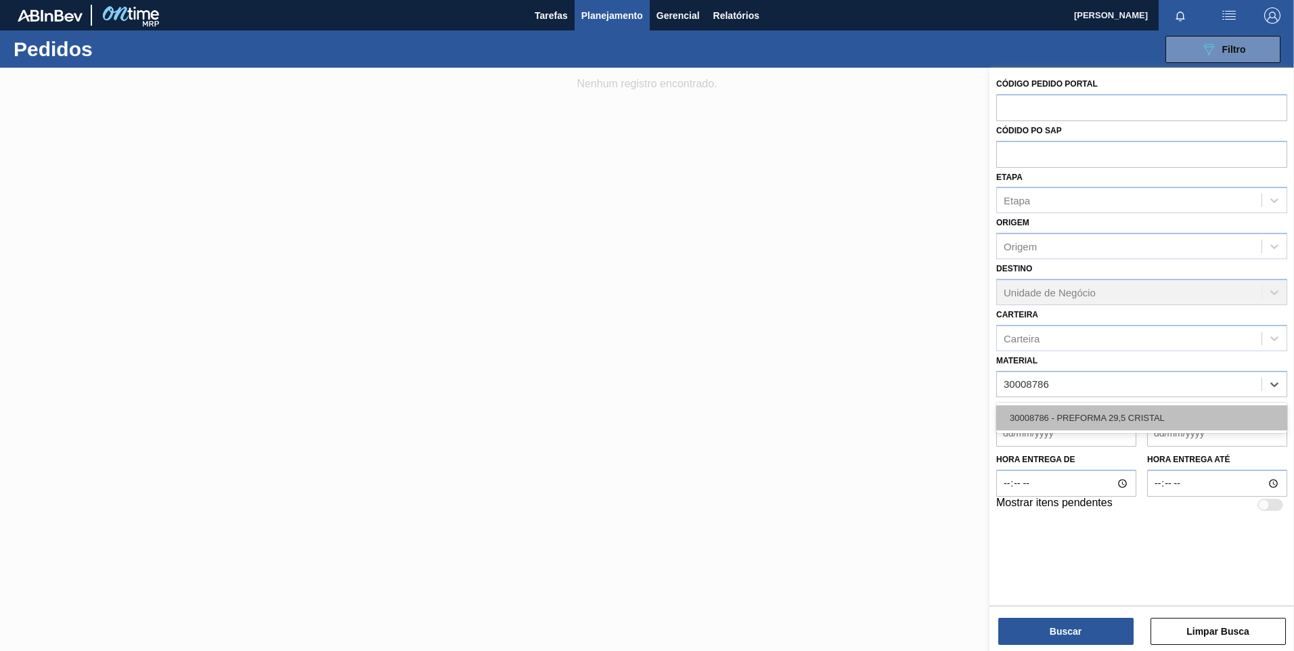
click at [1185, 426] on div "30008786 - PREFORMA 29,5 CRISTAL" at bounding box center [1141, 417] width 291 height 25
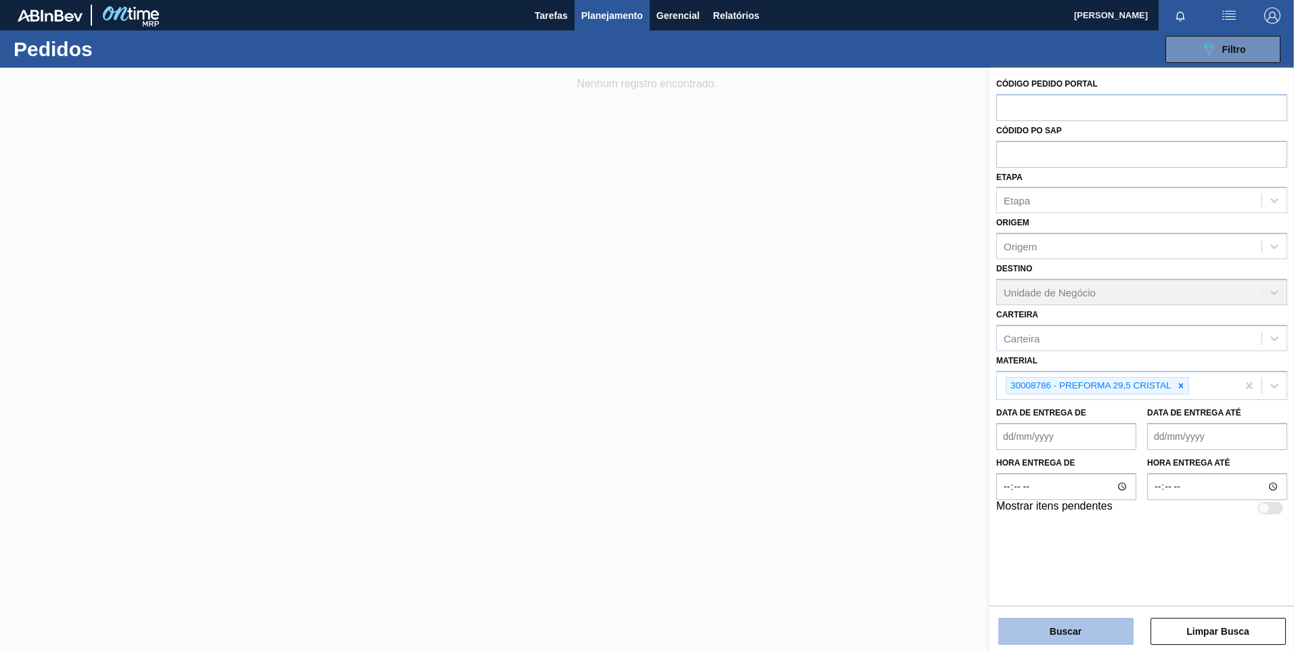
click at [1072, 626] on button "Buscar" at bounding box center [1065, 631] width 135 height 27
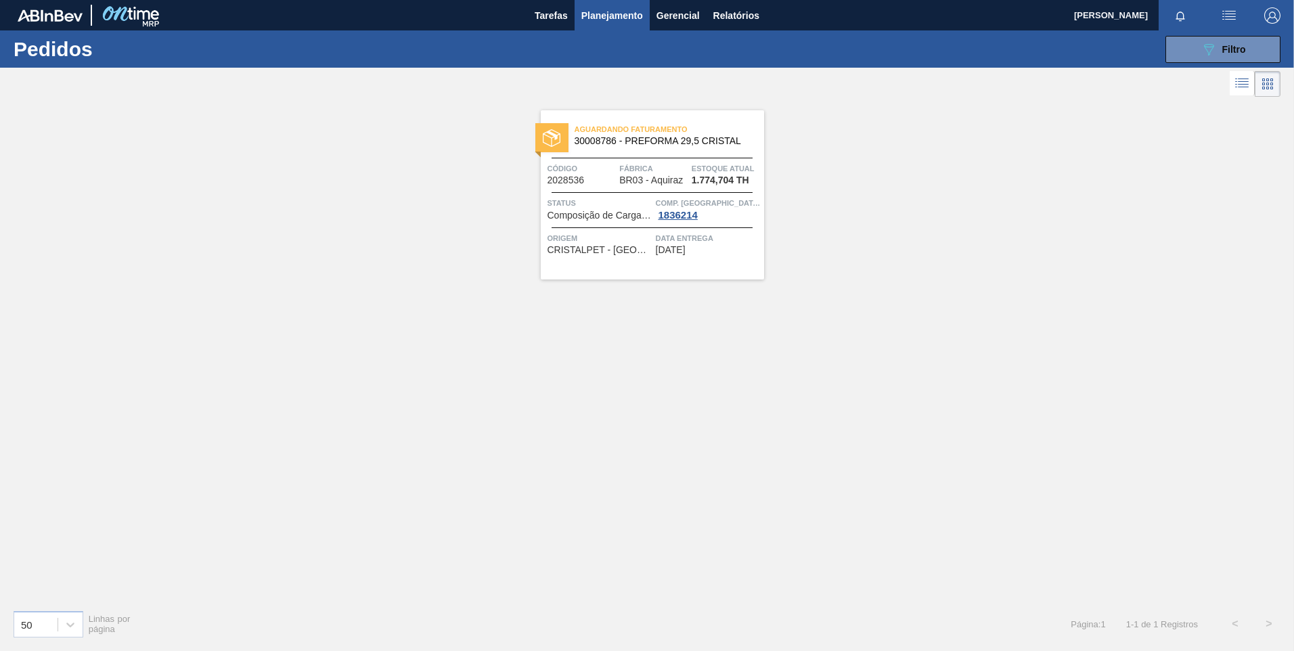
click at [552, 139] on img at bounding box center [552, 138] width 18 height 18
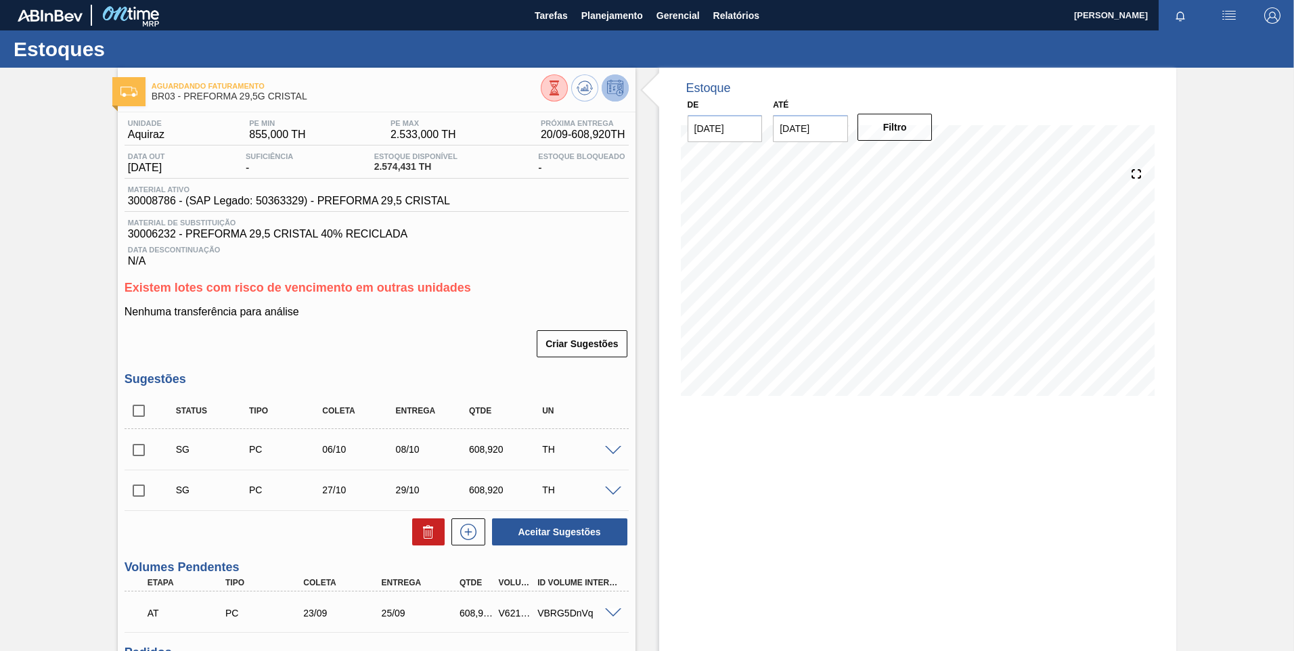
scroll to position [177, 0]
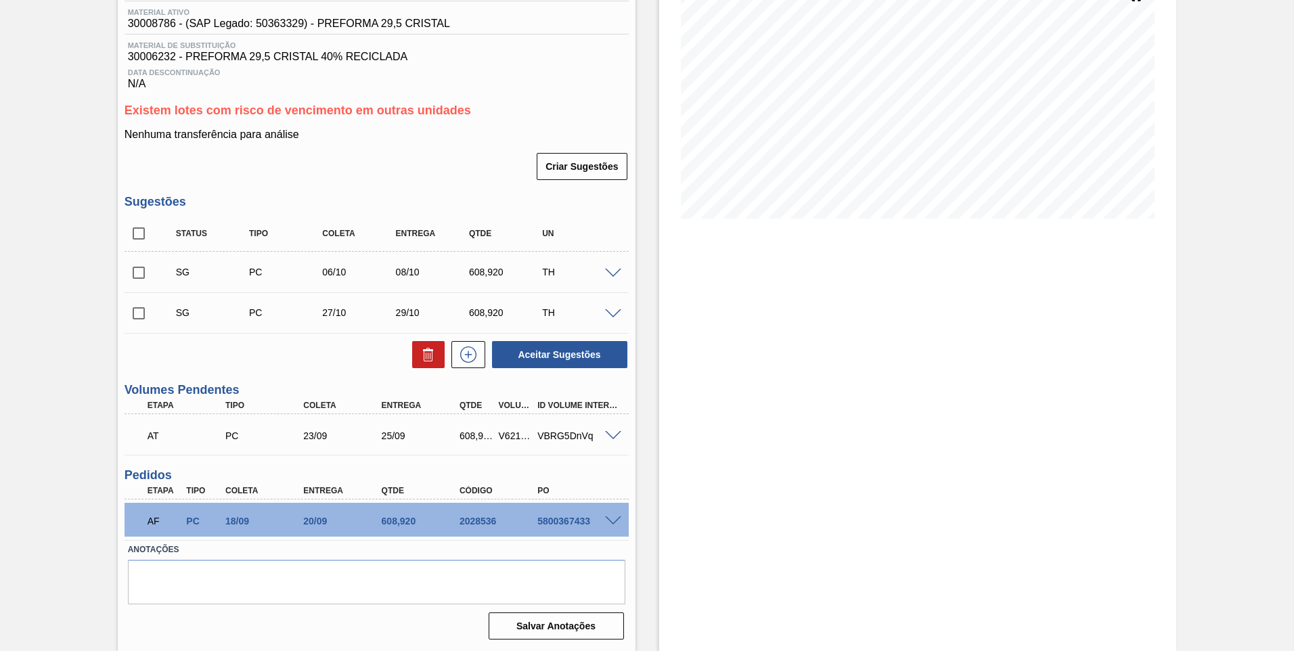
click at [602, 436] on div "AT PC 23/09 25/09 608,920 V621415 VBRG5DnVq" at bounding box center [377, 435] width 504 height 34
click at [600, 437] on div "VBRG5DnVq" at bounding box center [577, 435] width 87 height 11
click at [606, 435] on span at bounding box center [613, 436] width 16 height 10
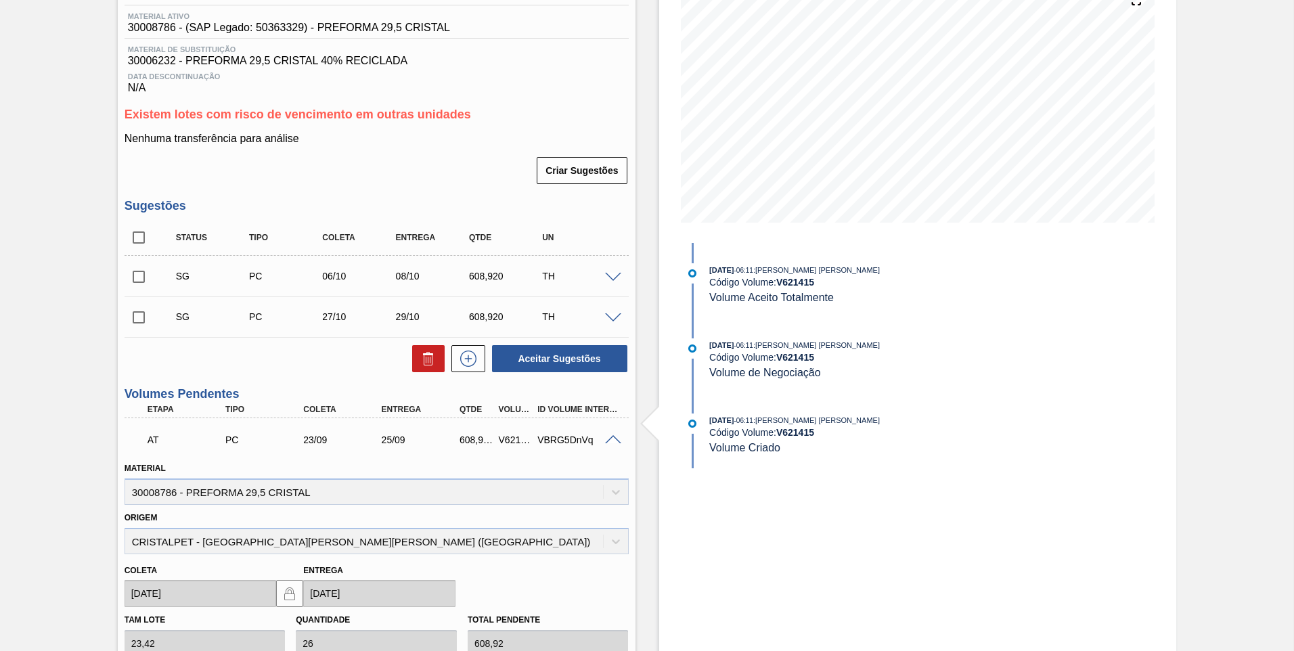
scroll to position [38, 0]
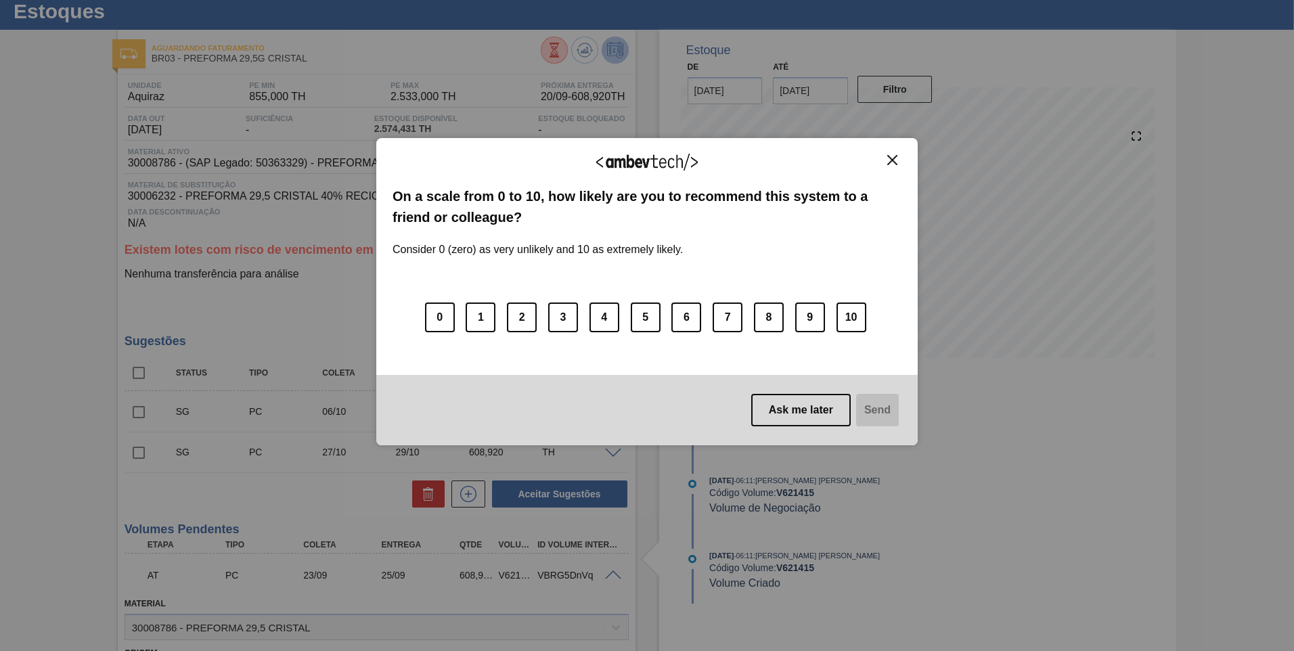
click at [897, 165] on img "Close" at bounding box center [892, 160] width 10 height 10
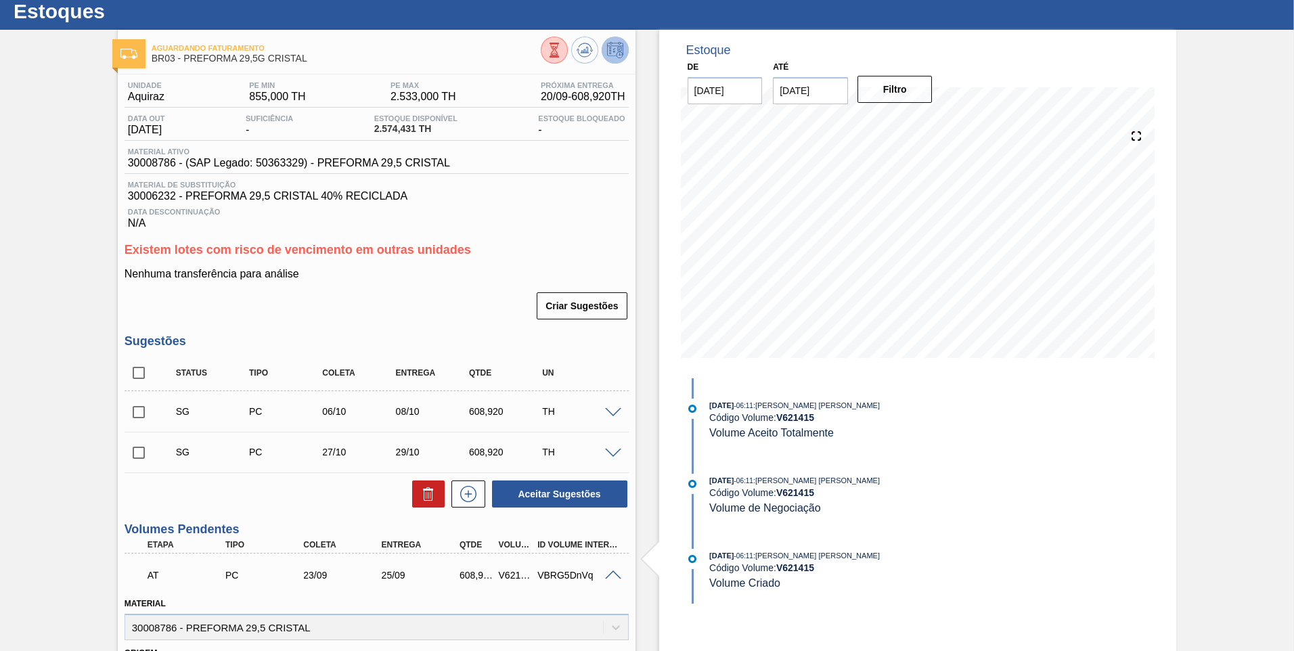
scroll to position [0, 0]
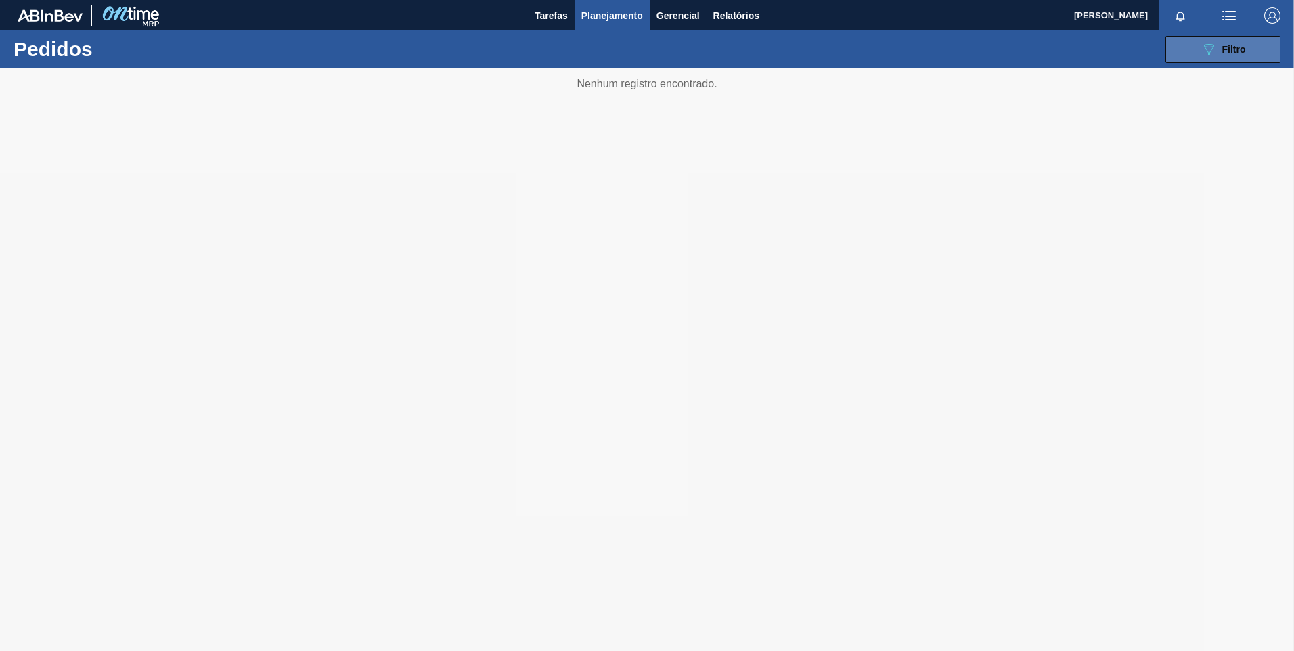
click at [1213, 53] on icon "089F7B8B-B2A5-4AFE-B5C0-19BA573D28AC" at bounding box center [1209, 49] width 16 height 16
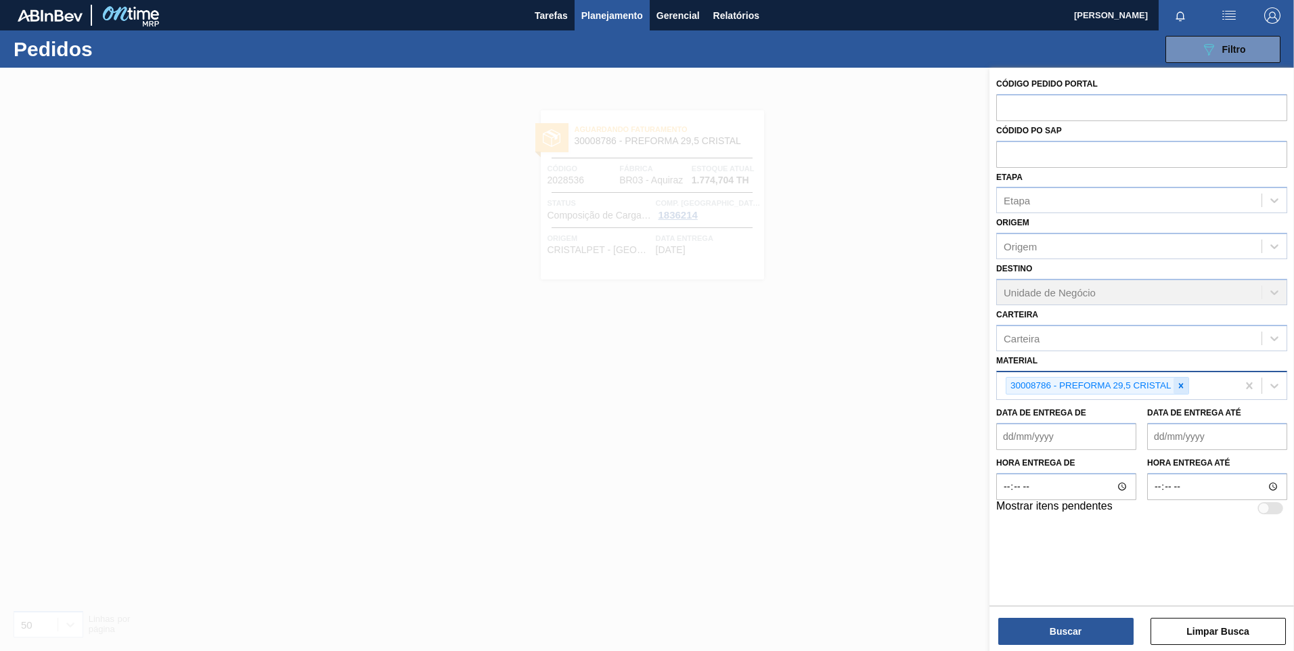
click at [1178, 384] on icon at bounding box center [1180, 385] width 9 height 9
paste input "30012546"
type input "30012546"
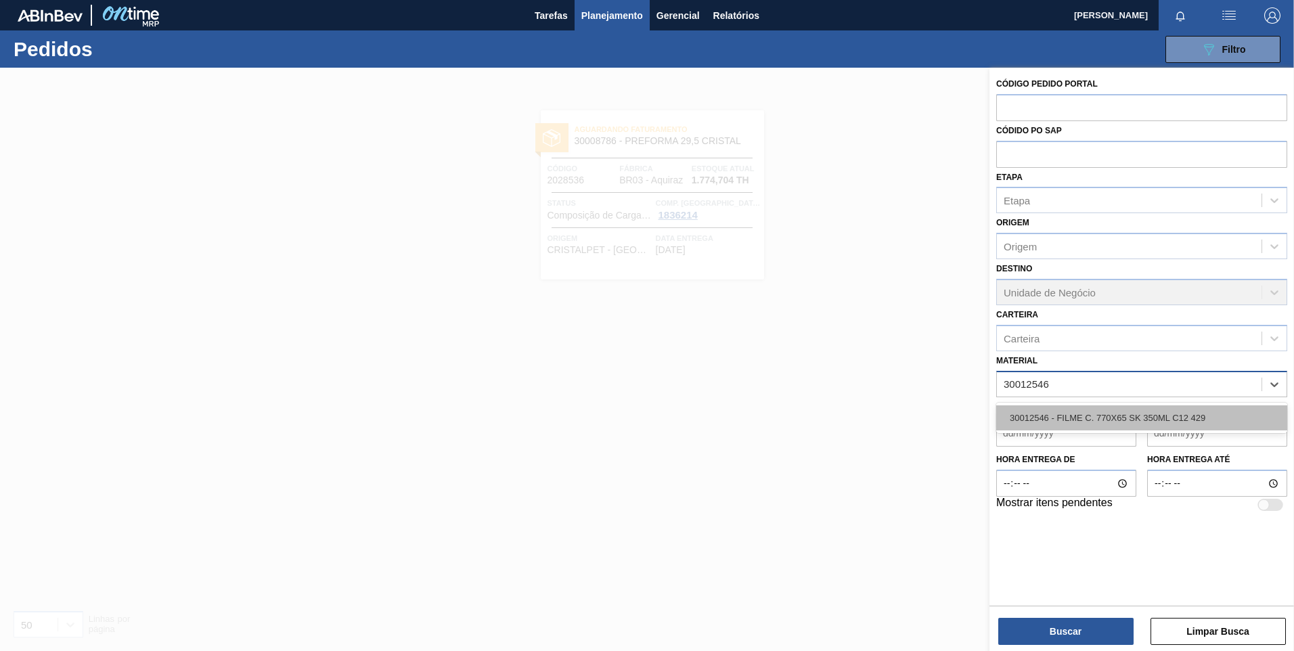
click at [1158, 410] on div "30012546 - FILME C. 770X65 SK 350ML C12 429" at bounding box center [1141, 417] width 291 height 25
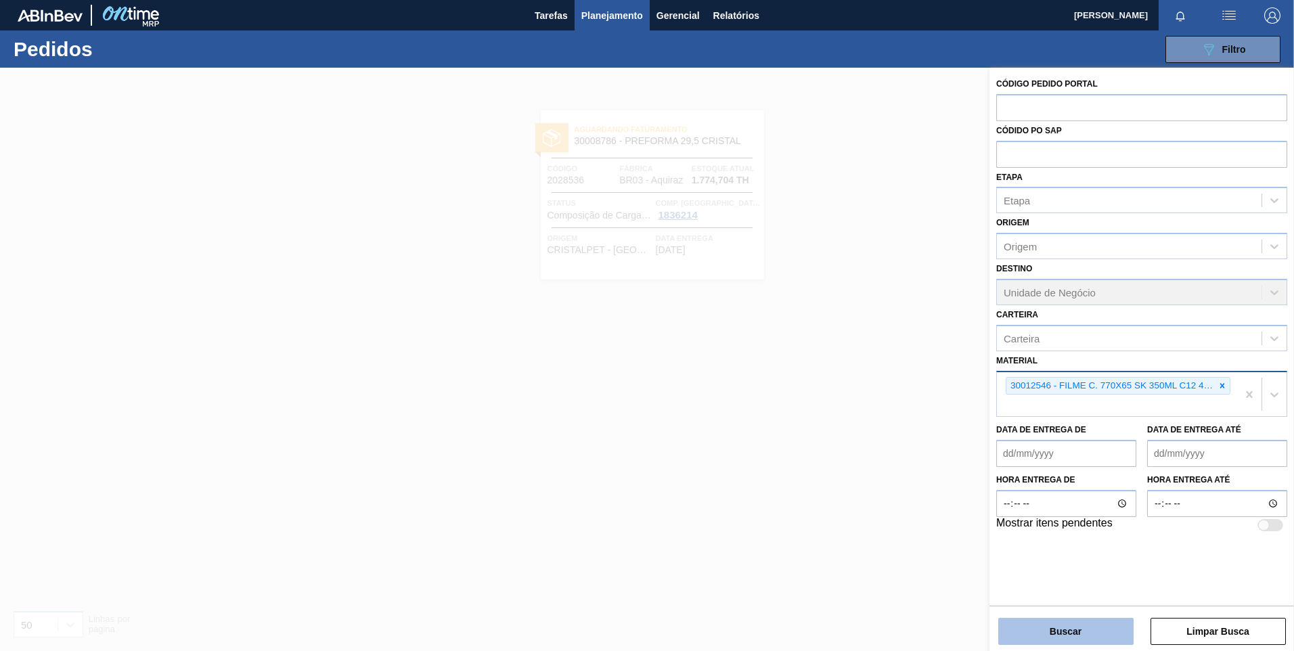
click at [1103, 622] on button "Buscar" at bounding box center [1065, 631] width 135 height 27
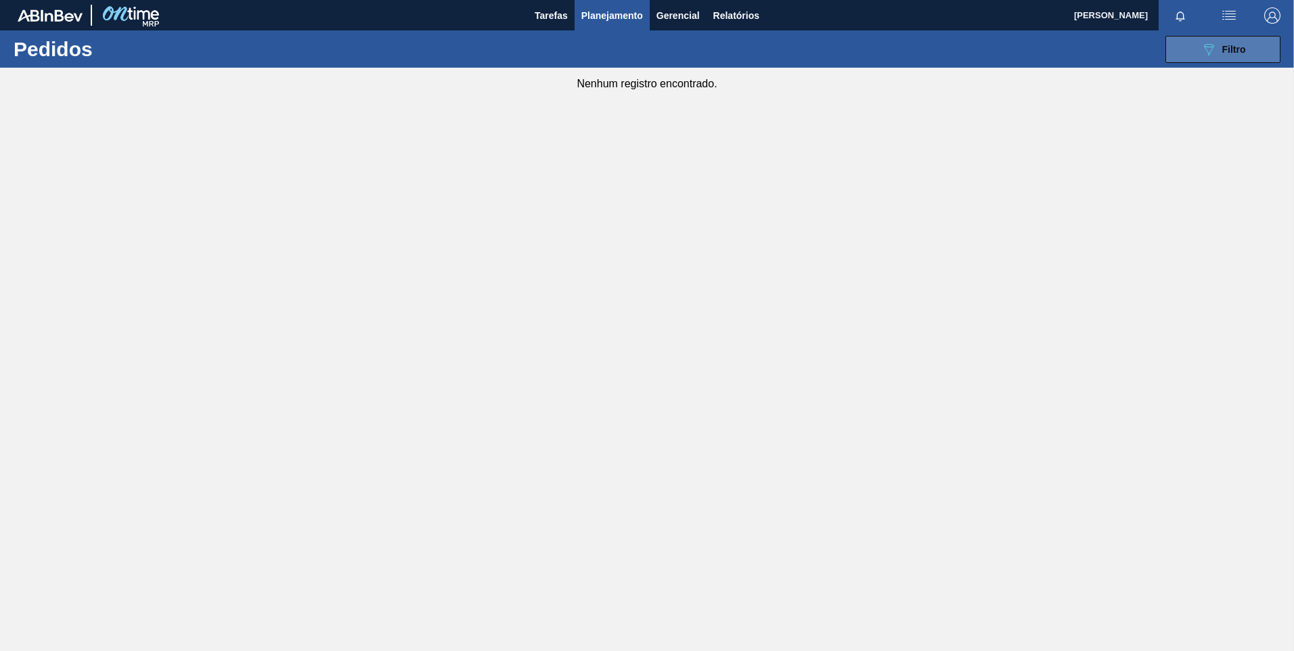
click at [1216, 49] on icon "089F7B8B-B2A5-4AFE-B5C0-19BA573D28AC" at bounding box center [1209, 49] width 16 height 16
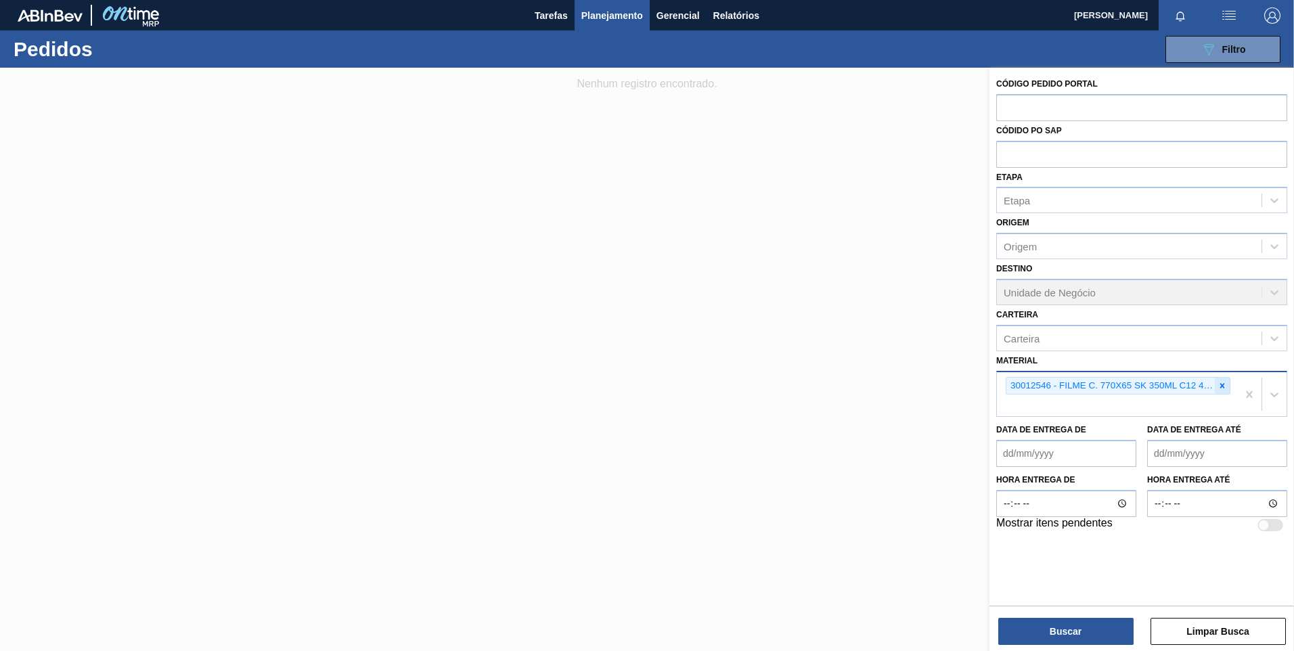
click at [1217, 386] on div at bounding box center [1222, 386] width 15 height 17
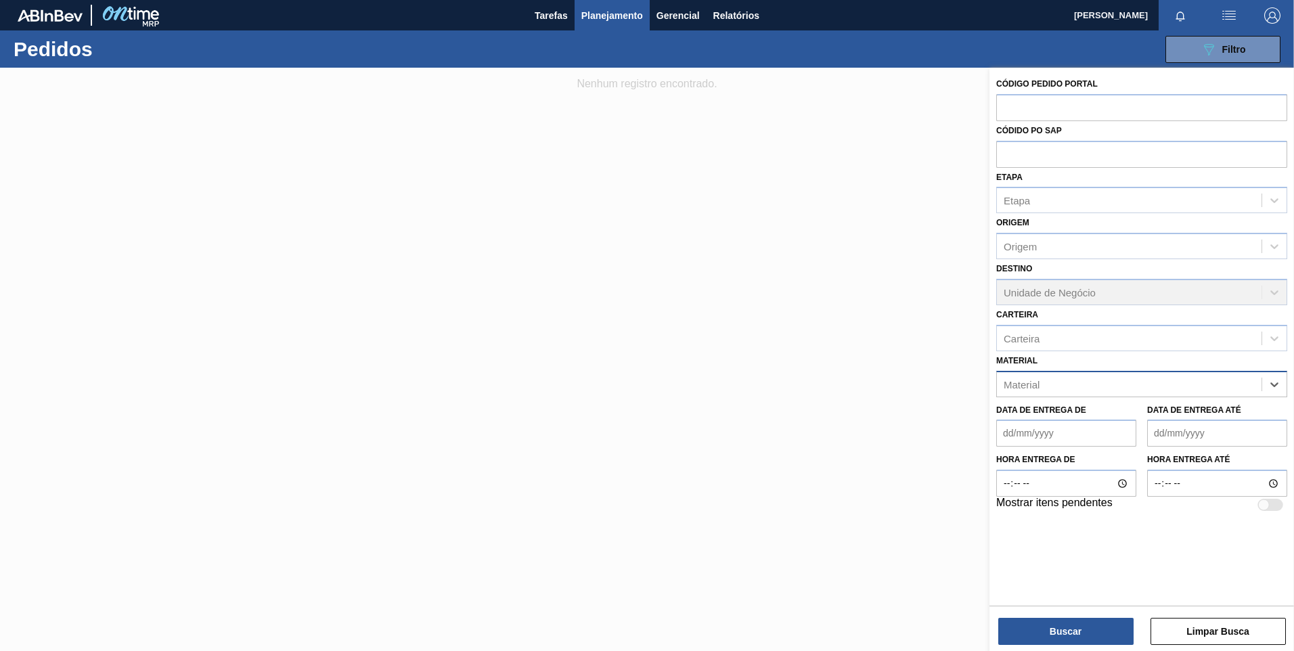
paste input "30012546"
type input "30012546"
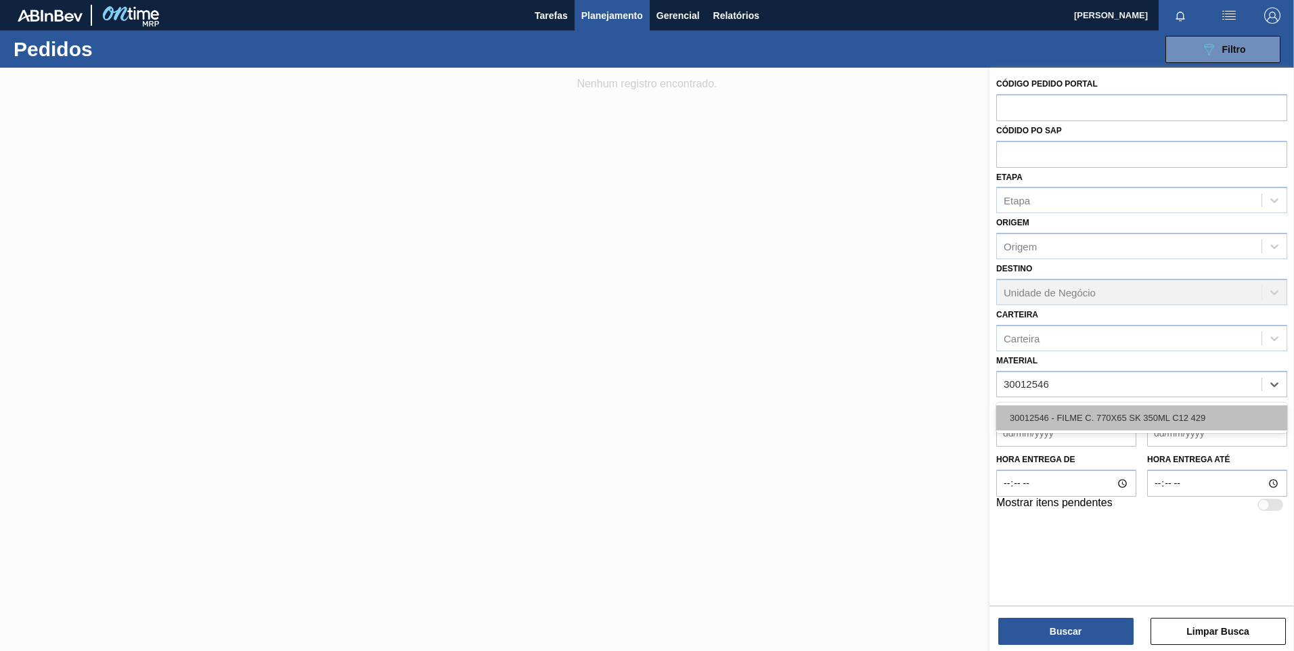
click at [1168, 419] on div "30012546 - FILME C. 770X65 SK 350ML C12 429" at bounding box center [1141, 417] width 291 height 25
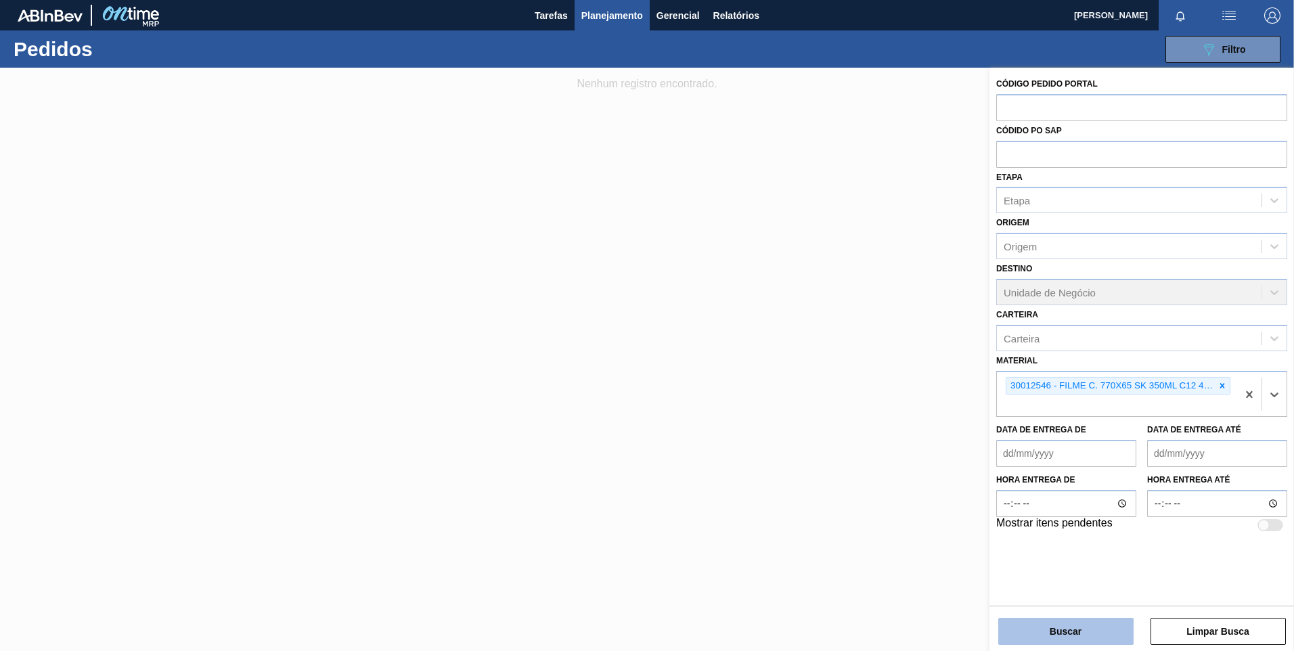
click at [1098, 636] on button "Buscar" at bounding box center [1065, 631] width 135 height 27
